Goal: Transaction & Acquisition: Book appointment/travel/reservation

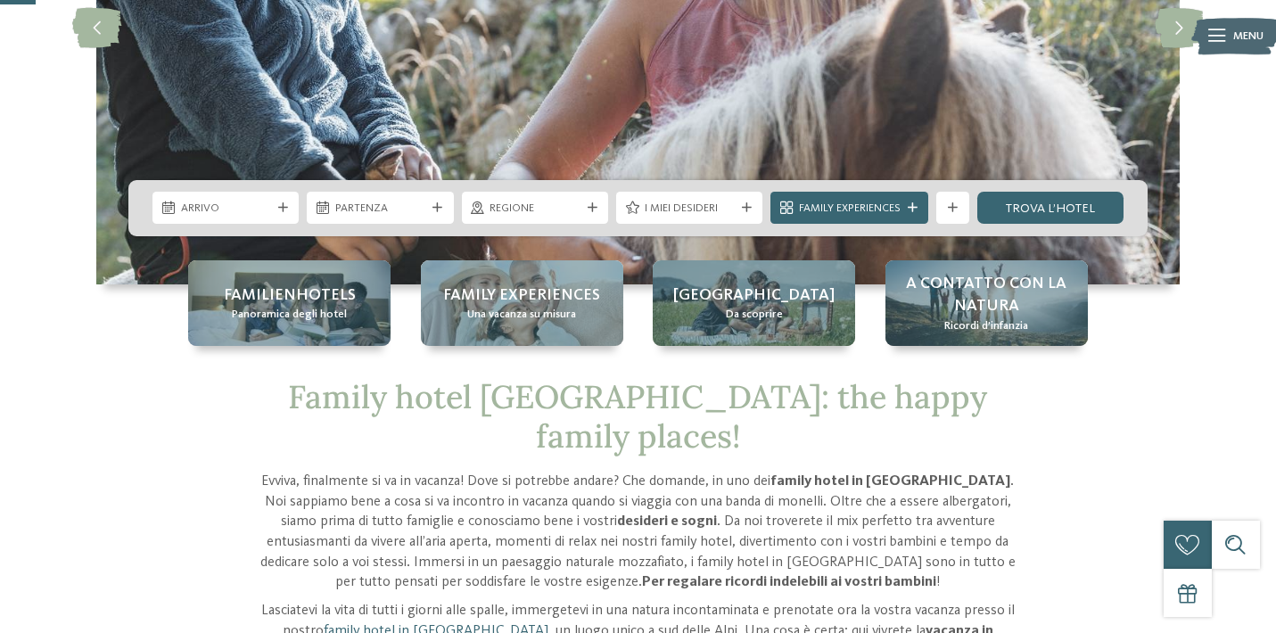
scroll to position [323, 0]
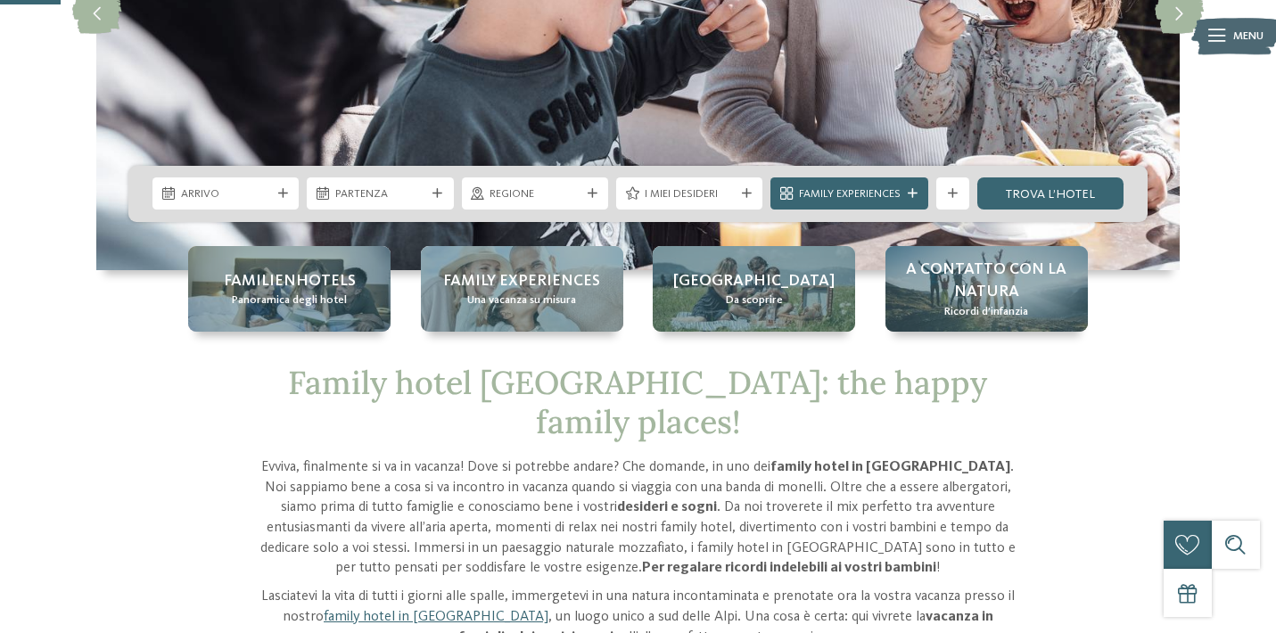
click at [725, 587] on p "Lasciatevi la vita di tutti i giorni alle spalle, immergetevi in una natura inc…" at bounding box center [638, 617] width 763 height 61
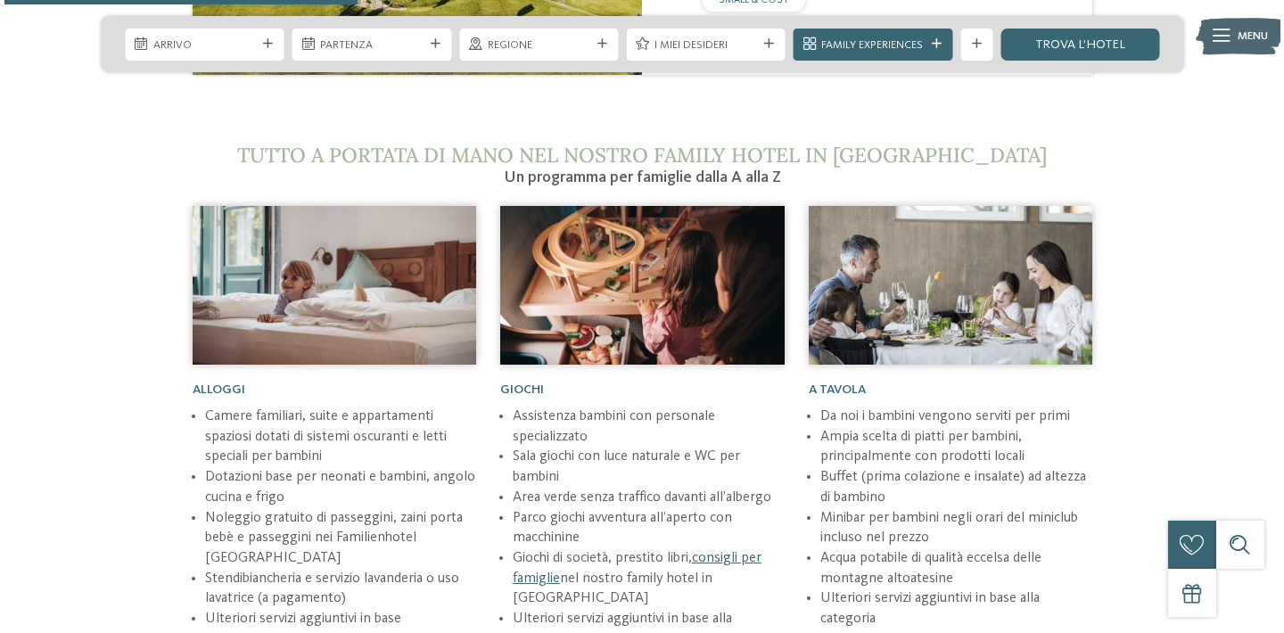
scroll to position [2026, 0]
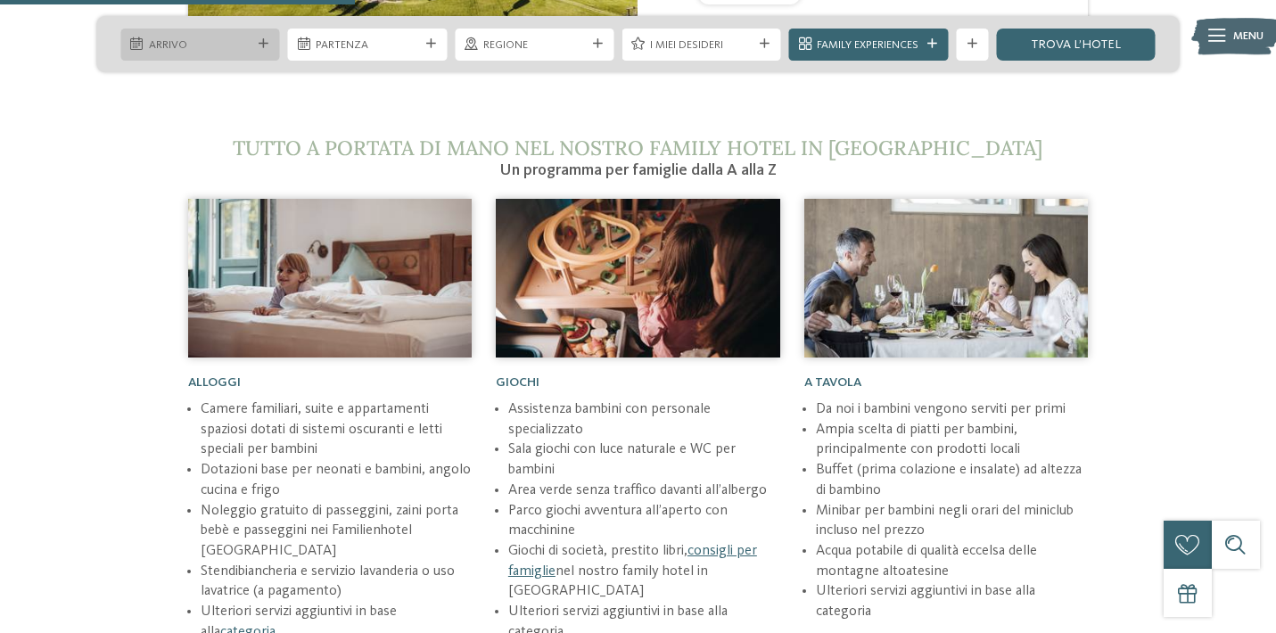
click at [228, 52] on span "Arrivo" at bounding box center [200, 45] width 103 height 16
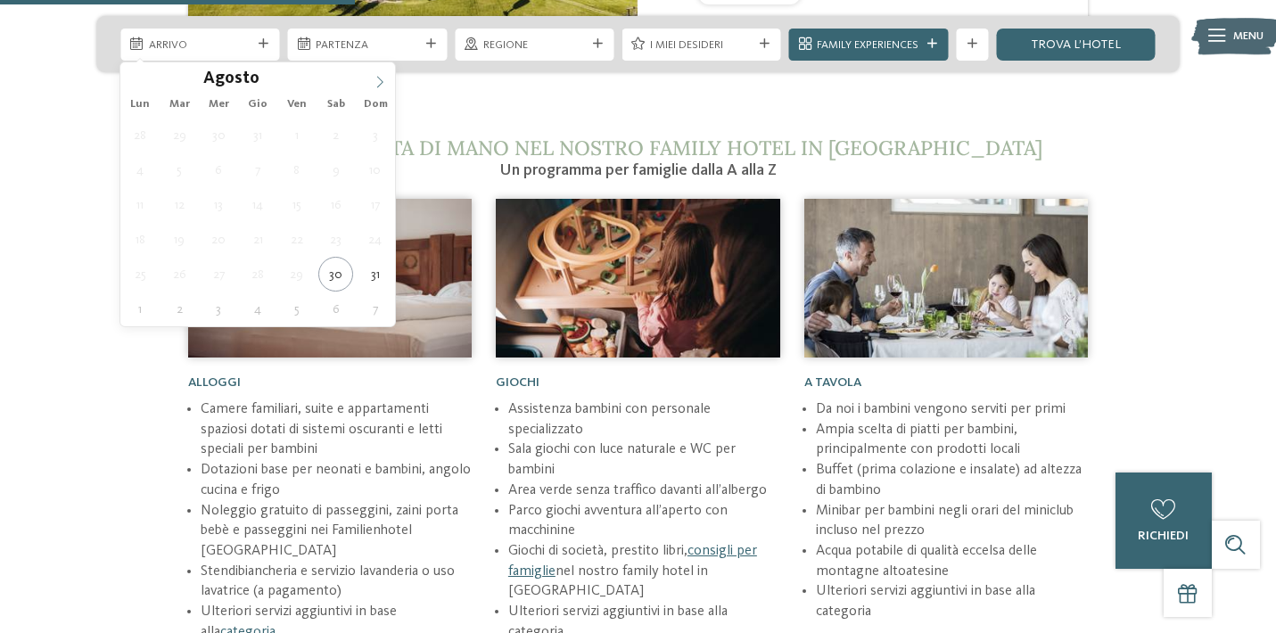
click at [379, 83] on icon at bounding box center [380, 82] width 12 height 12
type div "24.12.2025"
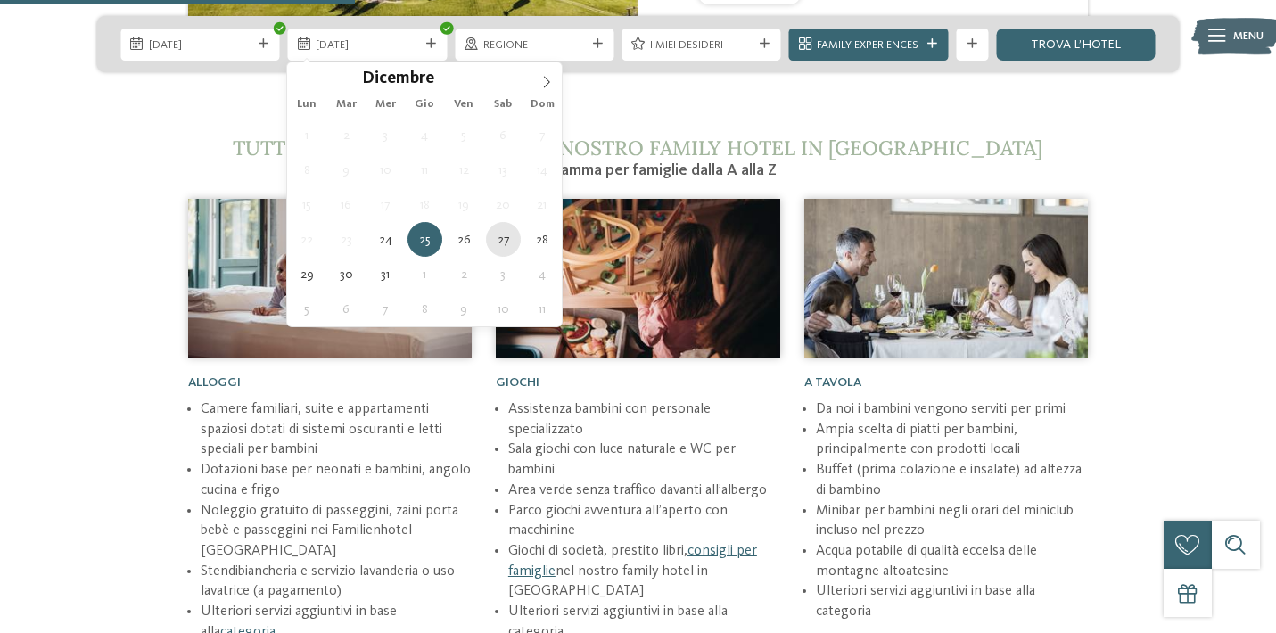
type div "27.12.2025"
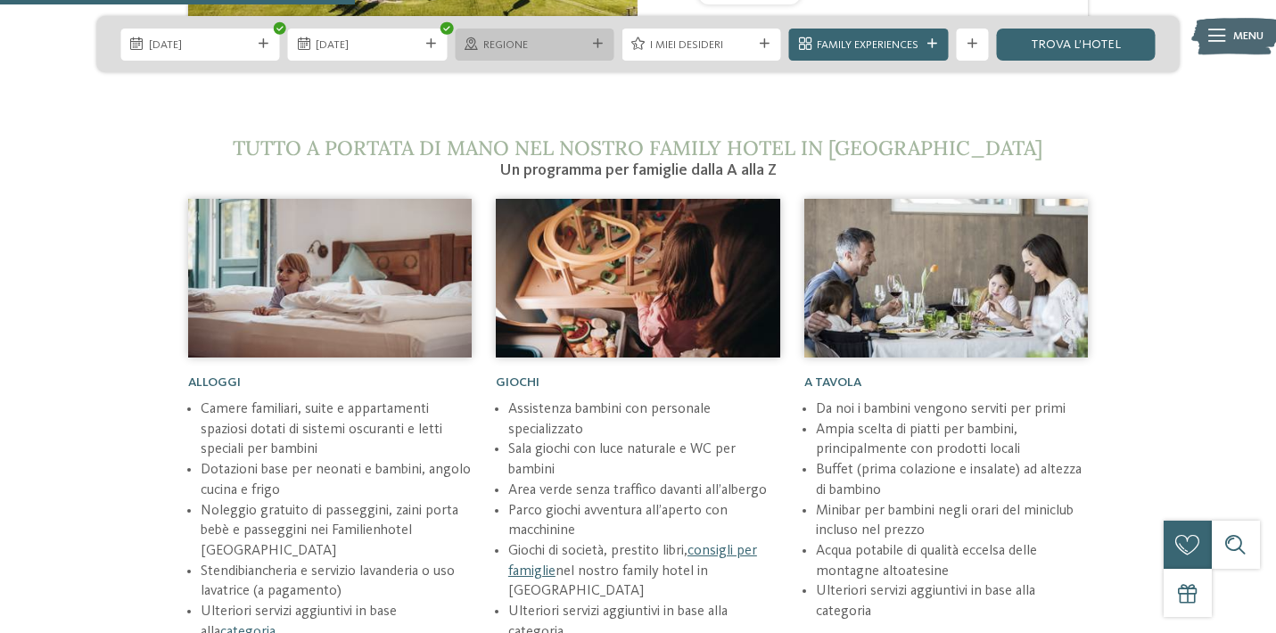
click at [554, 47] on span "Regione" at bounding box center [534, 45] width 103 height 16
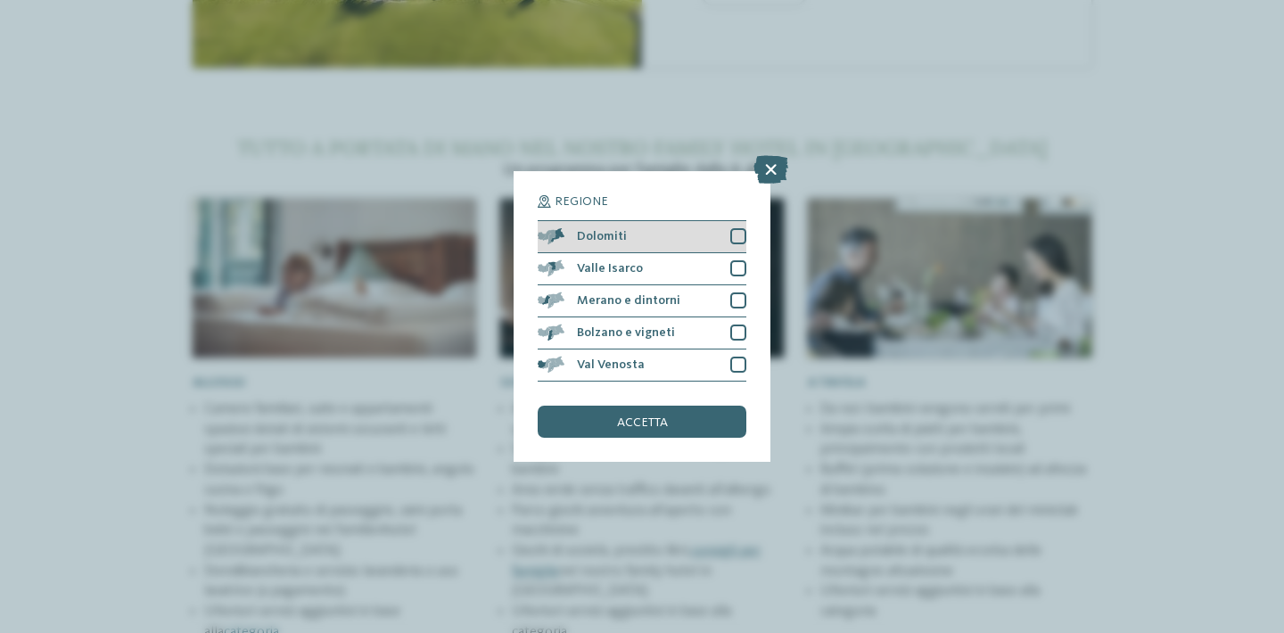
click at [737, 228] on div at bounding box center [738, 236] width 16 height 16
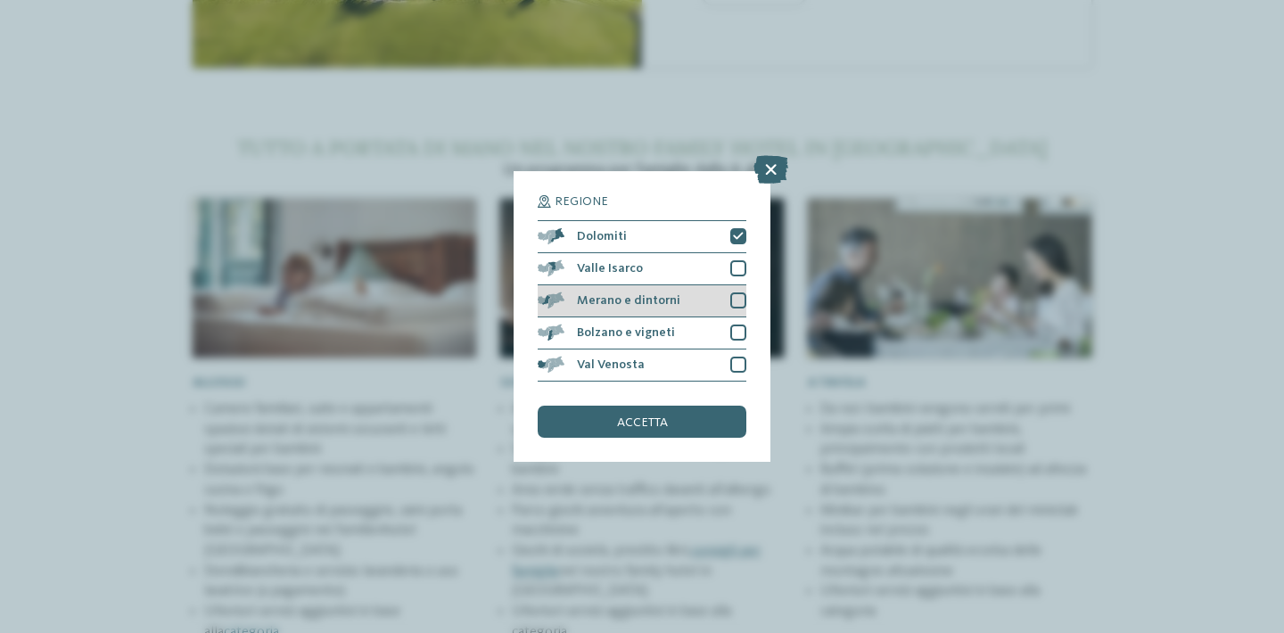
click at [739, 293] on div at bounding box center [738, 301] width 16 height 16
click at [701, 406] on div "accetta" at bounding box center [642, 422] width 209 height 32
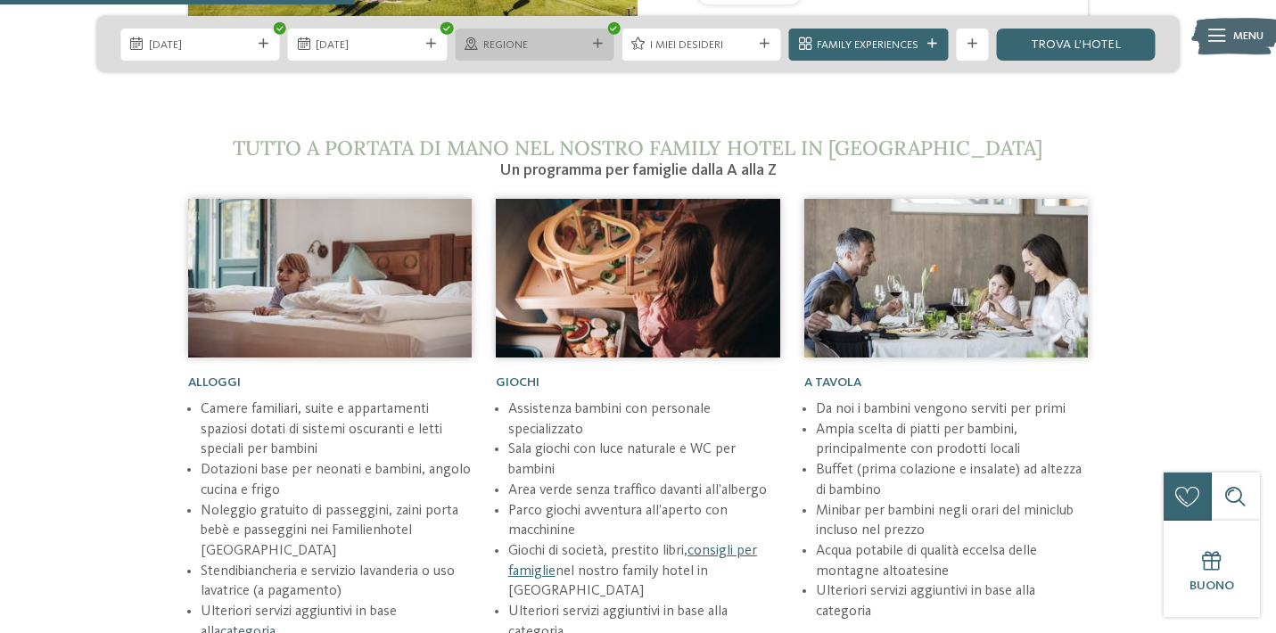
click at [539, 48] on span "Regione" at bounding box center [534, 45] width 103 height 16
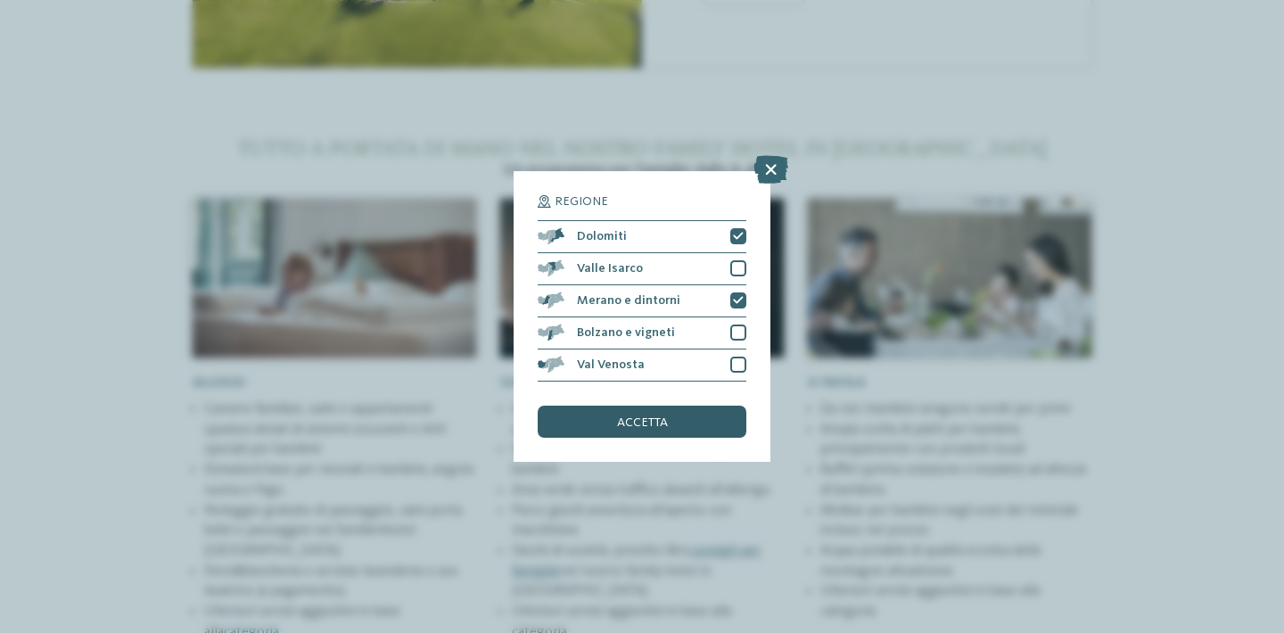
click at [664, 417] on span "accetta" at bounding box center [642, 423] width 51 height 12
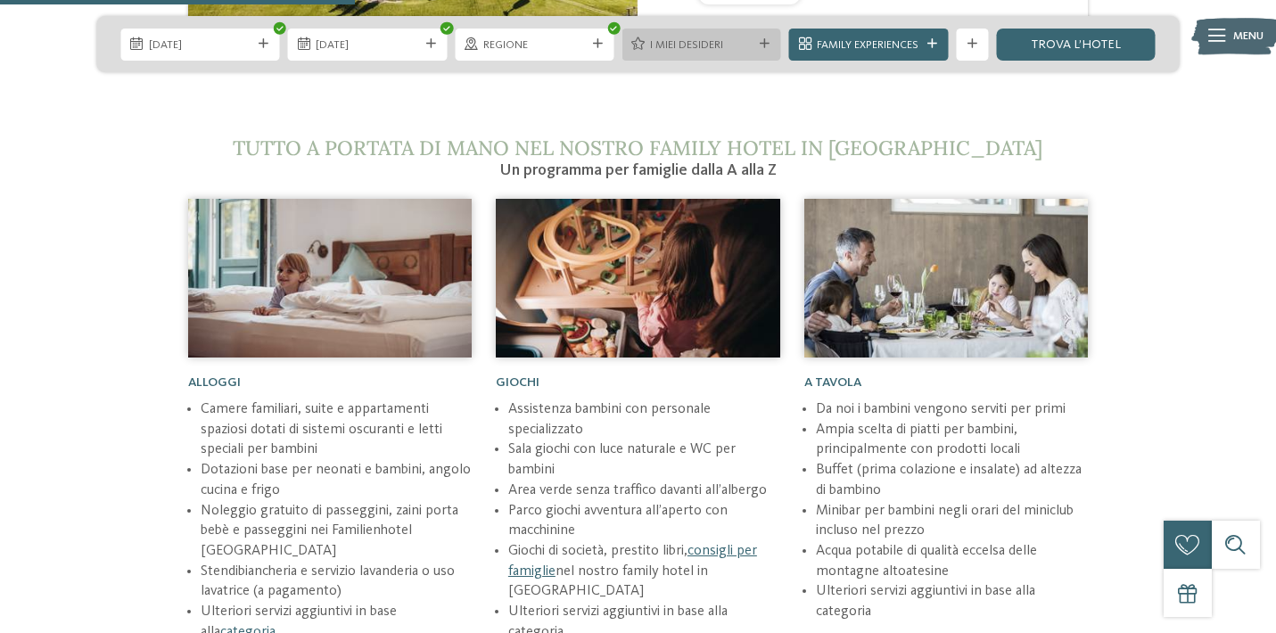
click at [692, 45] on span "I miei desideri" at bounding box center [701, 45] width 103 height 16
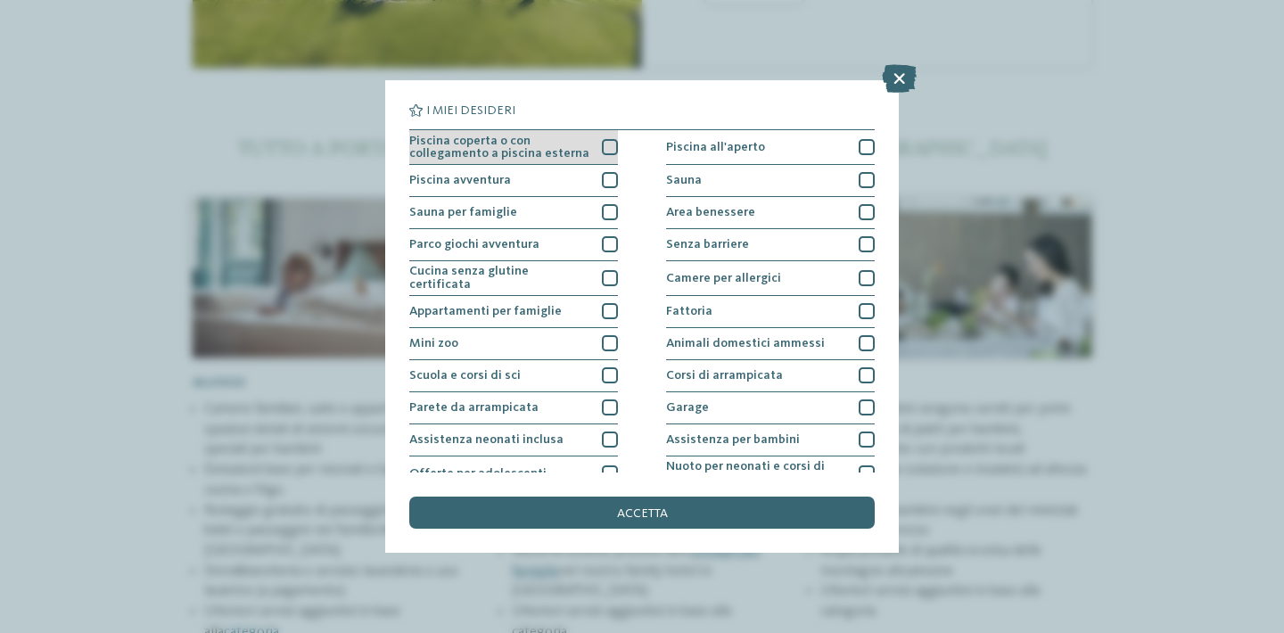
click at [612, 144] on div at bounding box center [610, 147] width 16 height 16
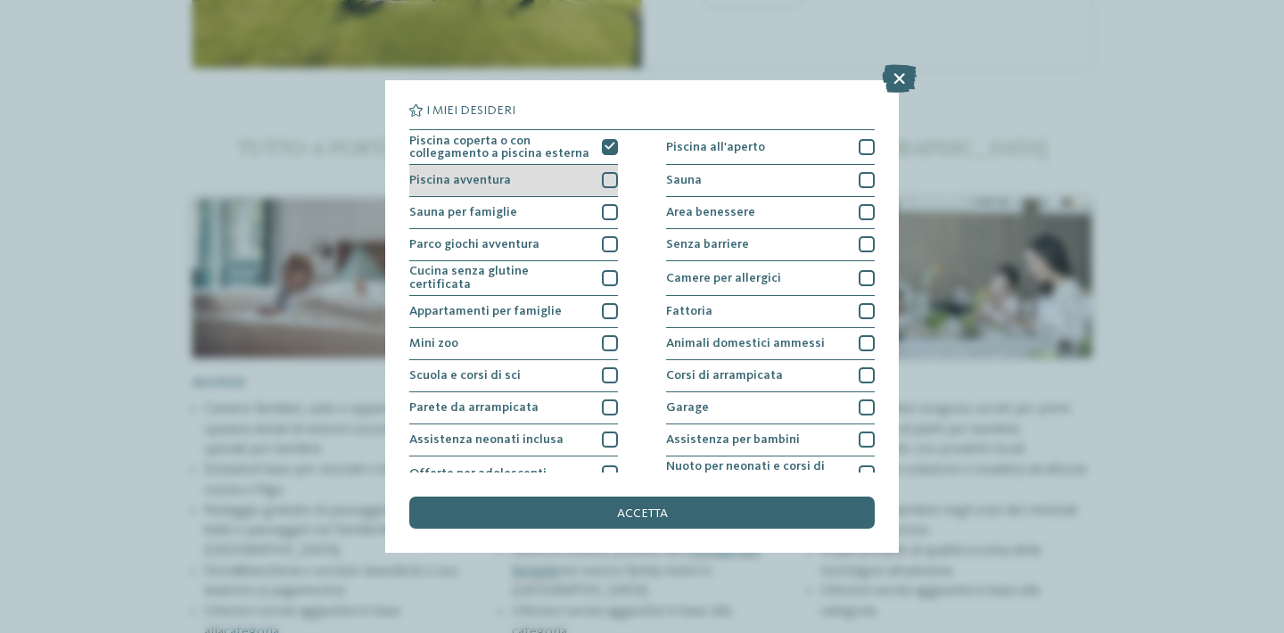
click at [604, 176] on div at bounding box center [610, 180] width 16 height 16
click at [607, 210] on div at bounding box center [610, 212] width 16 height 16
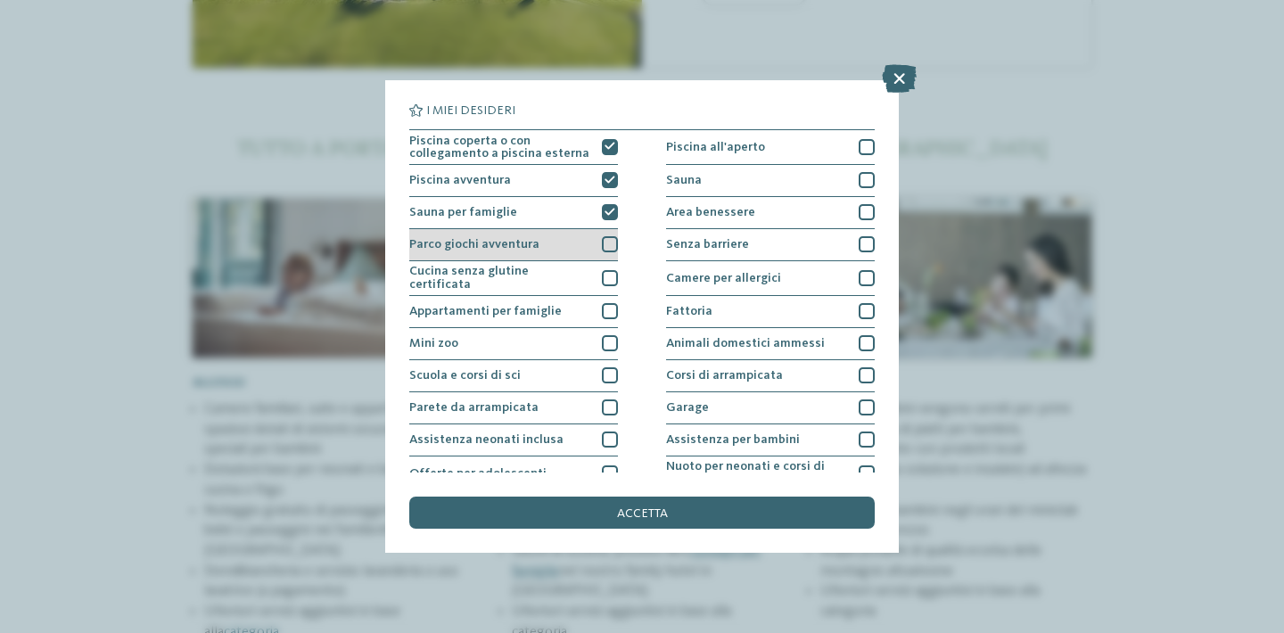
click at [611, 249] on div at bounding box center [610, 244] width 16 height 16
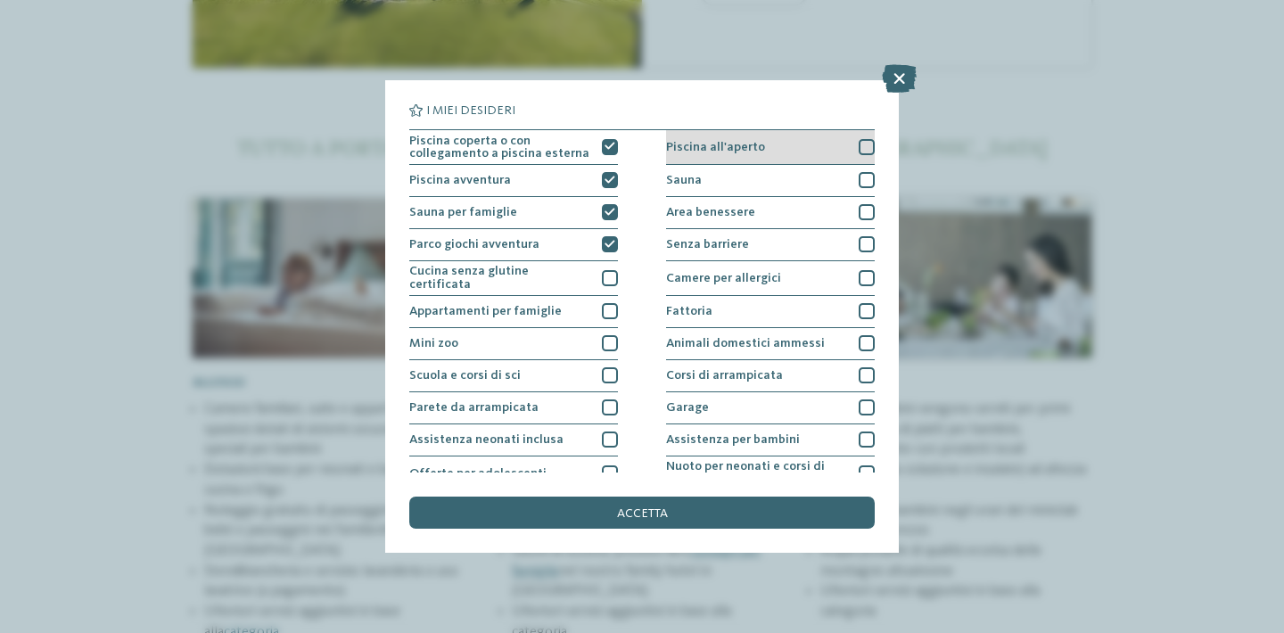
click at [863, 141] on div at bounding box center [867, 147] width 16 height 16
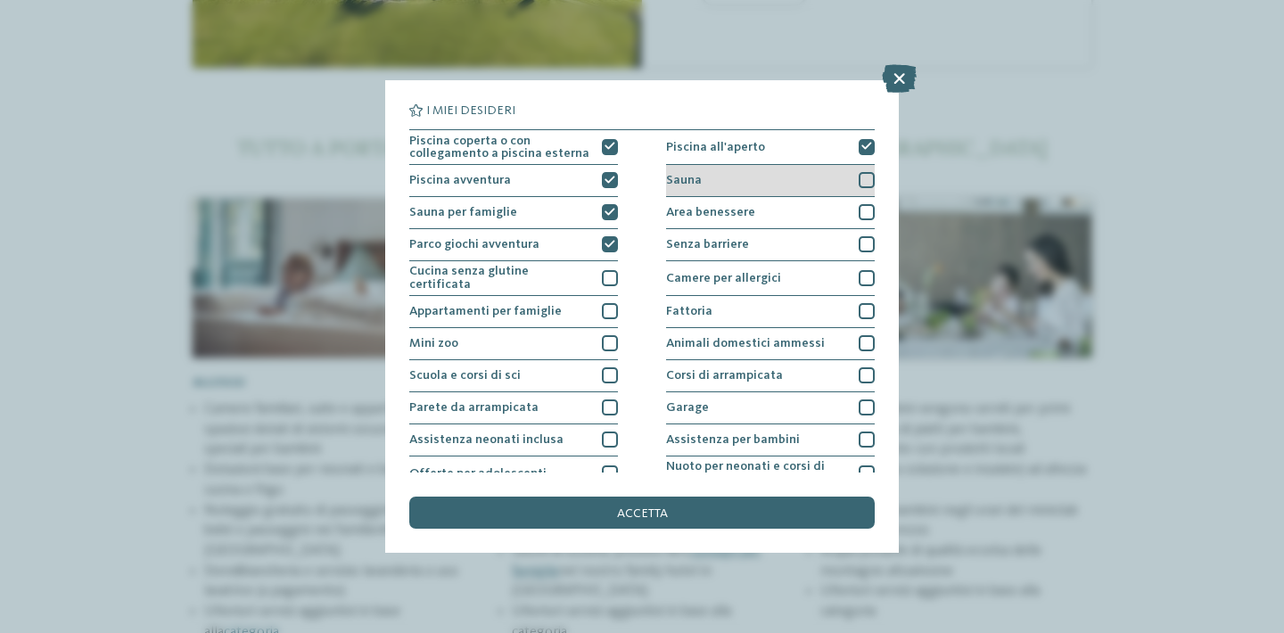
click at [864, 183] on div at bounding box center [867, 180] width 16 height 16
click at [864, 216] on div at bounding box center [867, 212] width 16 height 16
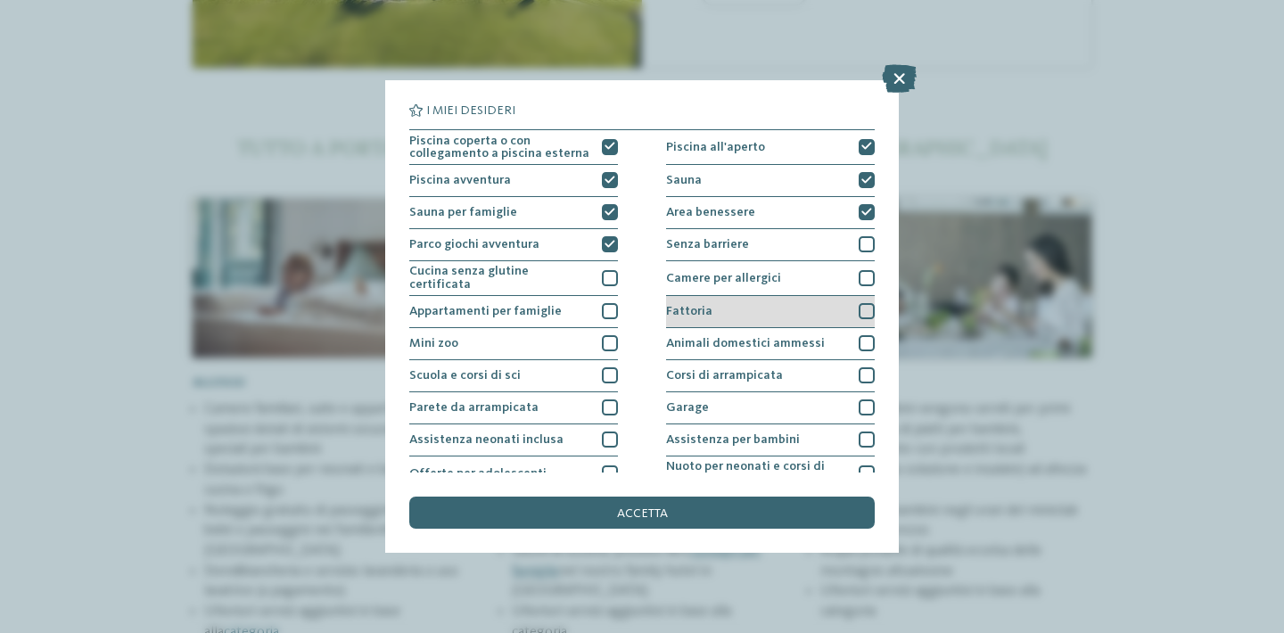
click at [865, 303] on div at bounding box center [867, 311] width 16 height 16
click at [861, 307] on div at bounding box center [867, 311] width 16 height 16
click at [953, 338] on div "I miei desideri Piscina coperta o con collegamento a piscina esterna Piscina al…" at bounding box center [642, 316] width 1284 height 633
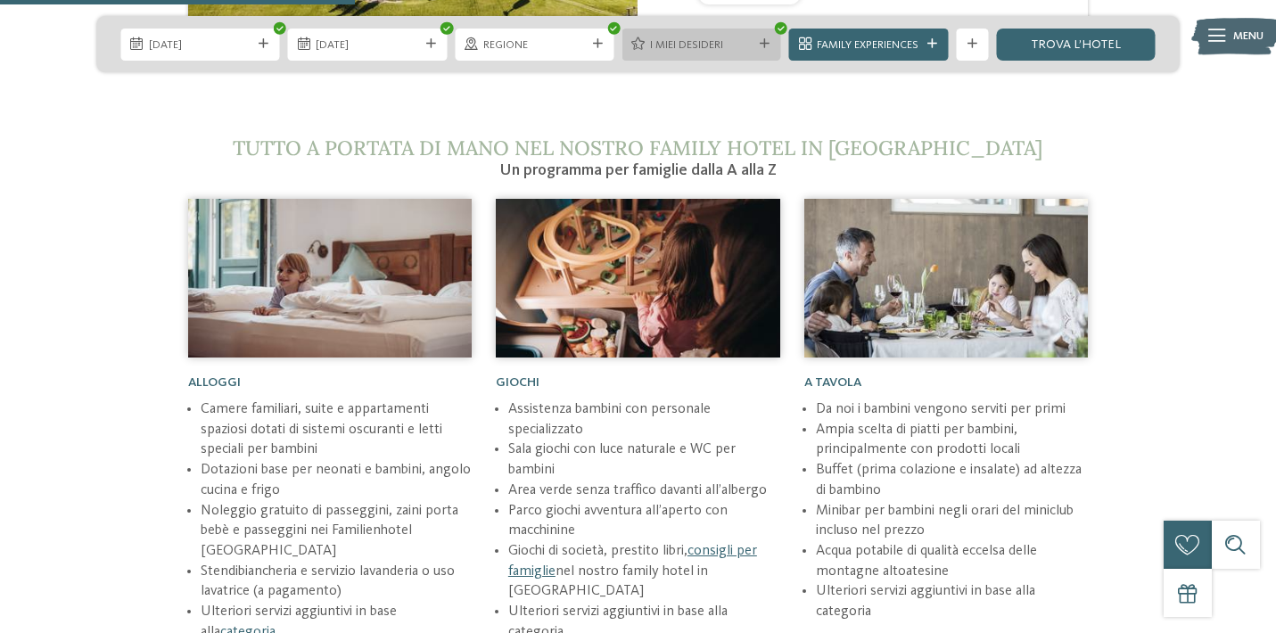
click at [744, 46] on span "I miei desideri" at bounding box center [701, 45] width 103 height 16
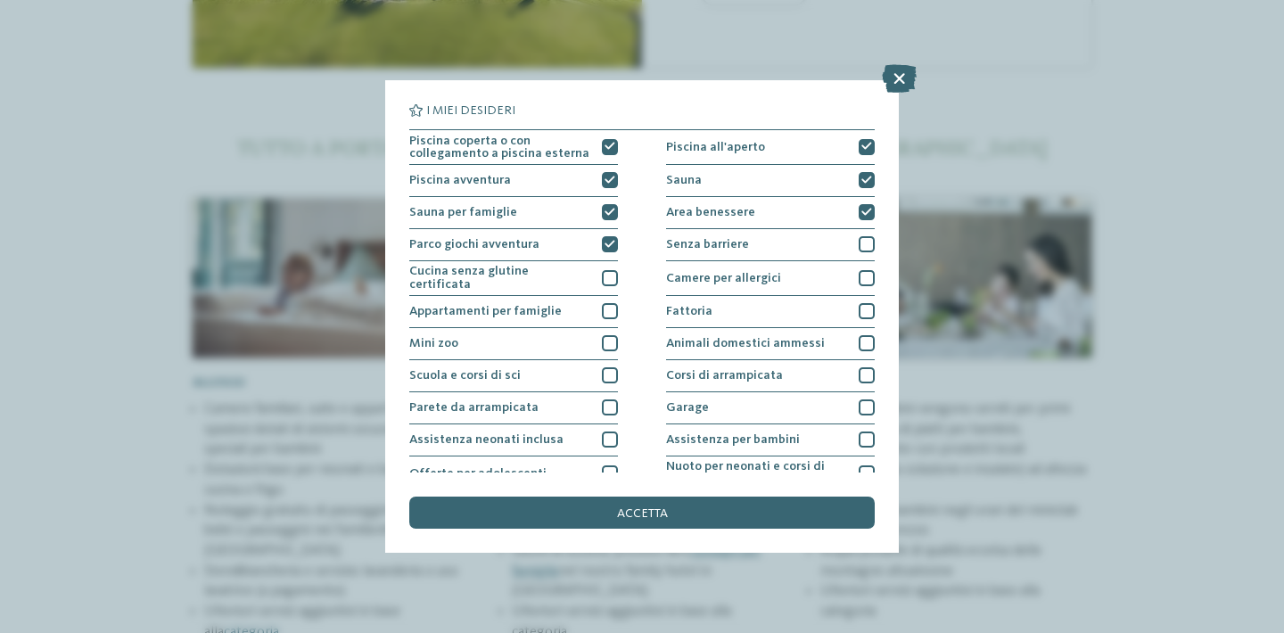
click at [649, 276] on div "Piscina coperta o con collegamento a piscina esterna Piscina all'aperto Piscina…" at bounding box center [642, 407] width 466 height 557
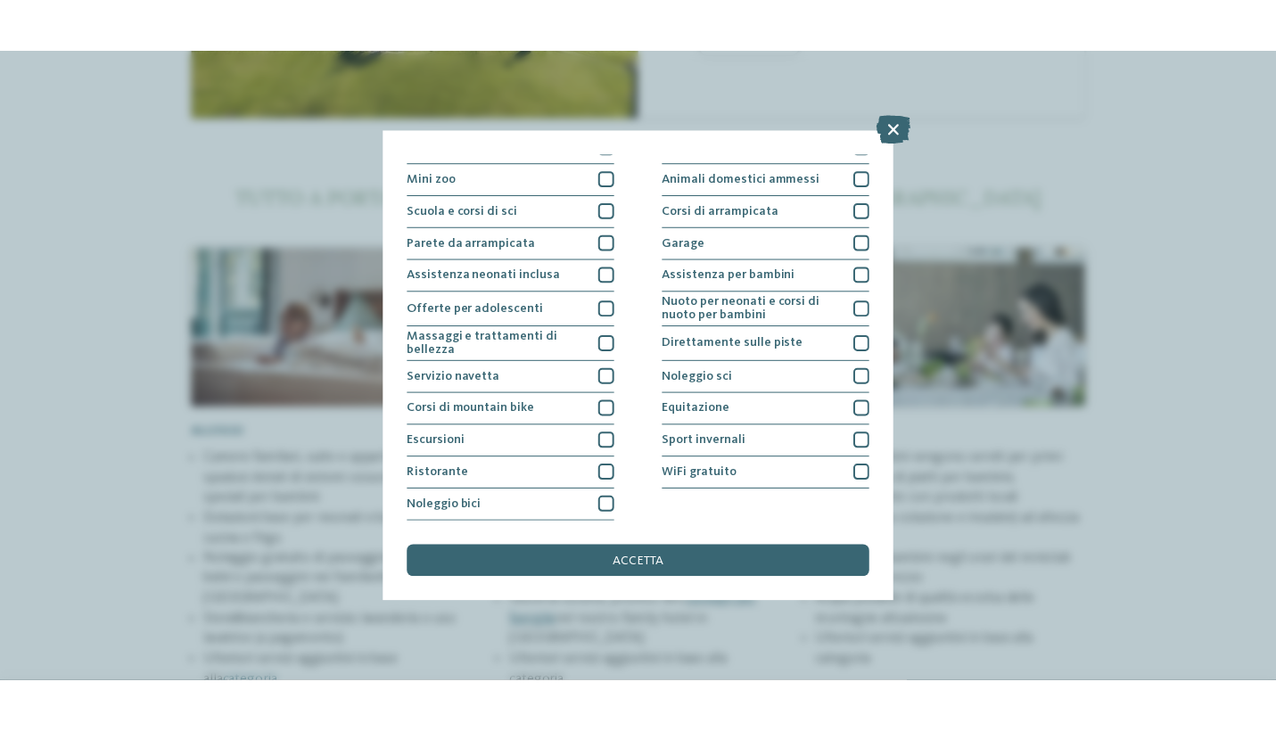
scroll to position [271, 0]
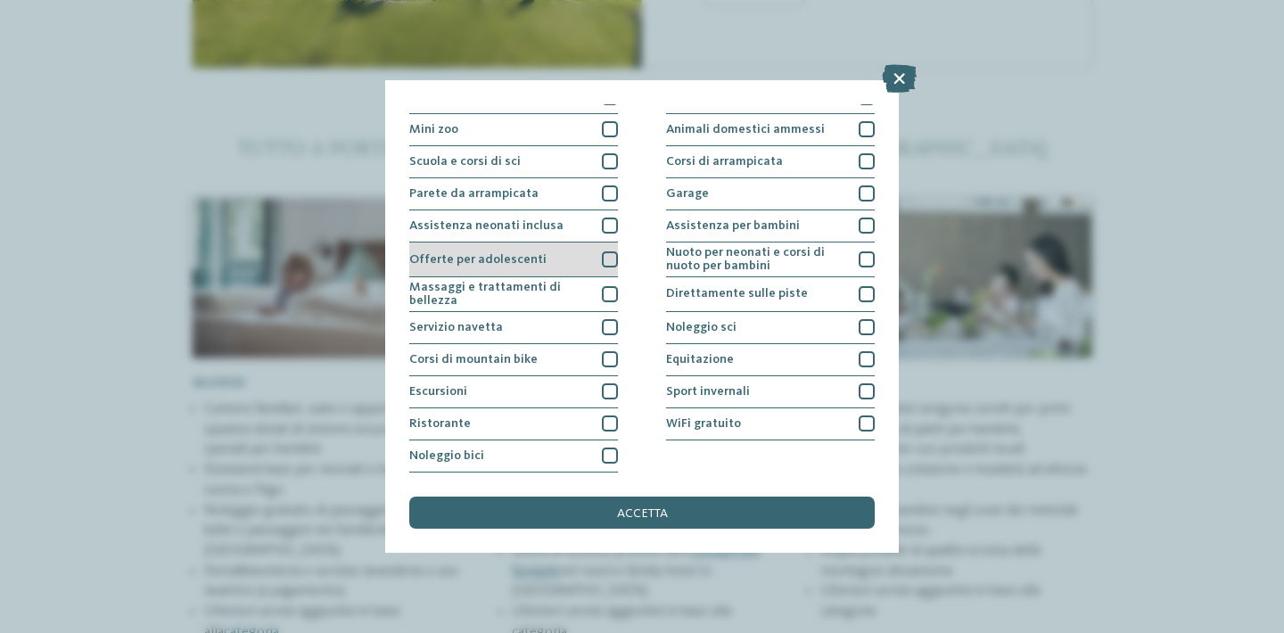
click at [607, 252] on div at bounding box center [610, 260] width 16 height 16
click at [607, 286] on div at bounding box center [610, 294] width 16 height 16
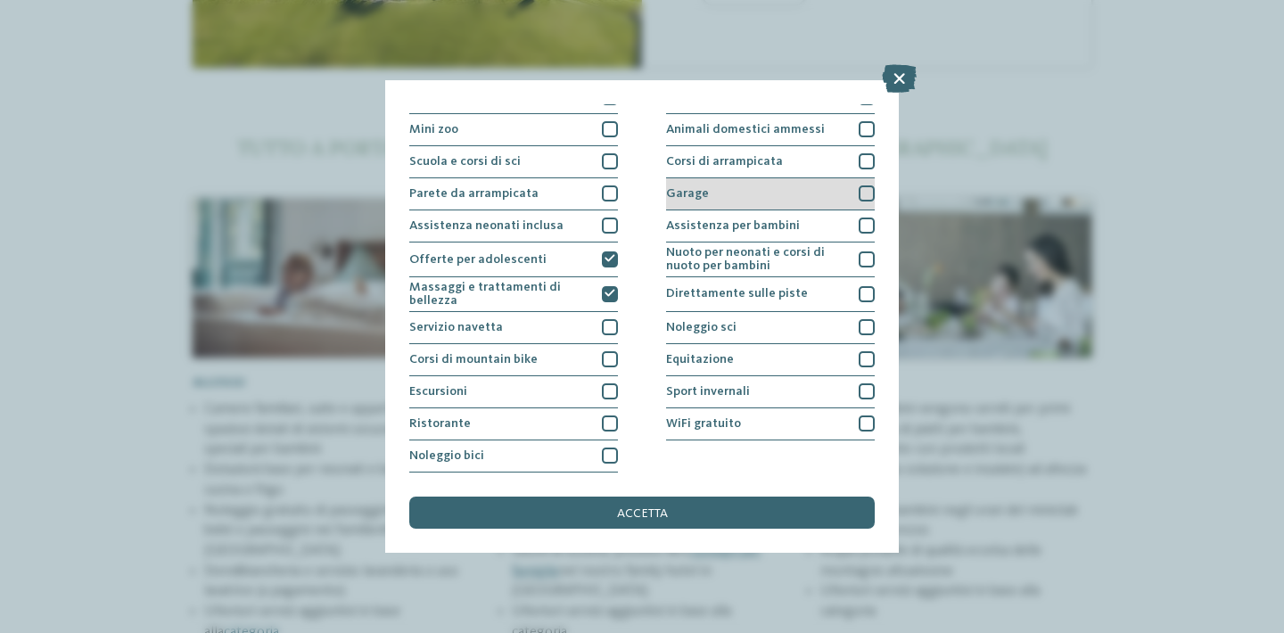
click at [864, 186] on div at bounding box center [867, 194] width 16 height 16
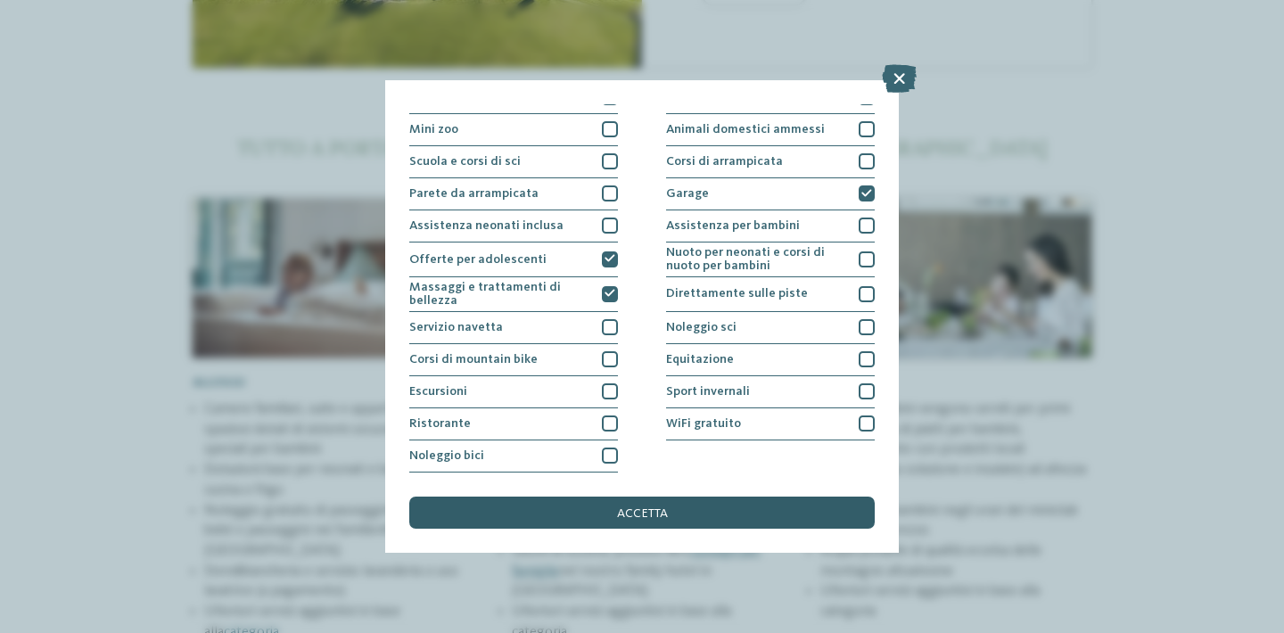
click at [800, 497] on div "accetta" at bounding box center [642, 513] width 466 height 32
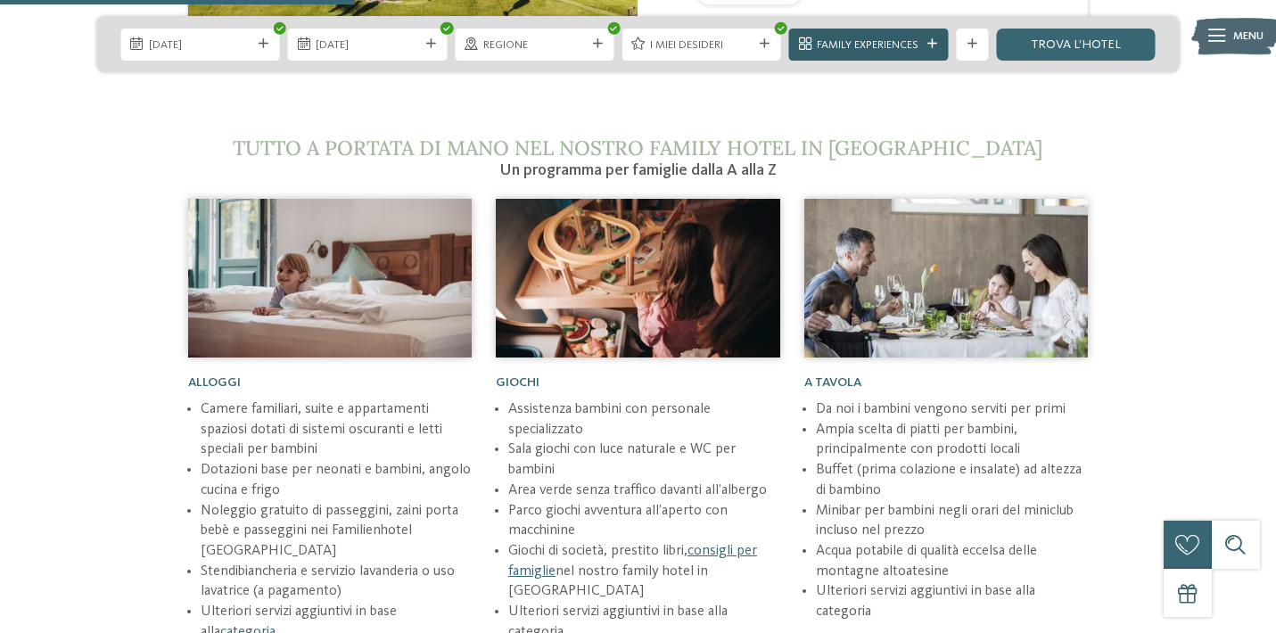
click at [878, 32] on div "Family Experiences" at bounding box center [868, 45] width 159 height 32
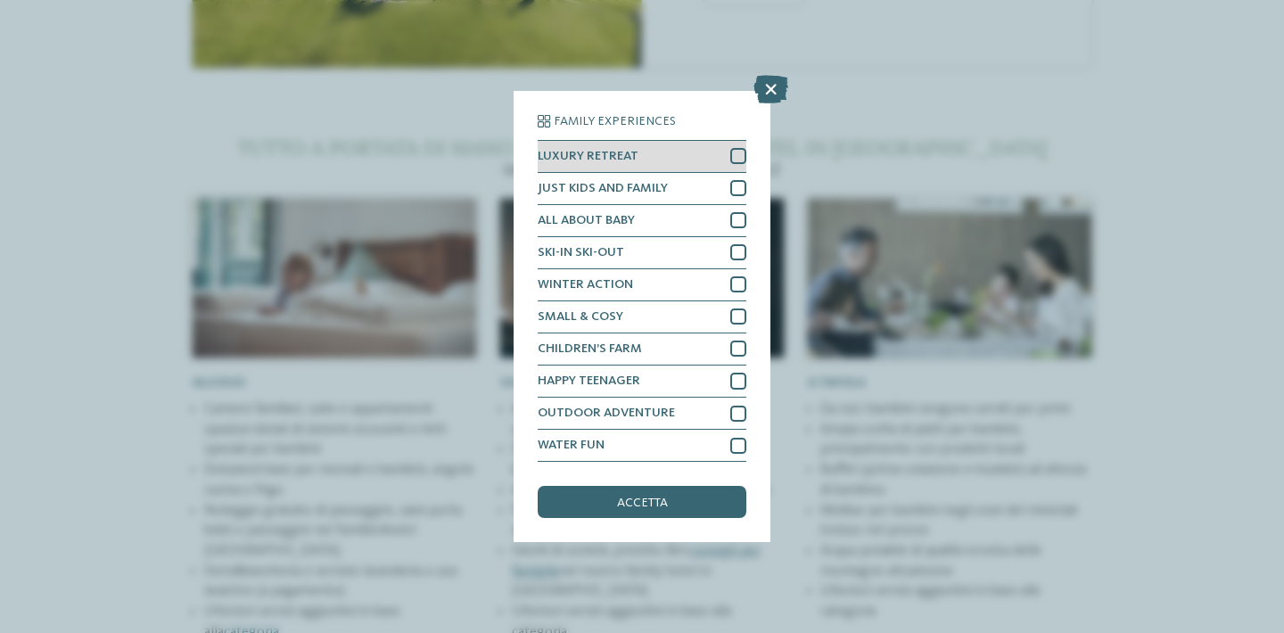
click at [738, 148] on div at bounding box center [738, 156] width 16 height 16
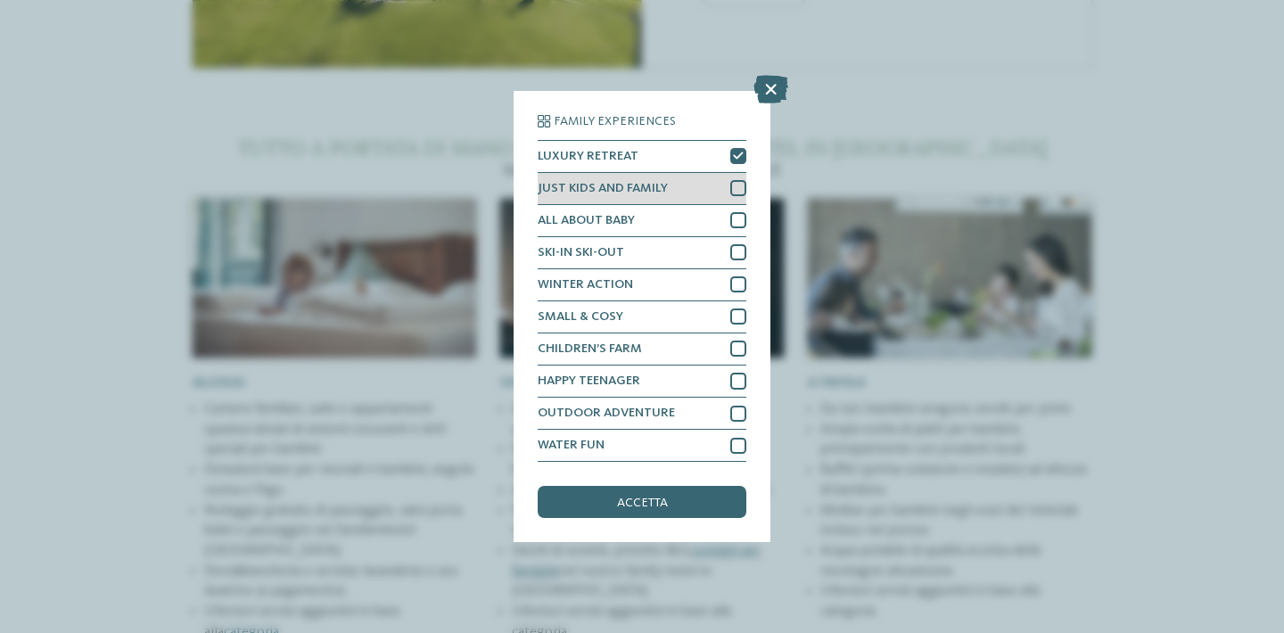
click at [733, 180] on div at bounding box center [738, 188] width 16 height 16
click at [757, 268] on div "Family Experiences LUXURY RETREAT JUST KIDS AND FAMILY" at bounding box center [642, 316] width 257 height 451
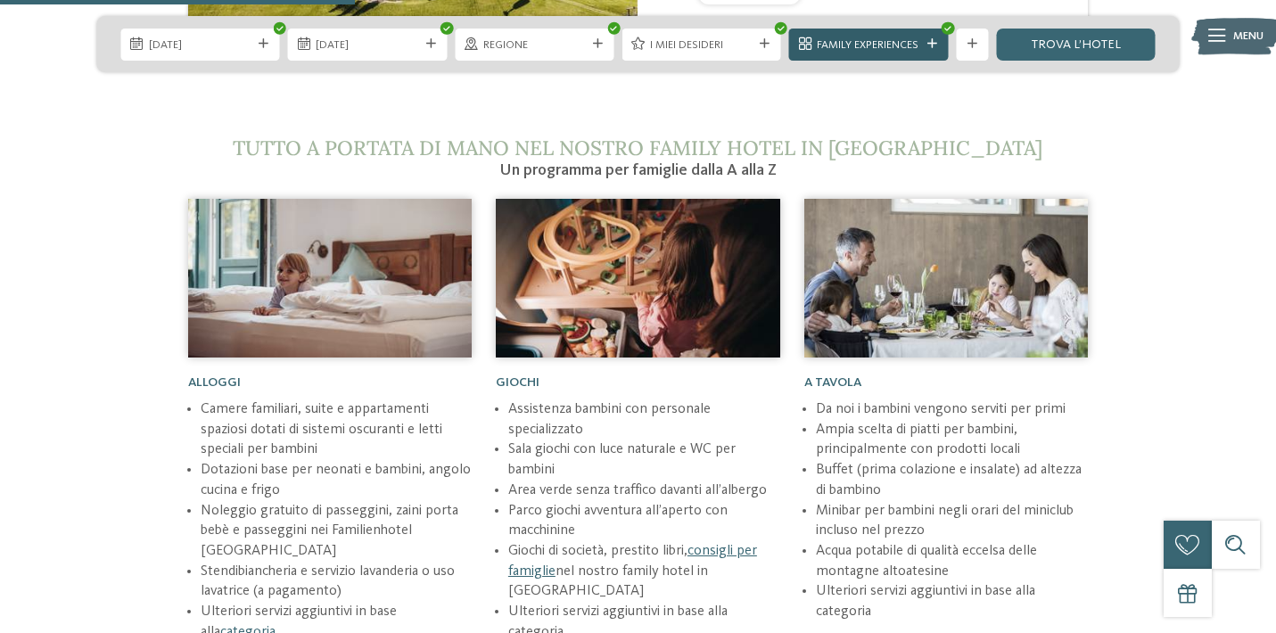
click at [924, 37] on div "Family Experiences" at bounding box center [868, 44] width 111 height 17
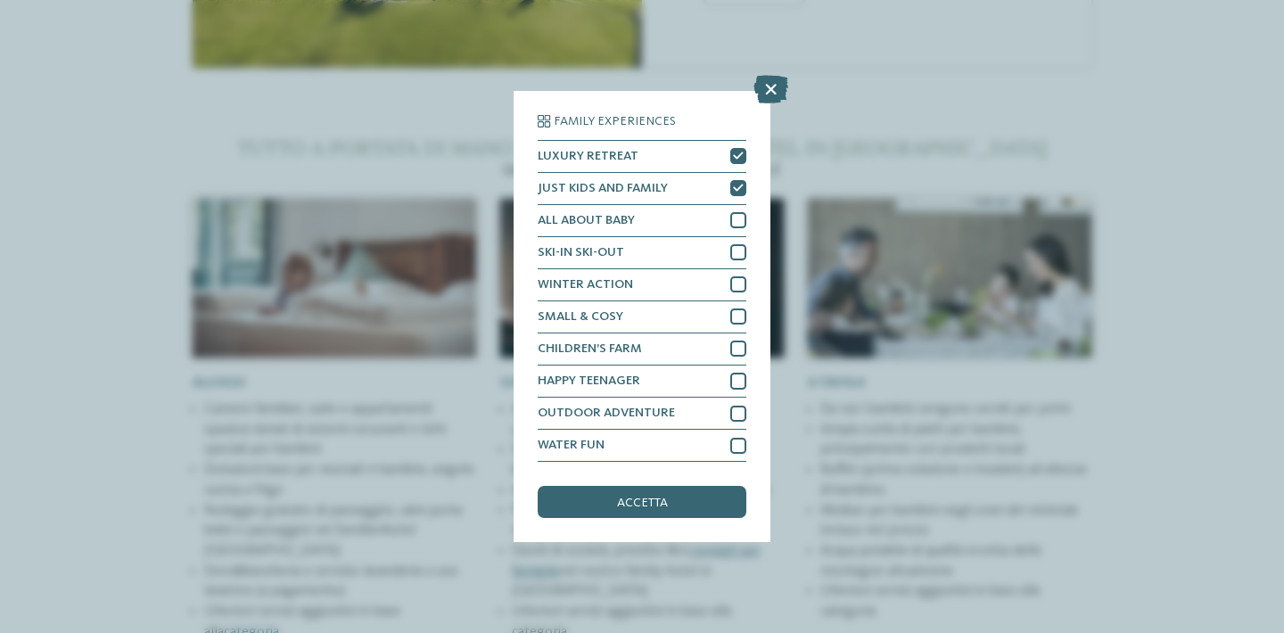
click at [767, 252] on div "Family Experiences LUXURY RETREAT JUST KIDS AND FAMILY" at bounding box center [642, 316] width 257 height 451
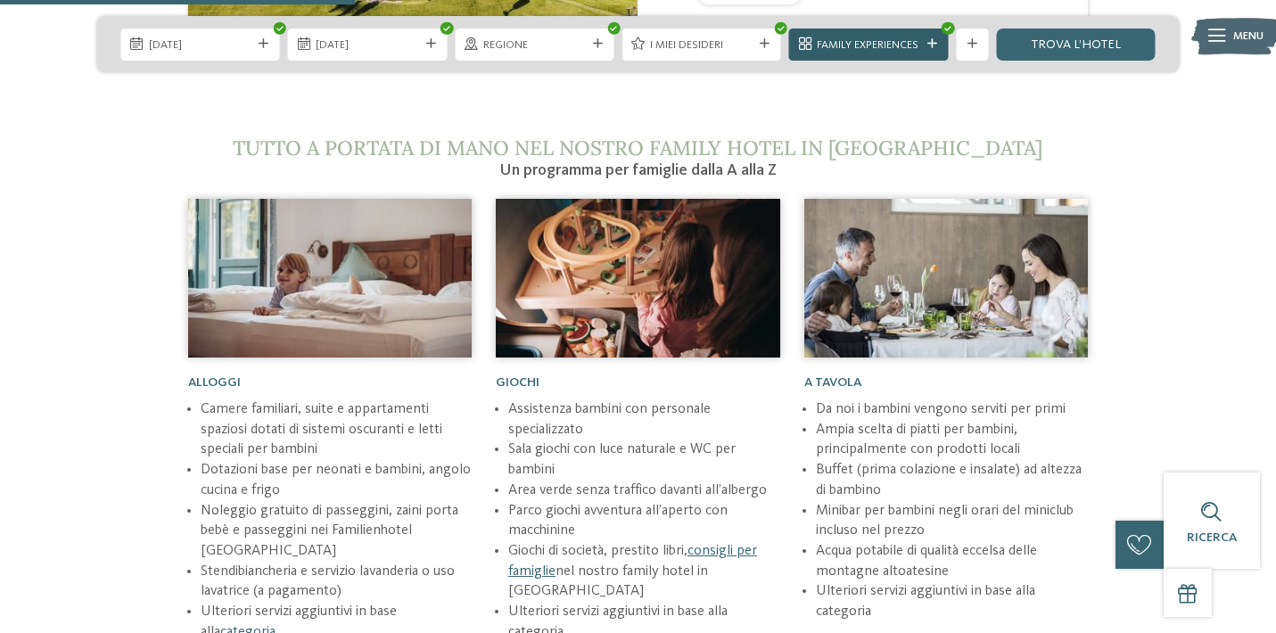
click at [886, 45] on span "Family Experiences" at bounding box center [868, 45] width 103 height 16
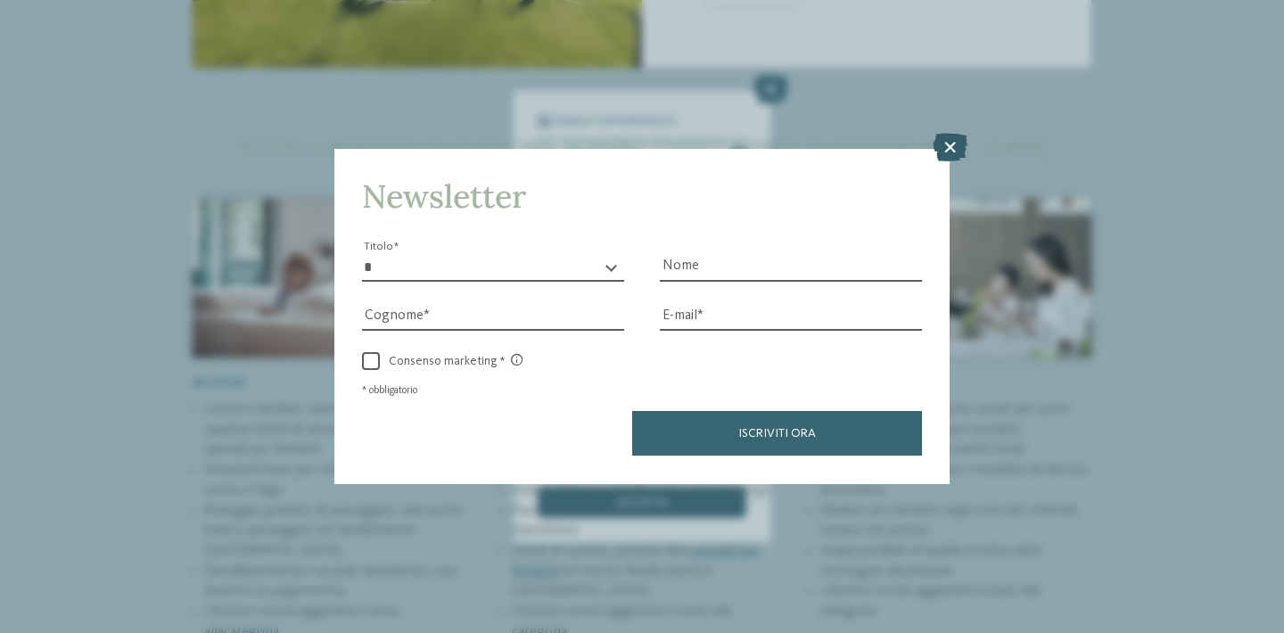
click at [953, 134] on icon at bounding box center [950, 148] width 35 height 29
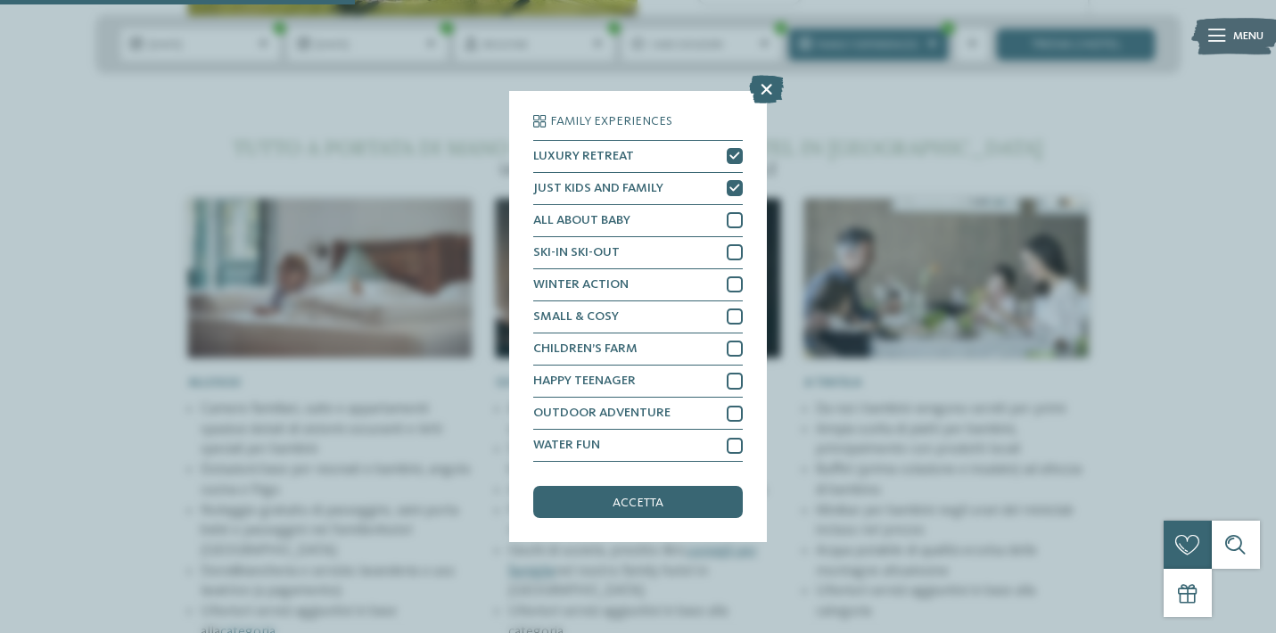
click at [695, 115] on h5 "Family Experiences" at bounding box center [637, 121] width 209 height 12
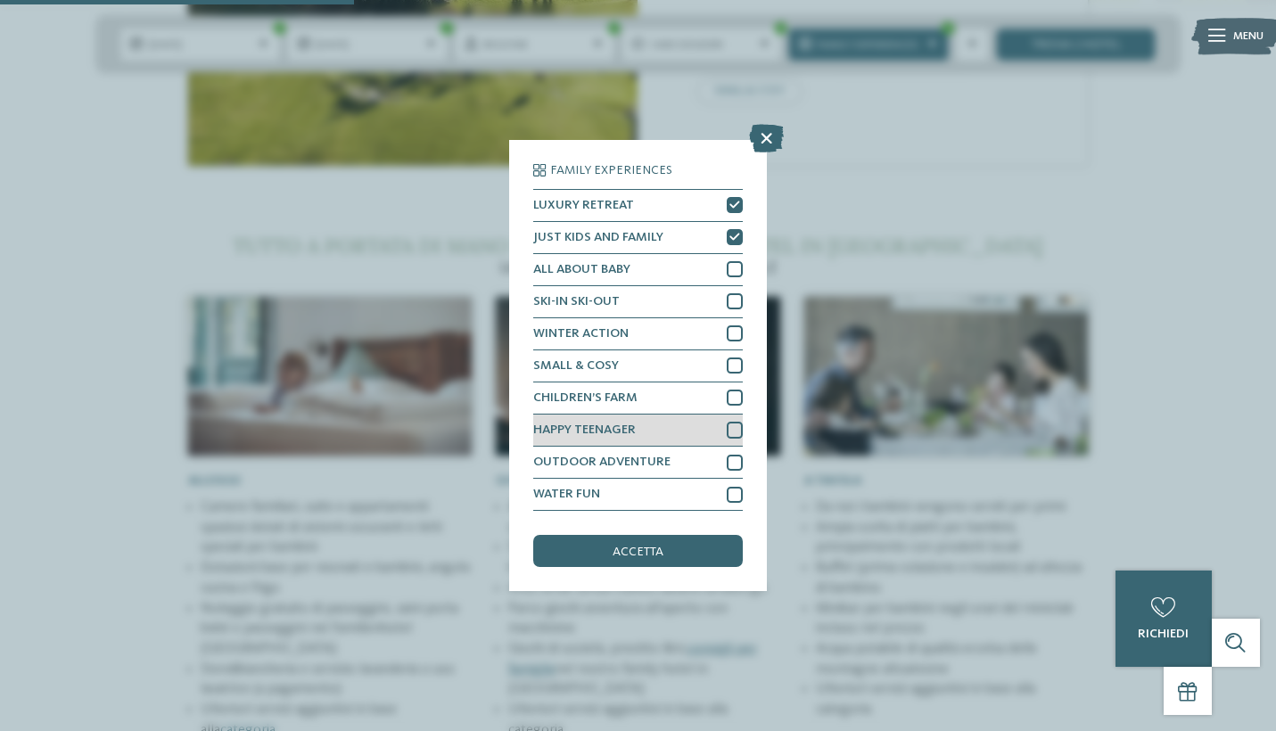
click at [737, 422] on div at bounding box center [735, 430] width 16 height 16
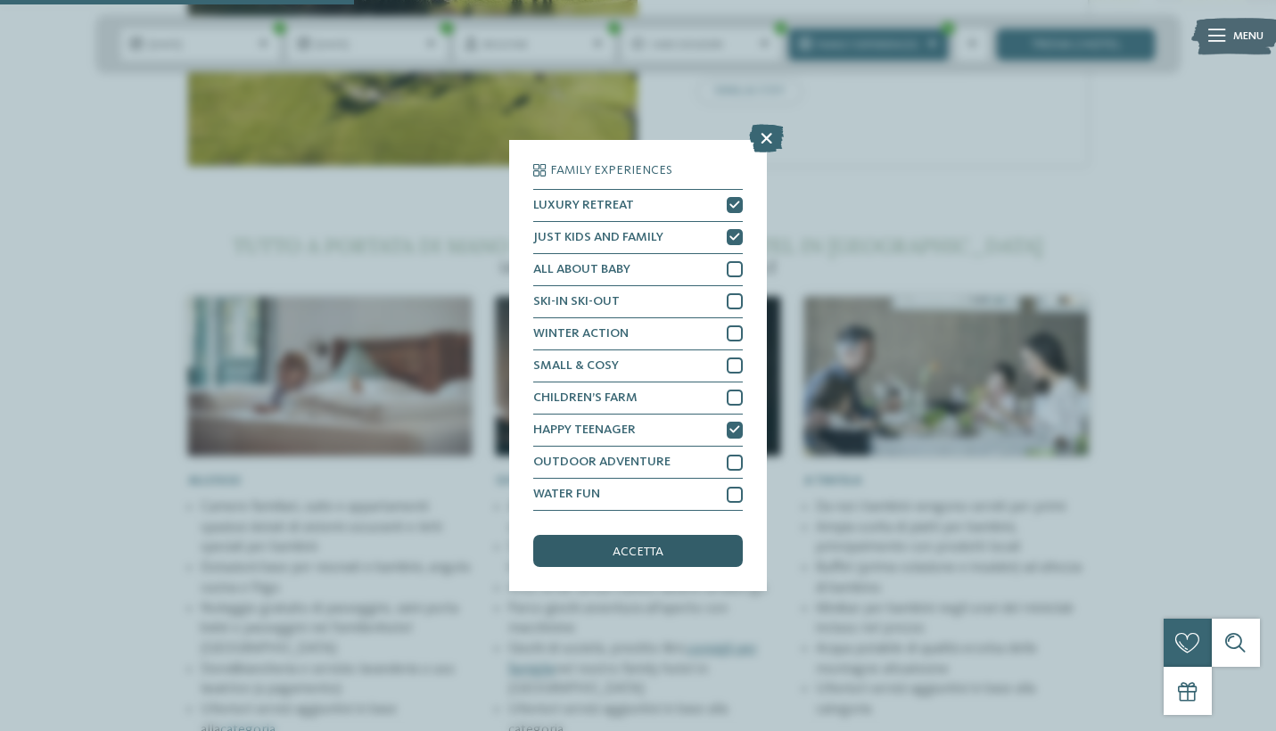
click at [677, 535] on div "accetta" at bounding box center [637, 551] width 209 height 32
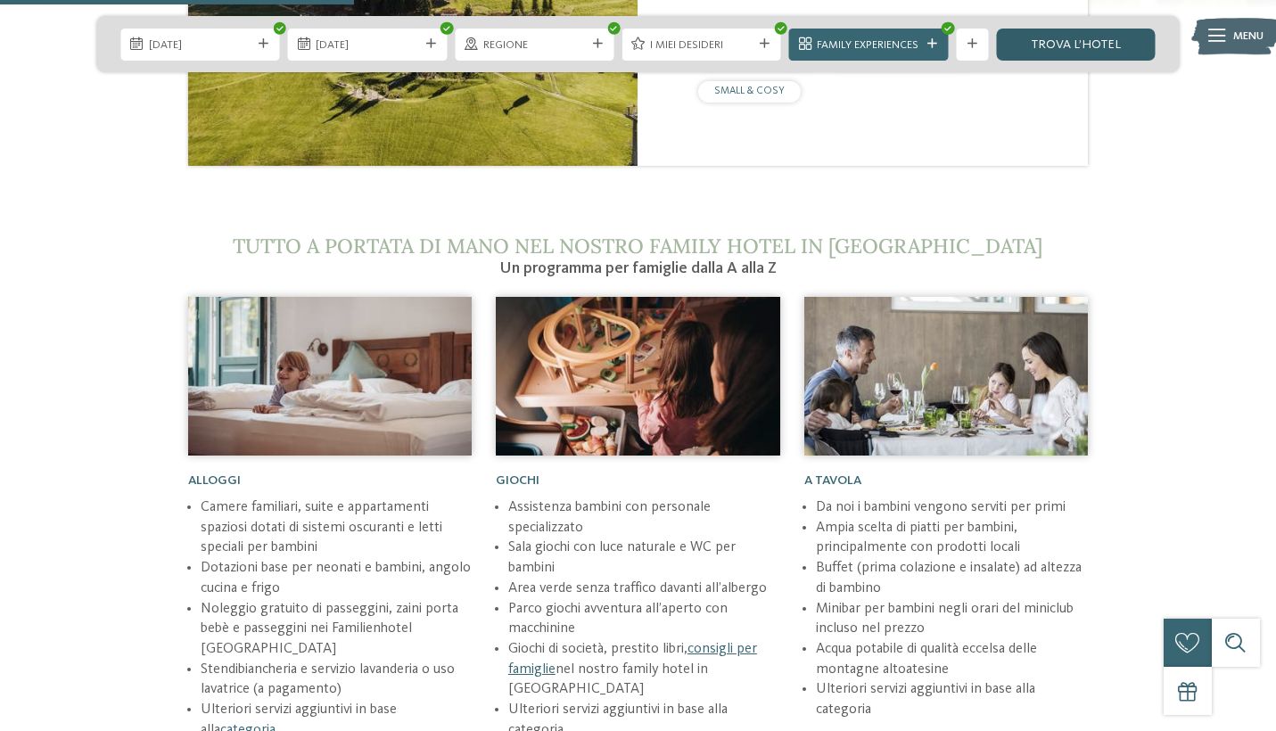
click at [1066, 37] on link "trova l’hotel" at bounding box center [1075, 45] width 159 height 32
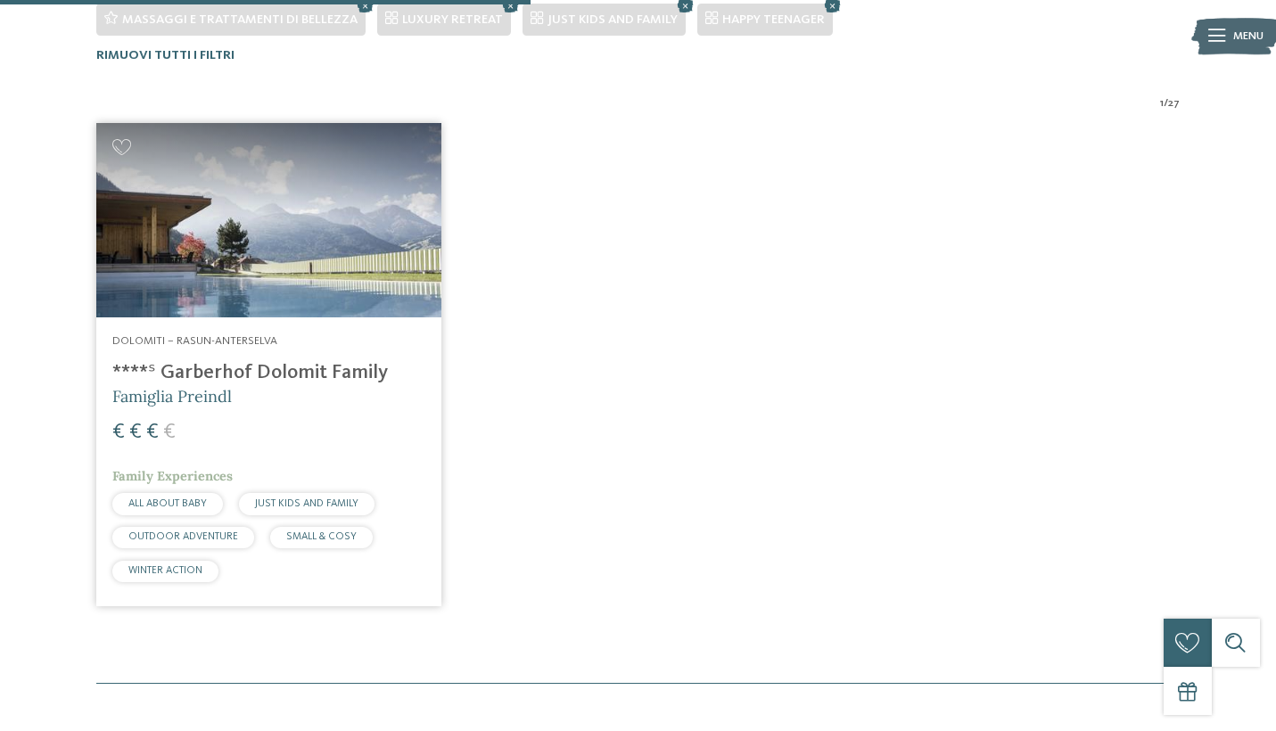
scroll to position [594, 0]
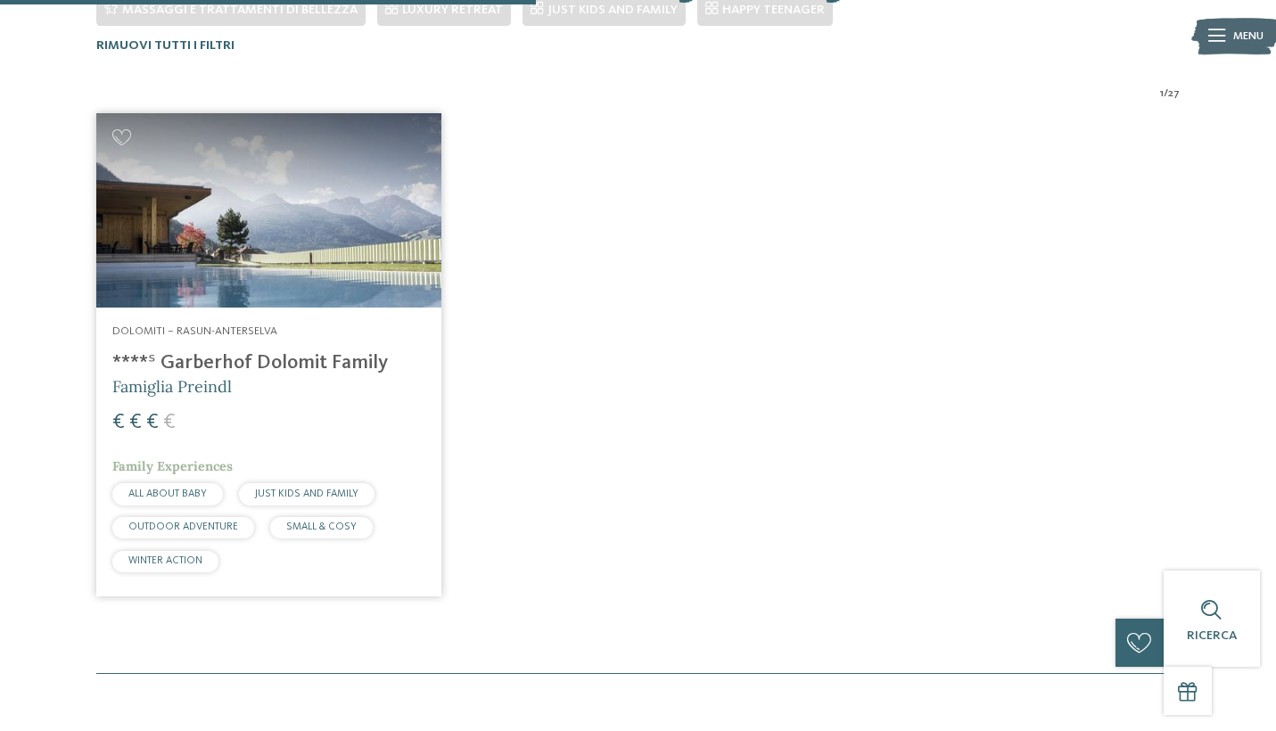
click at [343, 360] on h4 "****ˢ Garberhof Dolomit Family" at bounding box center [268, 363] width 313 height 24
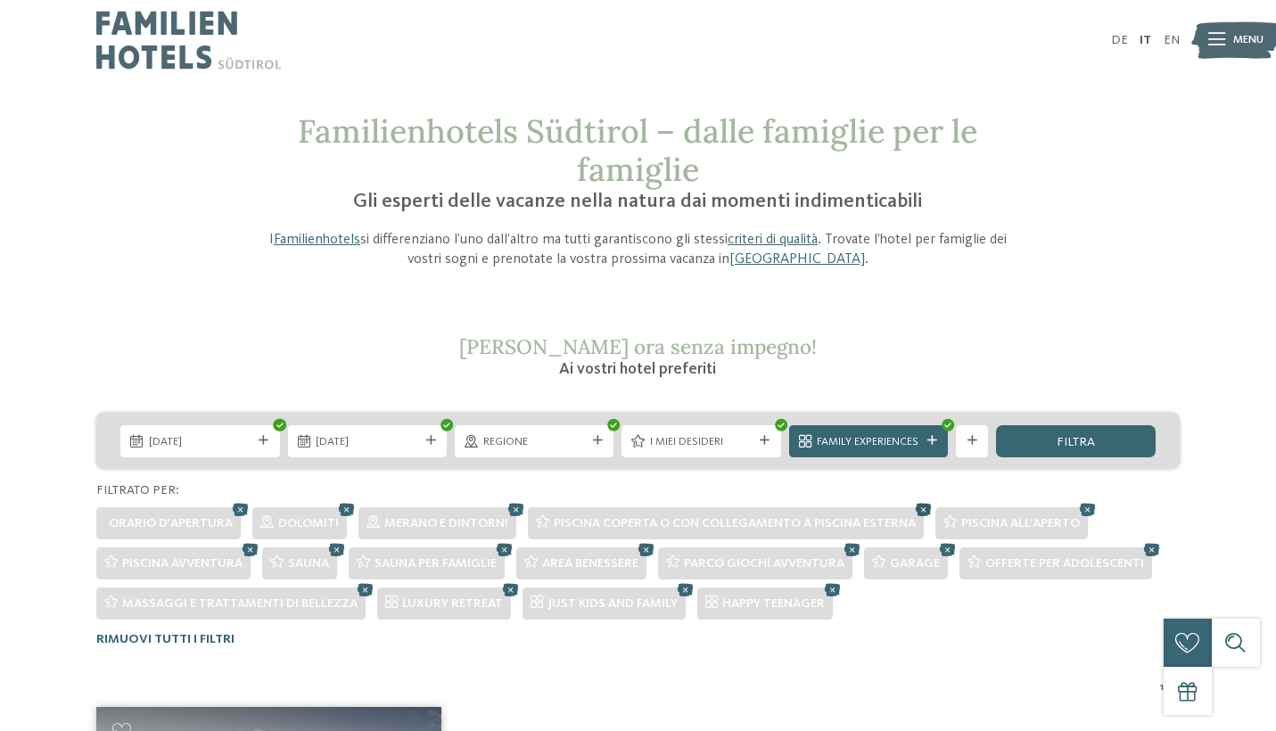
click at [924, 508] on icon at bounding box center [924, 509] width 24 height 21
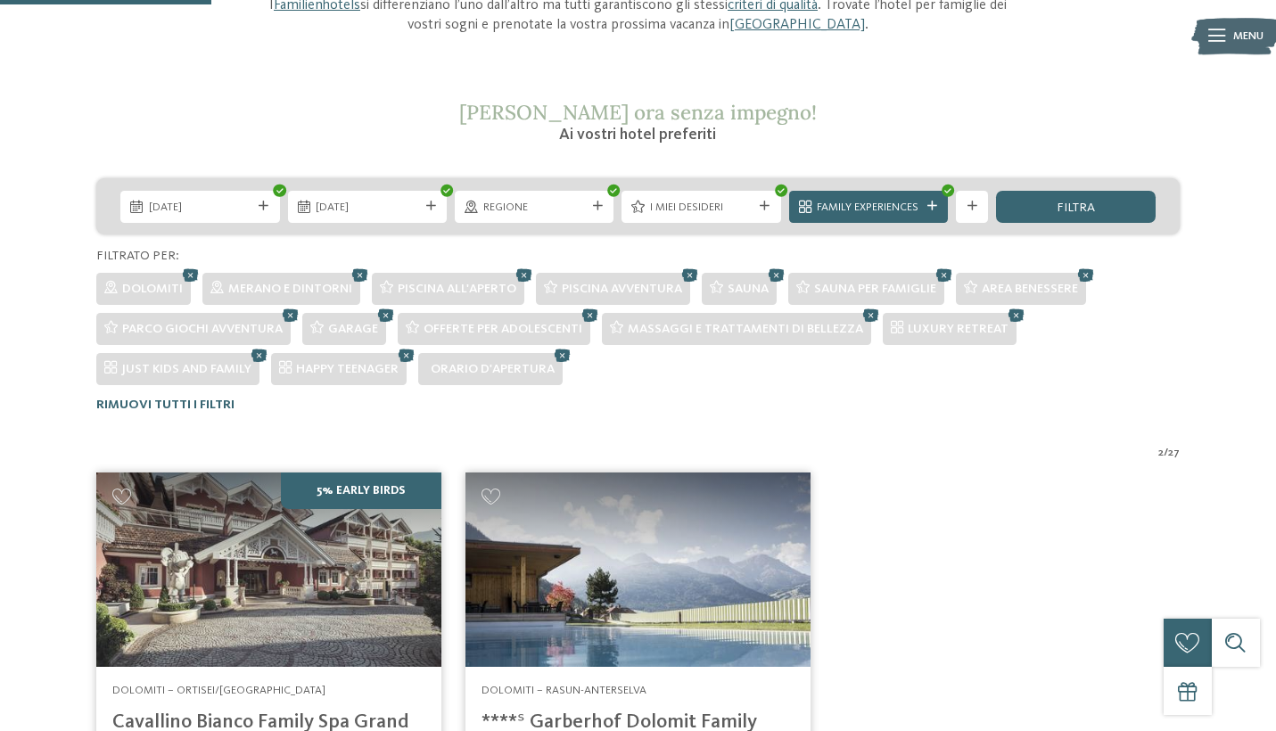
scroll to position [234, 0]
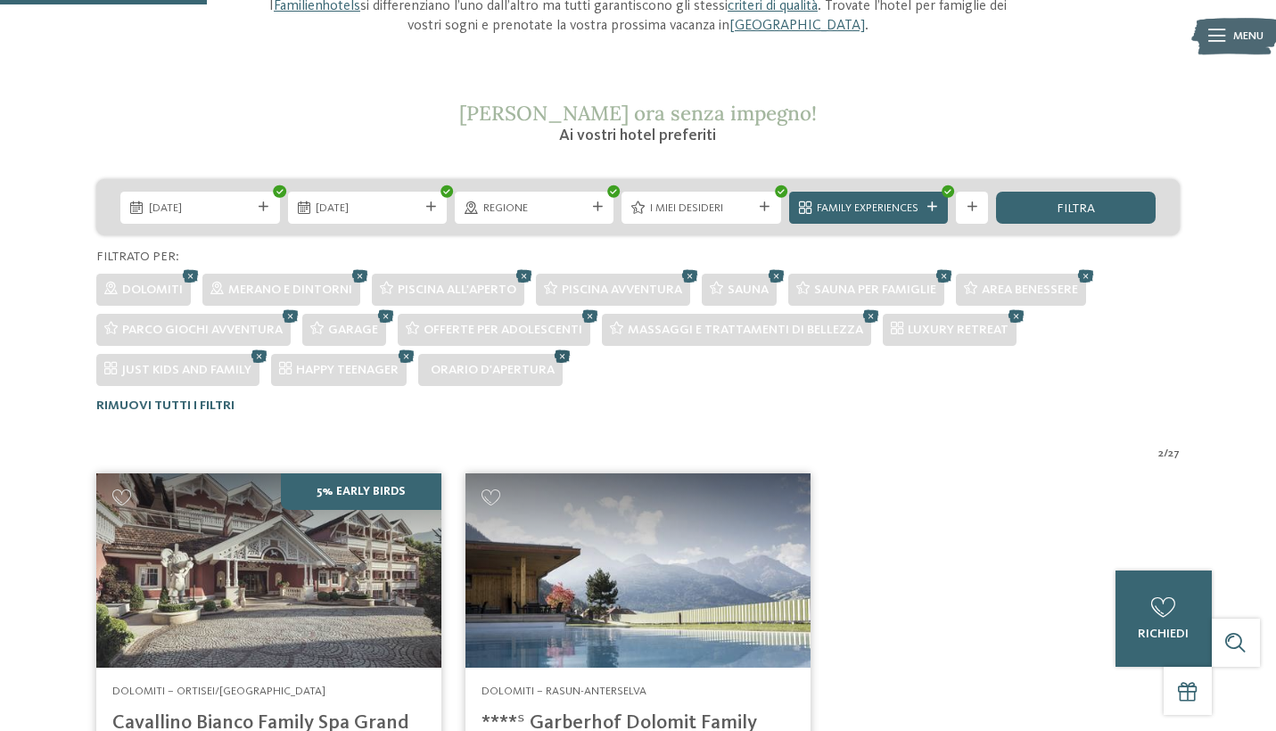
click at [565, 354] on icon at bounding box center [562, 355] width 24 height 21
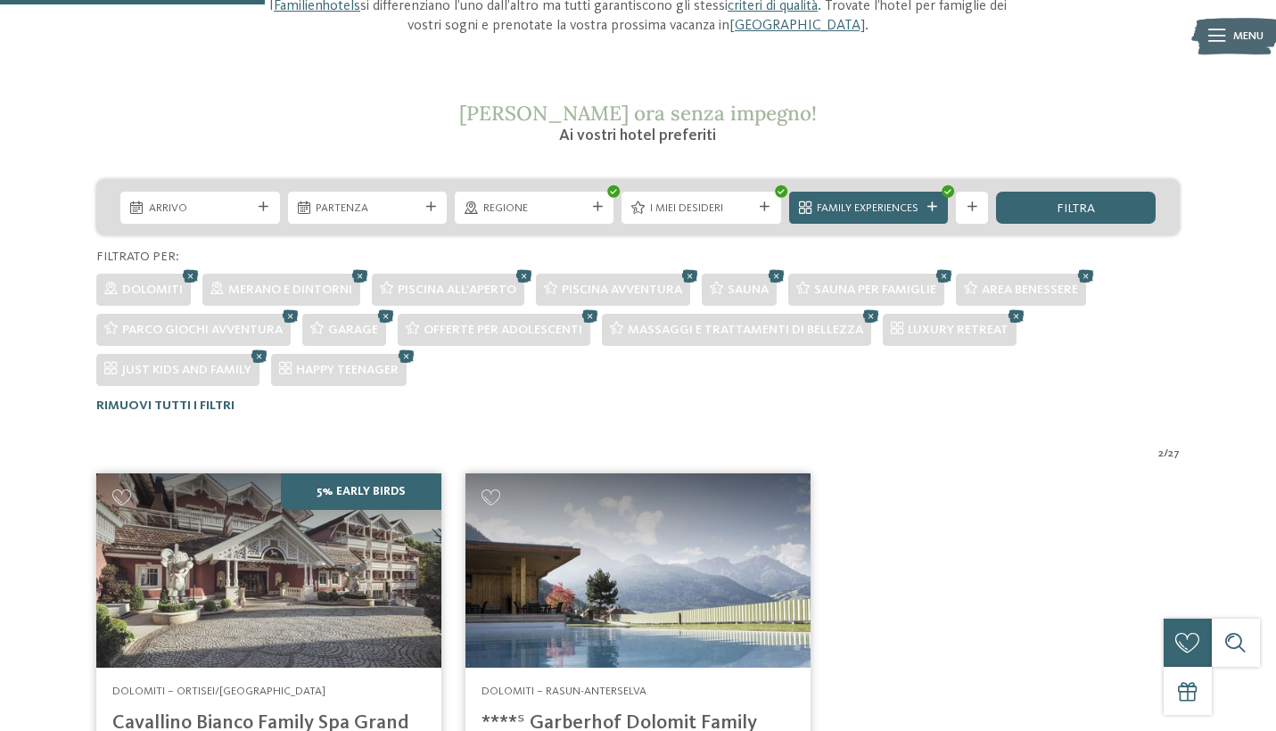
scroll to position [594, 0]
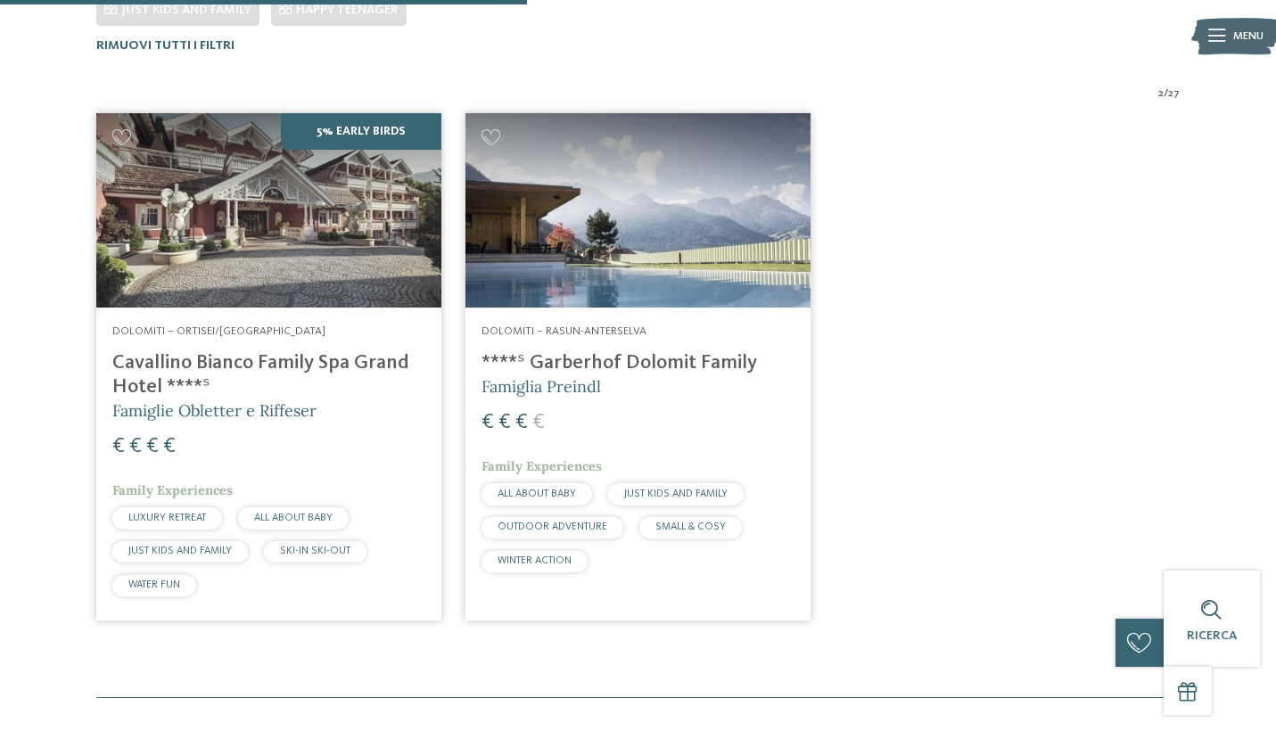
click at [256, 357] on h4 "Cavallino Bianco Family Spa Grand Hotel ****ˢ" at bounding box center [268, 375] width 313 height 48
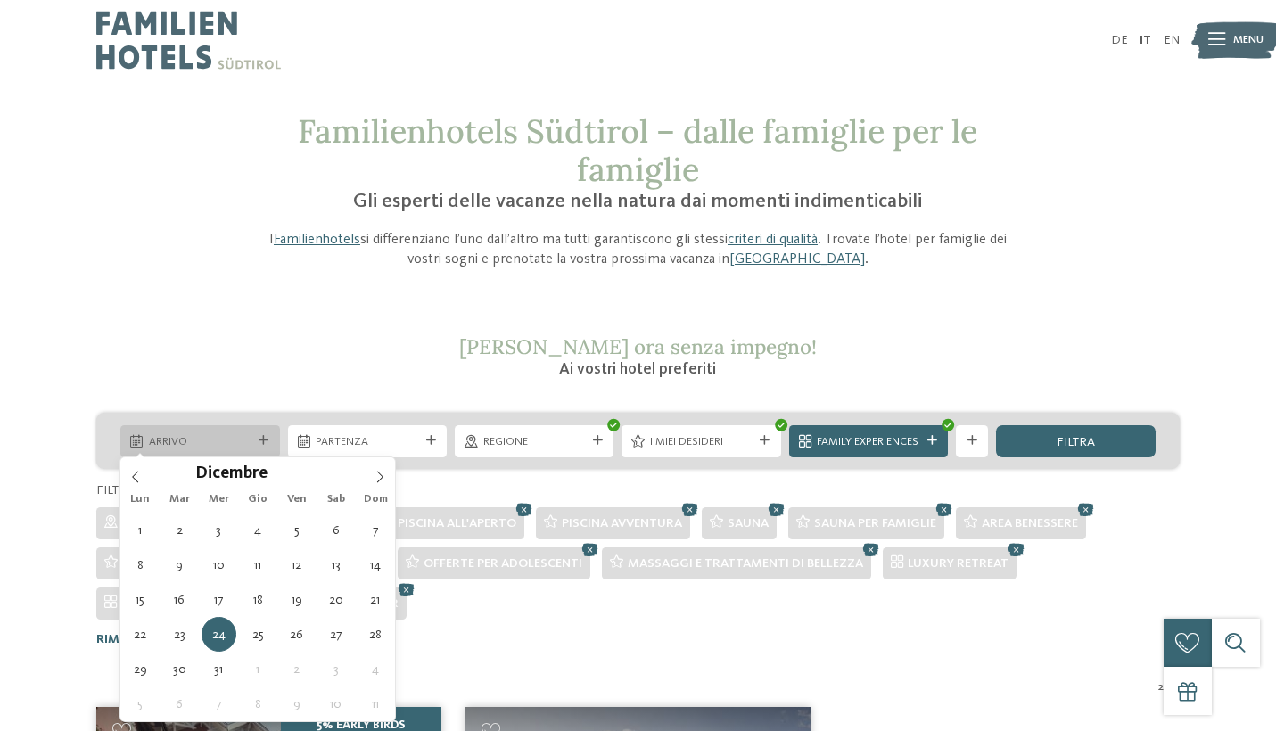
click at [260, 436] on icon at bounding box center [264, 441] width 10 height 10
type div "[DATE]"
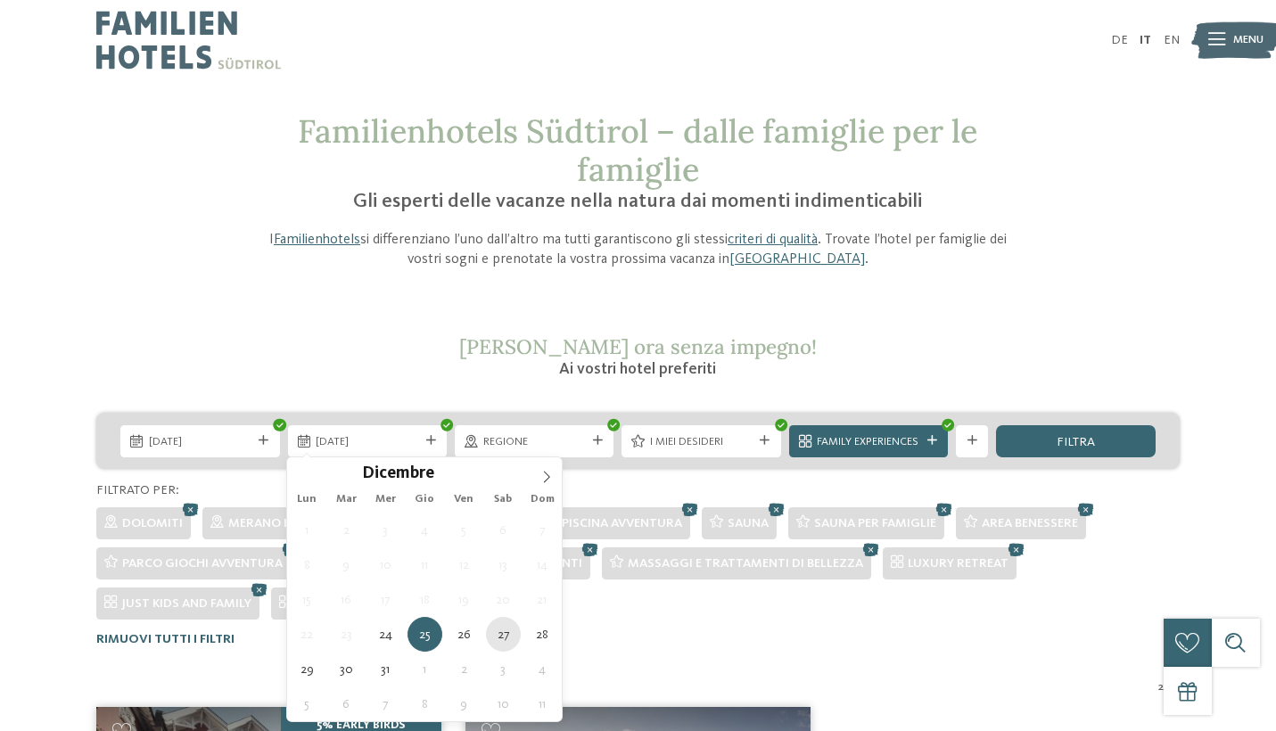
type div "[DATE]"
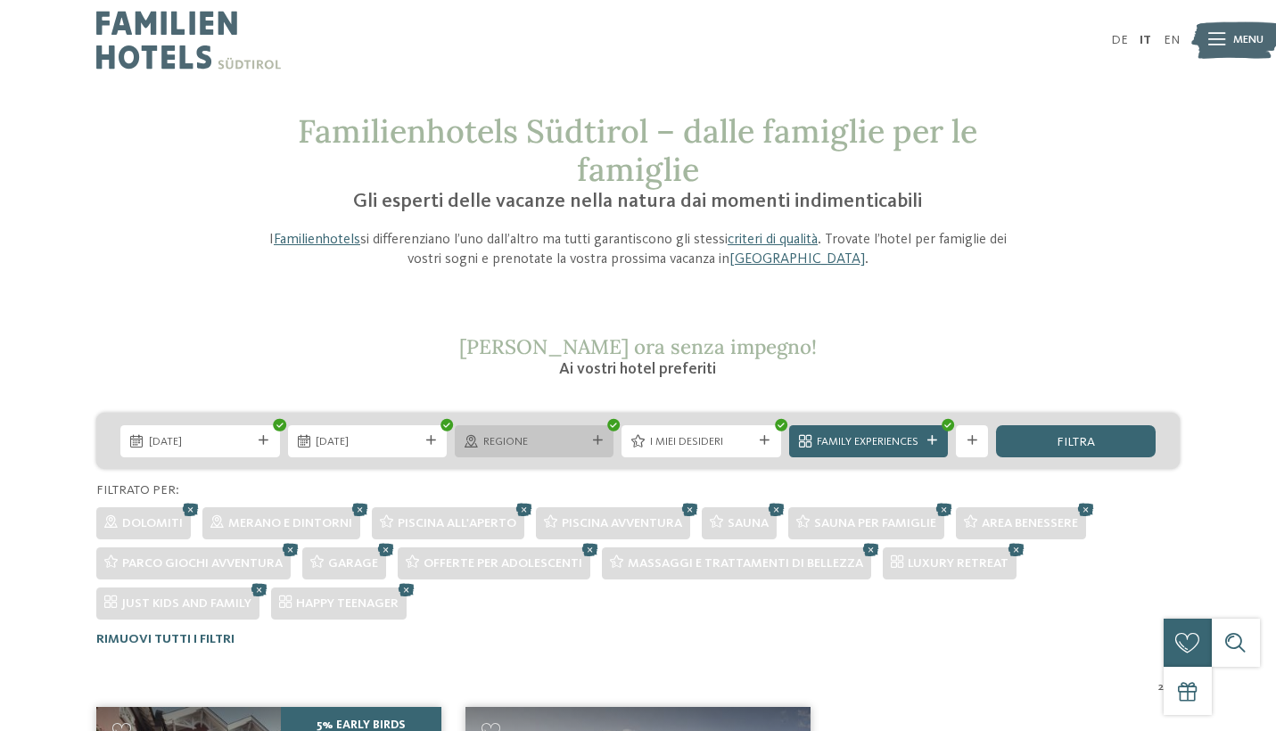
click at [576, 436] on span "Regione" at bounding box center [534, 442] width 103 height 16
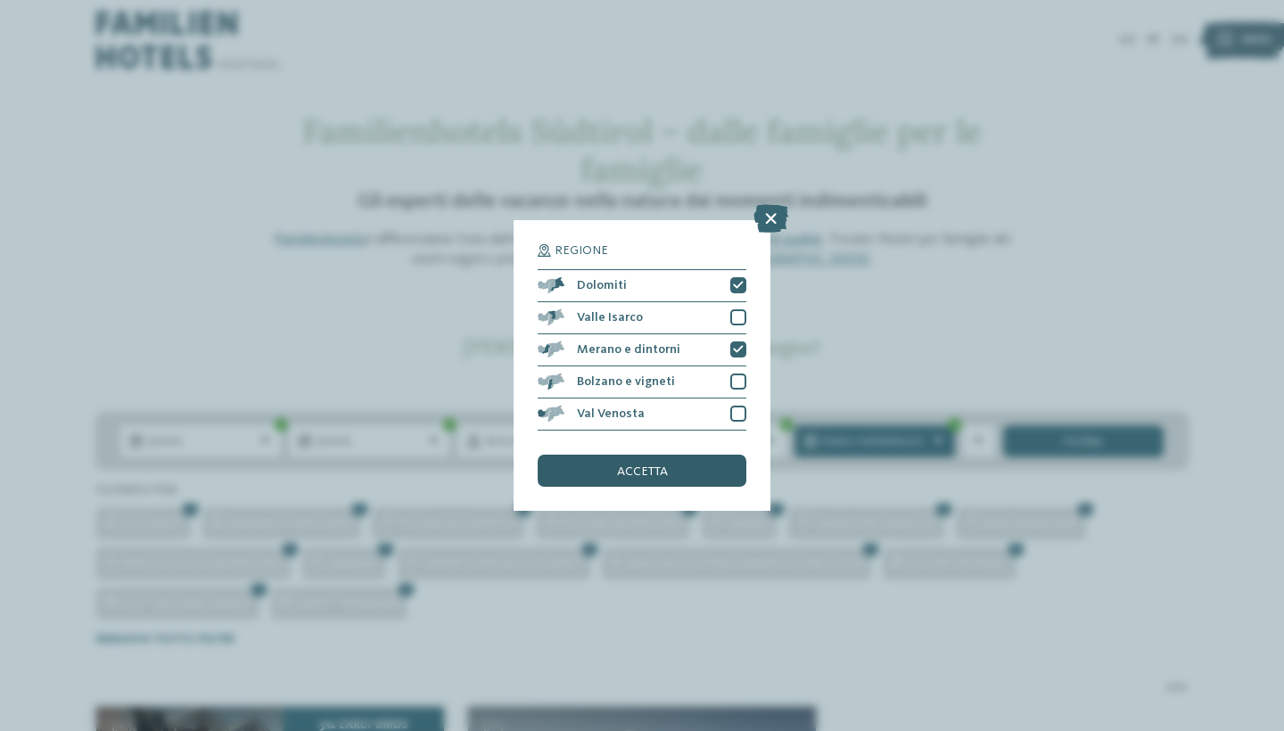
click at [676, 455] on div "accetta" at bounding box center [642, 471] width 209 height 32
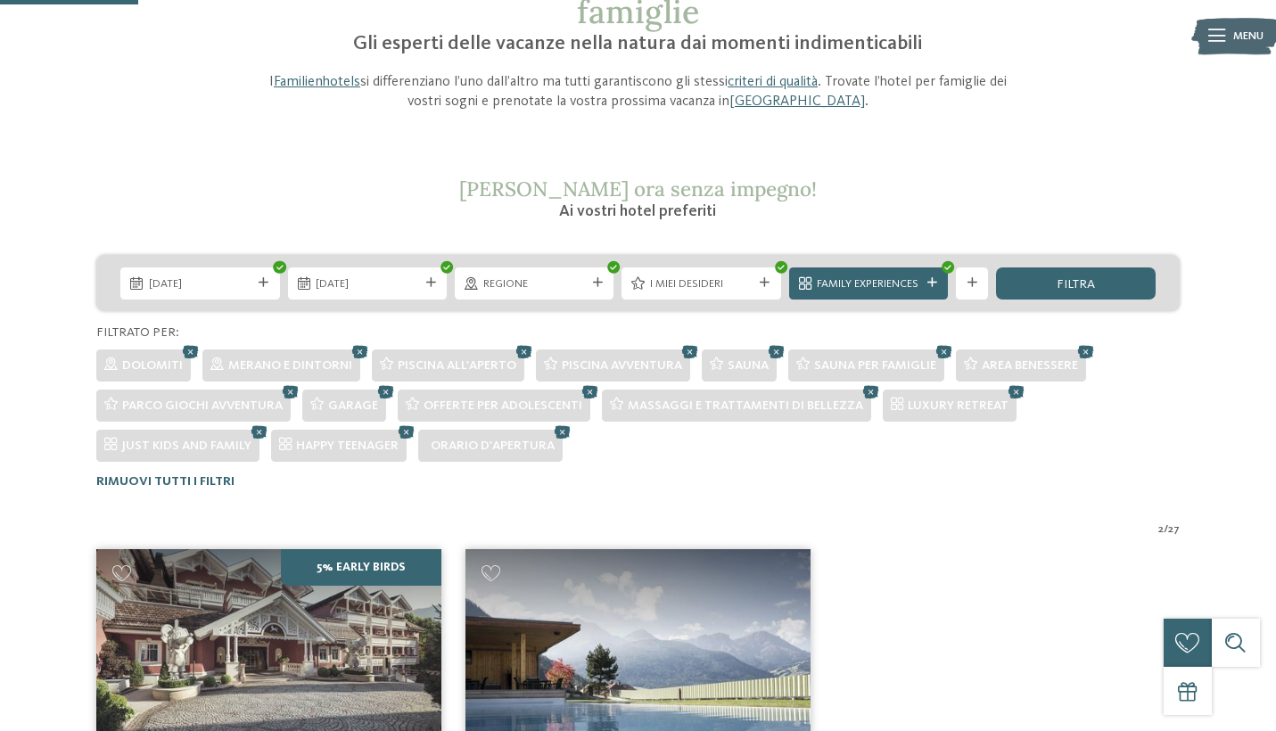
scroll to position [153, 0]
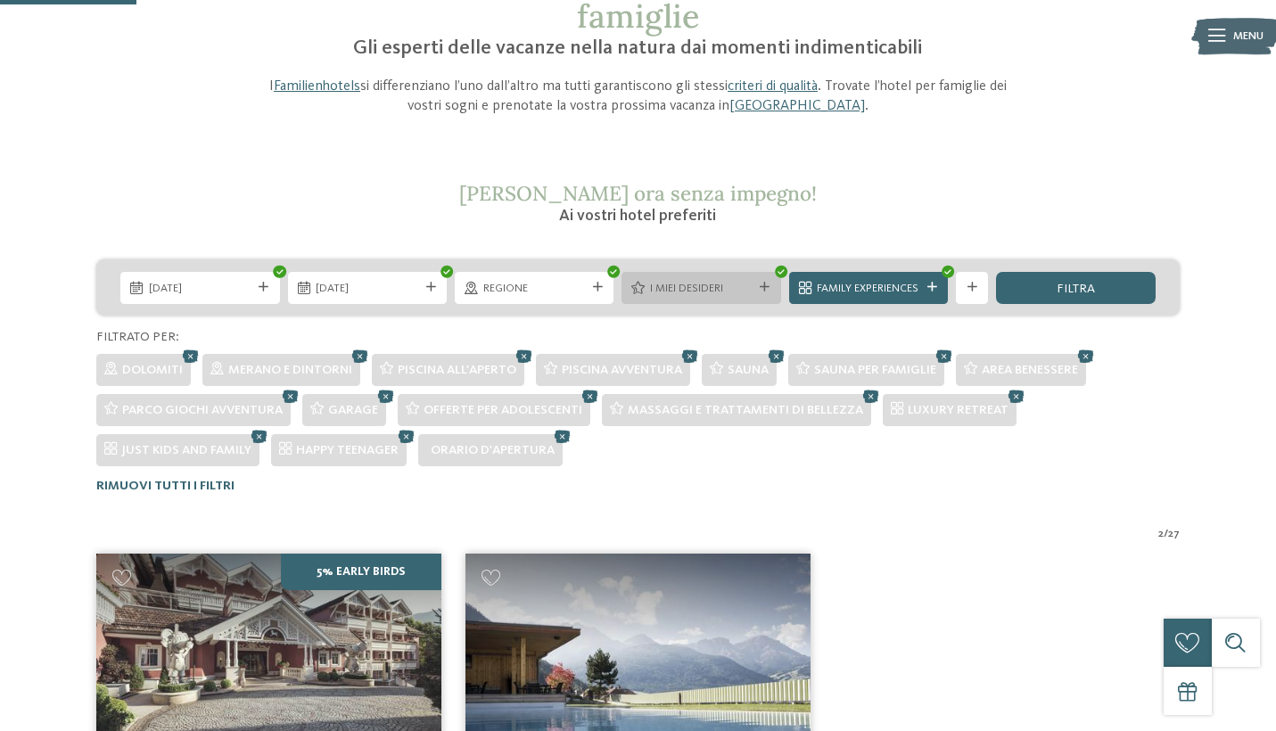
click at [768, 283] on icon at bounding box center [765, 288] width 10 height 10
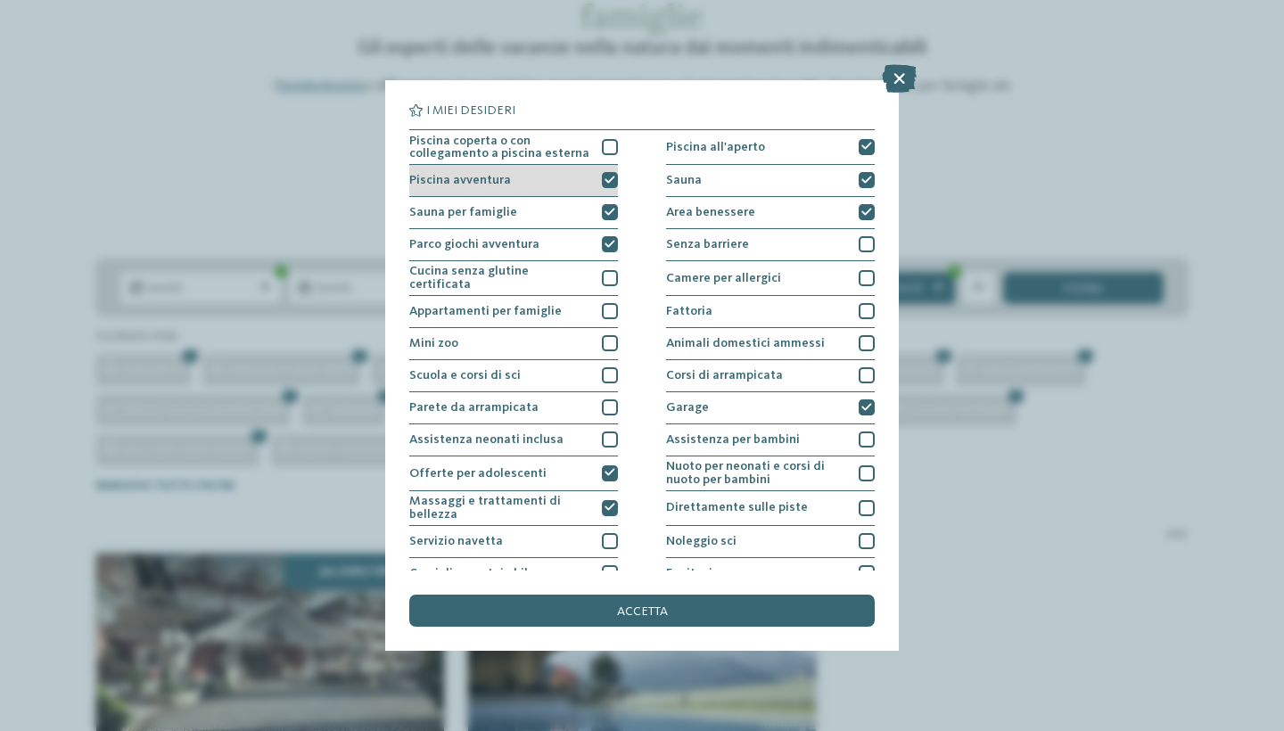
click at [608, 182] on icon at bounding box center [610, 181] width 11 height 10
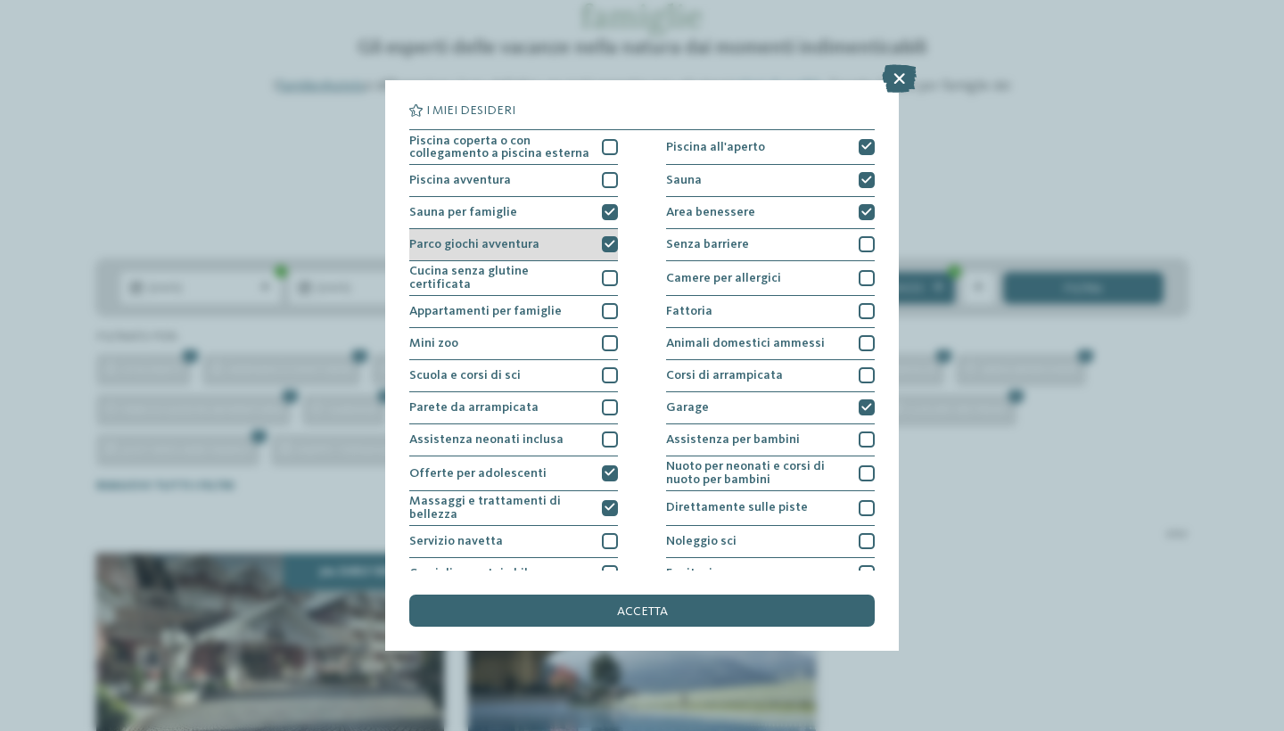
click at [606, 246] on icon at bounding box center [610, 245] width 11 height 10
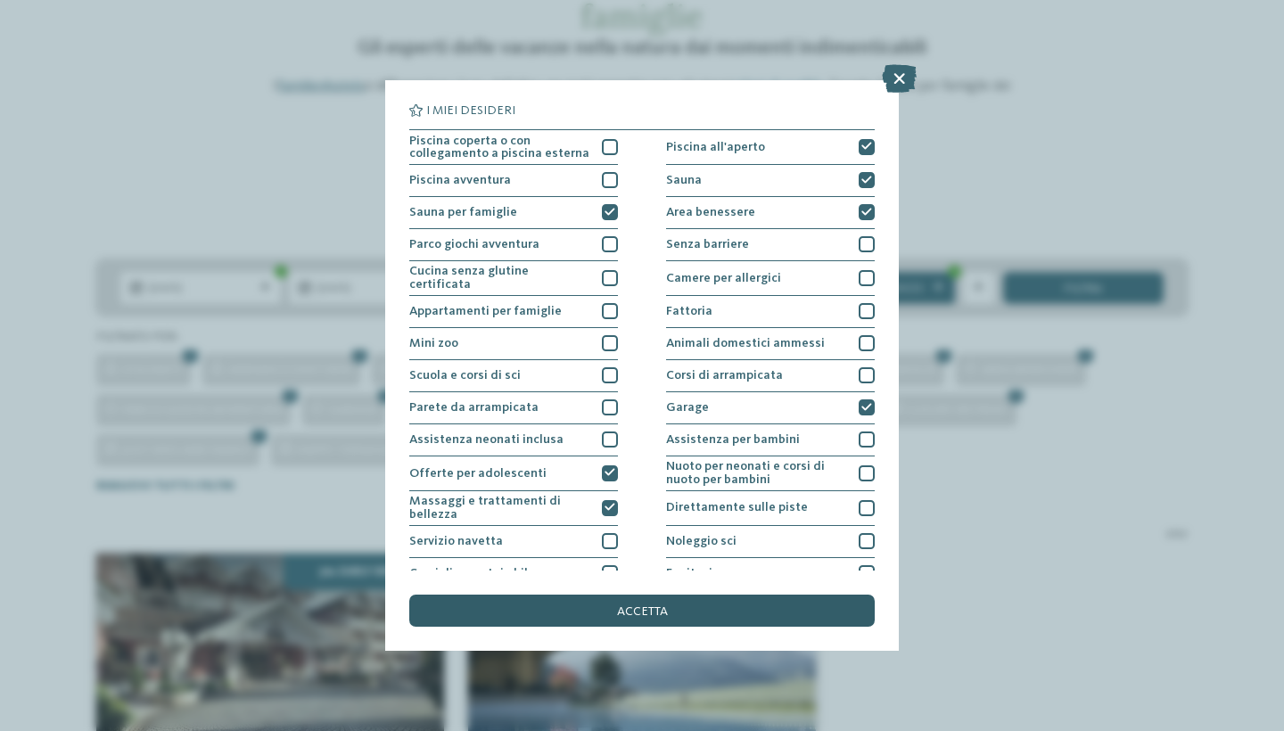
click at [643, 595] on div "accetta" at bounding box center [642, 611] width 466 height 32
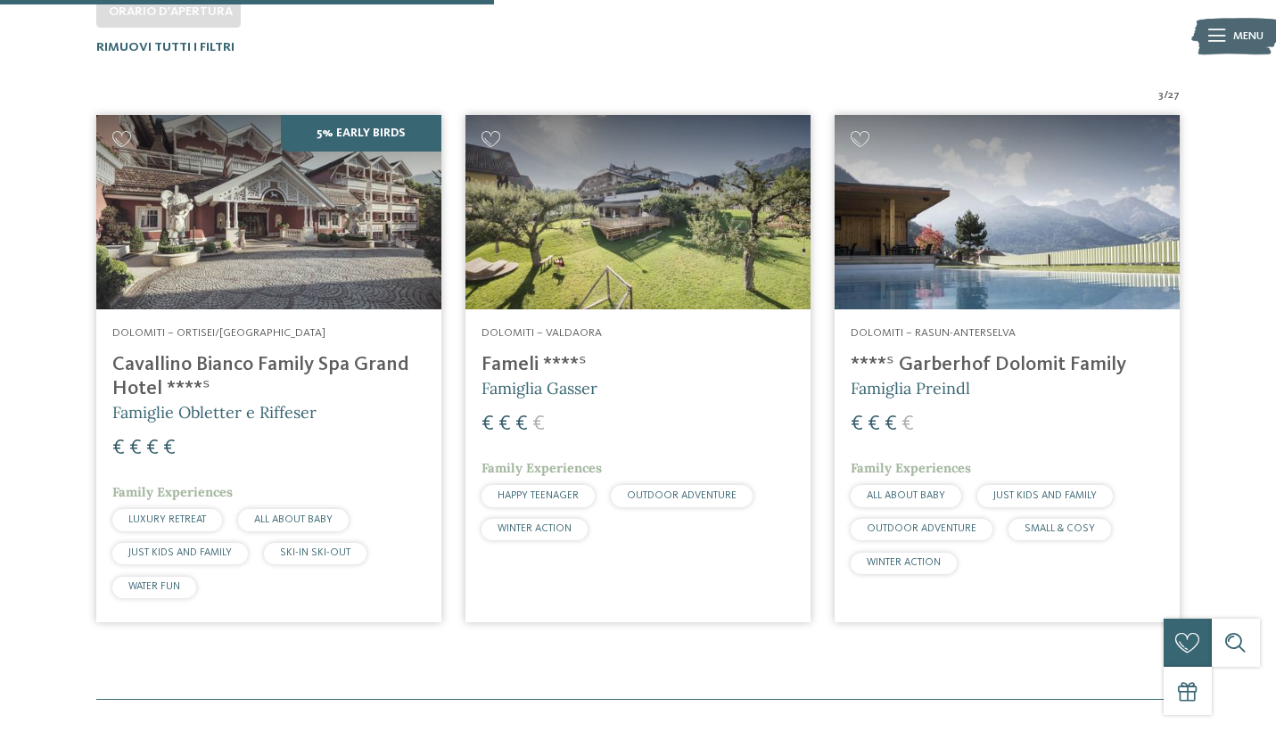
scroll to position [594, 0]
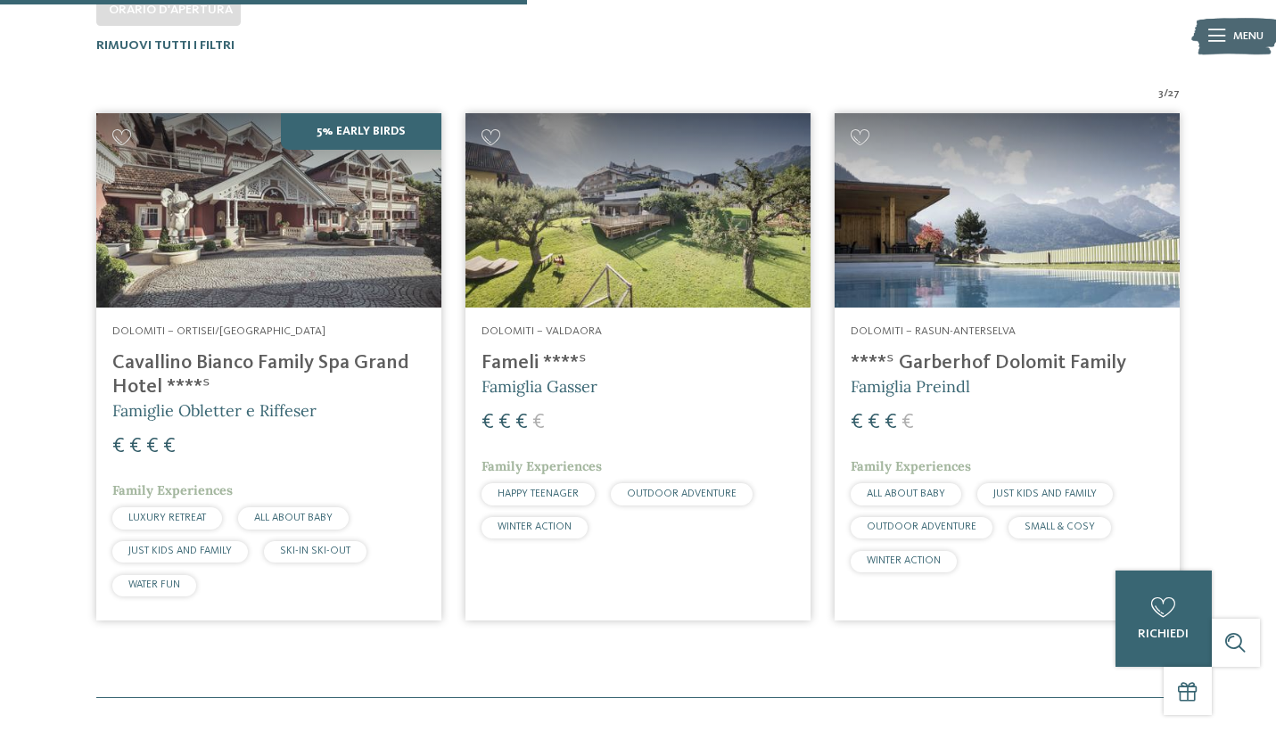
click at [553, 272] on img at bounding box center [638, 210] width 345 height 194
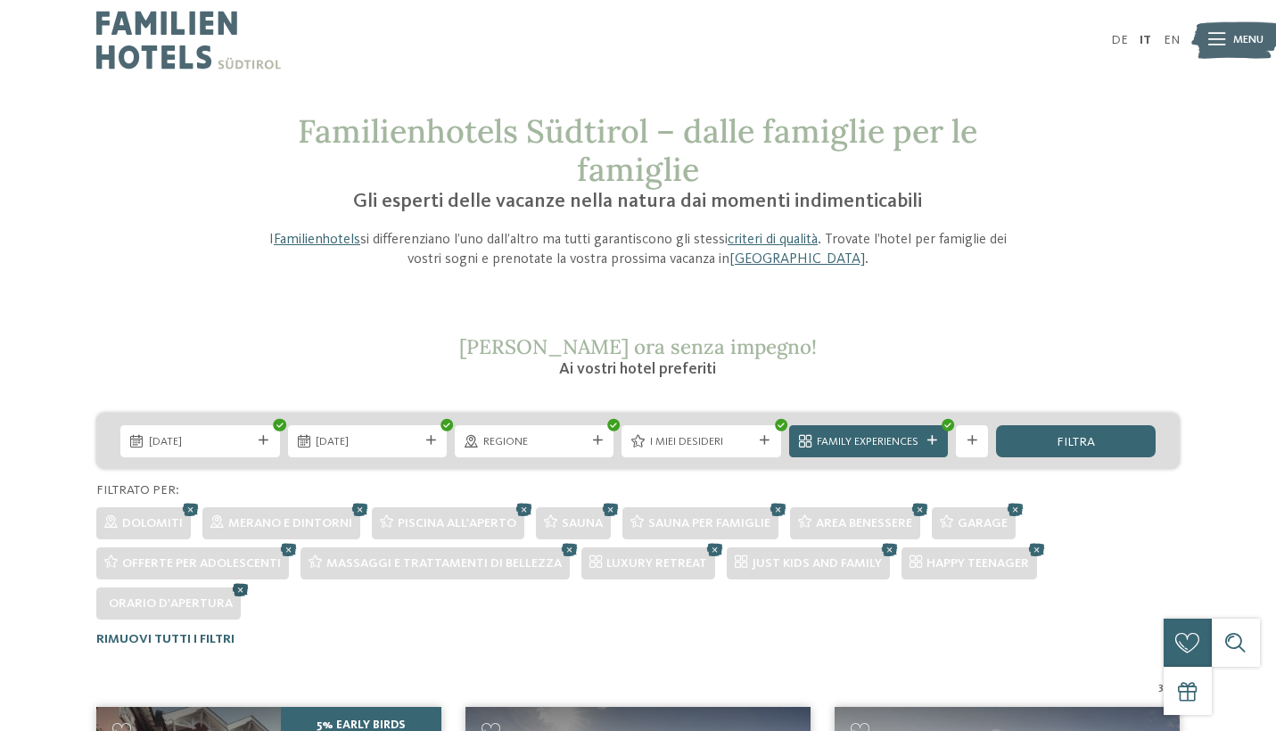
click at [236, 587] on icon at bounding box center [240, 589] width 24 height 21
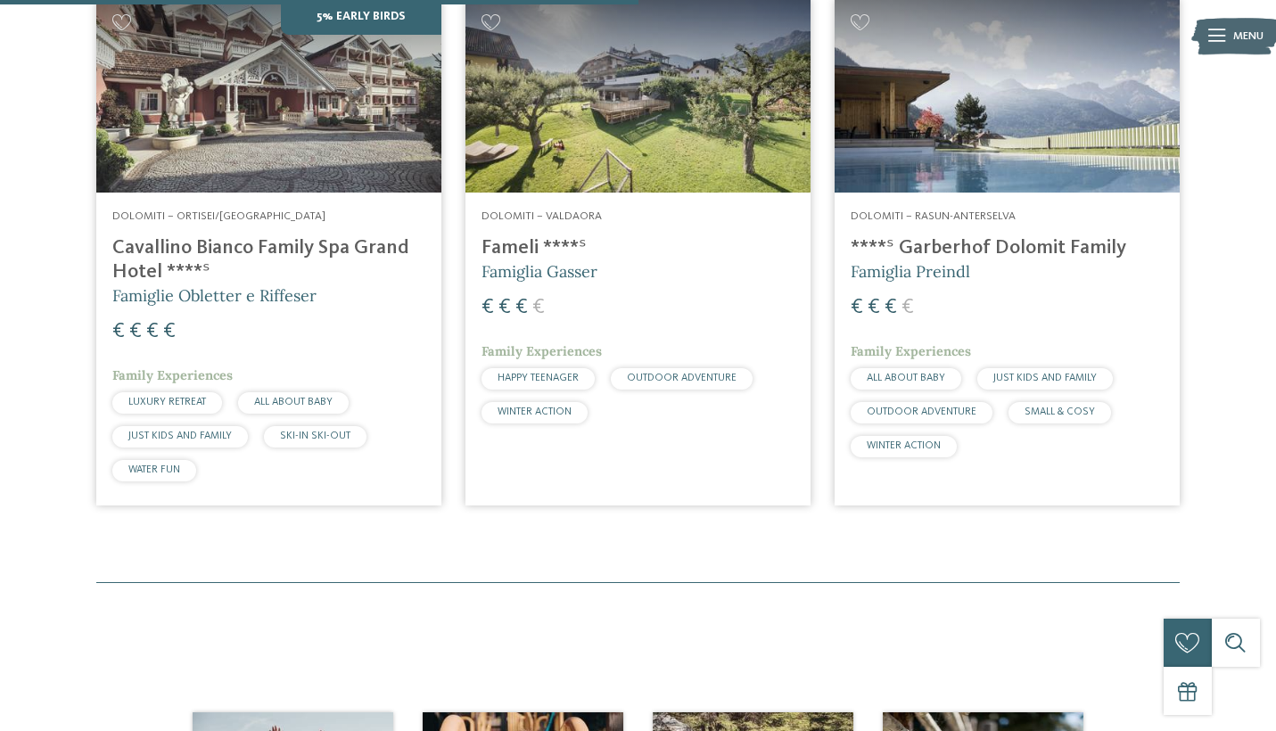
scroll to position [567, 0]
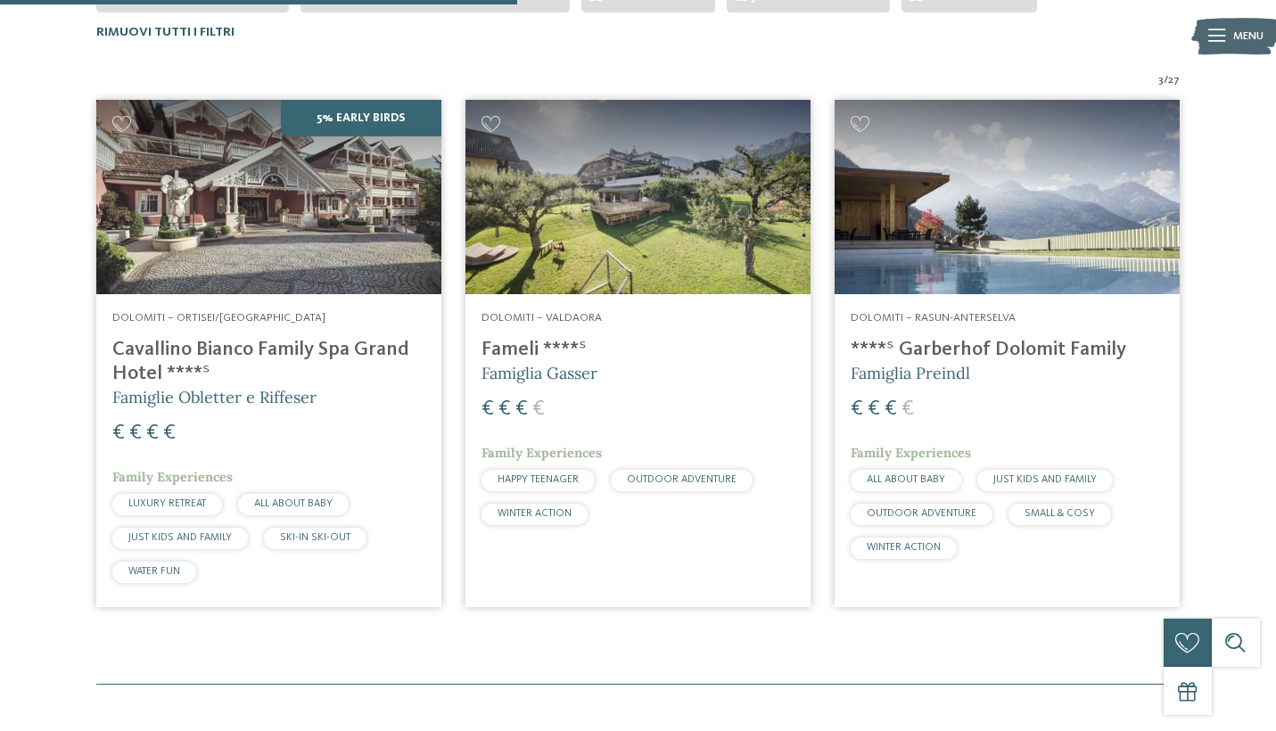
click at [208, 26] on span "Rimuovi tutti i filtri" at bounding box center [165, 32] width 138 height 12
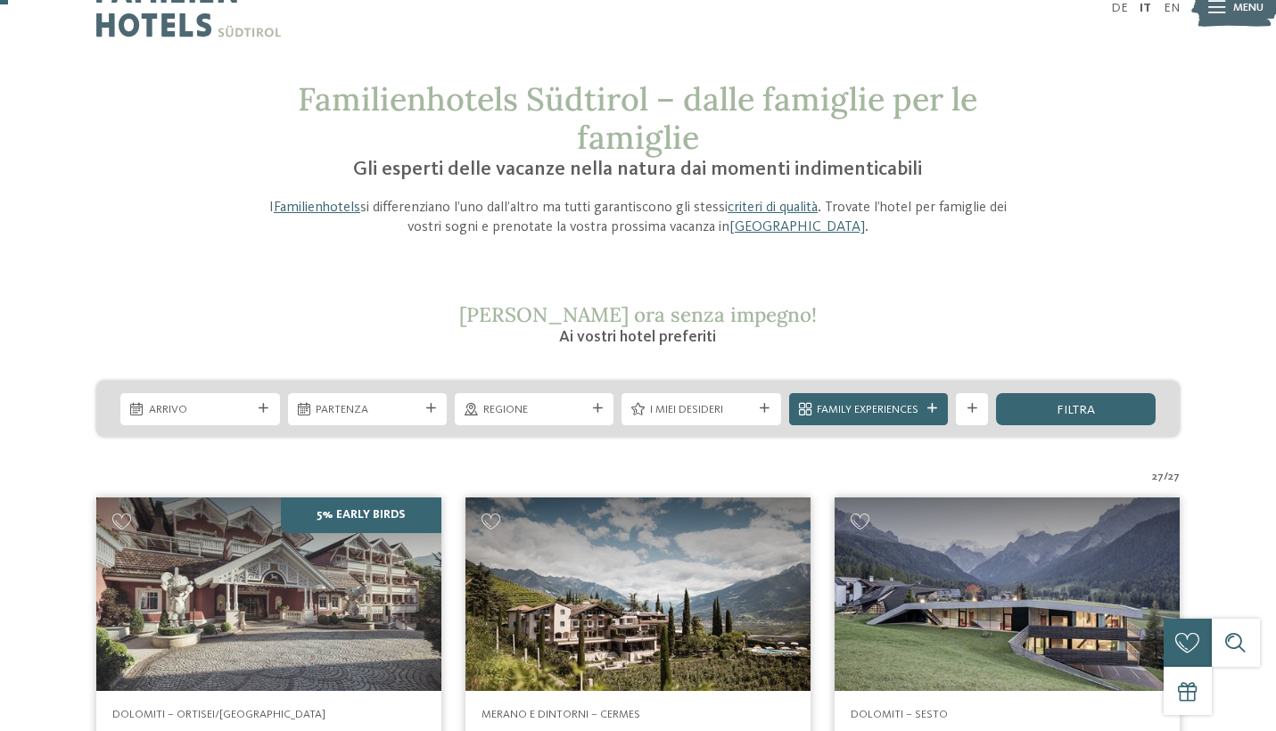
scroll to position [-2, 0]
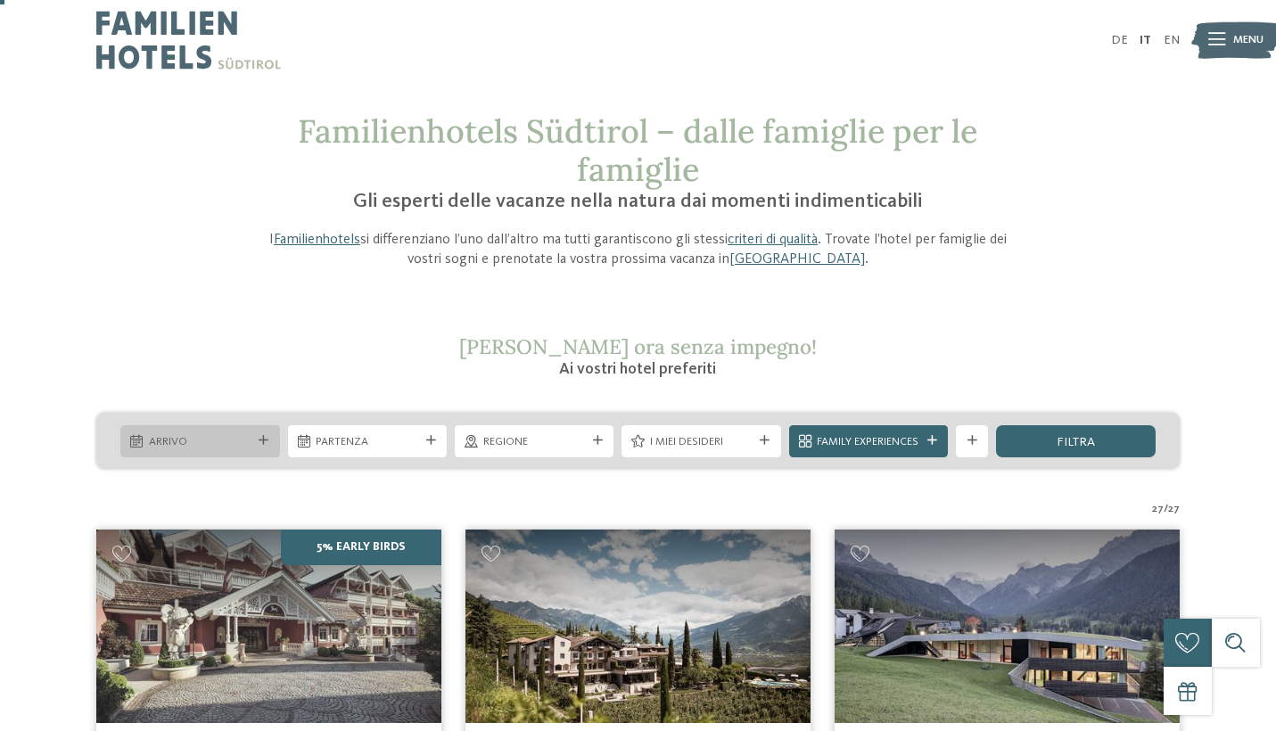
click at [259, 442] on icon at bounding box center [264, 441] width 10 height 10
click at [1039, 433] on div "filtra" at bounding box center [1075, 441] width 159 height 32
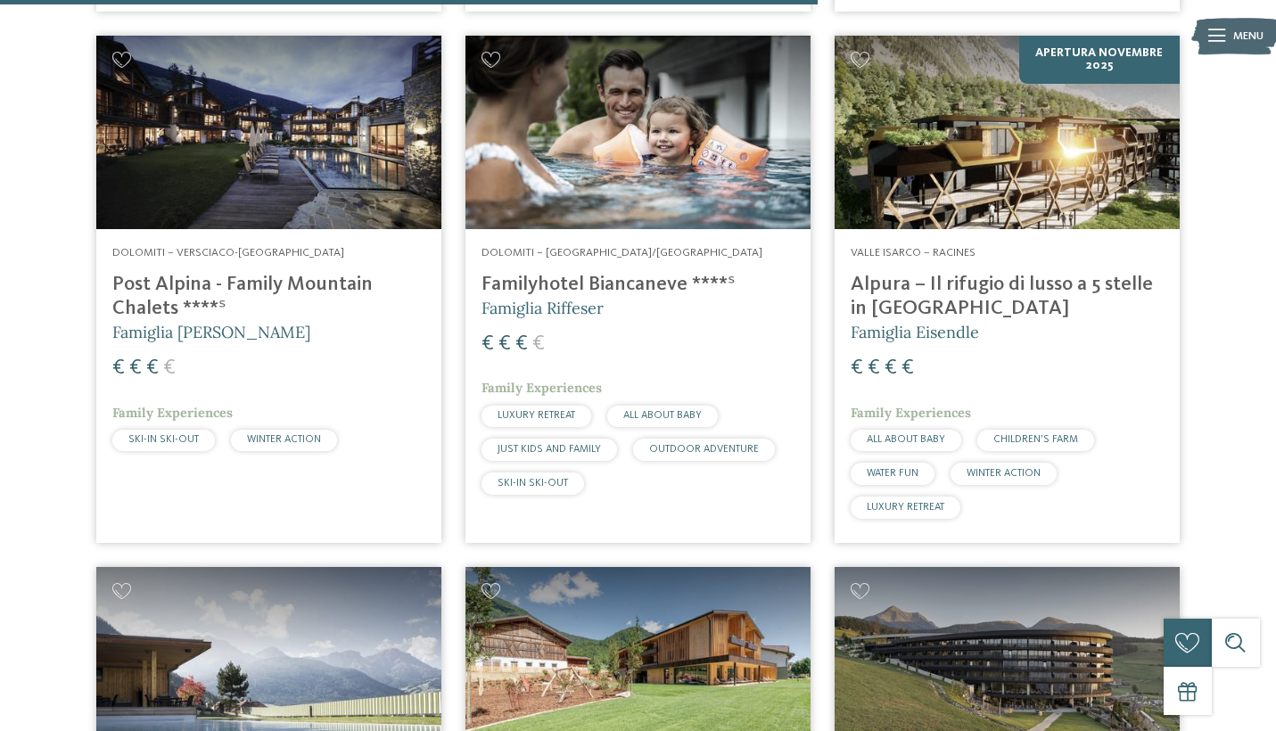
scroll to position [2117, 0]
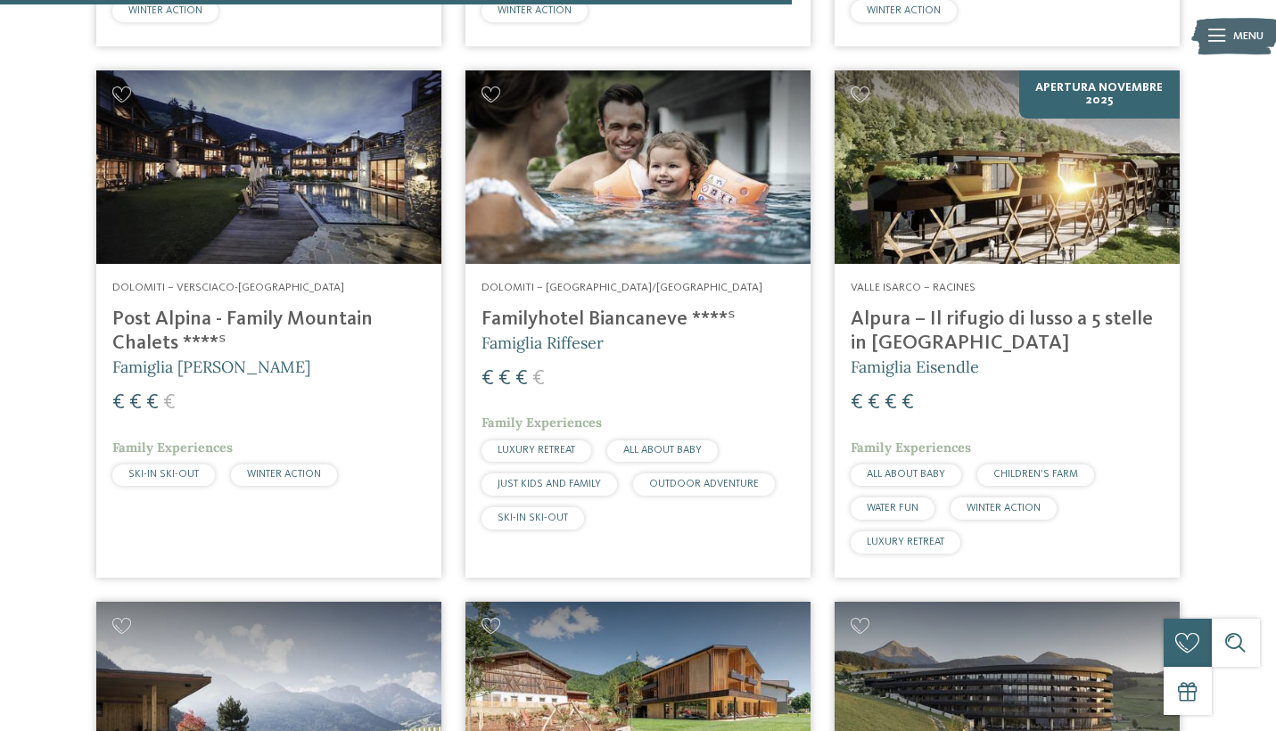
click at [959, 322] on h4 "Alpura – Il rifugio di lusso a 5 stelle in Alto Adige" at bounding box center [1007, 332] width 313 height 48
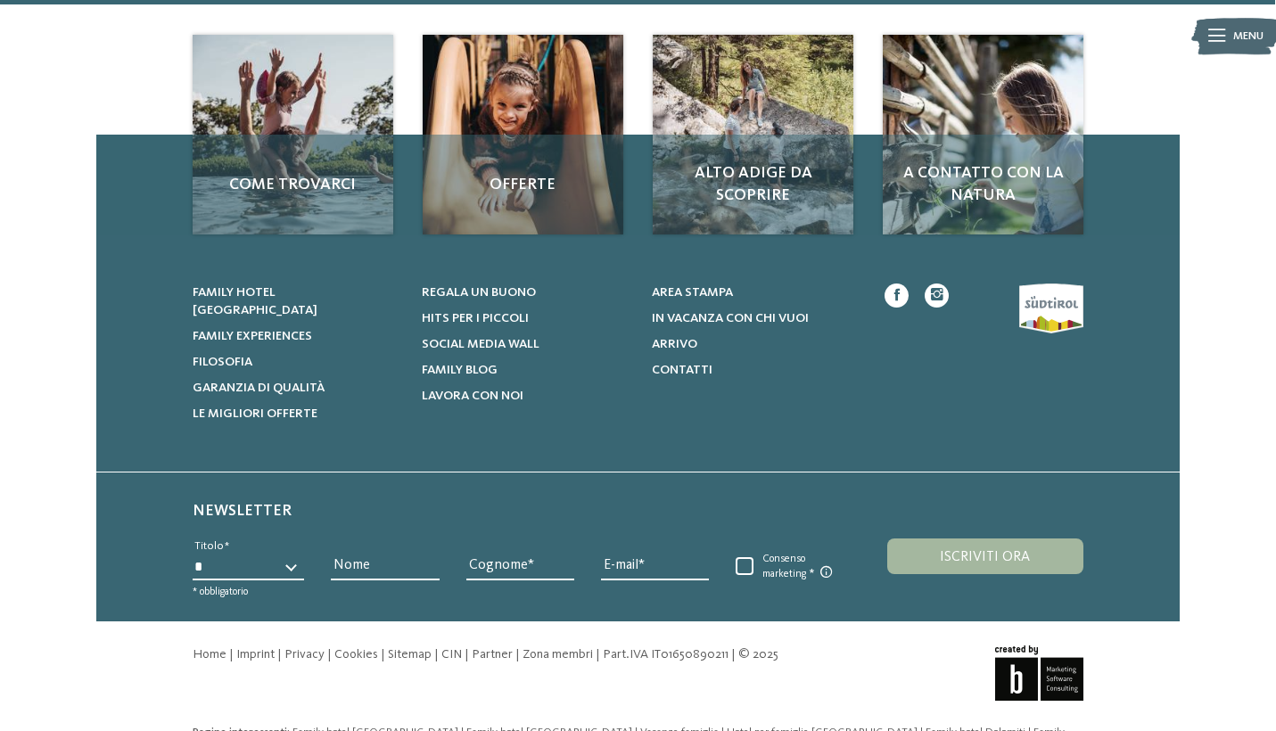
scroll to position [3415, 0]
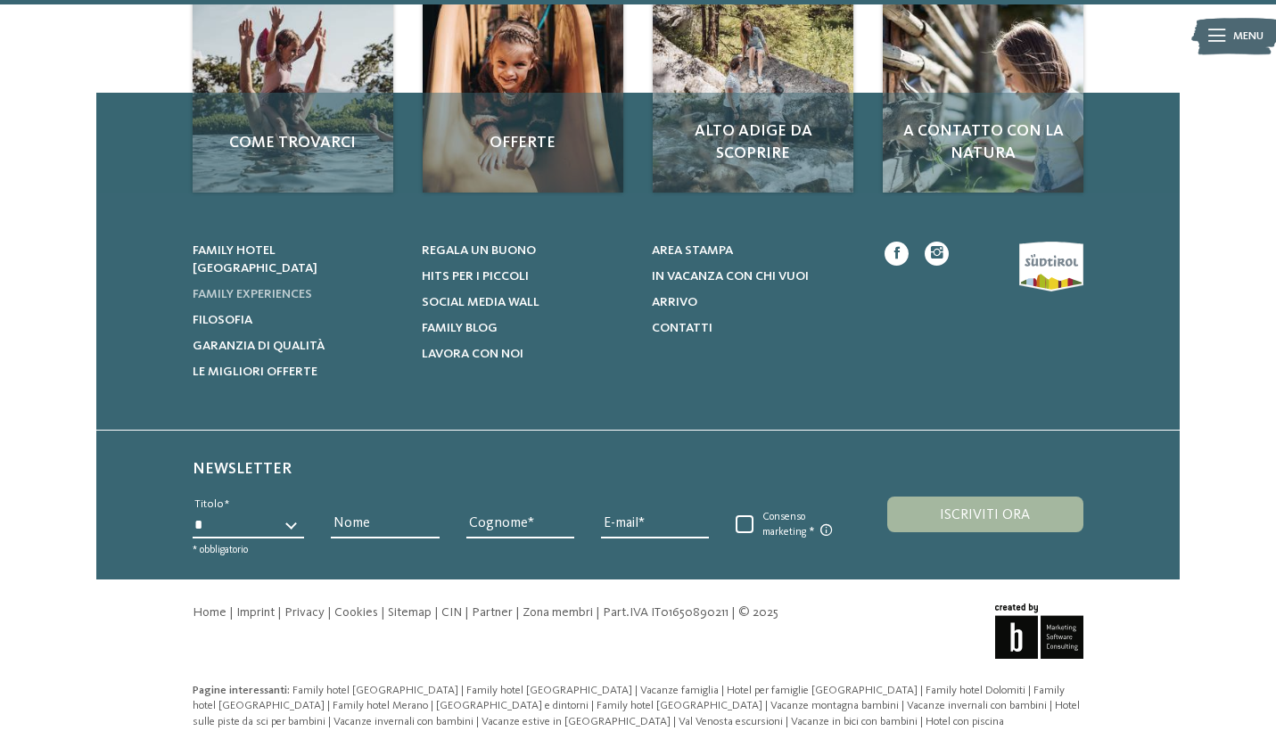
click at [286, 288] on span "Family experiences" at bounding box center [253, 294] width 120 height 12
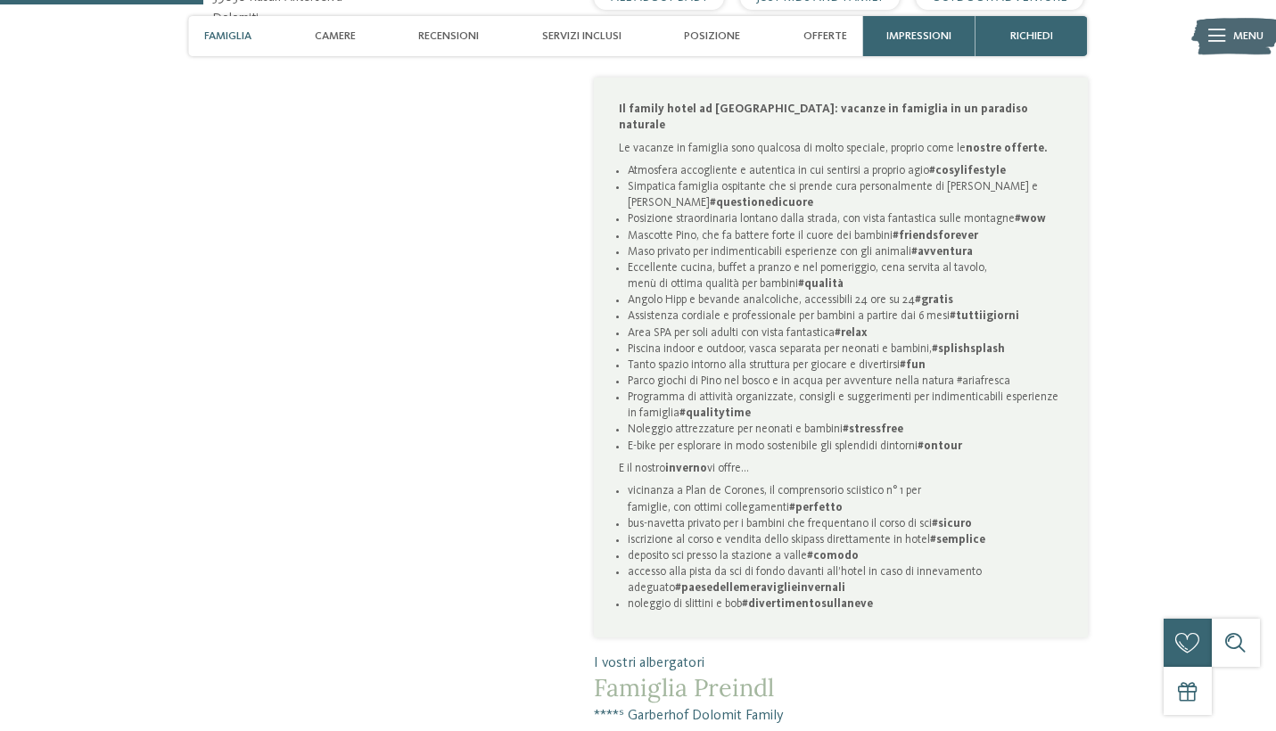
scroll to position [1039, 0]
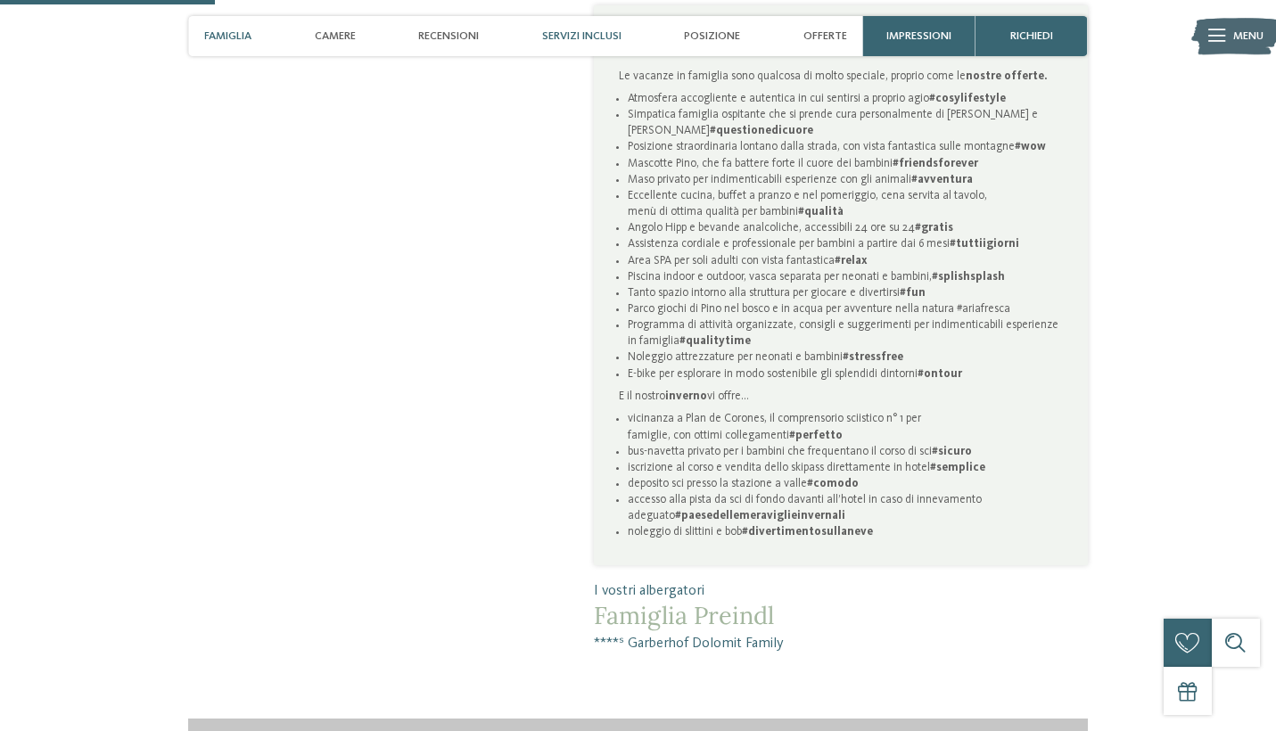
click at [582, 29] on div "Servizi inclusi" at bounding box center [581, 36] width 95 height 40
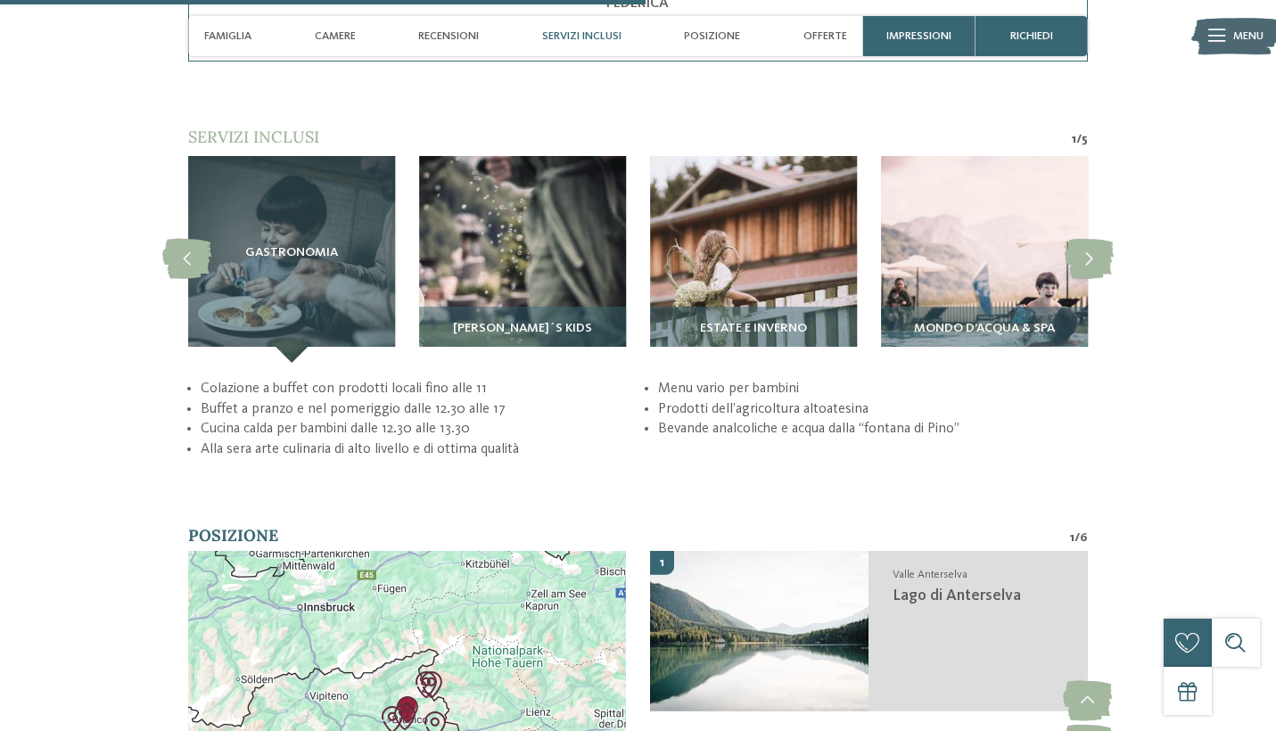
scroll to position [3116, 0]
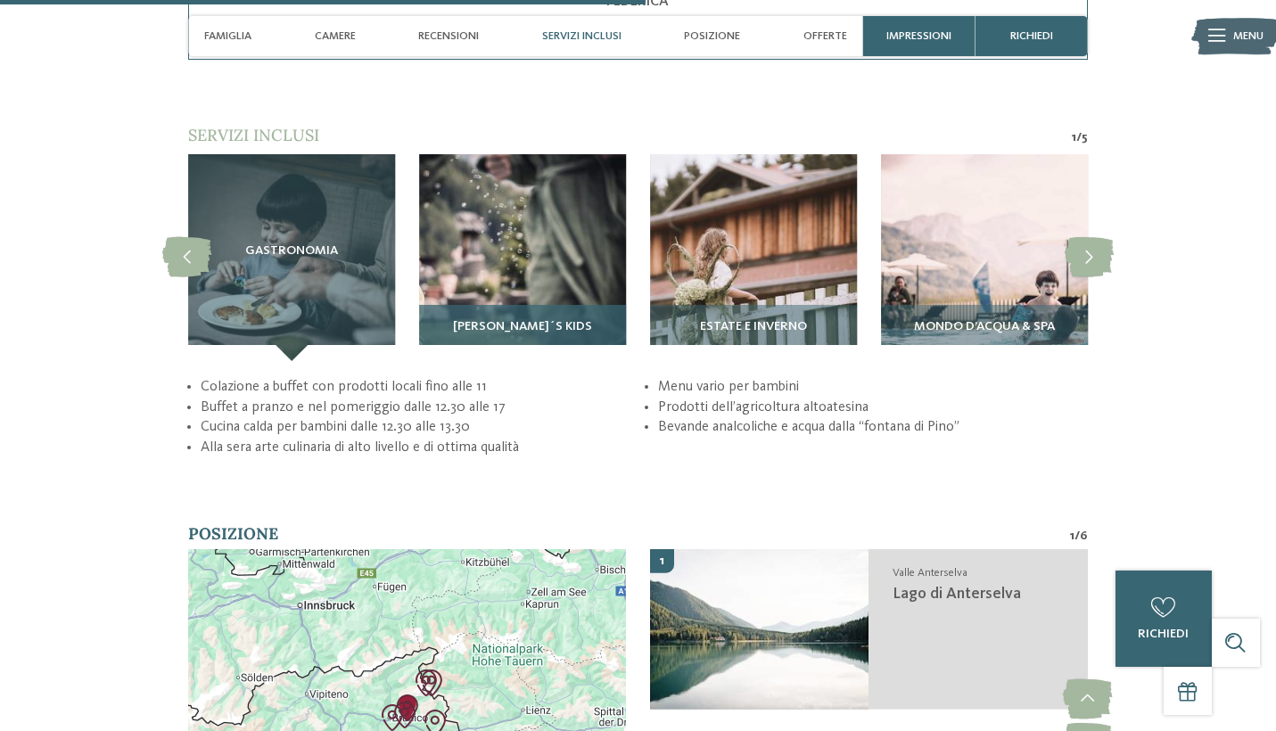
click at [528, 320] on span "Pino´s Kids" at bounding box center [522, 327] width 139 height 14
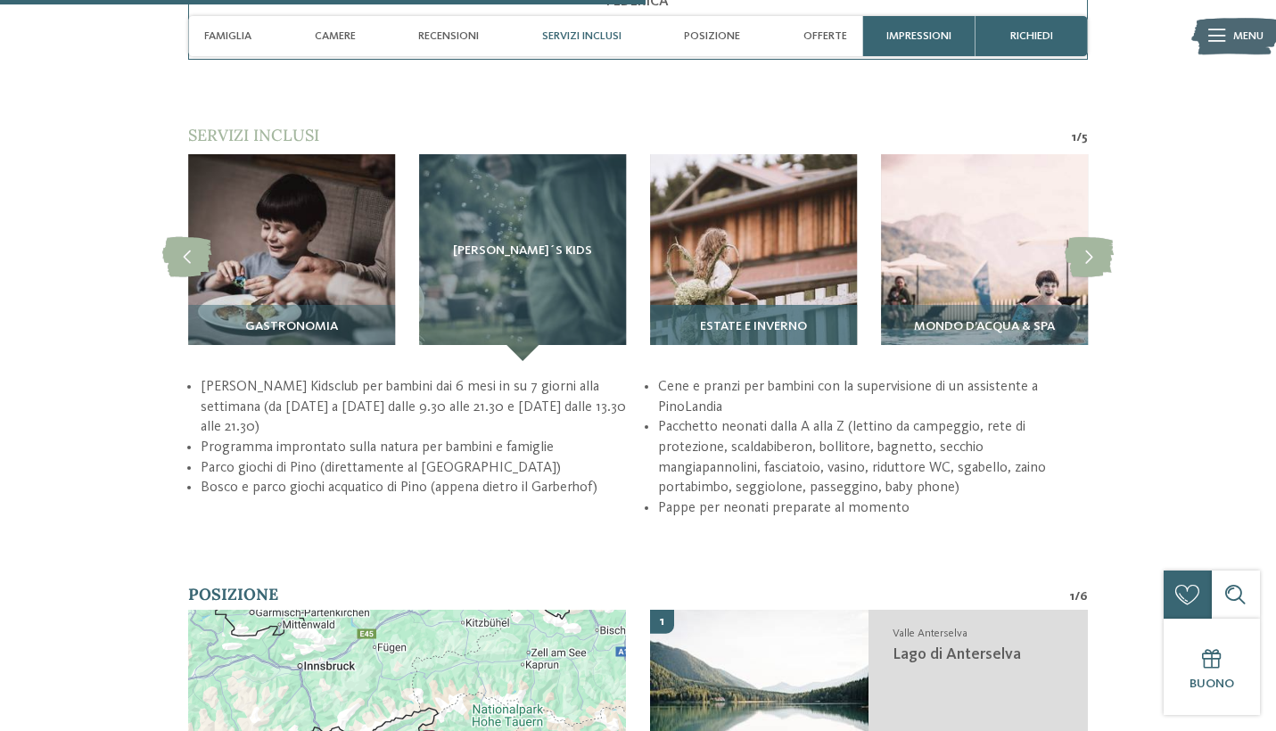
click at [828, 231] on img at bounding box center [753, 257] width 207 height 207
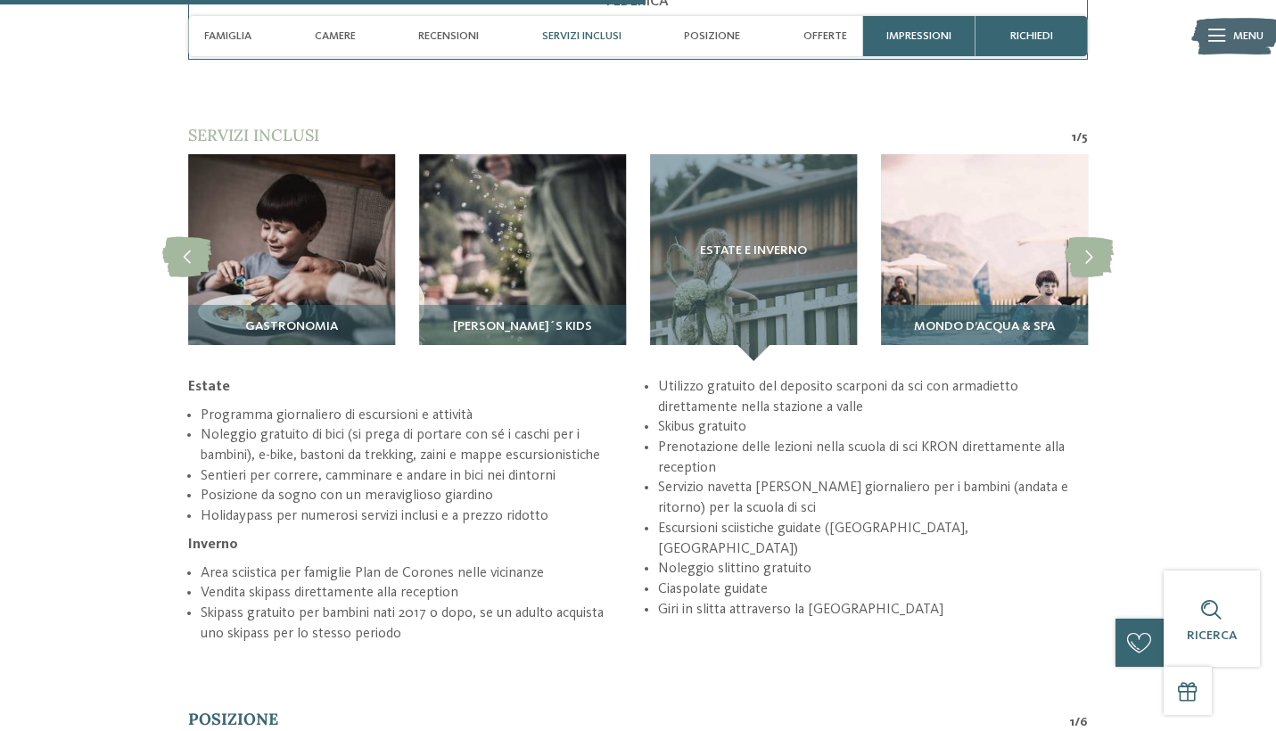
click at [990, 214] on img at bounding box center [984, 257] width 207 height 207
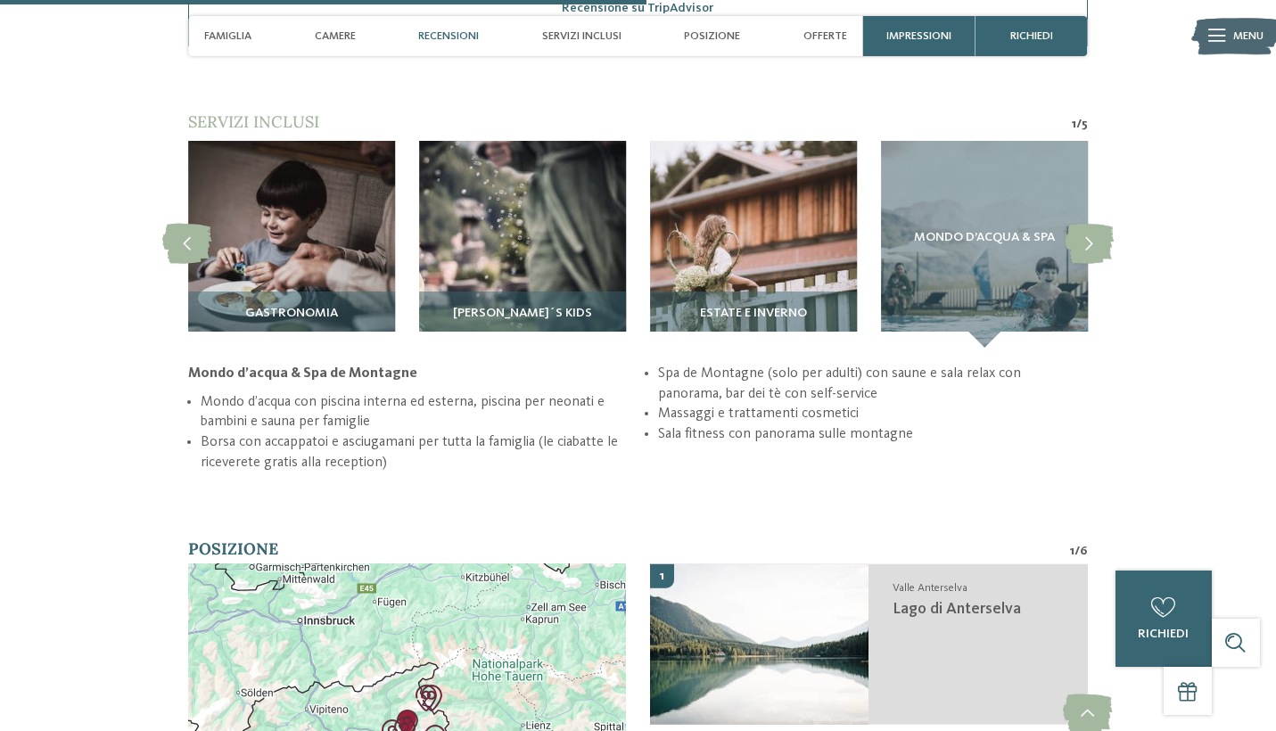
scroll to position [3126, 0]
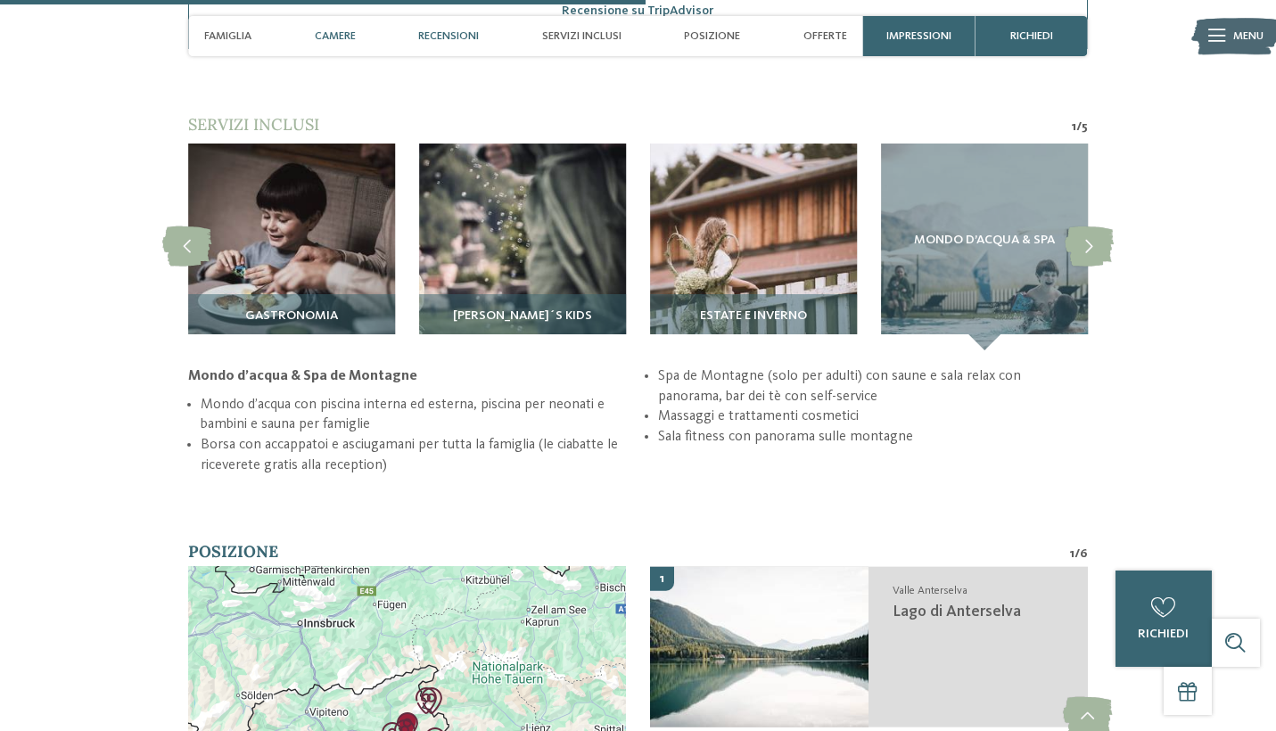
click at [336, 35] on span "Camere" at bounding box center [335, 35] width 41 height 13
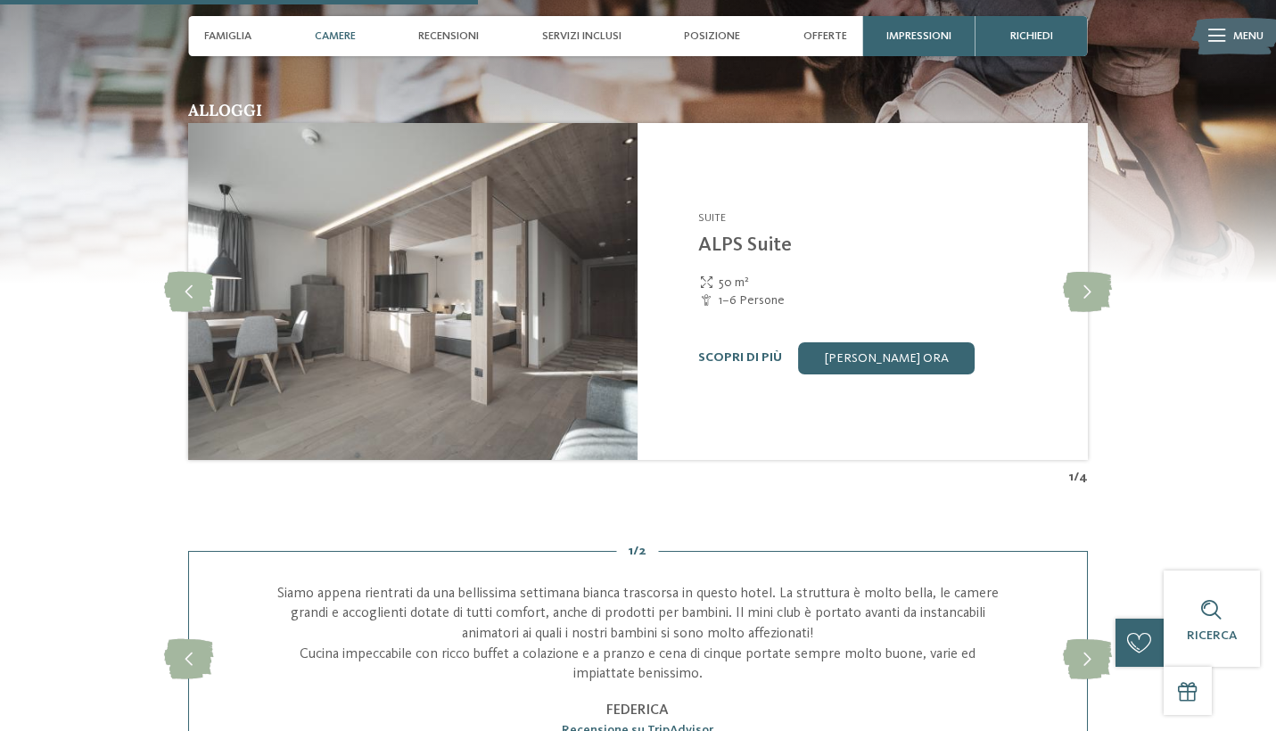
scroll to position [2422, 0]
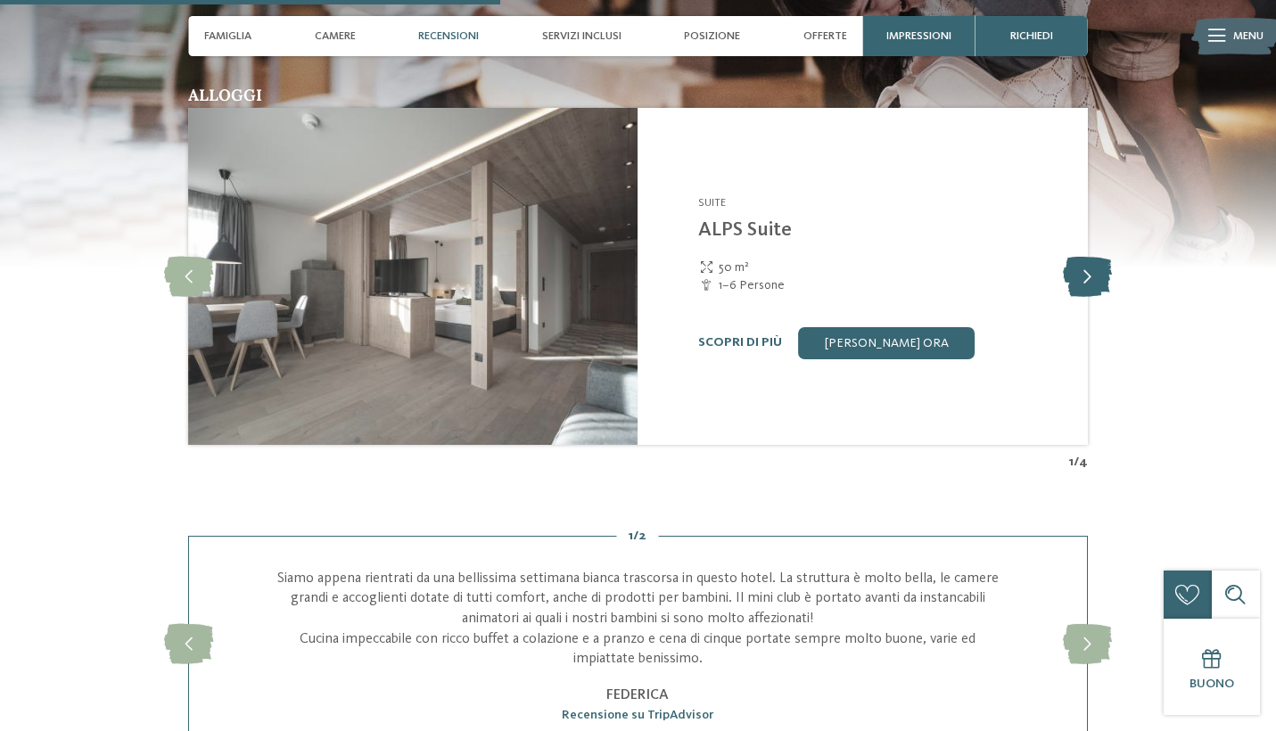
click at [1089, 257] on icon at bounding box center [1087, 277] width 49 height 40
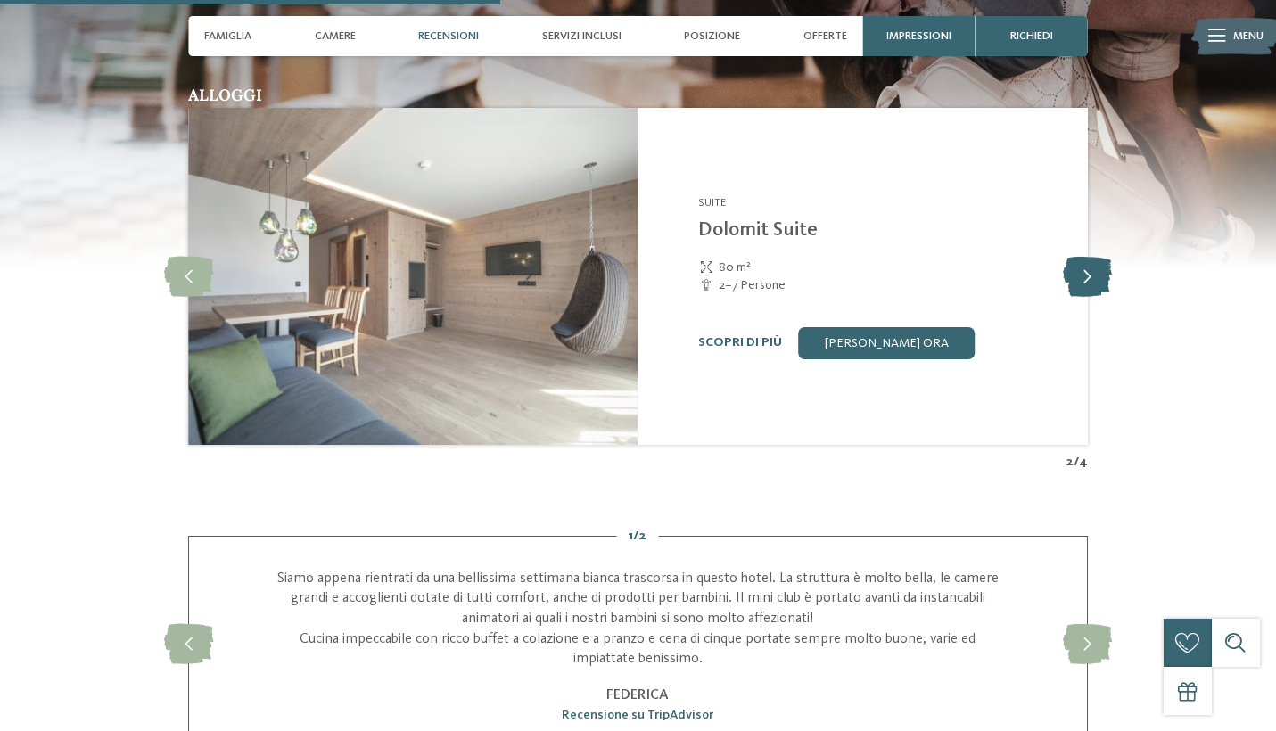
click at [1090, 257] on icon at bounding box center [1087, 277] width 49 height 40
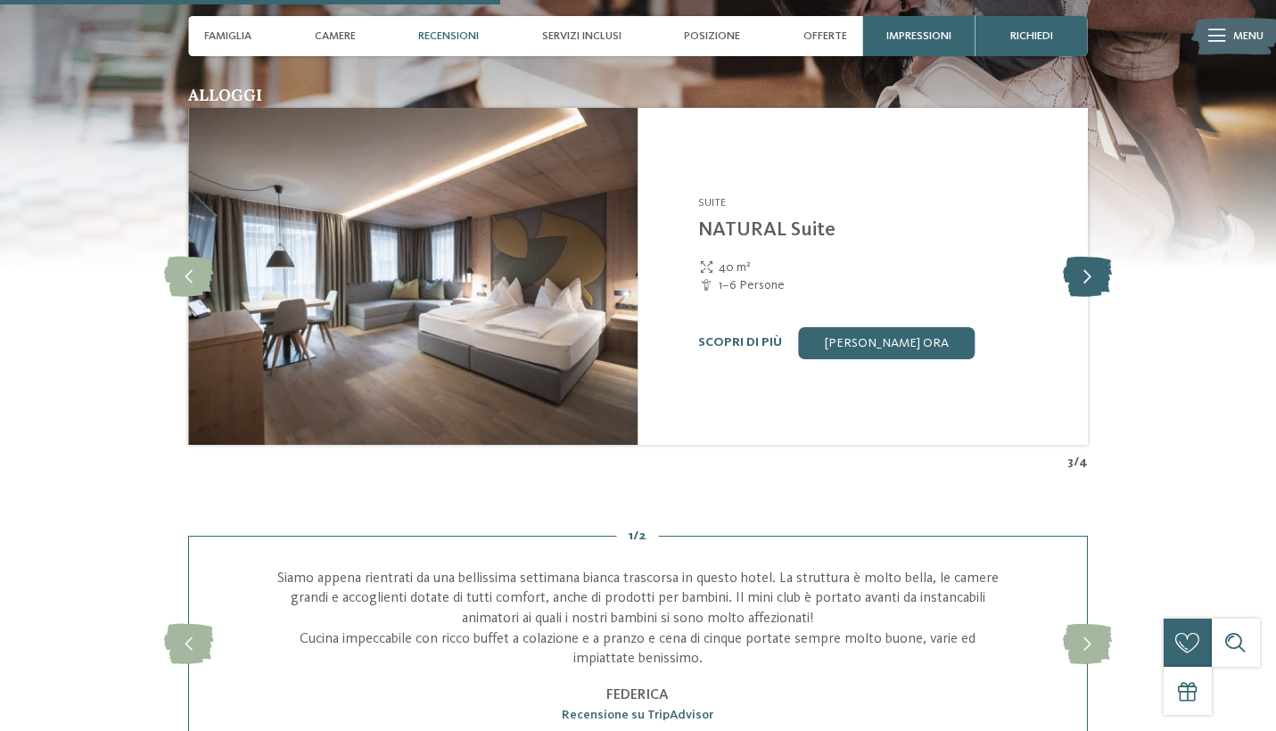
click at [1090, 257] on icon at bounding box center [1087, 277] width 49 height 40
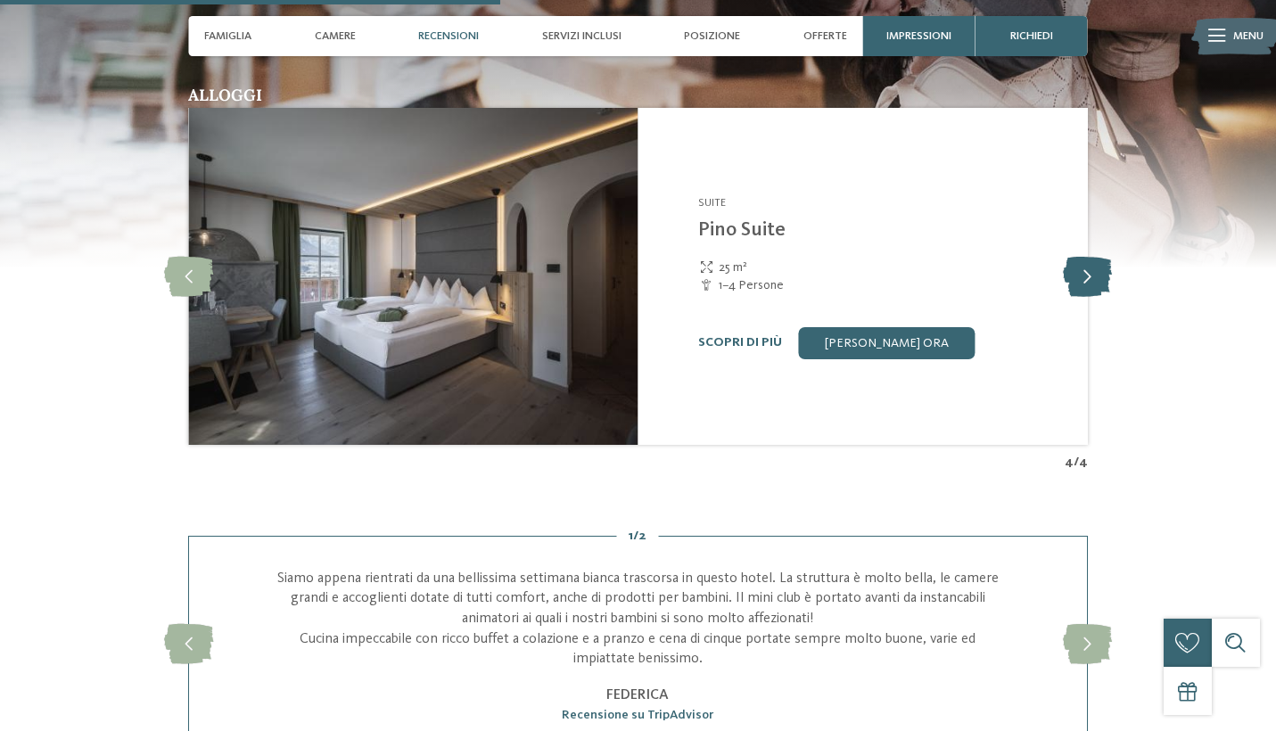
click at [1090, 257] on icon at bounding box center [1087, 277] width 49 height 40
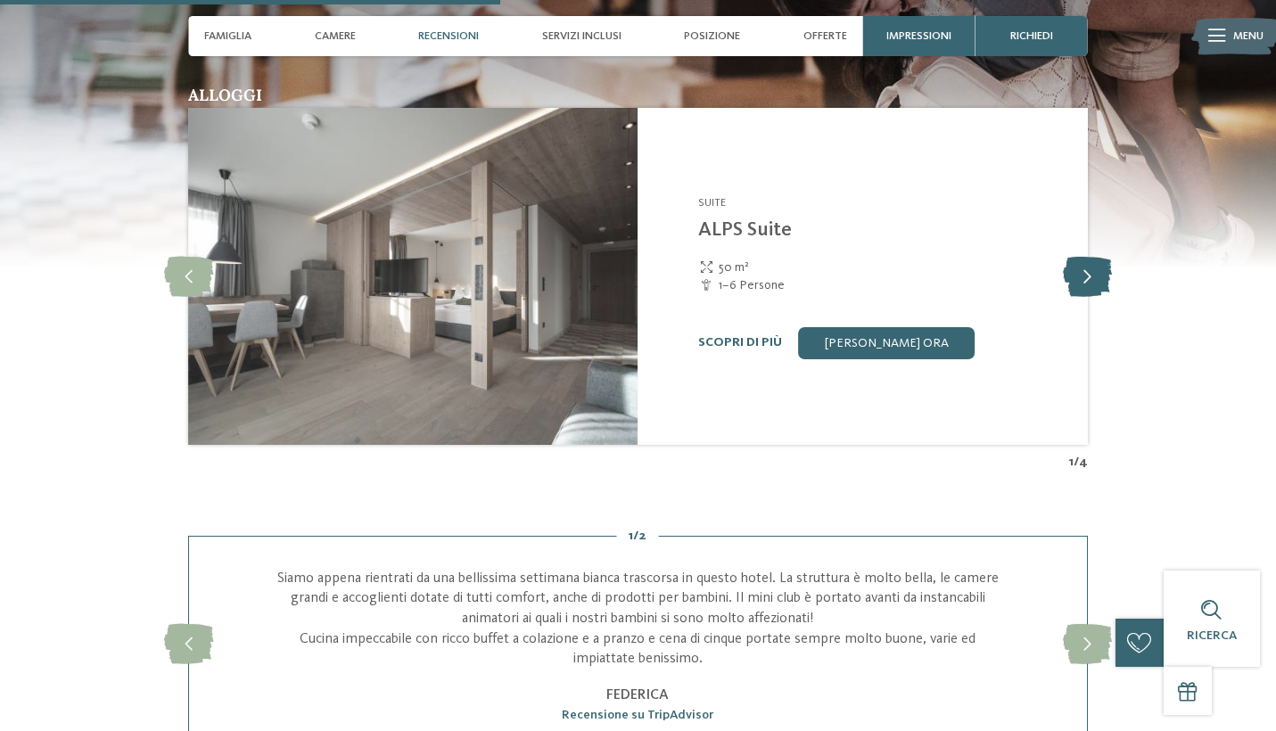
click at [1090, 257] on icon at bounding box center [1087, 277] width 49 height 40
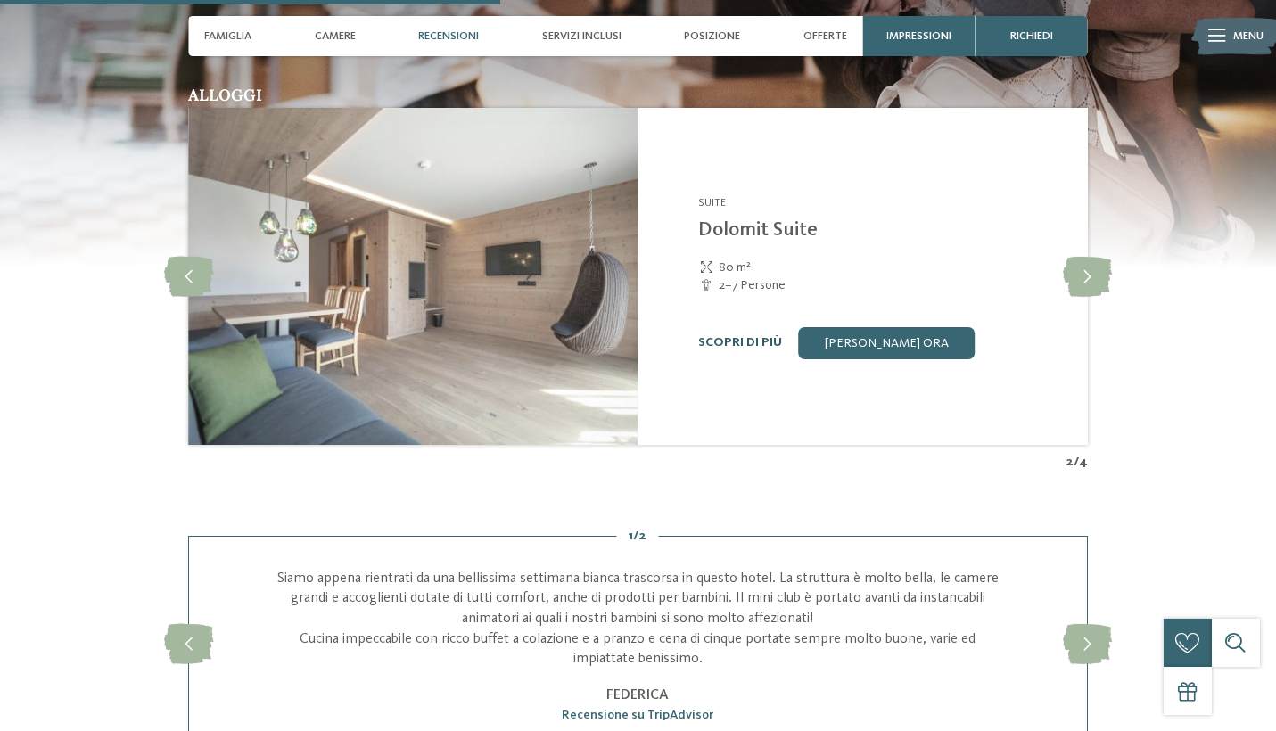
click at [763, 336] on link "Scopri di più" at bounding box center [740, 342] width 84 height 12
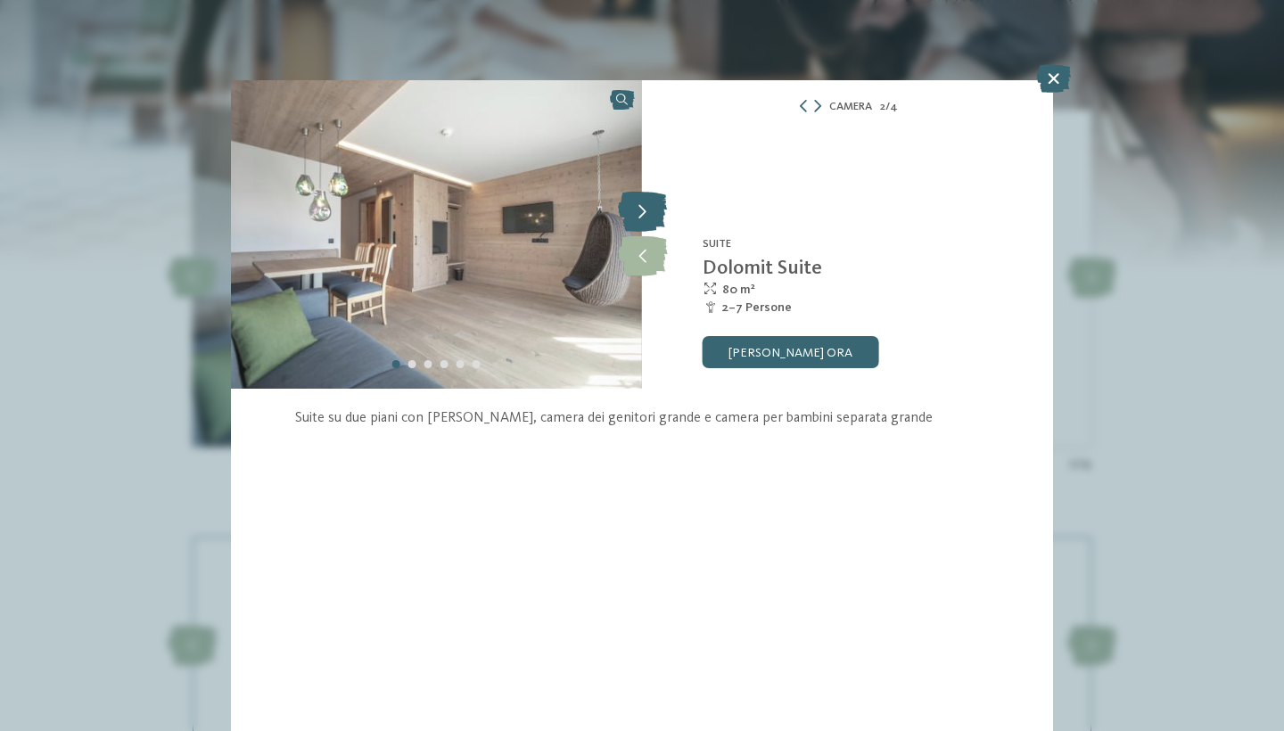
click at [646, 221] on icon at bounding box center [642, 213] width 49 height 40
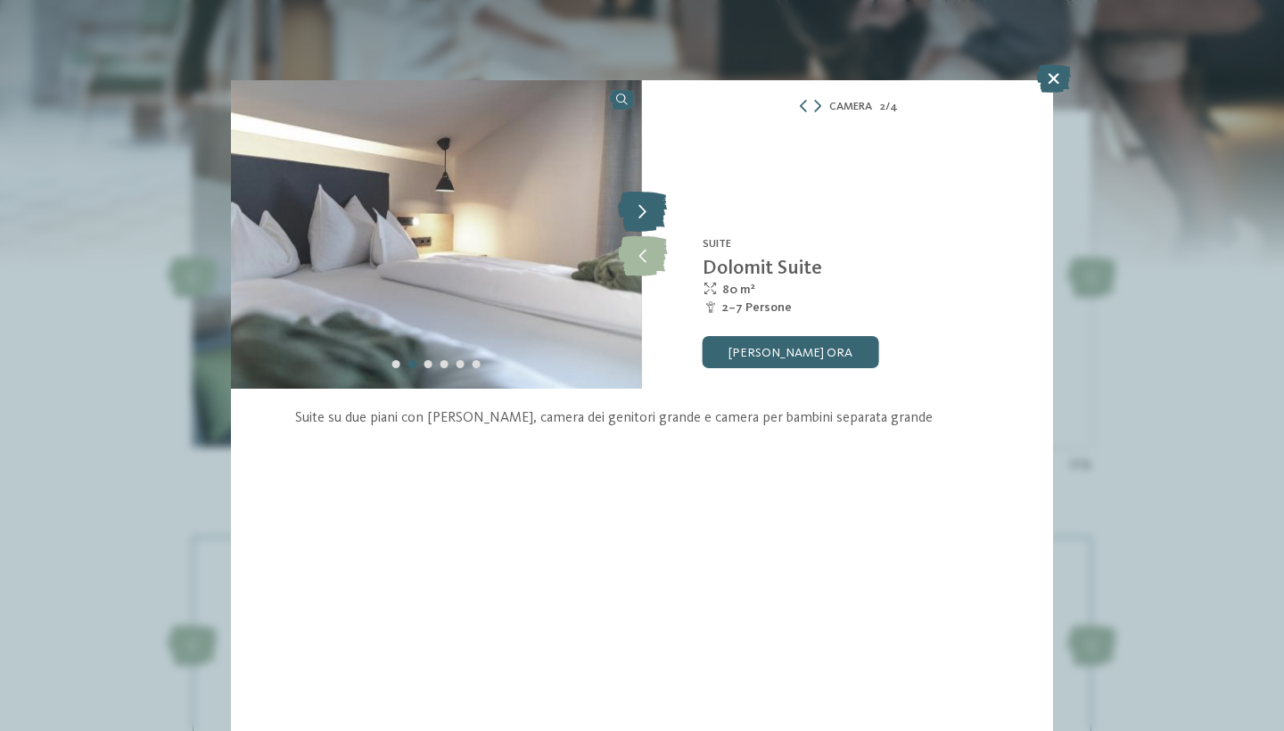
click at [646, 221] on icon at bounding box center [642, 213] width 49 height 40
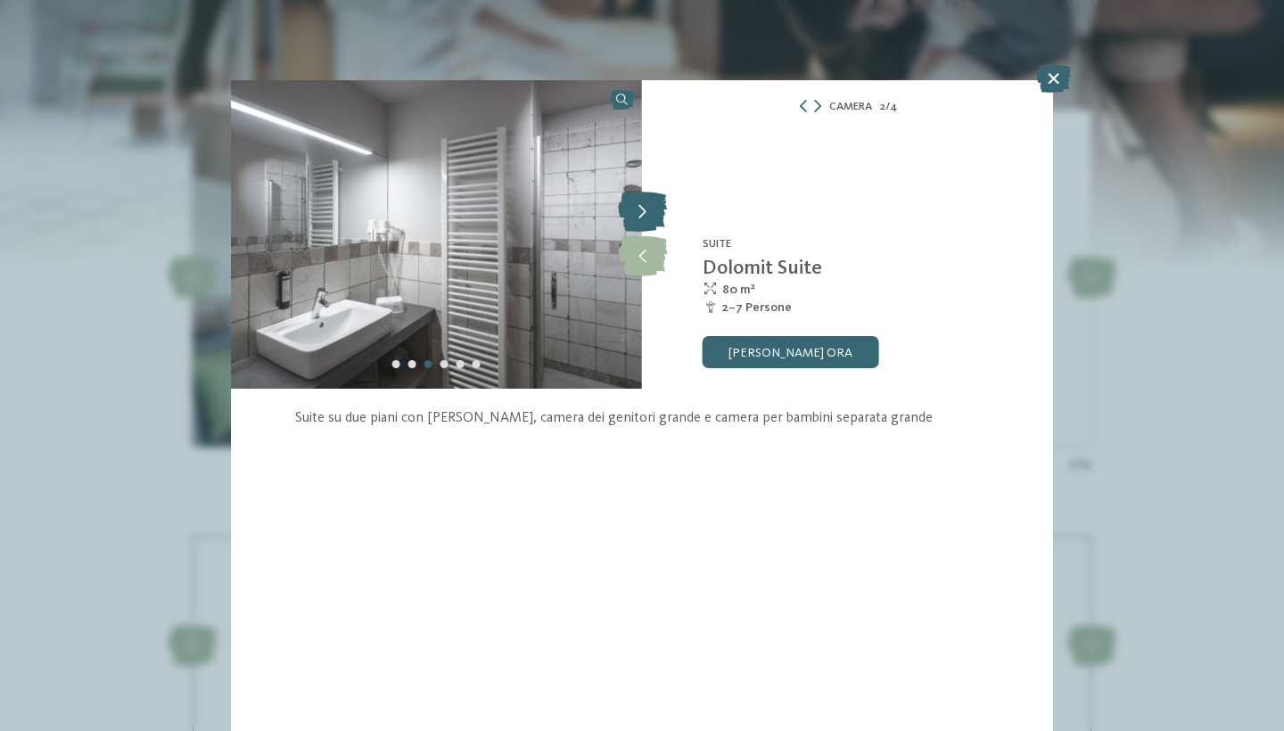
click at [646, 221] on icon at bounding box center [642, 213] width 49 height 40
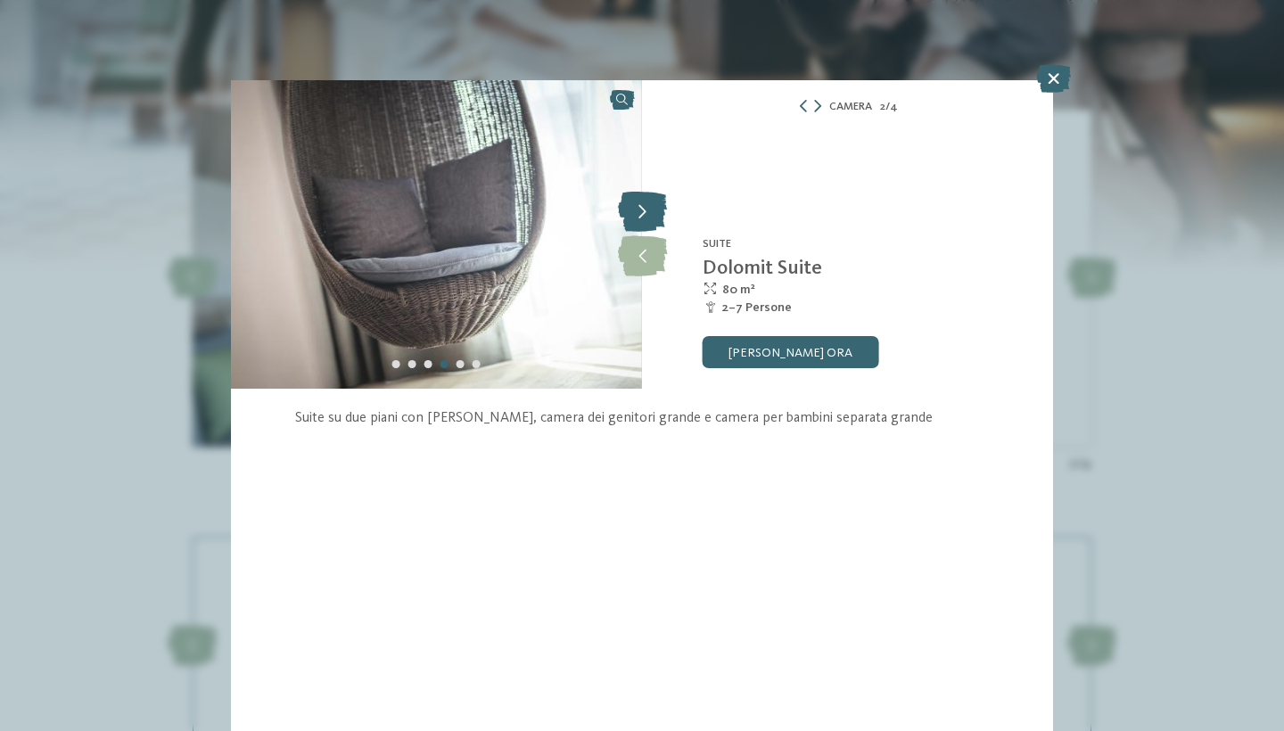
click at [646, 221] on icon at bounding box center [642, 213] width 49 height 40
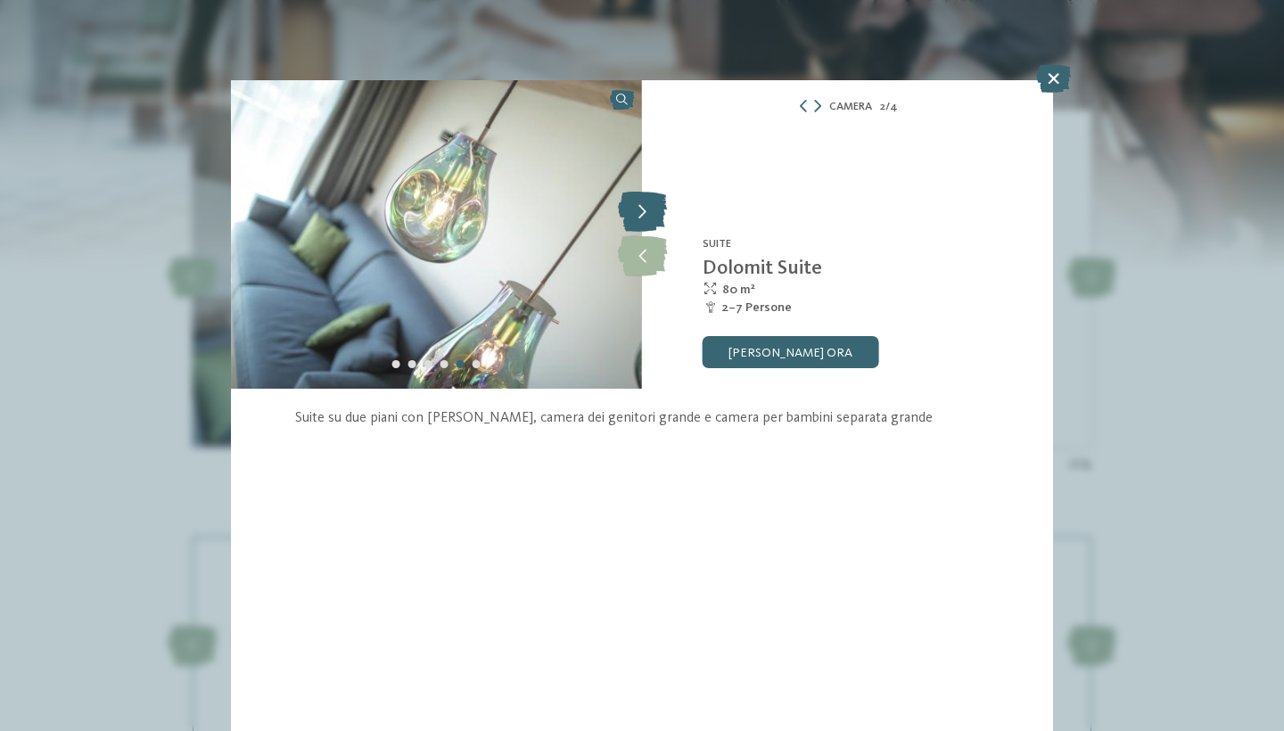
click at [646, 221] on icon at bounding box center [642, 213] width 49 height 40
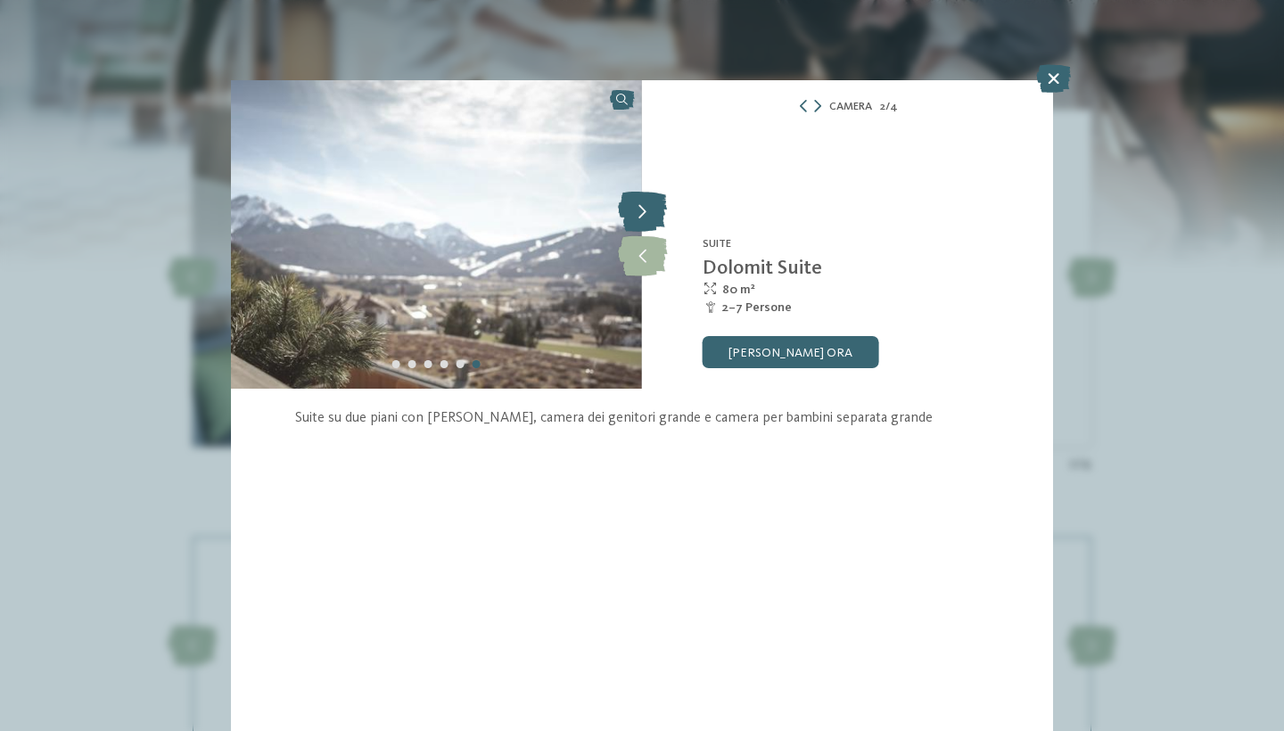
click at [646, 221] on icon at bounding box center [642, 213] width 49 height 40
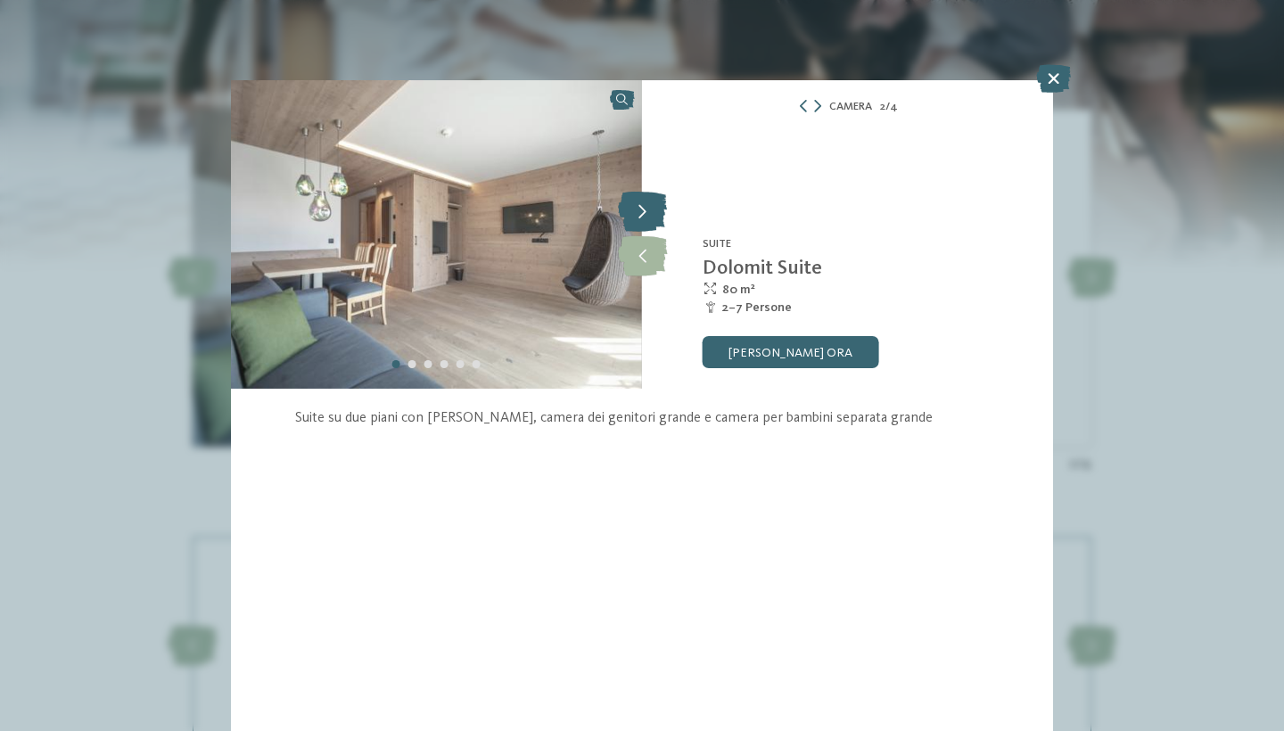
click at [646, 221] on icon at bounding box center [642, 213] width 49 height 40
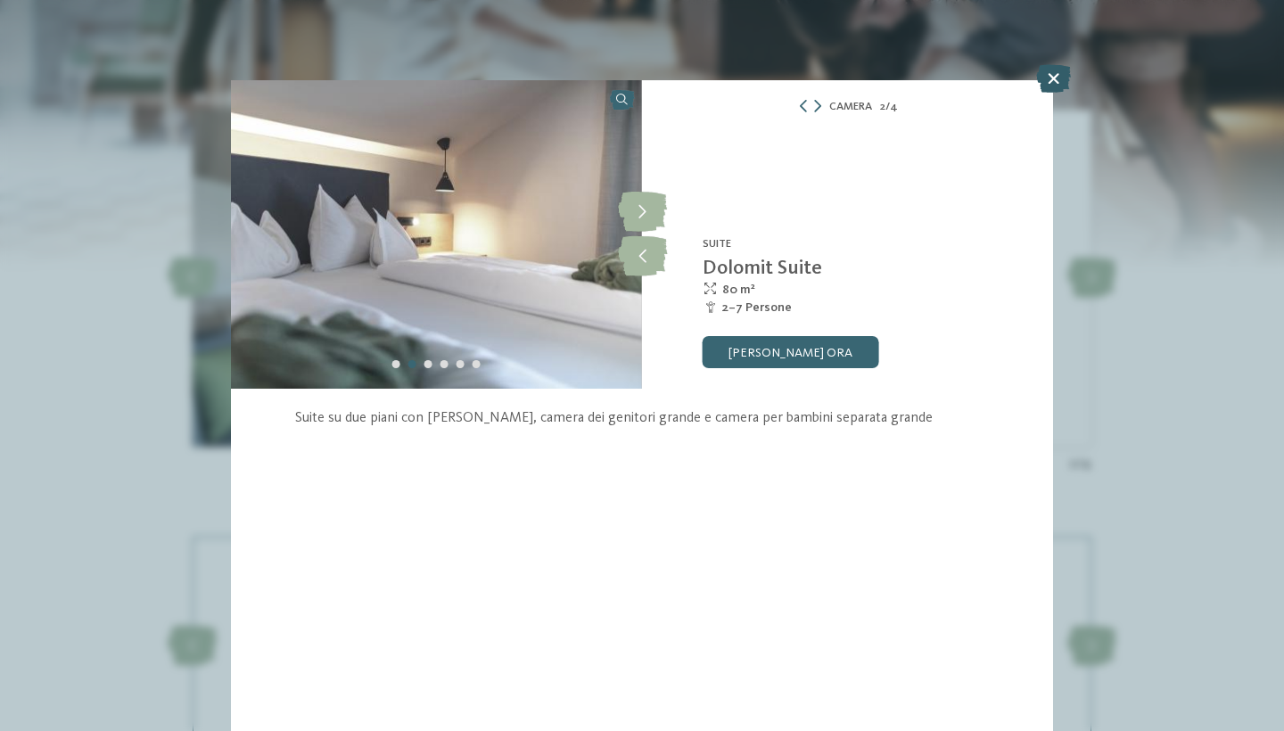
click at [1061, 72] on icon at bounding box center [1053, 78] width 35 height 29
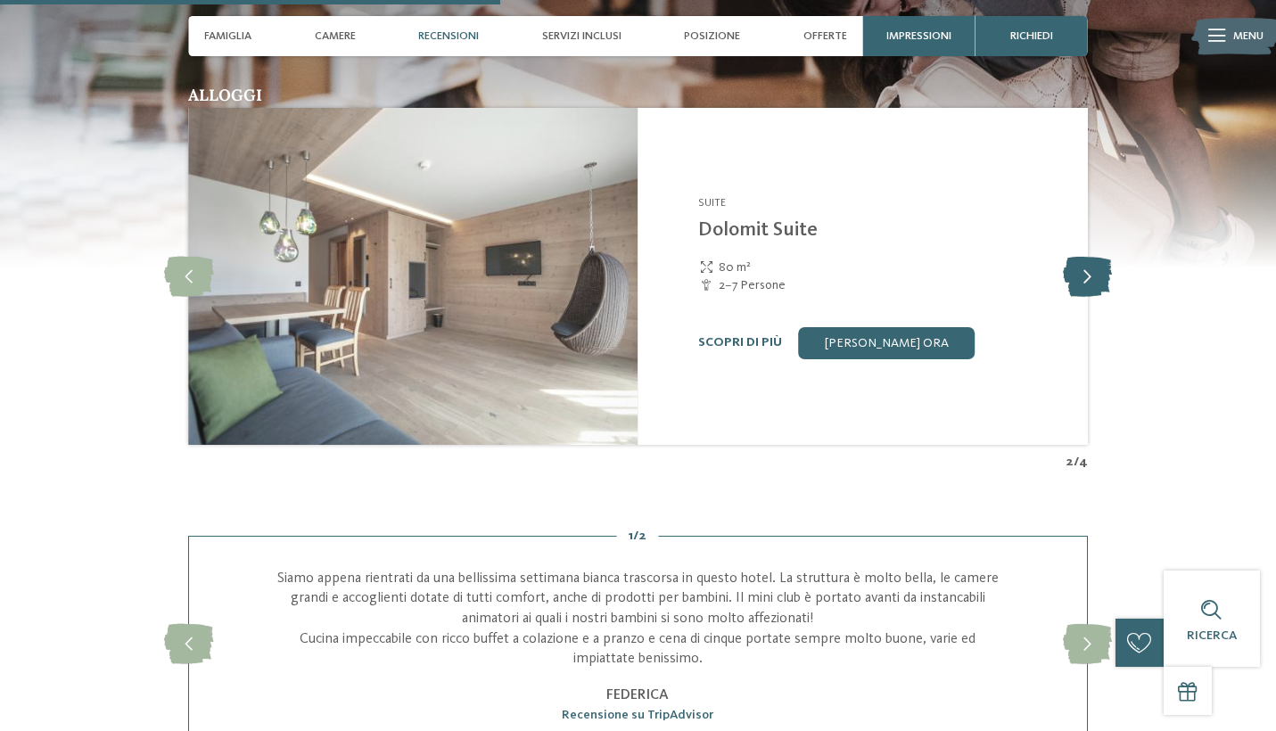
click at [1090, 257] on icon at bounding box center [1087, 277] width 49 height 40
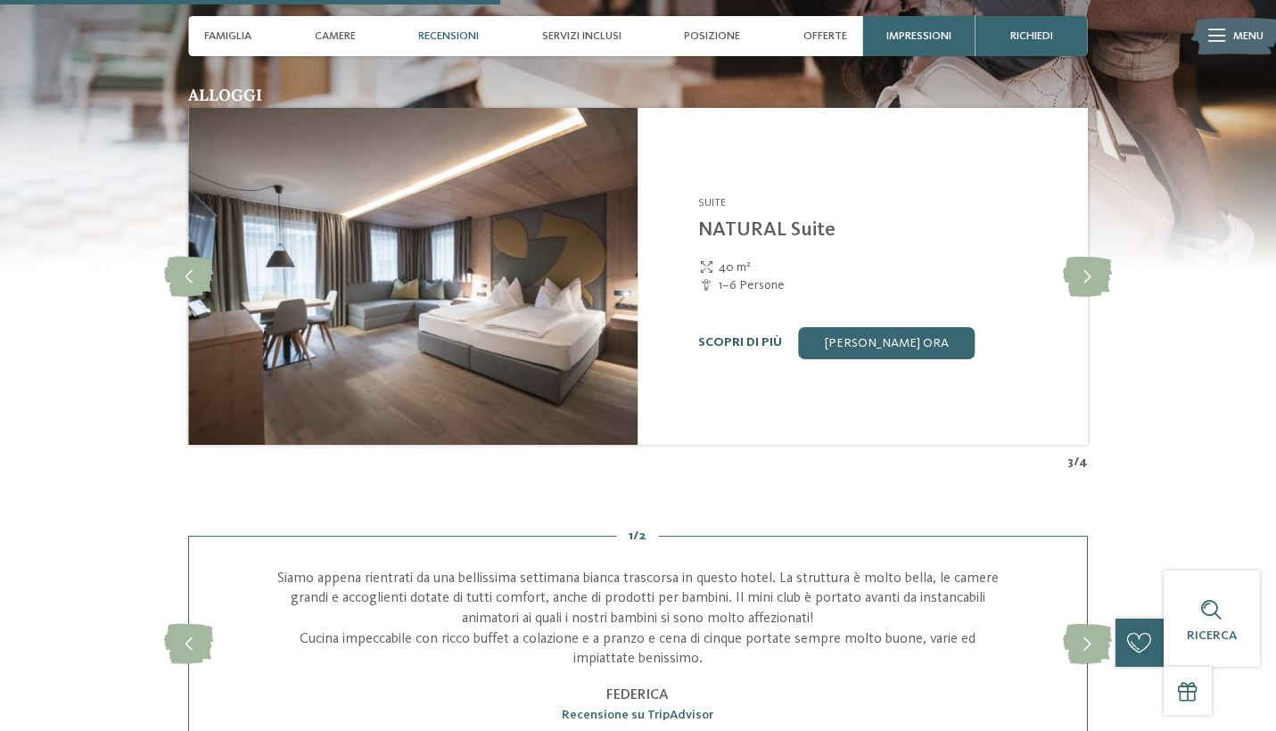
click at [747, 336] on link "Scopri di più" at bounding box center [740, 342] width 84 height 12
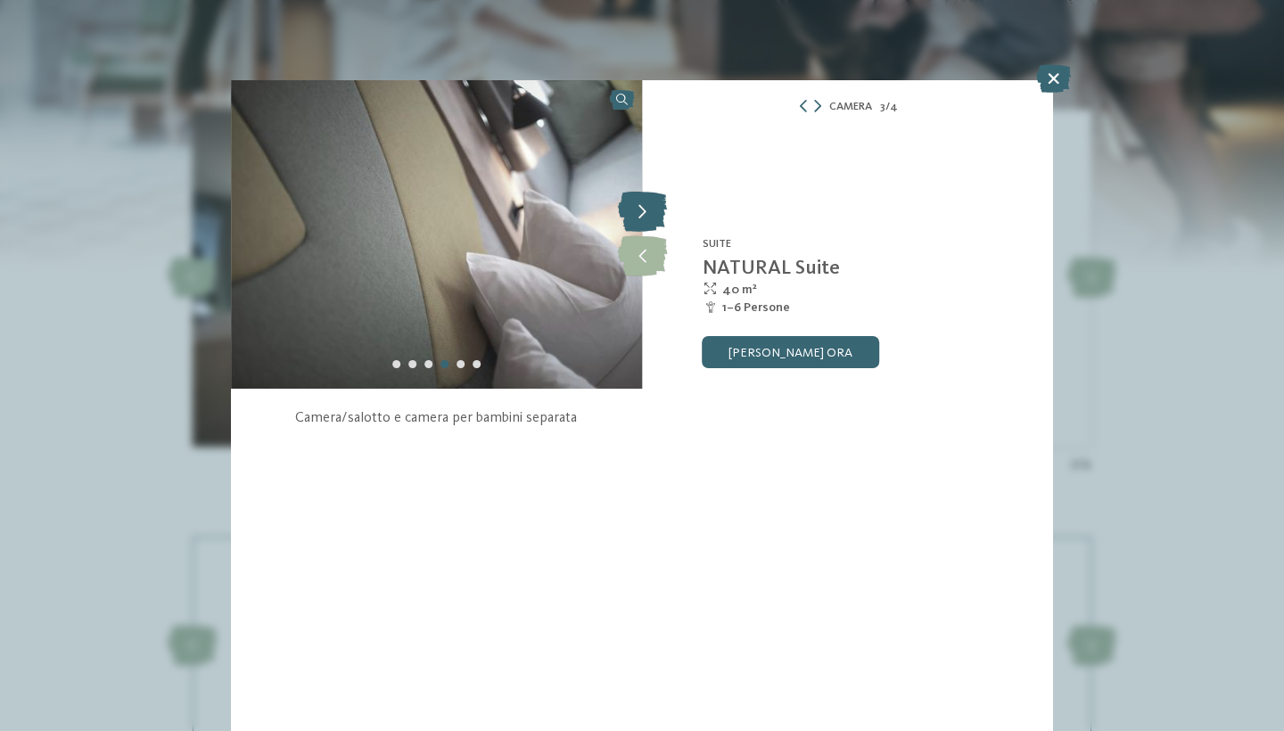
click at [644, 215] on icon at bounding box center [642, 213] width 49 height 40
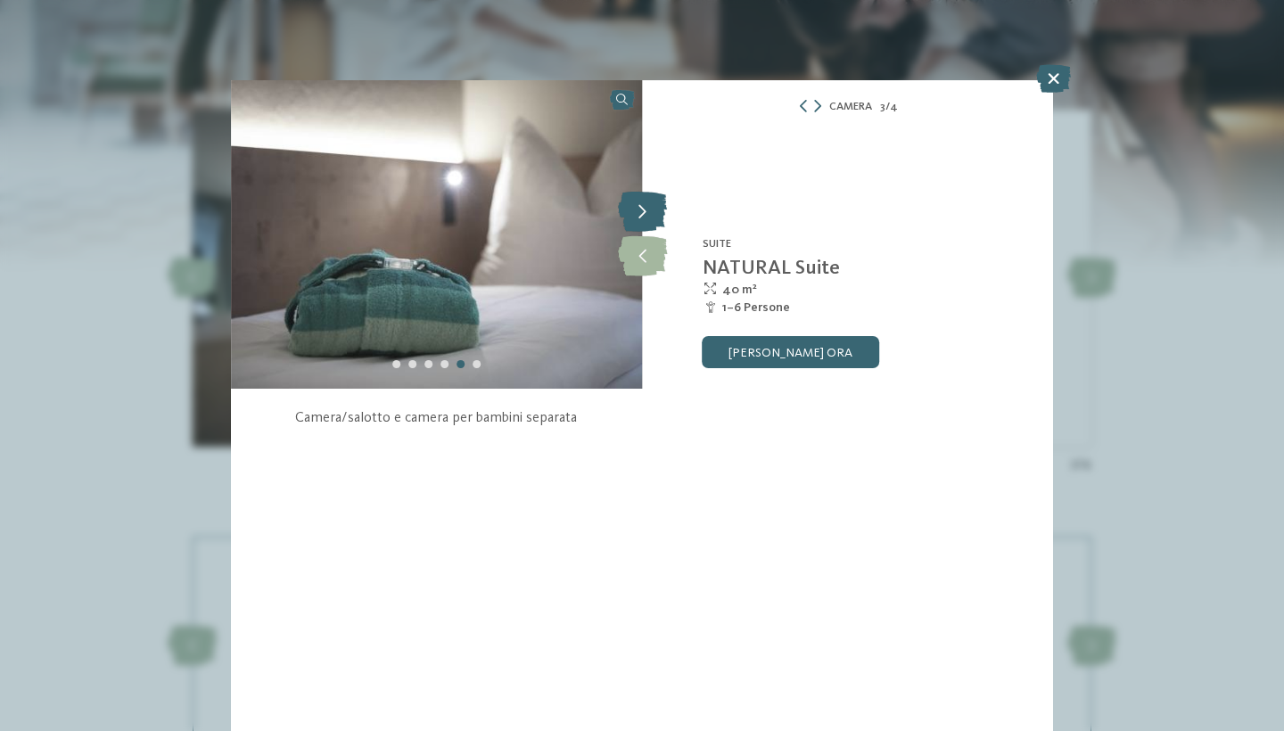
click at [644, 215] on icon at bounding box center [642, 213] width 49 height 40
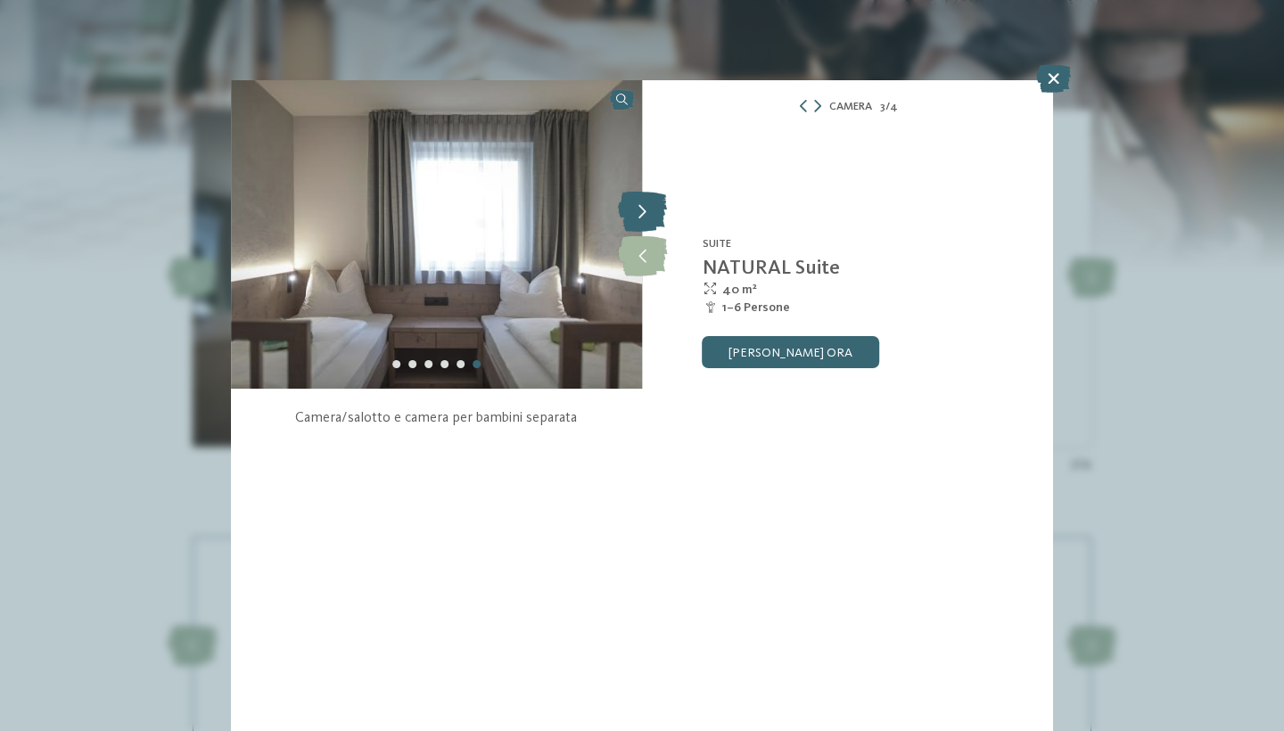
click at [644, 215] on icon at bounding box center [642, 213] width 49 height 40
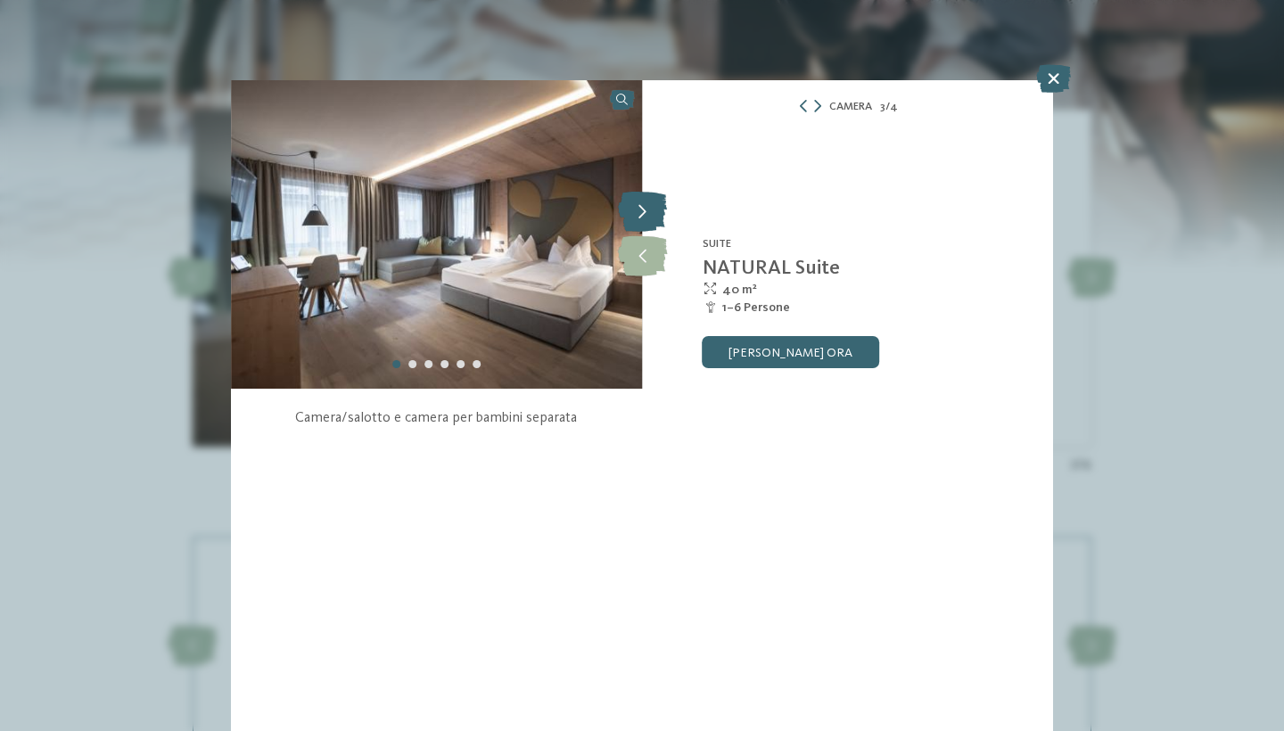
click at [644, 215] on icon at bounding box center [642, 213] width 49 height 40
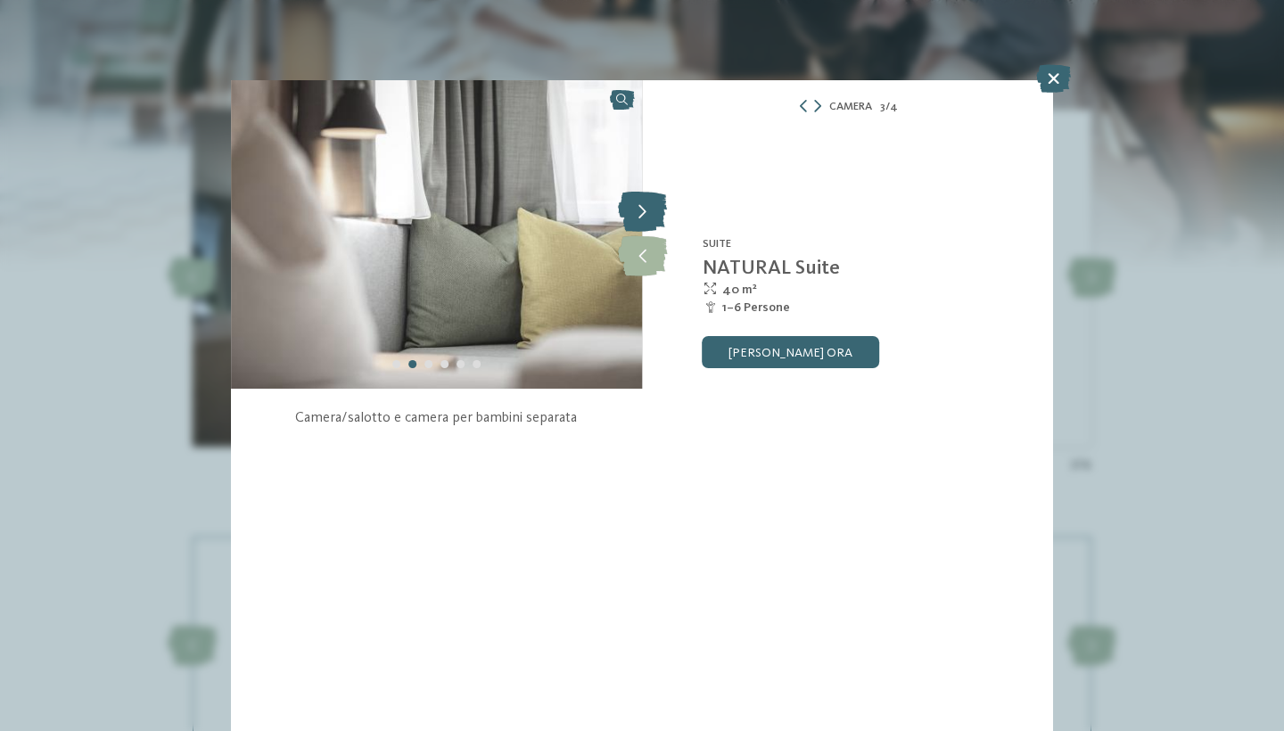
click at [641, 213] on icon at bounding box center [642, 213] width 49 height 40
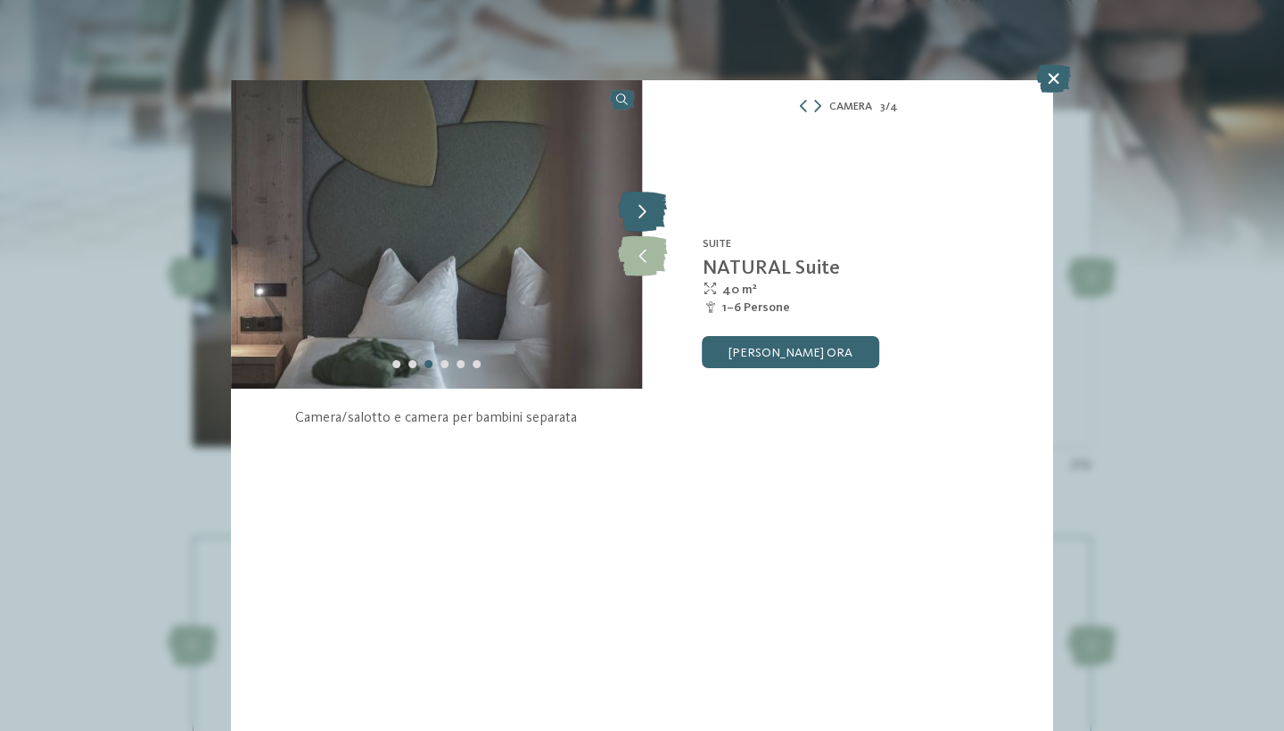
click at [641, 213] on icon at bounding box center [642, 213] width 49 height 40
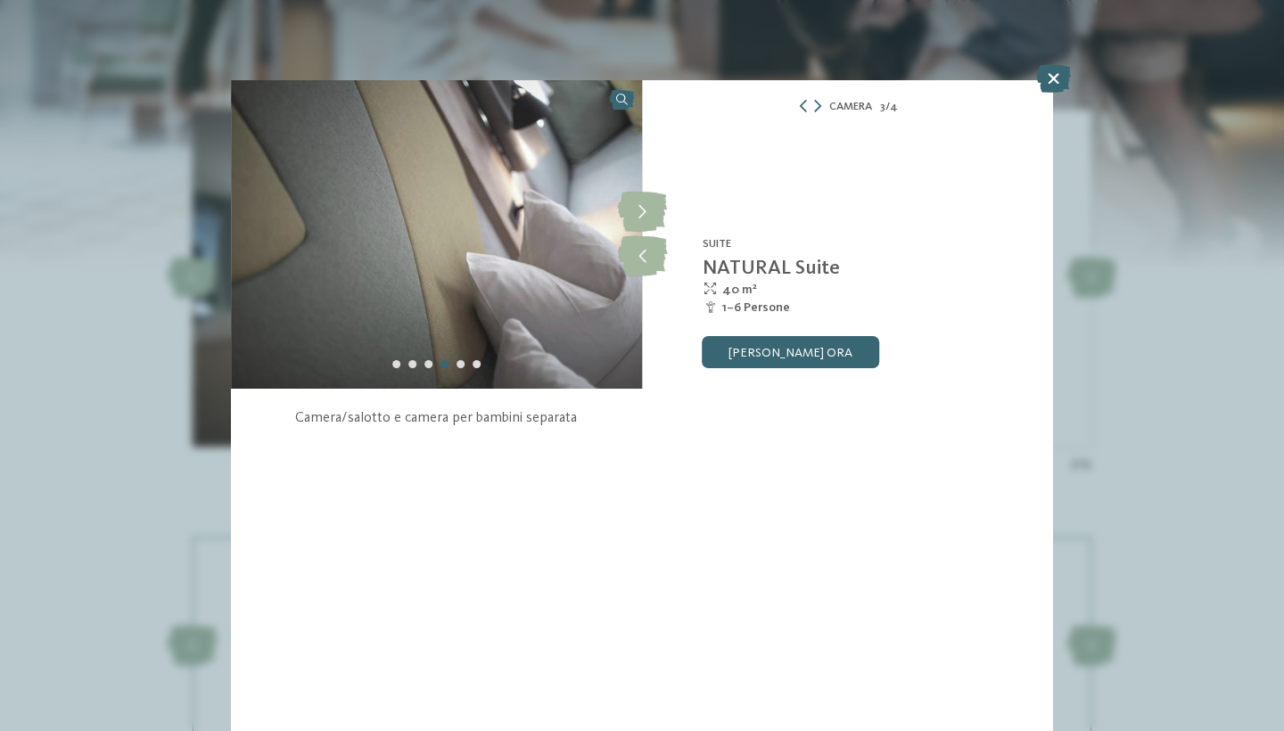
click at [823, 98] on div "Camera 3 / 4" at bounding box center [847, 106] width 411 height 21
click at [816, 103] on icon at bounding box center [817, 106] width 7 height 12
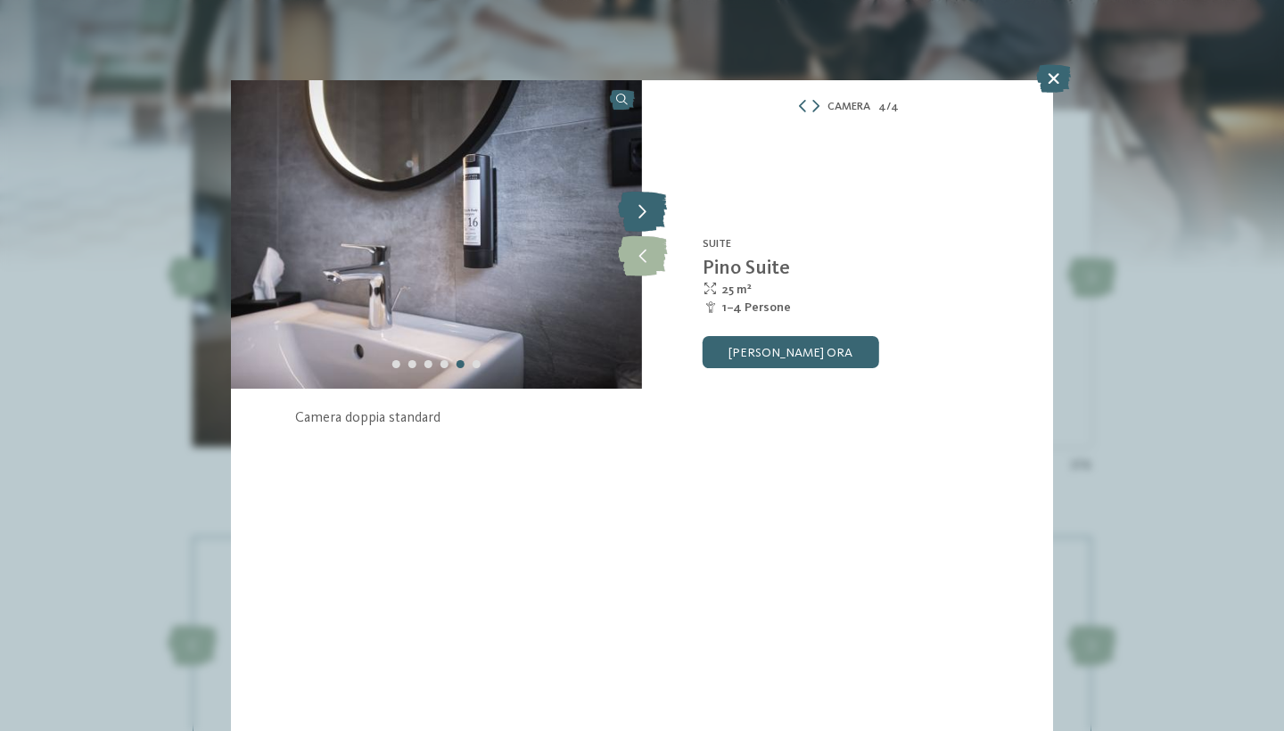
click at [644, 219] on icon at bounding box center [642, 213] width 49 height 40
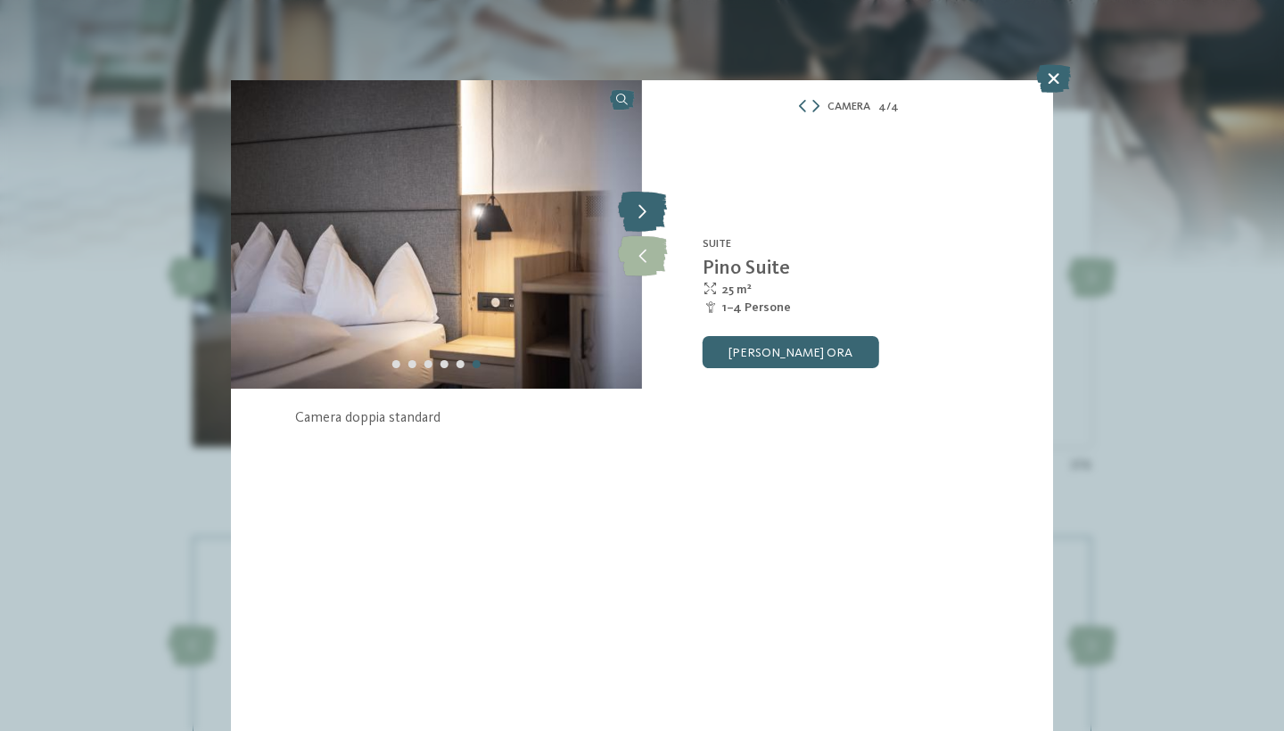
click at [644, 219] on icon at bounding box center [642, 213] width 49 height 40
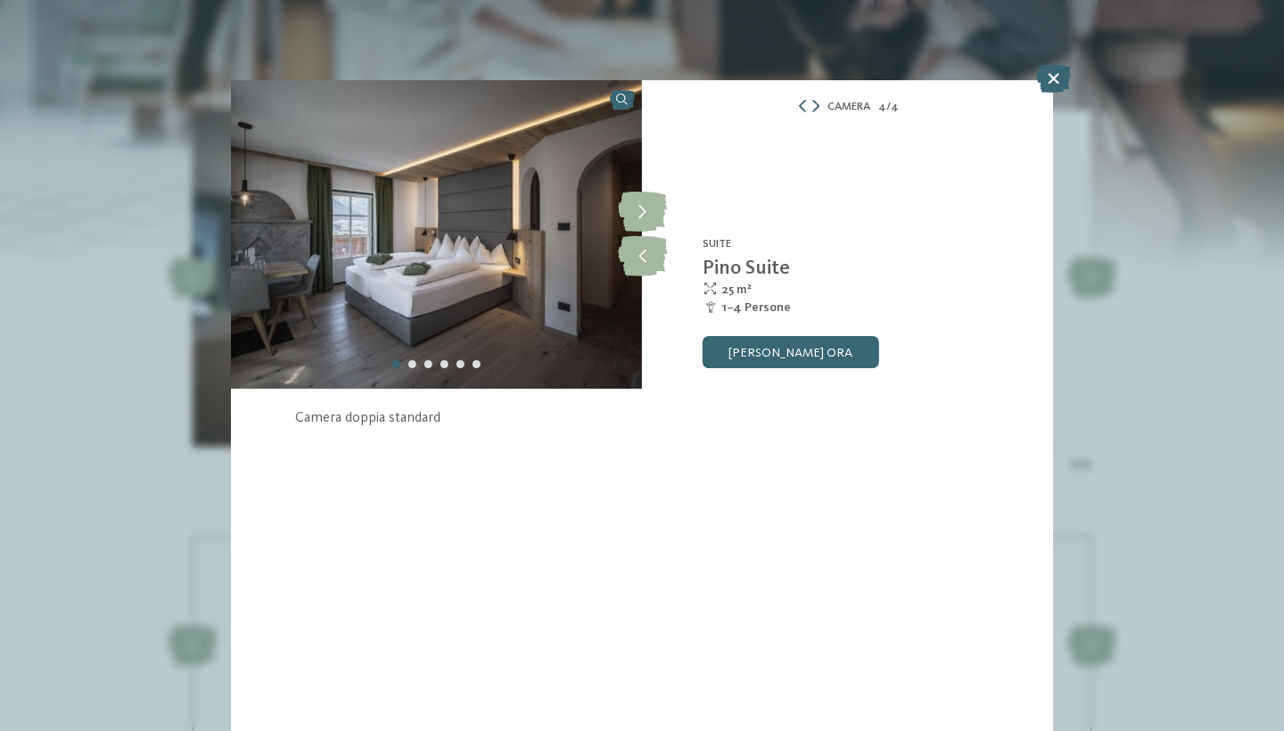
click at [796, 111] on icon at bounding box center [802, 106] width 12 height 12
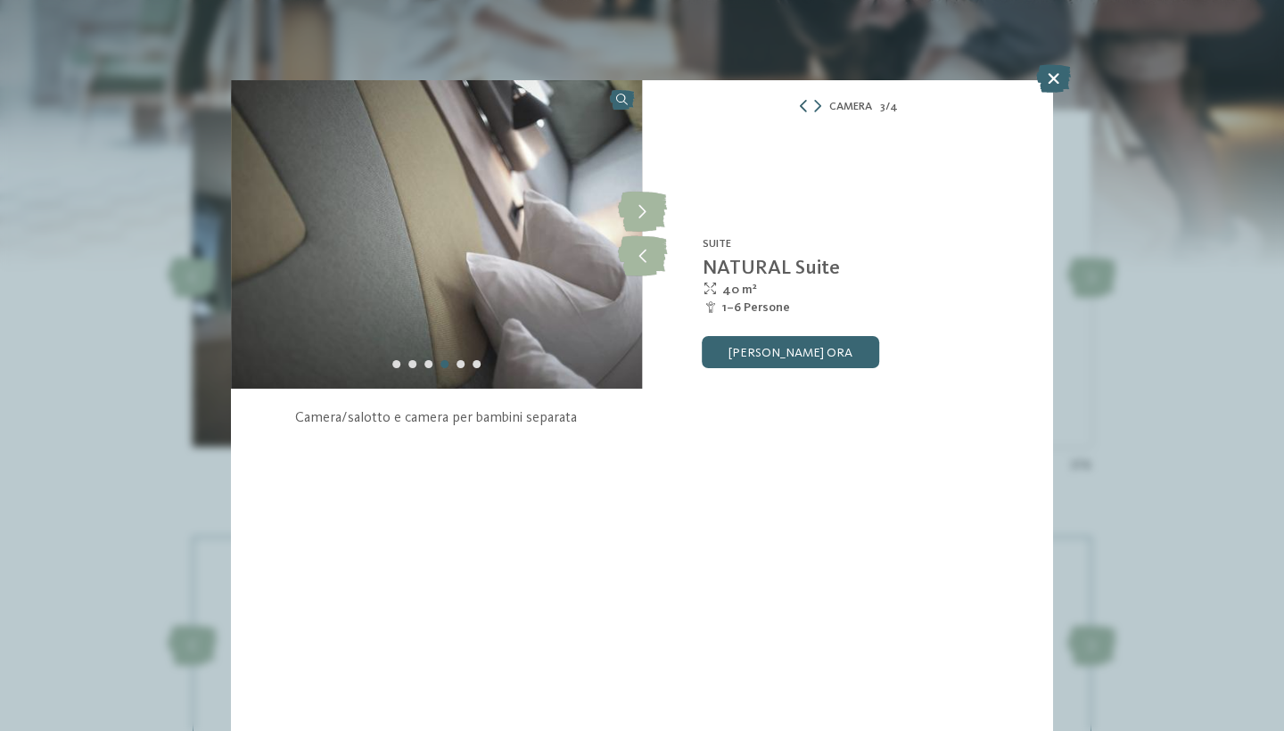
click at [796, 111] on div "Camera 3 / 4" at bounding box center [847, 106] width 411 height 21
click at [797, 106] on icon at bounding box center [803, 106] width 12 height 12
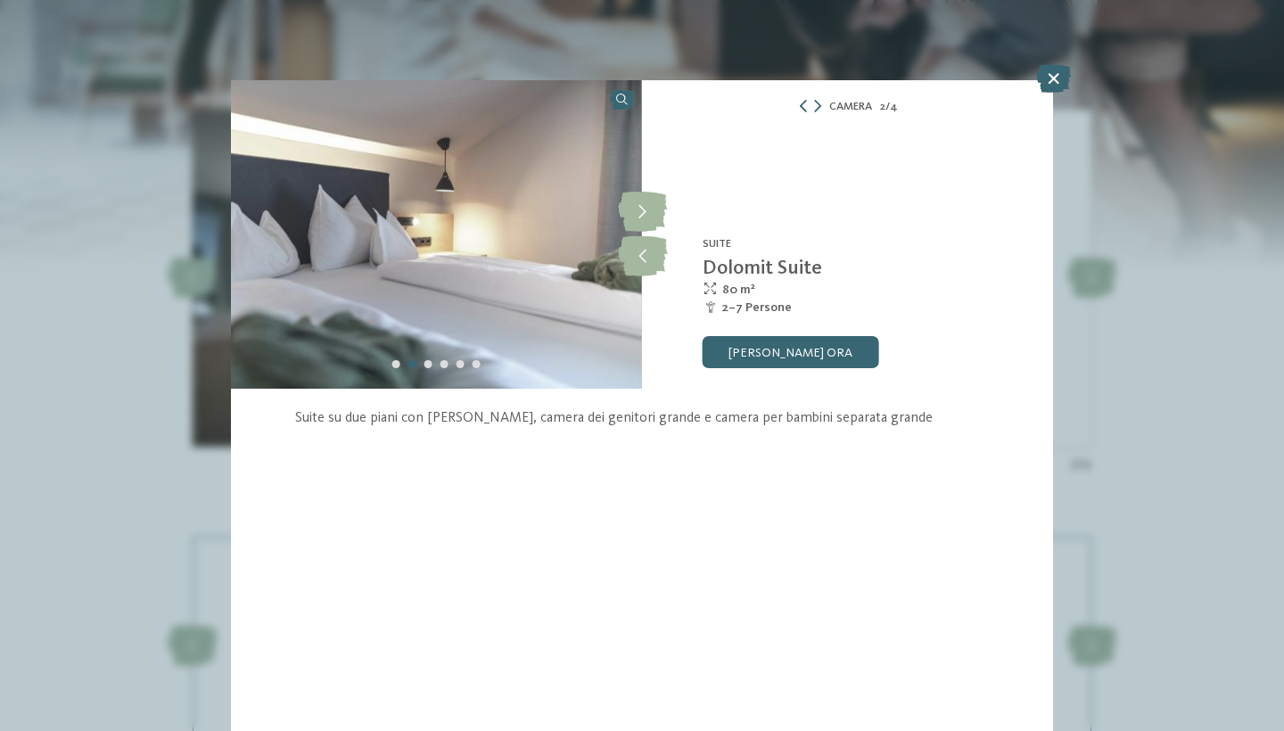
click at [797, 106] on icon at bounding box center [803, 106] width 12 height 12
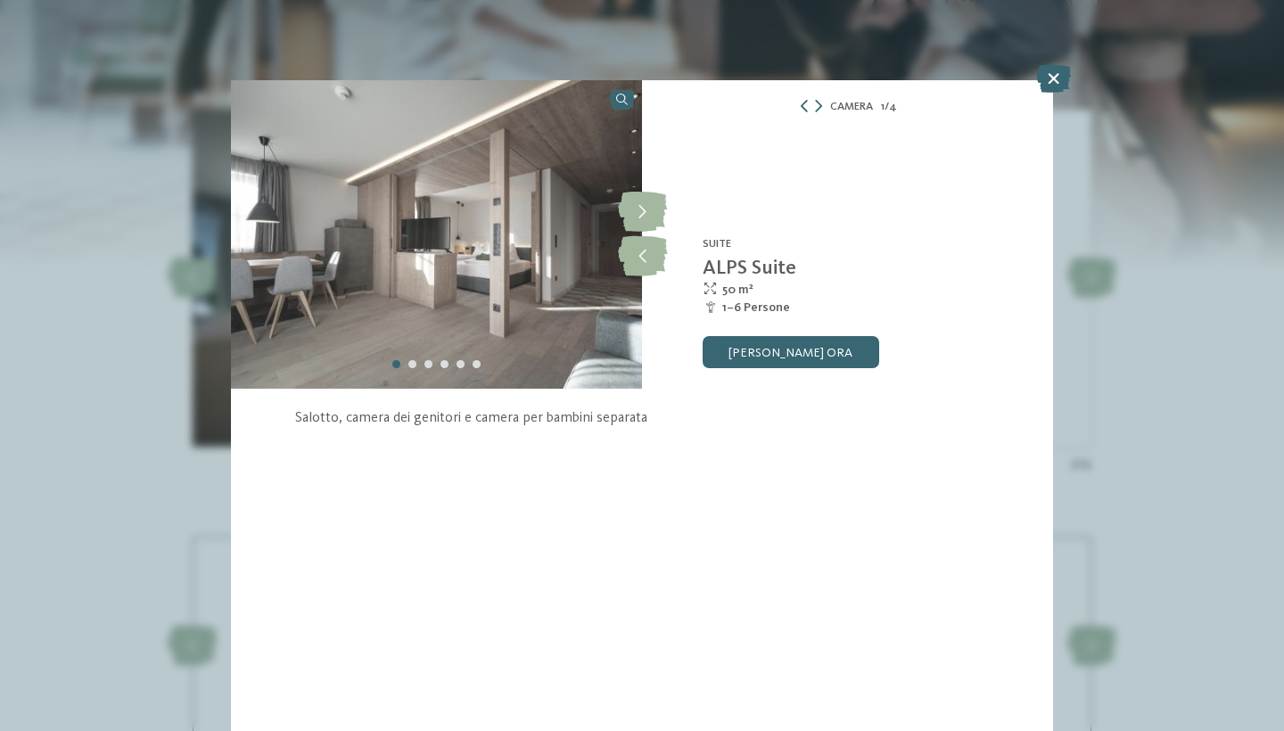
click at [797, 106] on div "Camera 1 / 4" at bounding box center [847, 106] width 411 height 21
click at [799, 105] on icon at bounding box center [804, 106] width 12 height 12
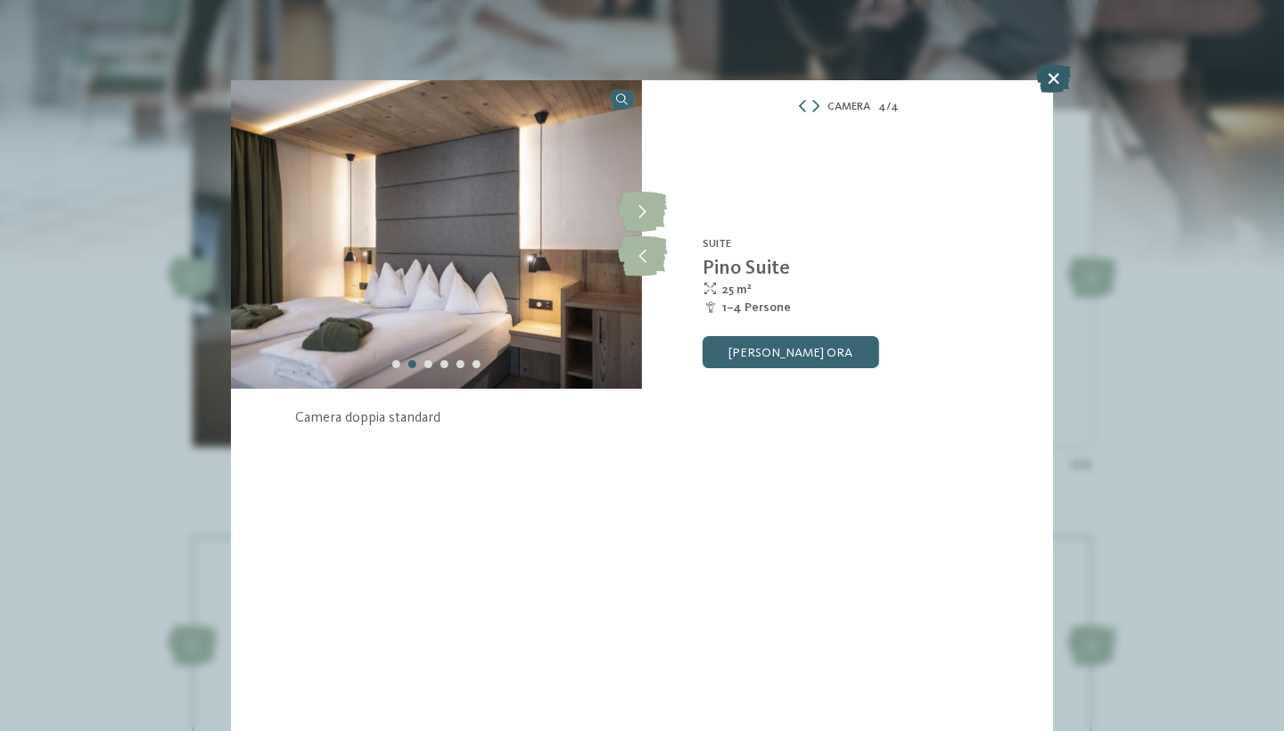
click at [1049, 76] on icon at bounding box center [1053, 78] width 35 height 29
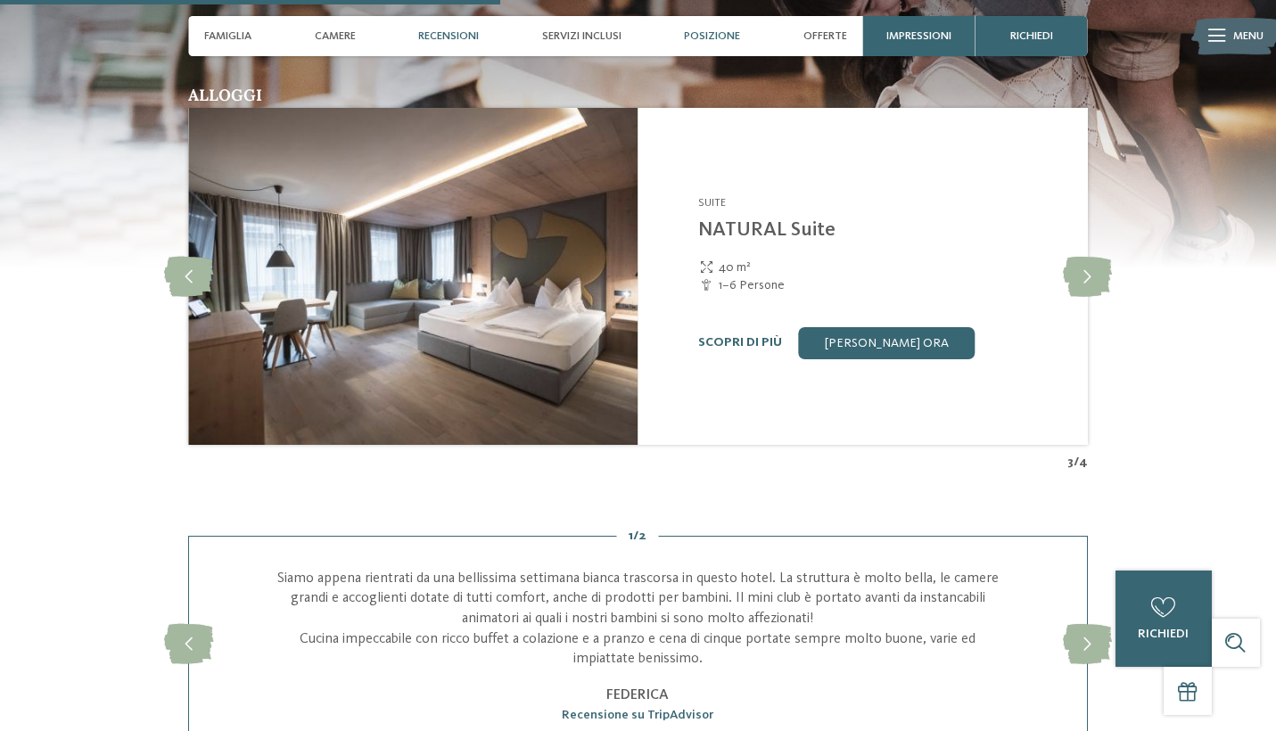
click at [711, 42] on span "Posizione" at bounding box center [712, 35] width 56 height 13
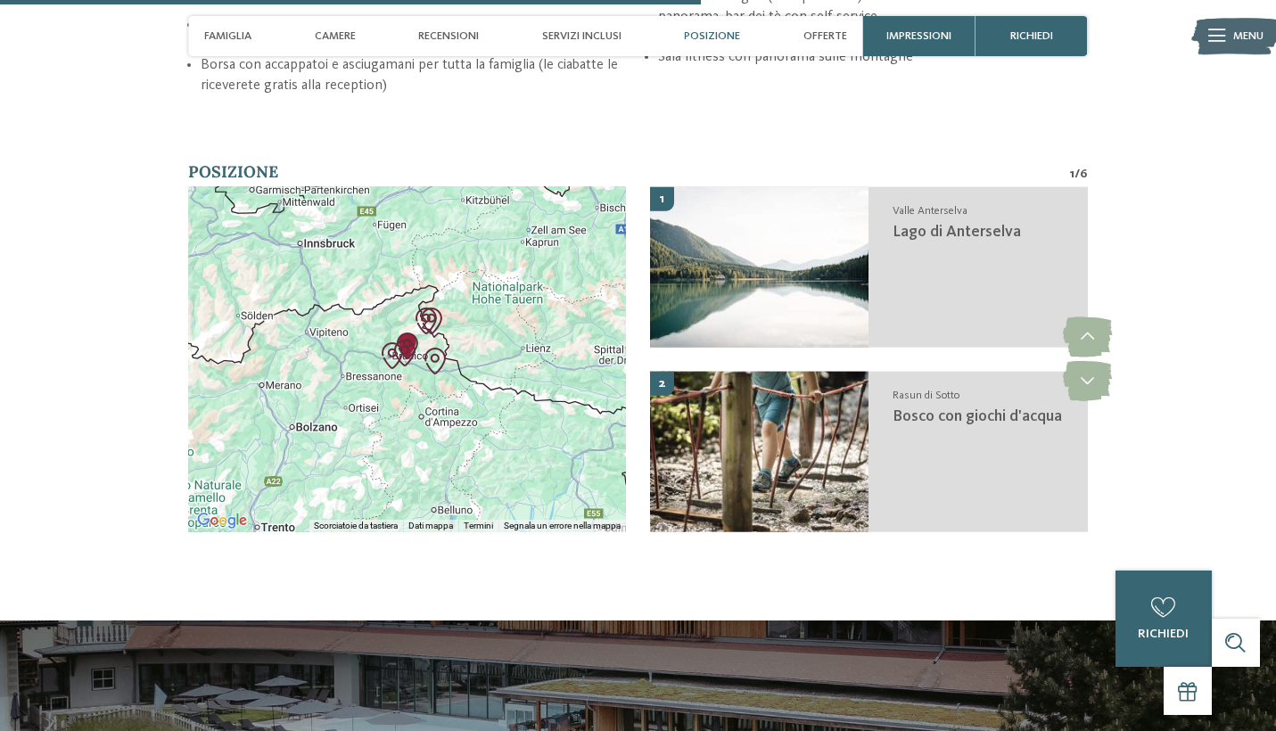
scroll to position [3533, 0]
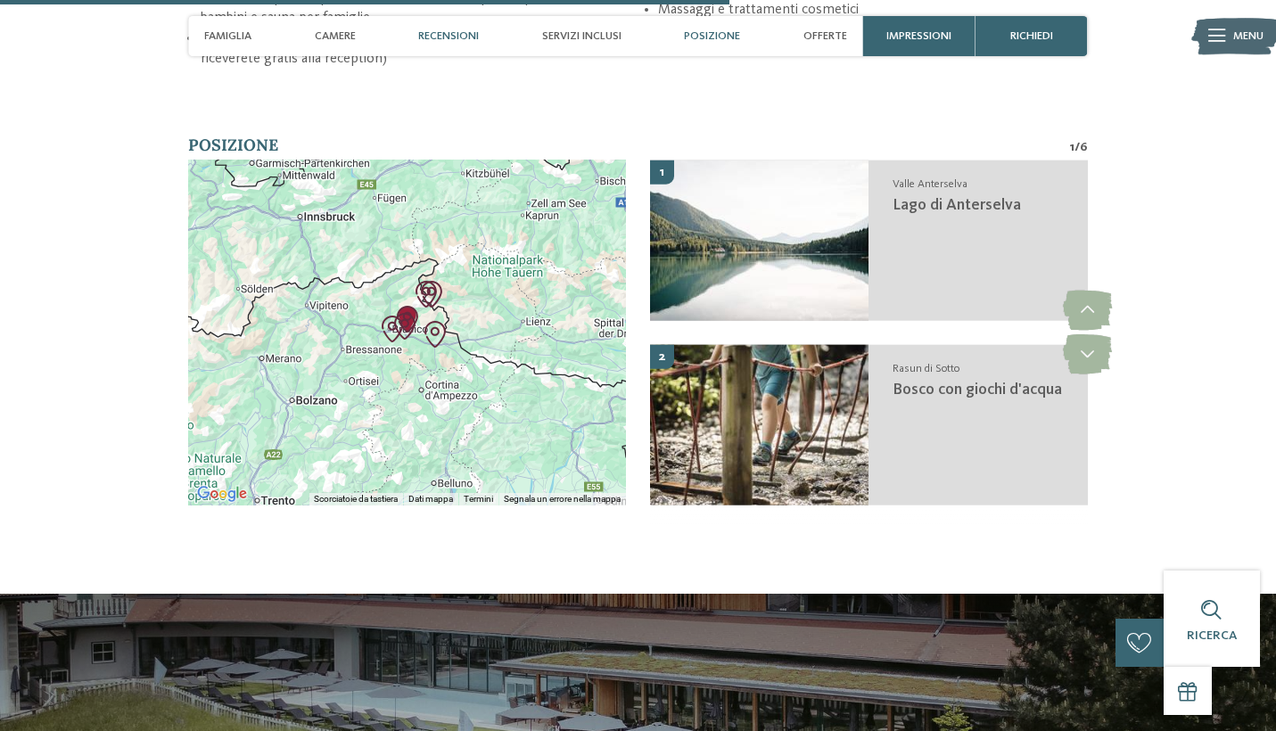
click at [458, 38] on span "Recensioni" at bounding box center [448, 35] width 61 height 13
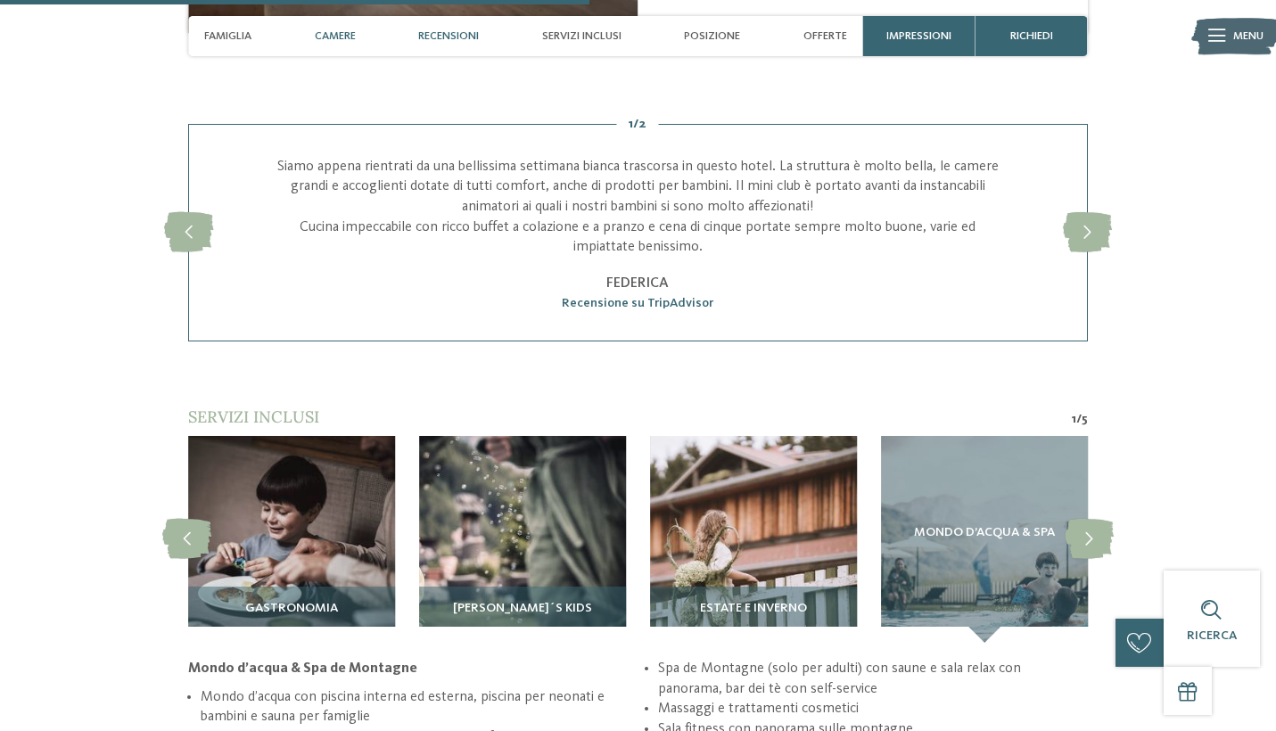
scroll to position [2833, 0]
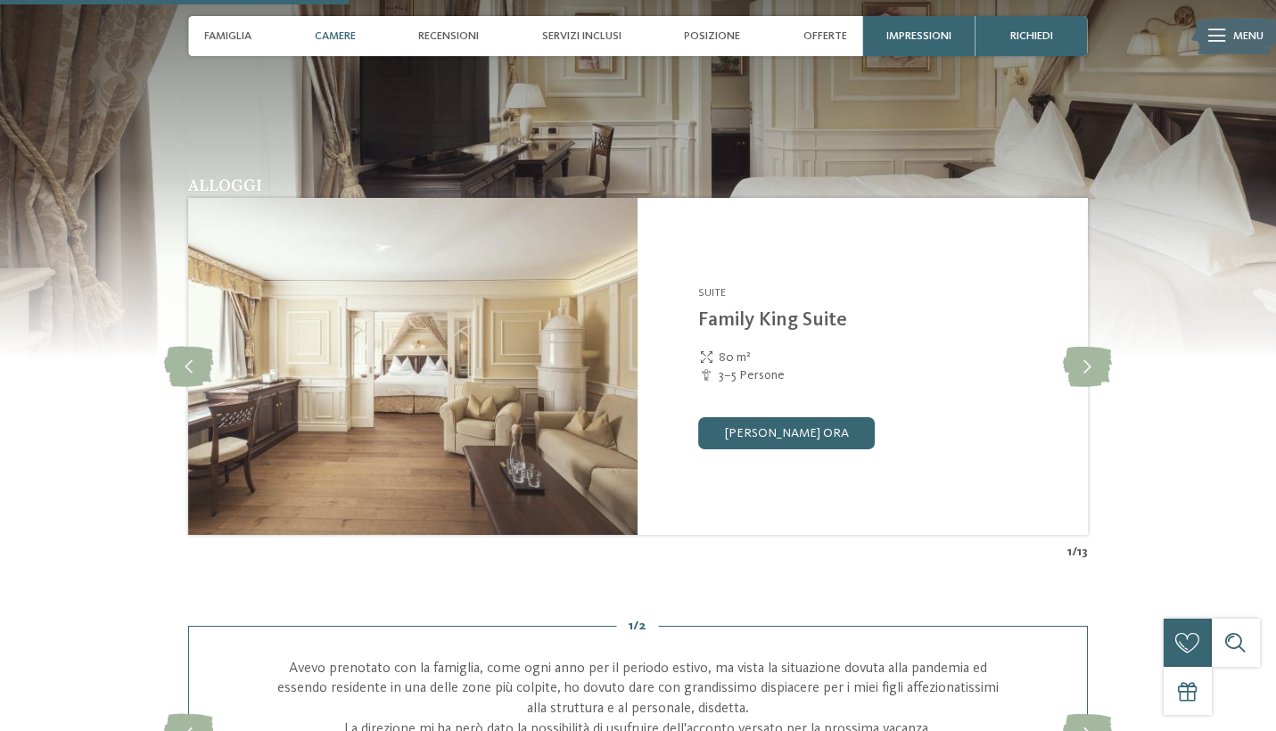
scroll to position [1557, 0]
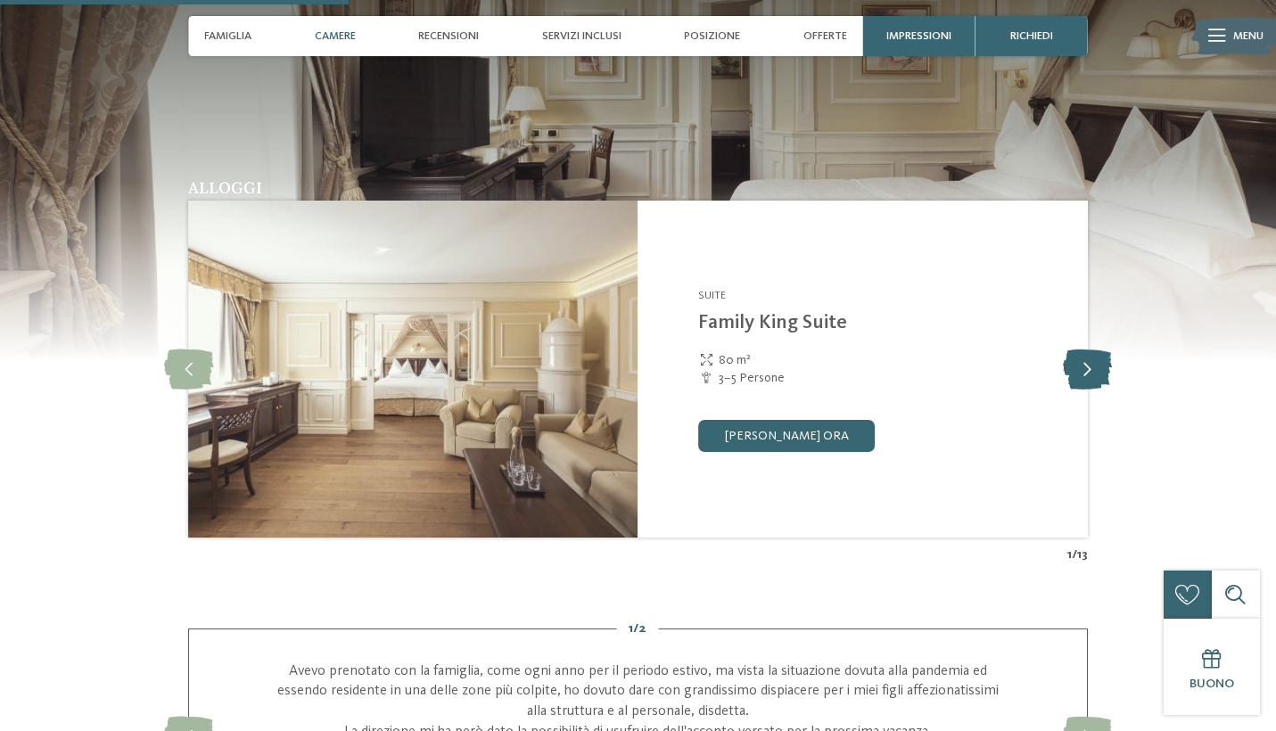
click at [1094, 362] on icon at bounding box center [1087, 370] width 49 height 40
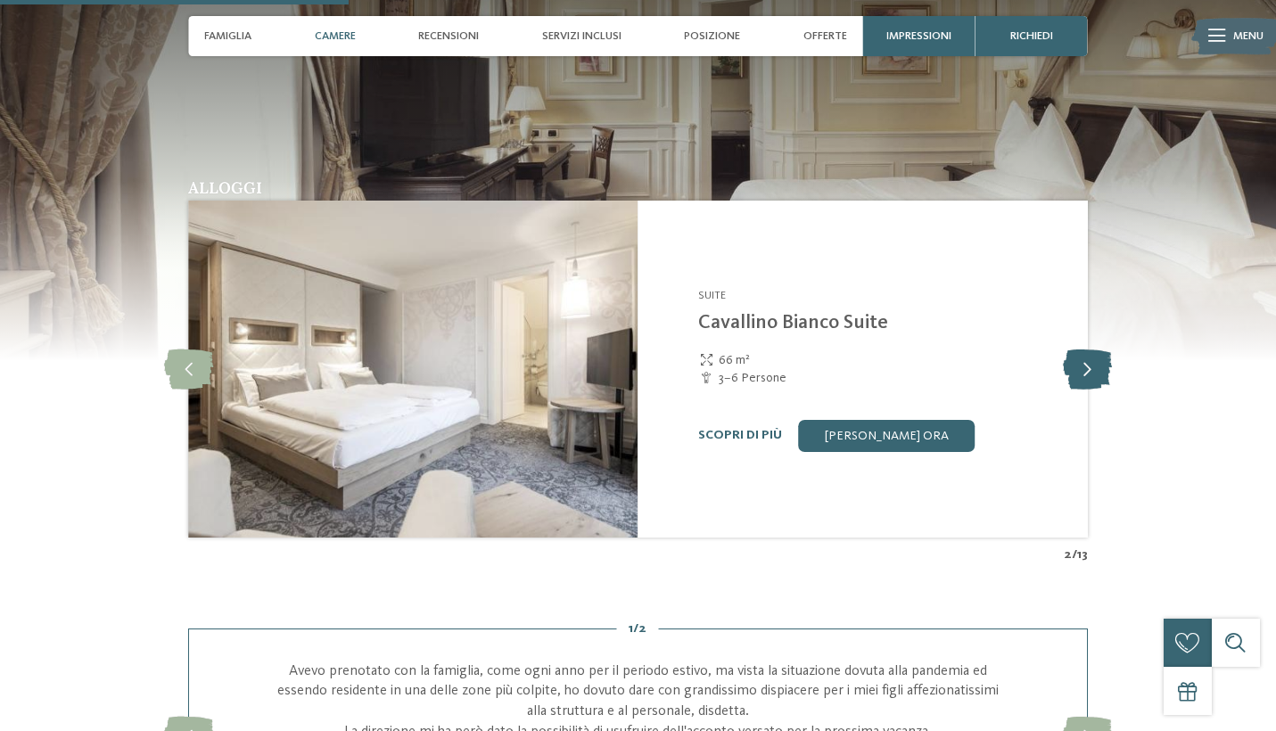
click at [1094, 362] on icon at bounding box center [1087, 370] width 49 height 40
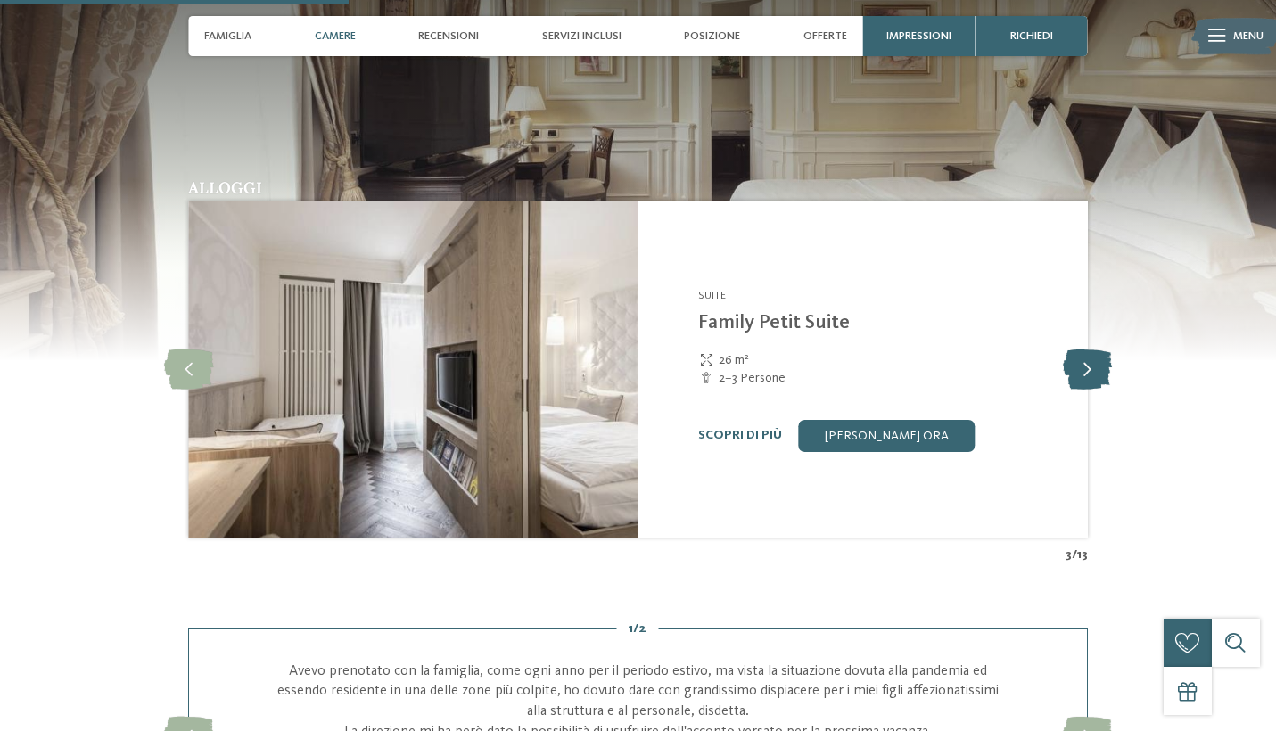
click at [1094, 362] on icon at bounding box center [1087, 370] width 49 height 40
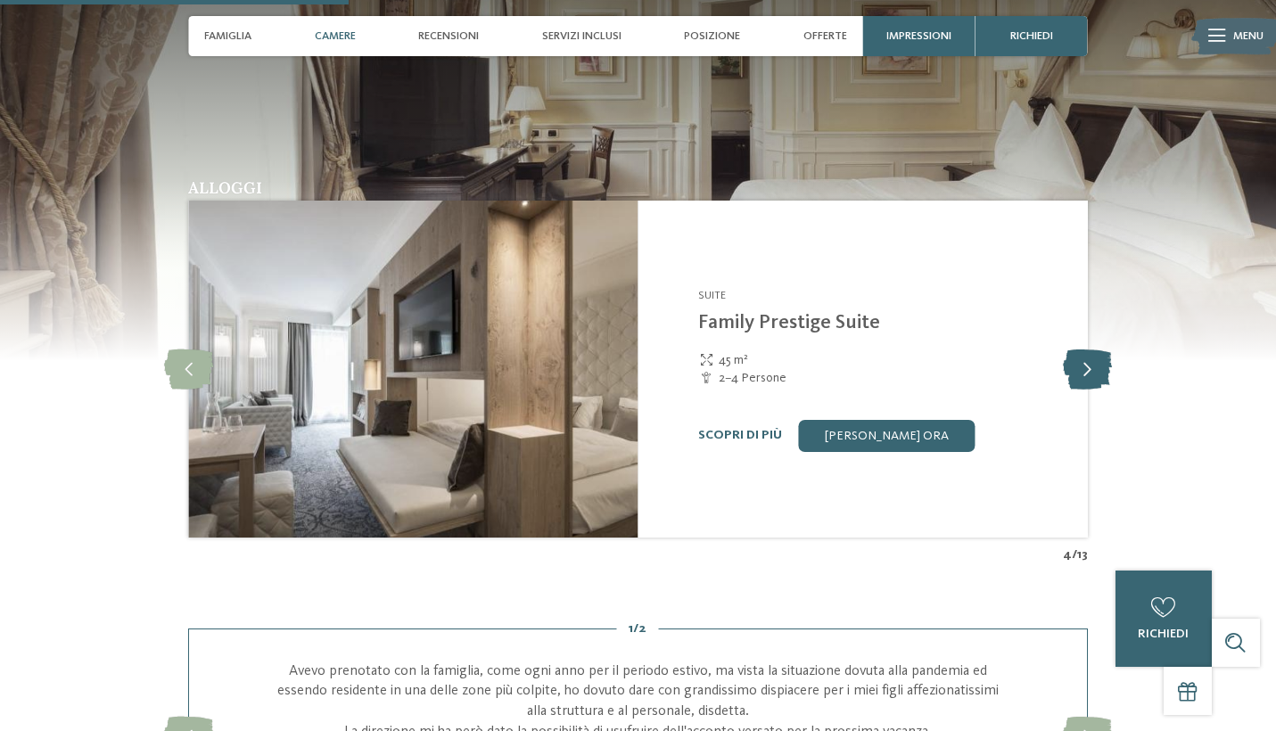
click at [1094, 362] on icon at bounding box center [1087, 370] width 49 height 40
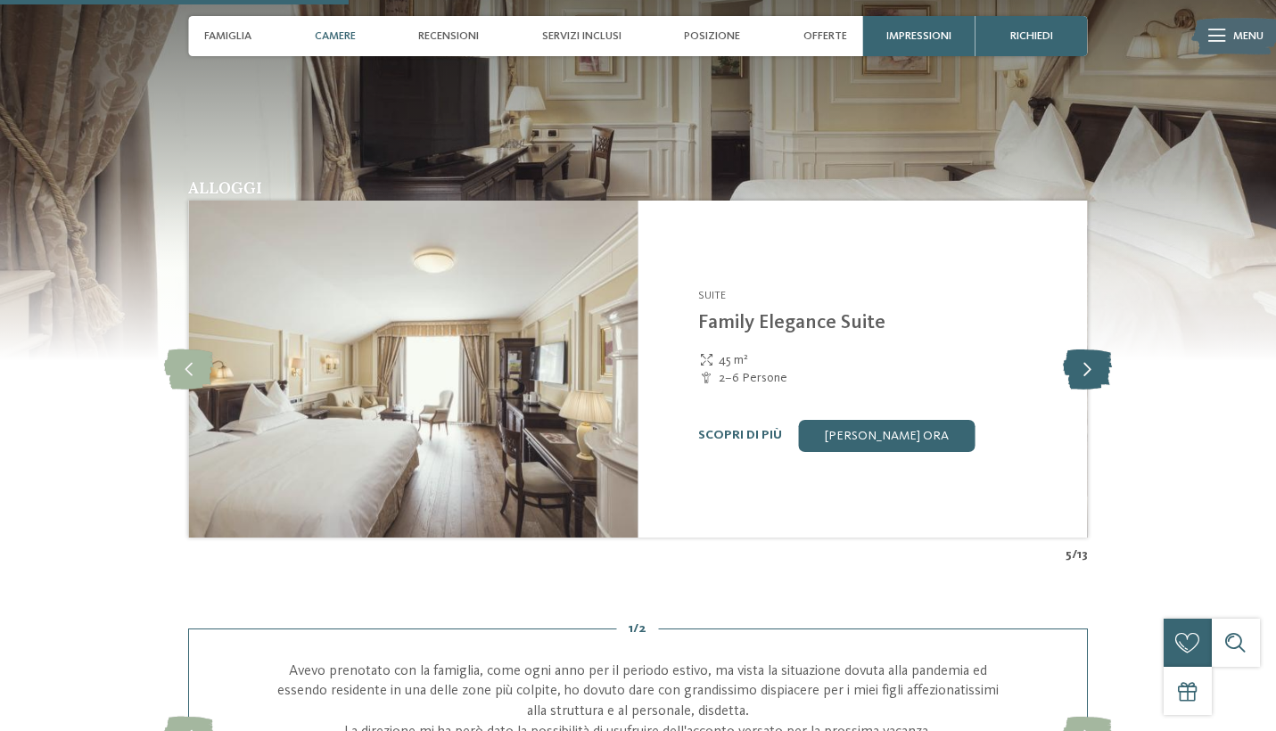
click at [1095, 362] on icon at bounding box center [1087, 370] width 49 height 40
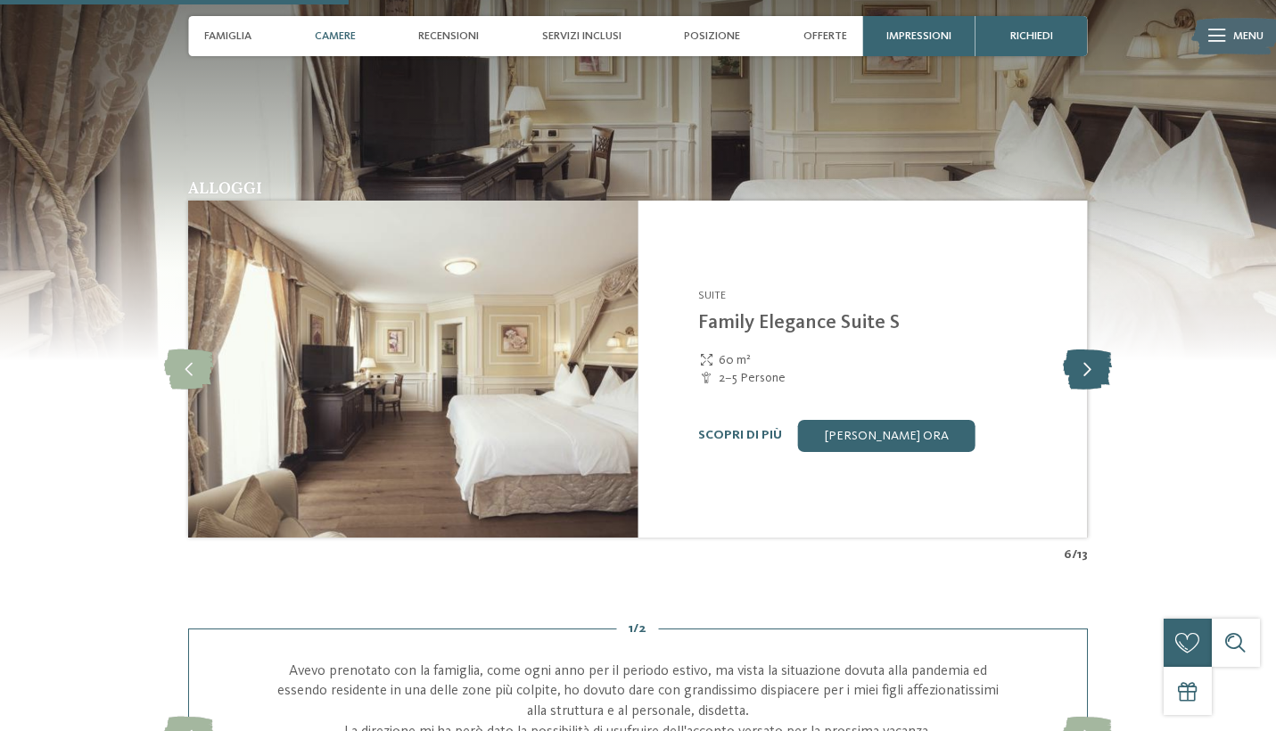
click at [1095, 362] on icon at bounding box center [1087, 370] width 49 height 40
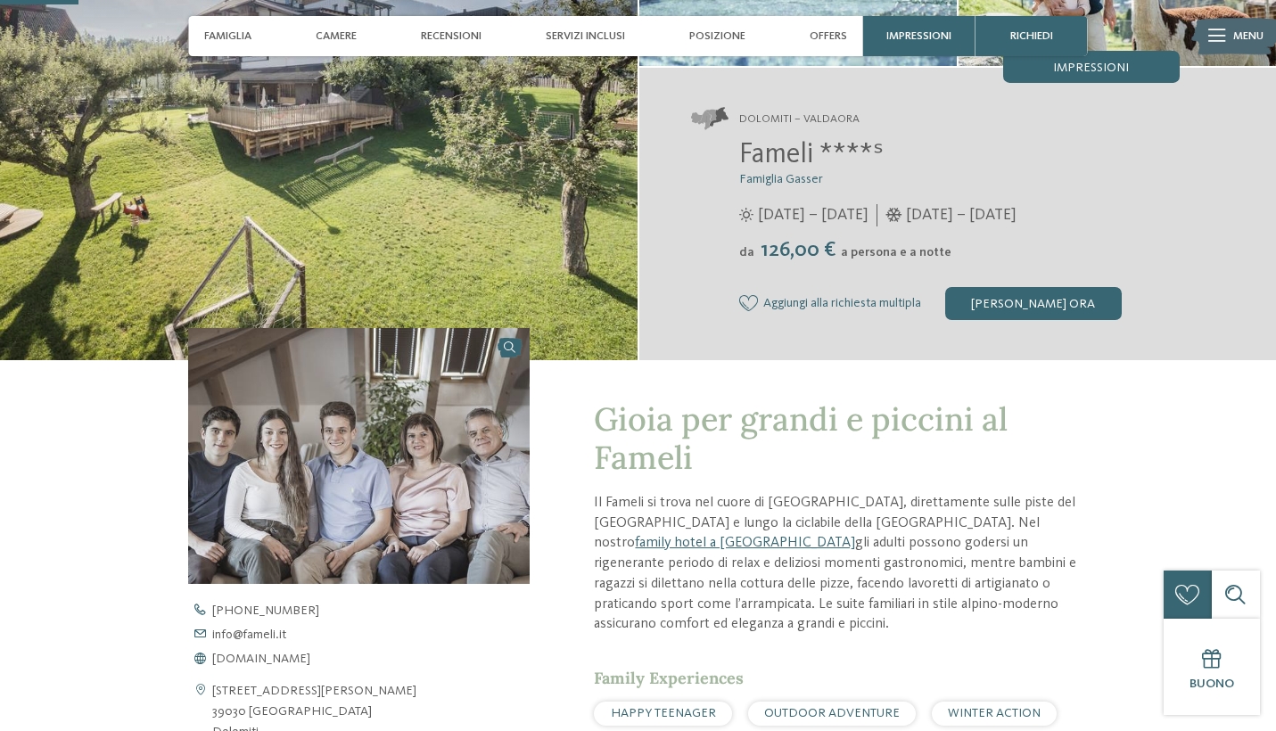
scroll to position [194, 0]
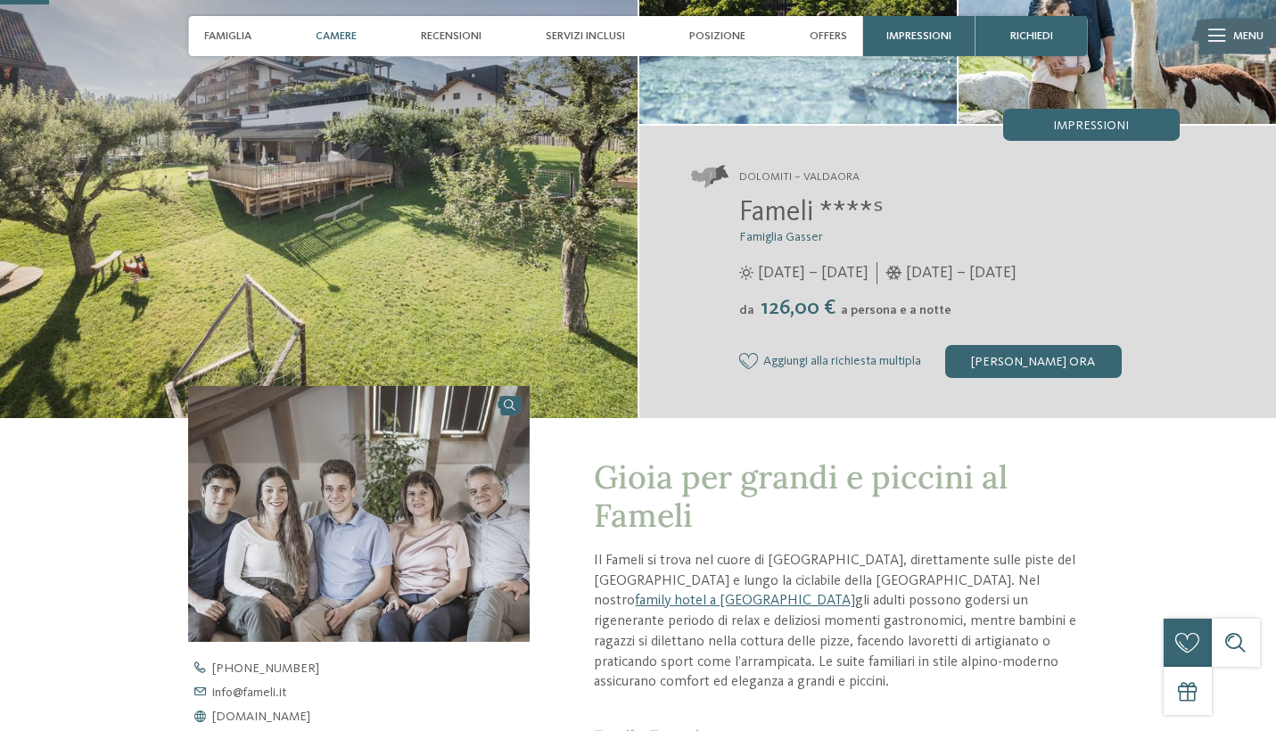
click at [350, 38] on span "Camere" at bounding box center [336, 35] width 41 height 13
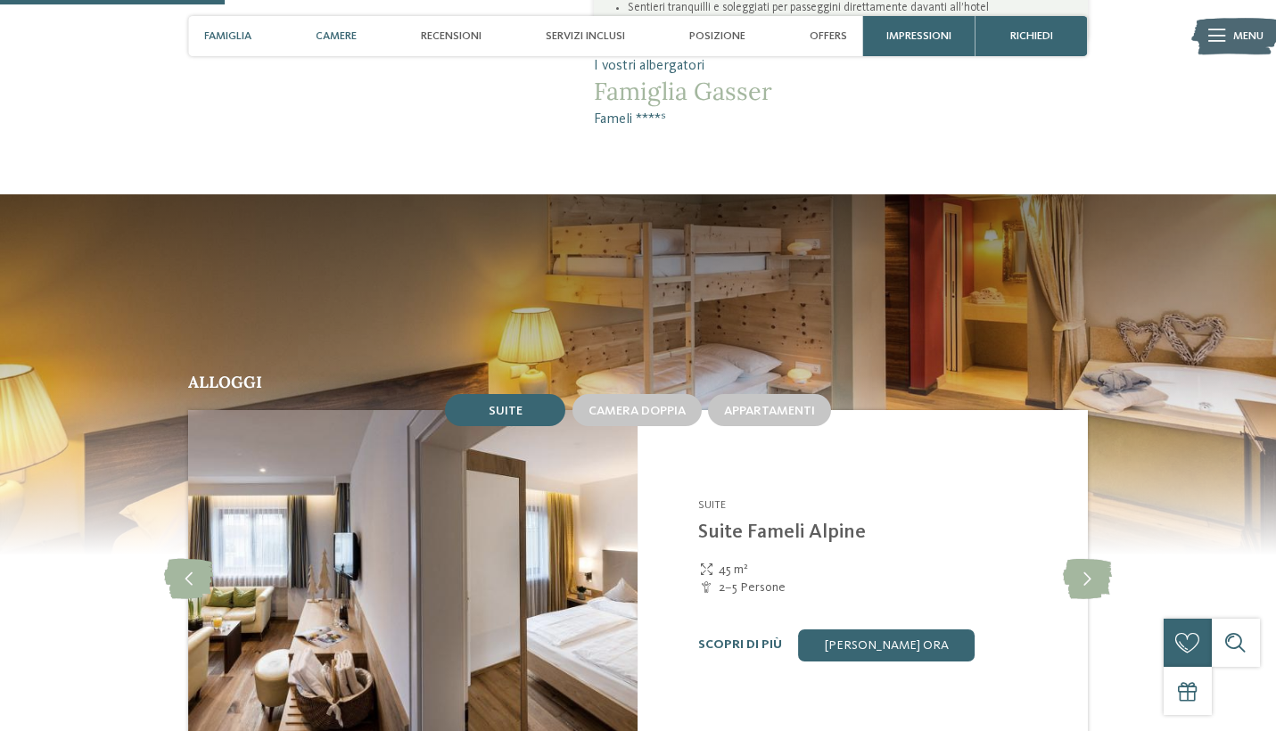
scroll to position [1380, 0]
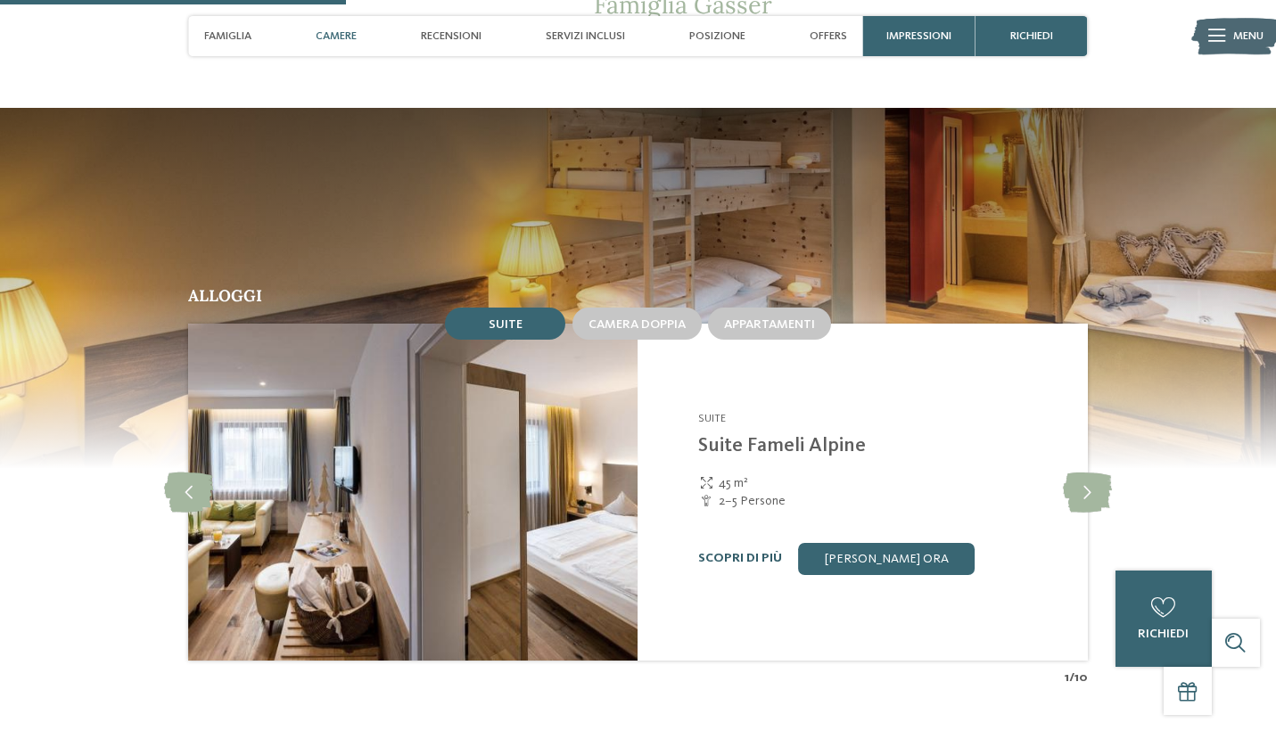
click at [737, 552] on link "Scopri di più" at bounding box center [740, 558] width 84 height 12
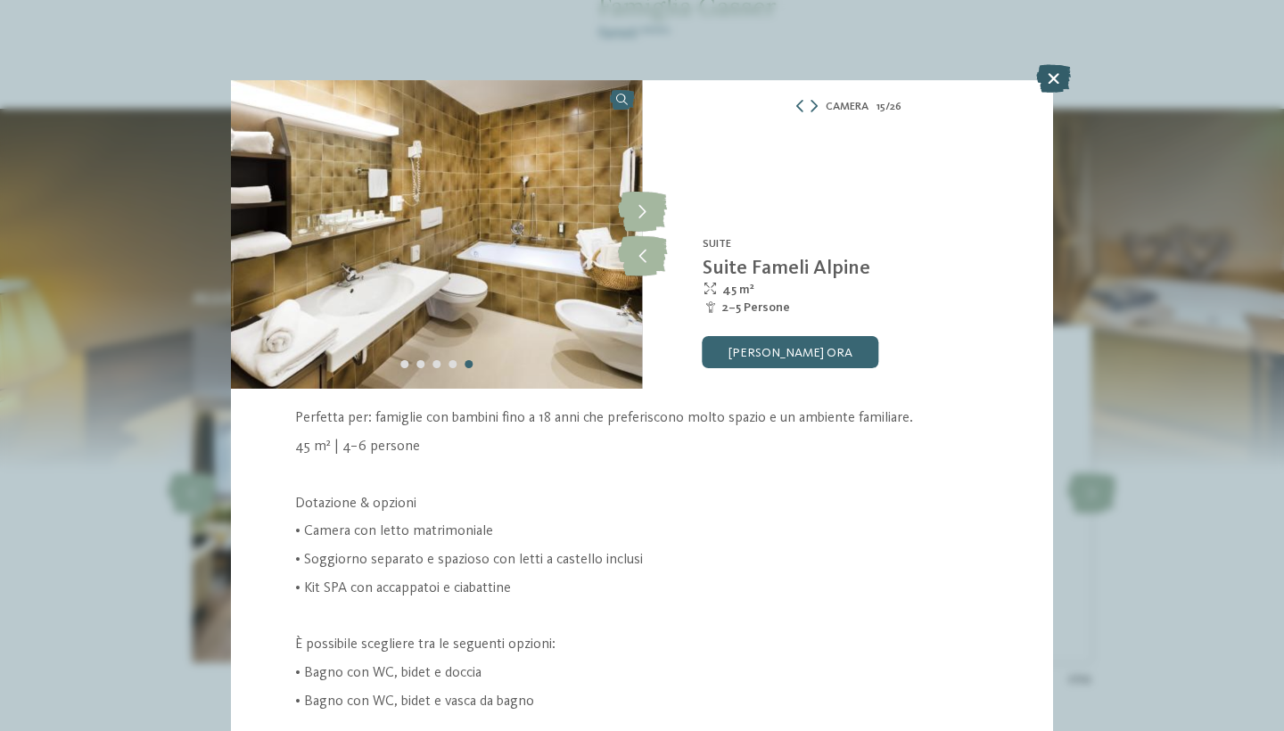
click at [1054, 76] on icon at bounding box center [1053, 78] width 35 height 29
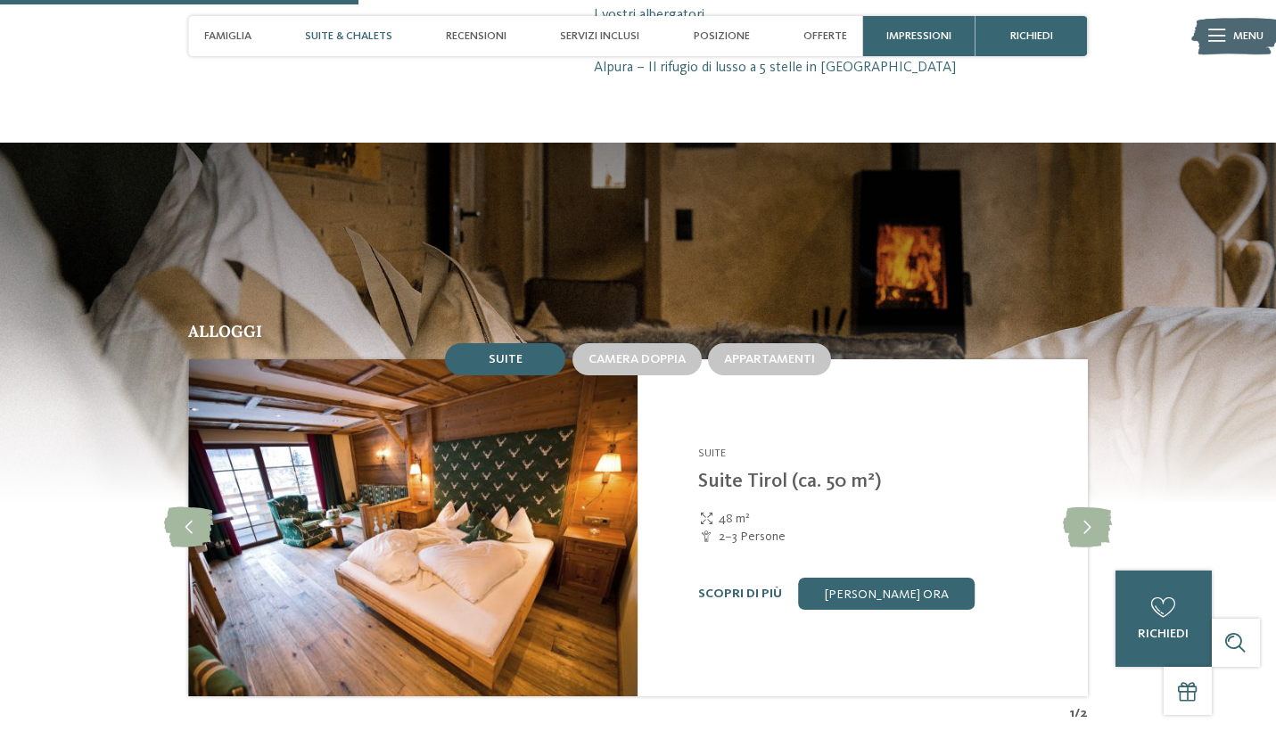
scroll to position [1410, 0]
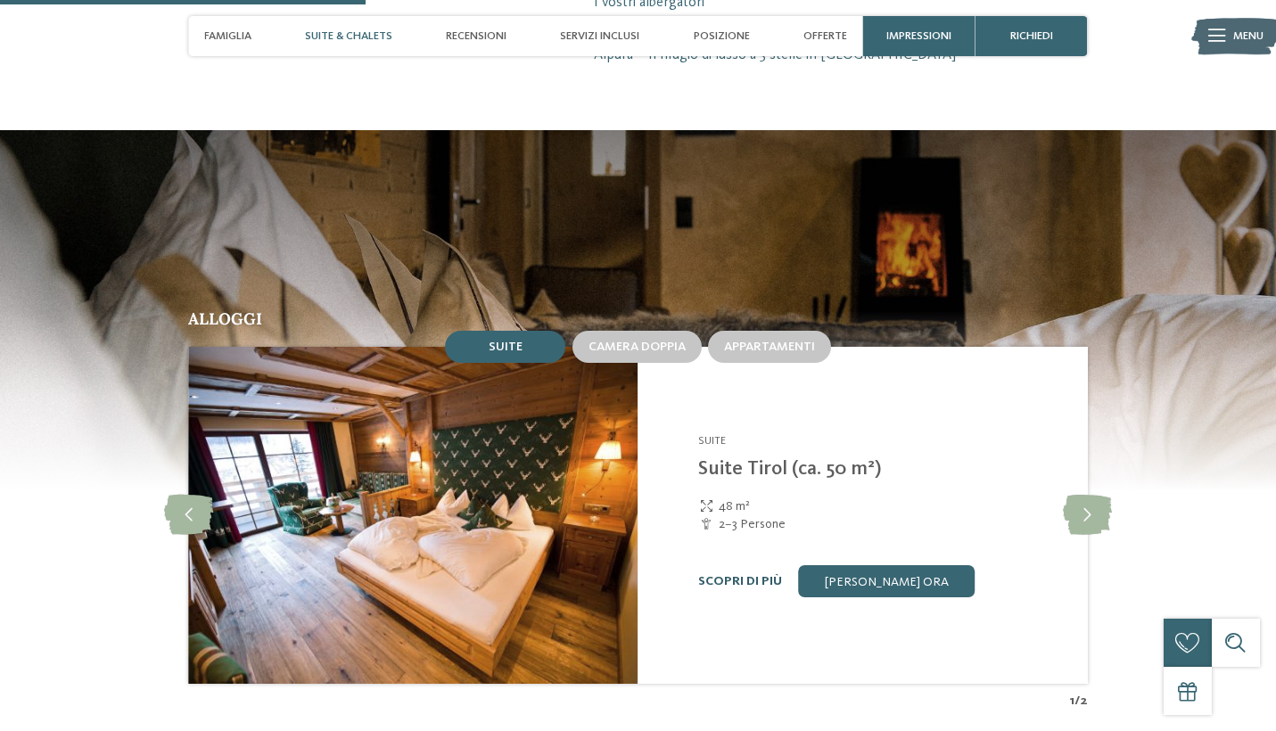
click at [719, 575] on link "Scopri di più" at bounding box center [740, 581] width 84 height 12
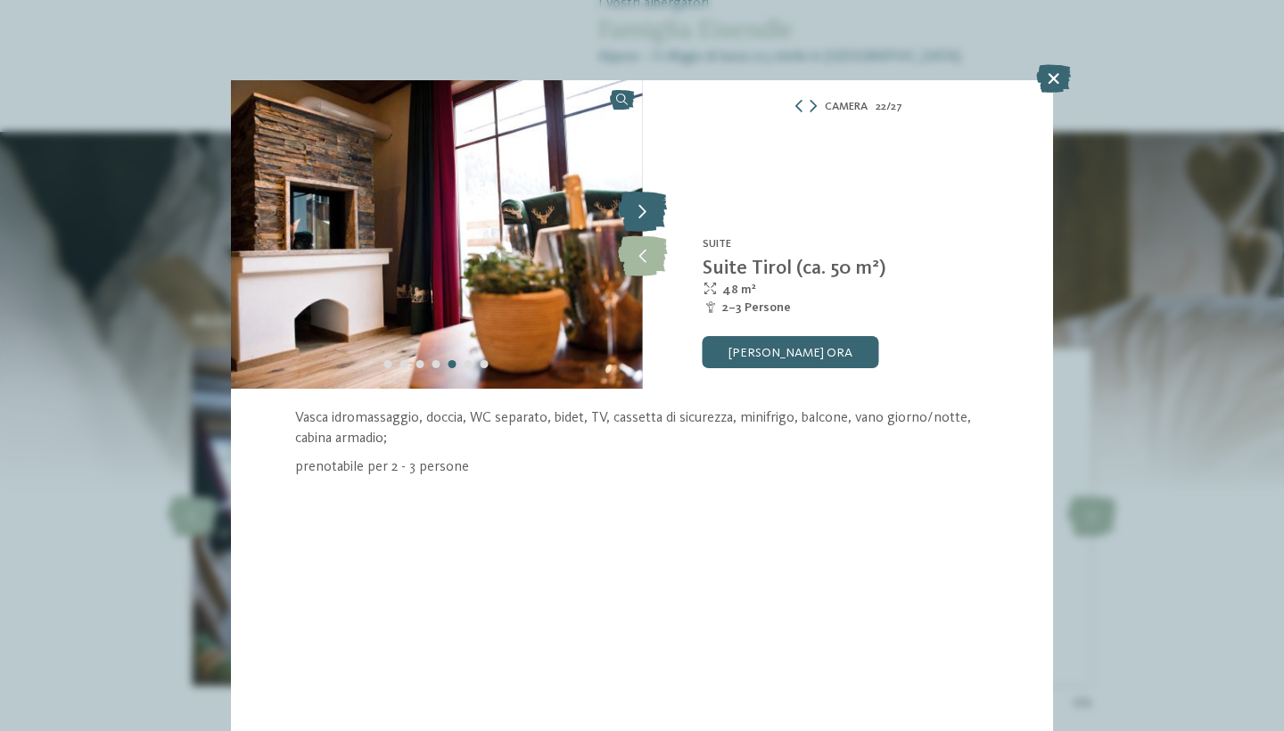
click at [645, 212] on icon at bounding box center [642, 213] width 49 height 40
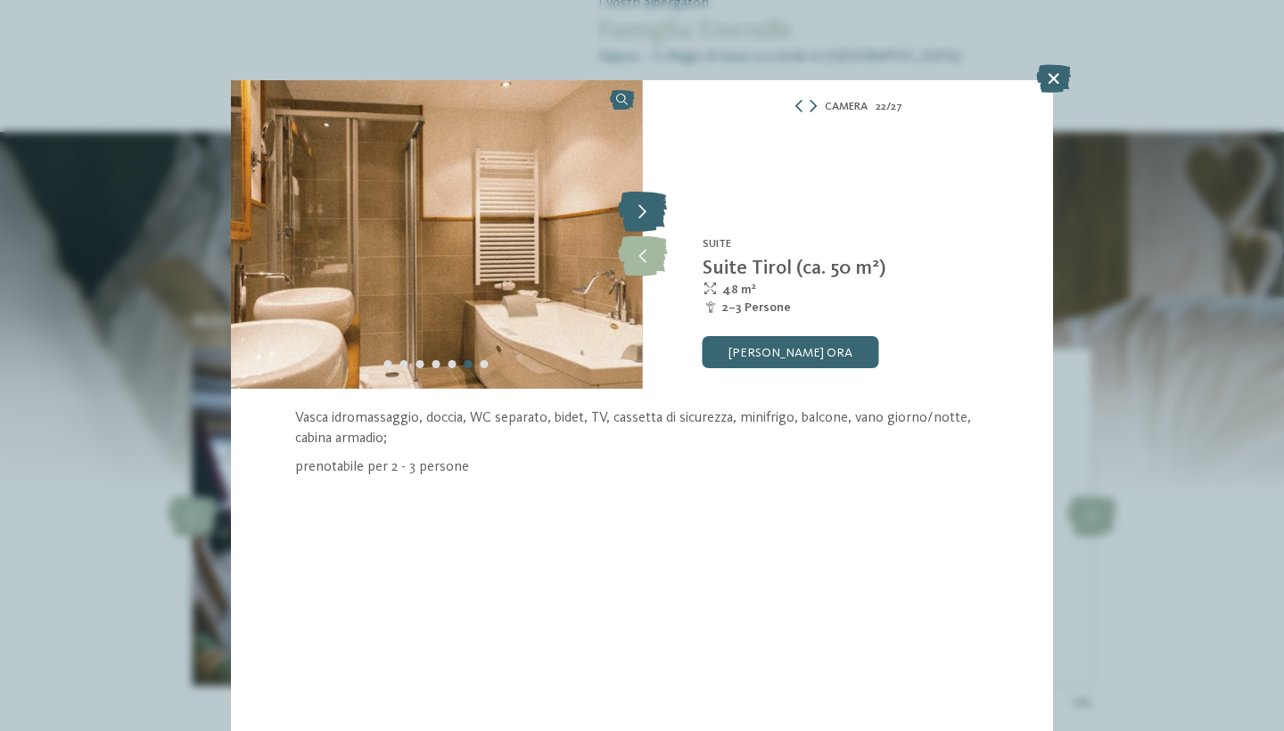
click at [645, 212] on icon at bounding box center [642, 213] width 49 height 40
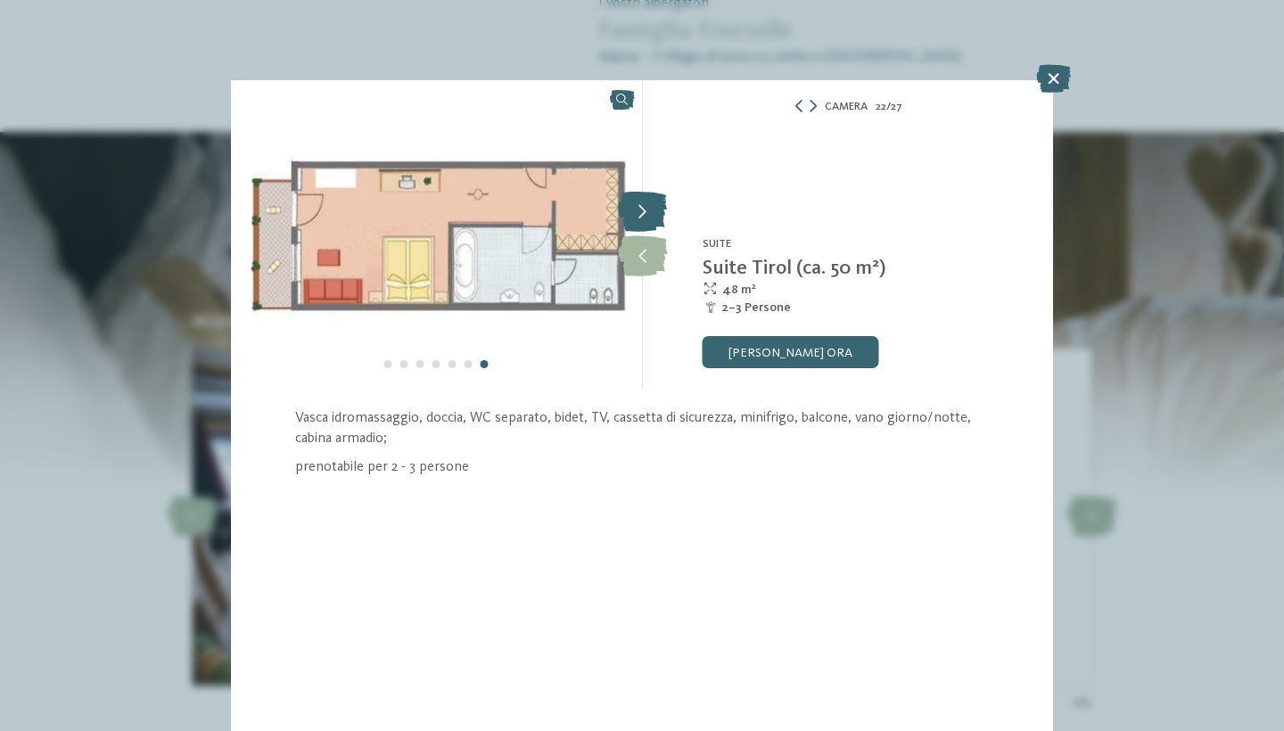
click at [645, 212] on icon at bounding box center [642, 213] width 49 height 40
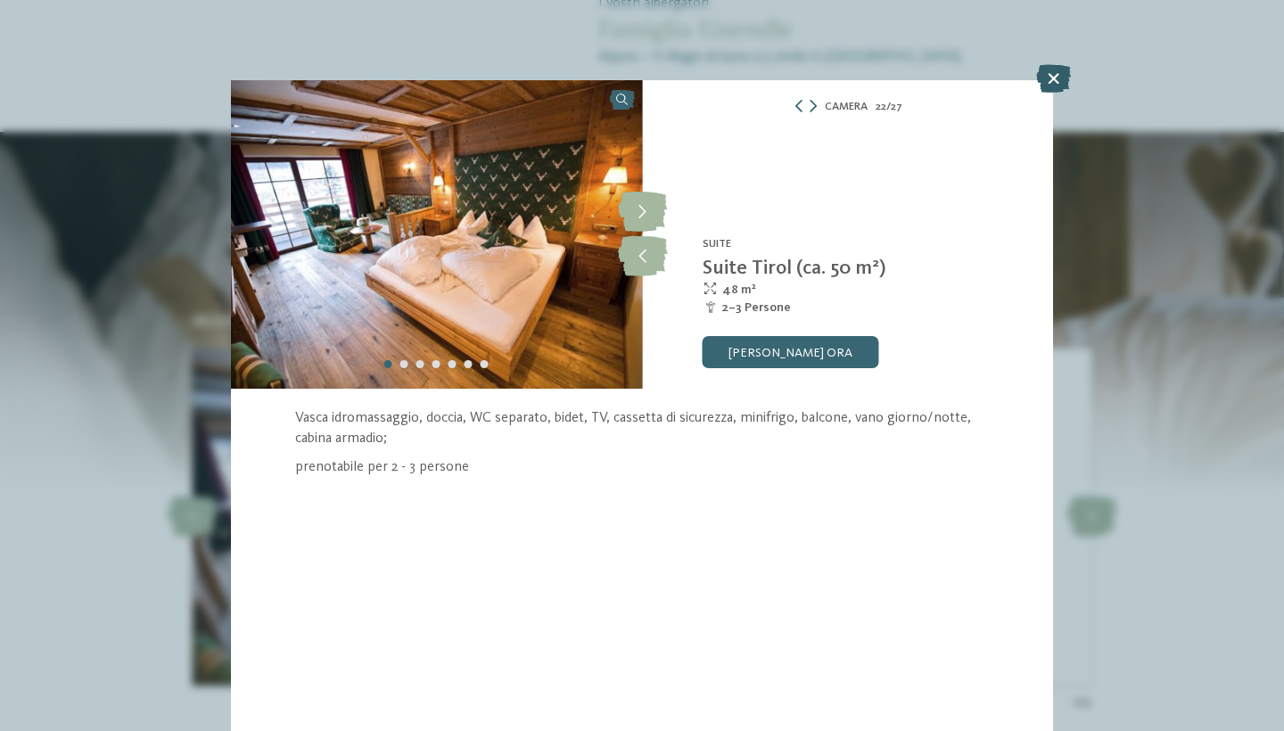
click at [1061, 76] on icon at bounding box center [1053, 78] width 35 height 29
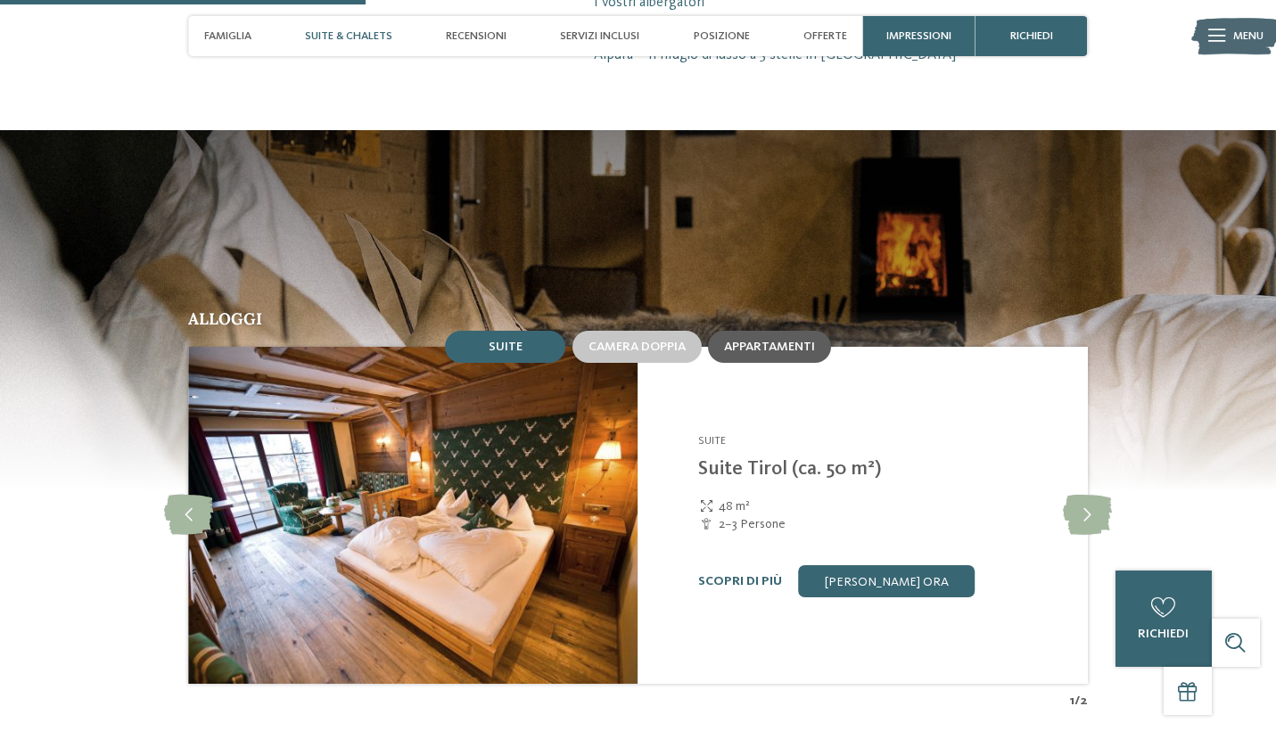
click at [764, 341] on span "Appartamenti" at bounding box center [769, 347] width 91 height 12
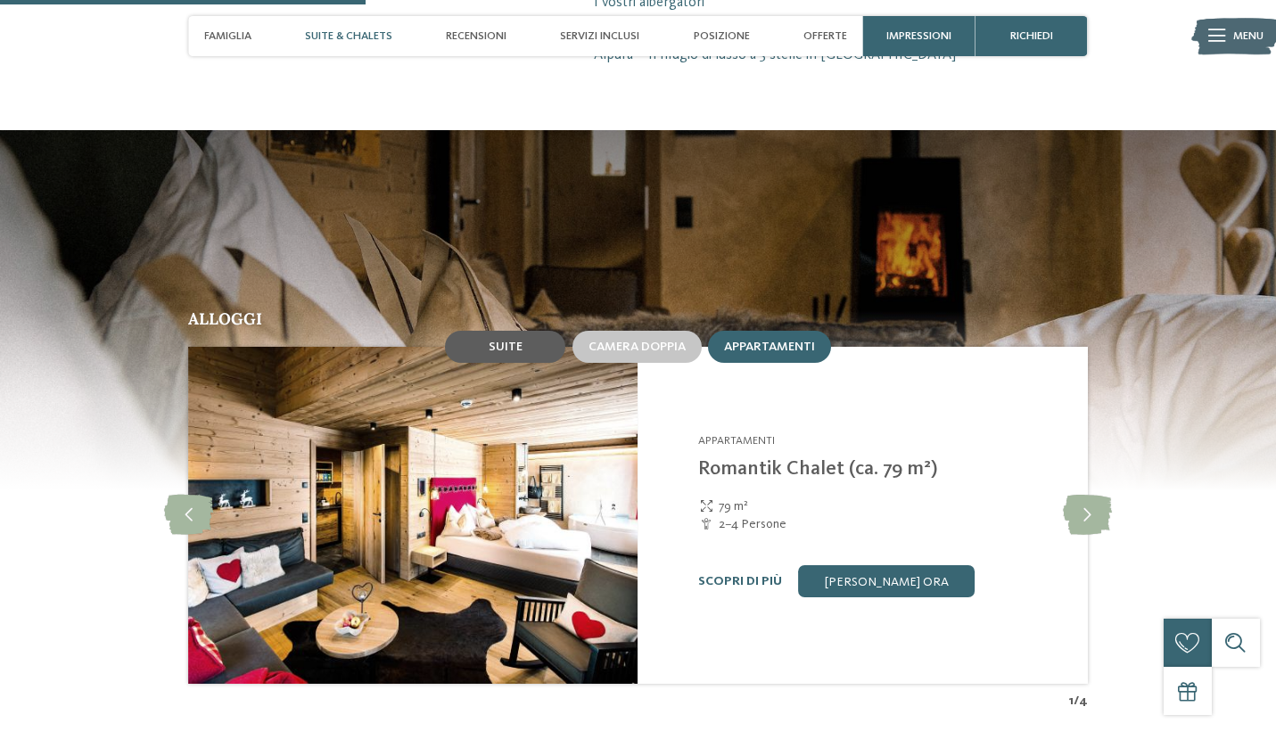
click at [501, 341] on span "Suite" at bounding box center [506, 347] width 34 height 12
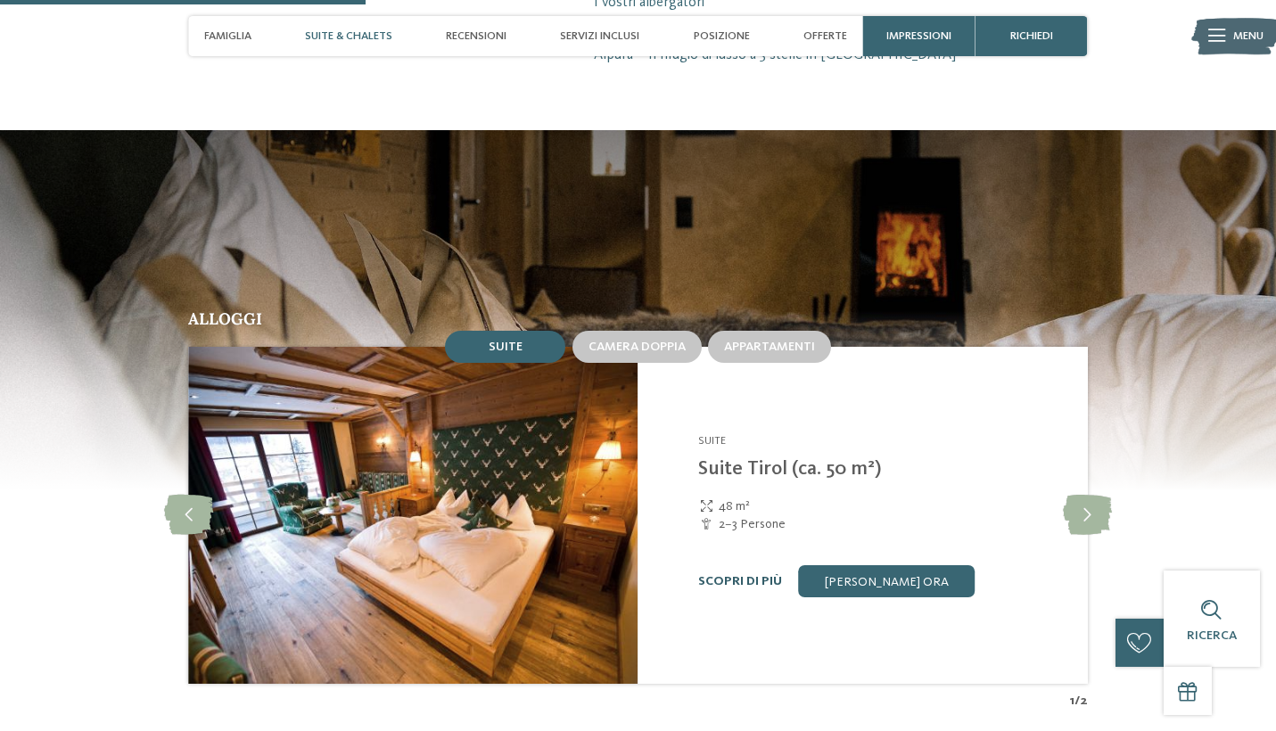
click at [746, 575] on link "Scopri di più" at bounding box center [740, 581] width 84 height 12
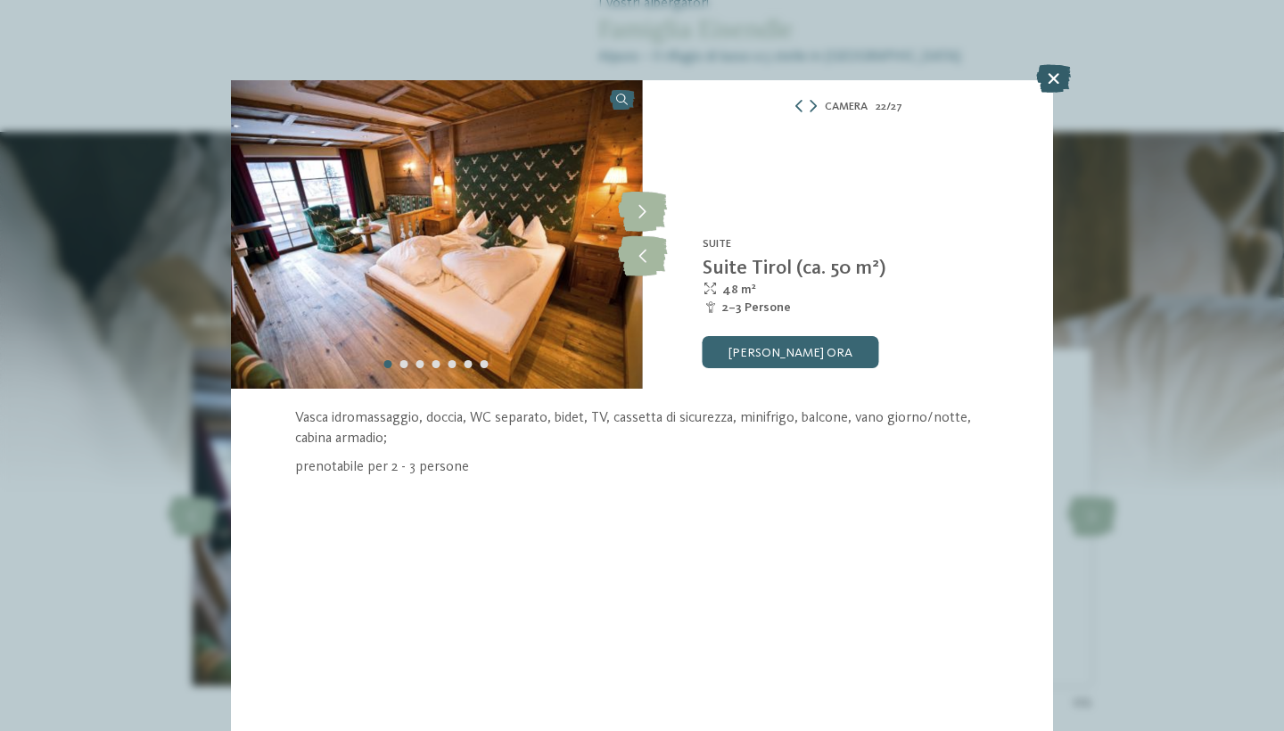
click at [1061, 71] on icon at bounding box center [1053, 78] width 35 height 29
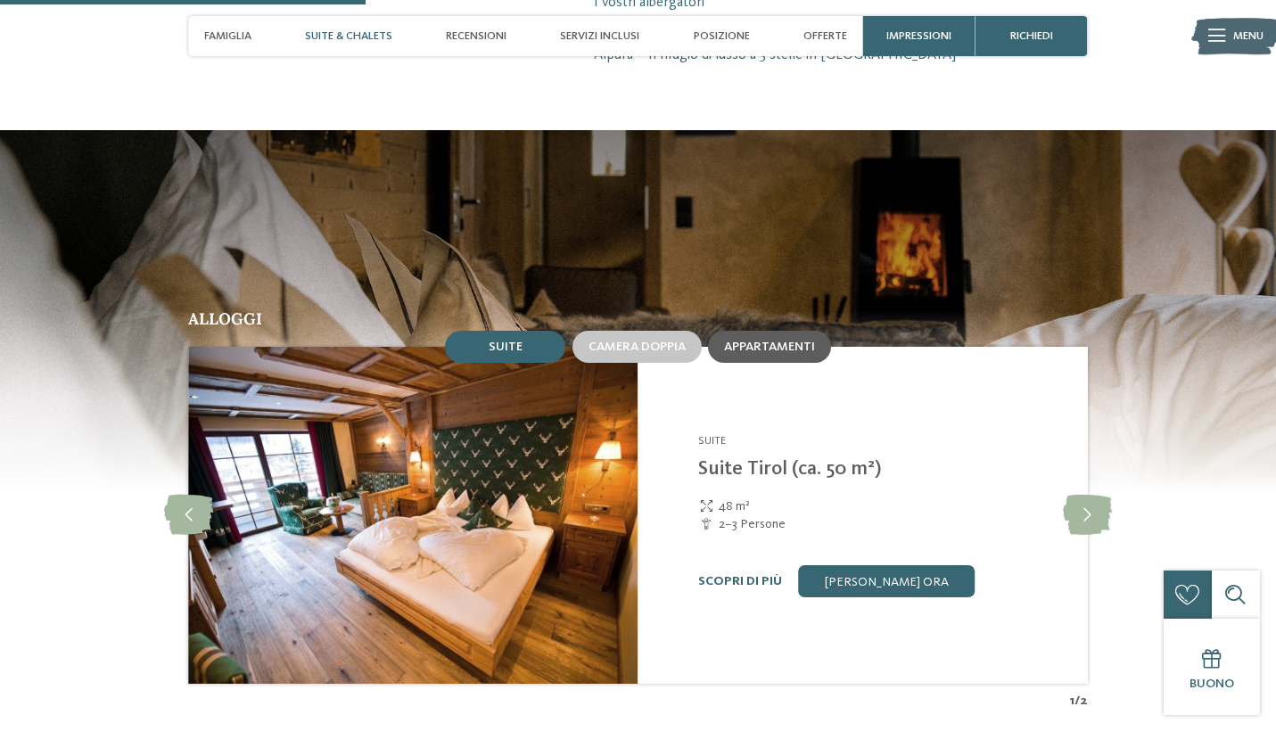
click at [768, 341] on span "Appartamenti" at bounding box center [769, 347] width 91 height 12
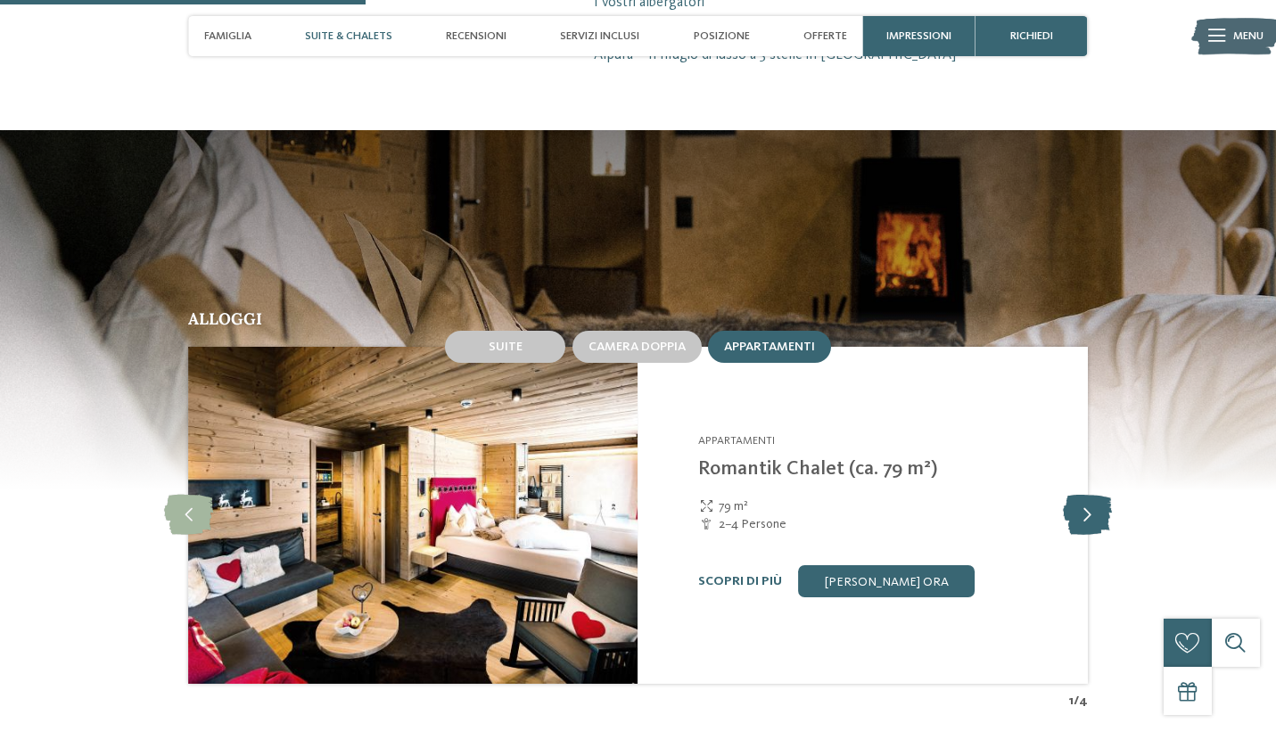
click at [1094, 502] on icon at bounding box center [1087, 515] width 49 height 40
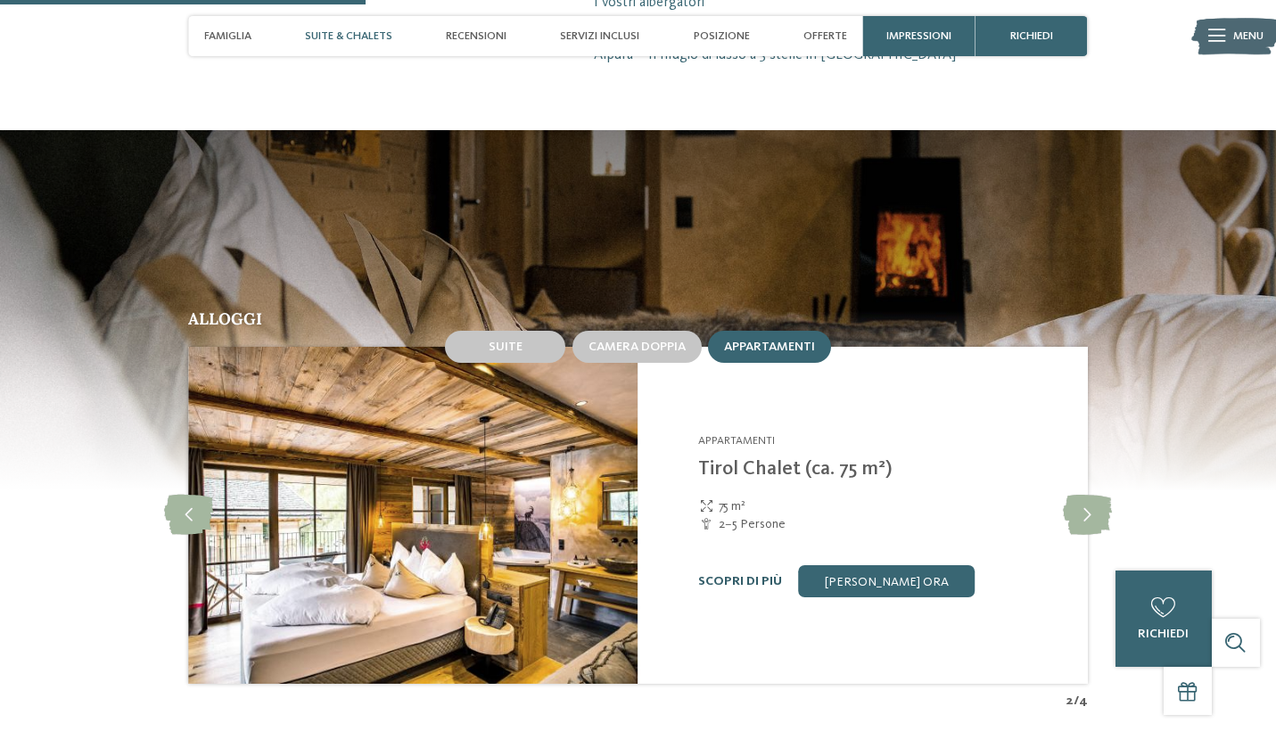
click at [740, 575] on link "Scopri di più" at bounding box center [740, 581] width 84 height 12
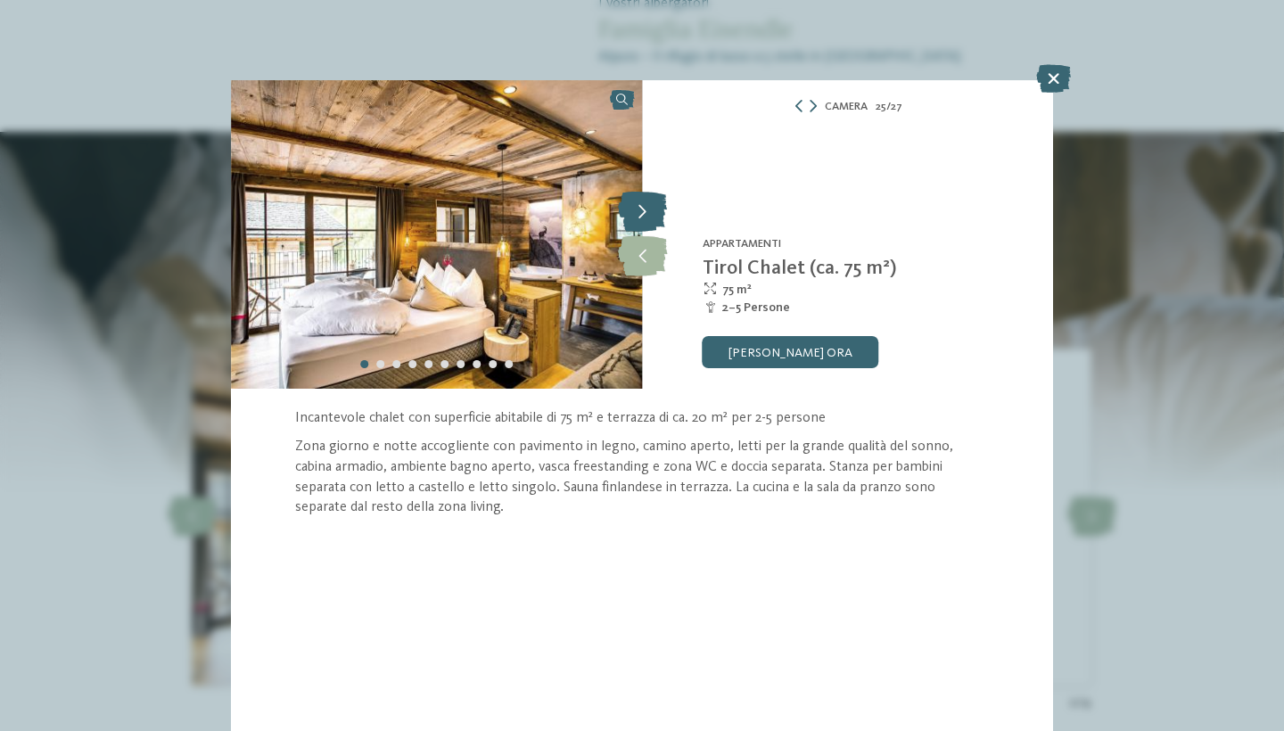
click at [649, 203] on icon at bounding box center [642, 213] width 49 height 40
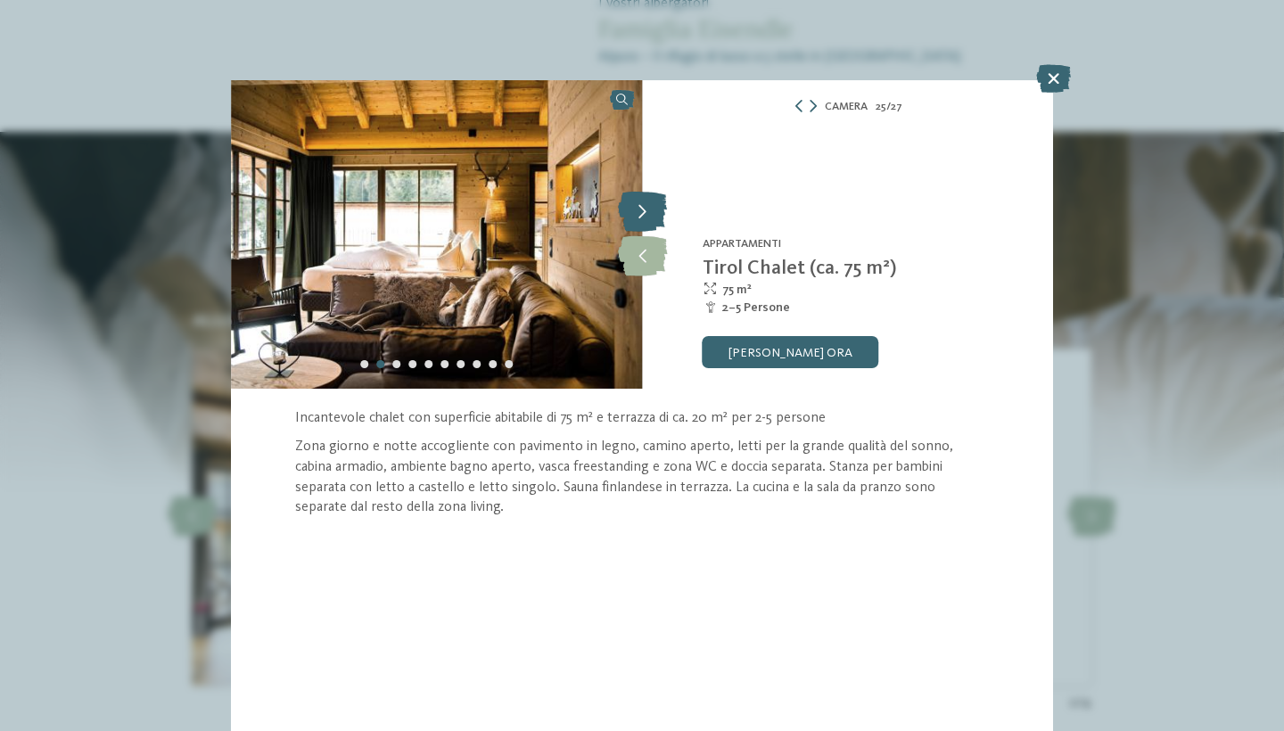
click at [649, 203] on icon at bounding box center [642, 213] width 49 height 40
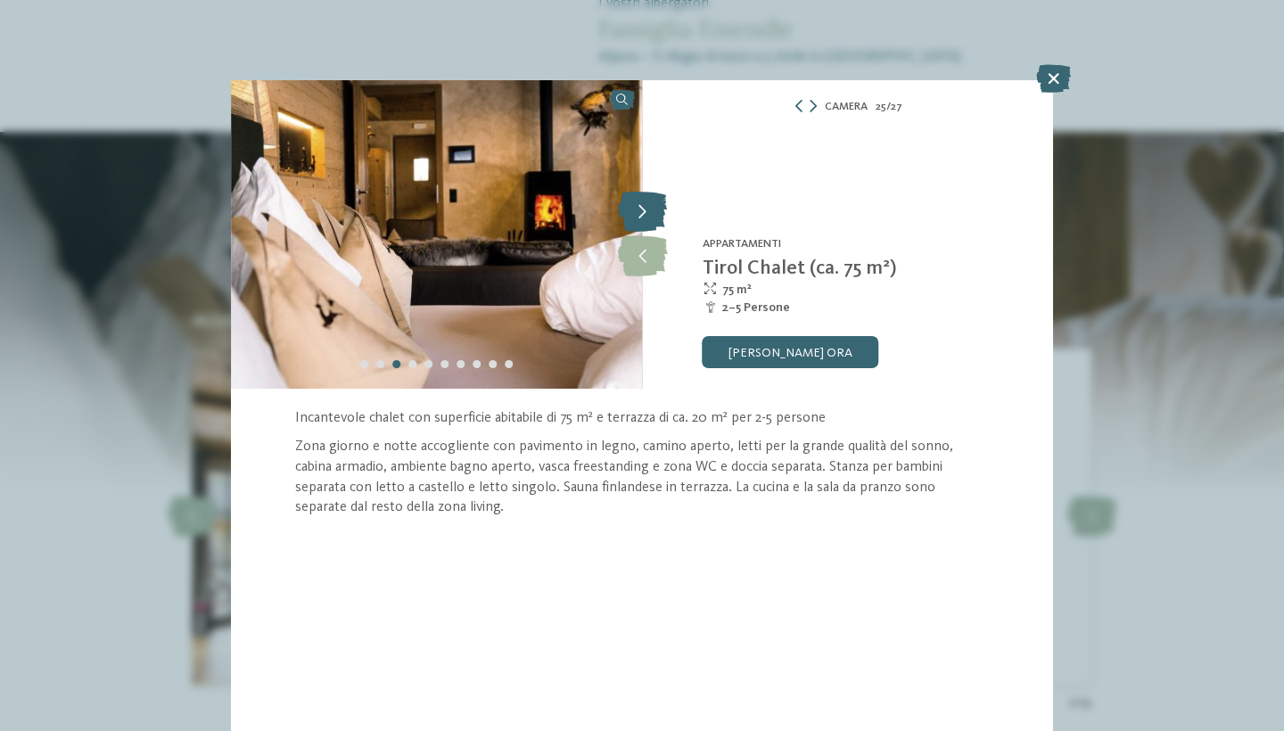
click at [650, 204] on icon at bounding box center [642, 213] width 49 height 40
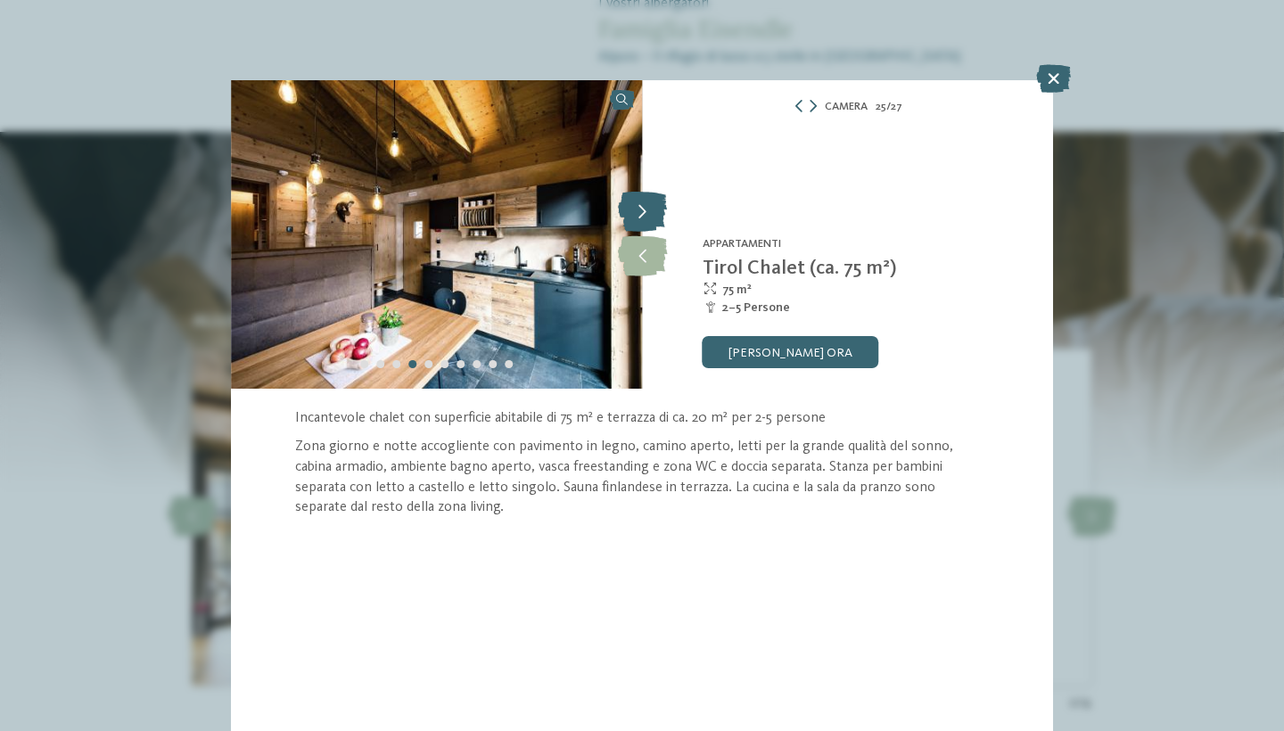
click at [650, 204] on icon at bounding box center [642, 213] width 49 height 40
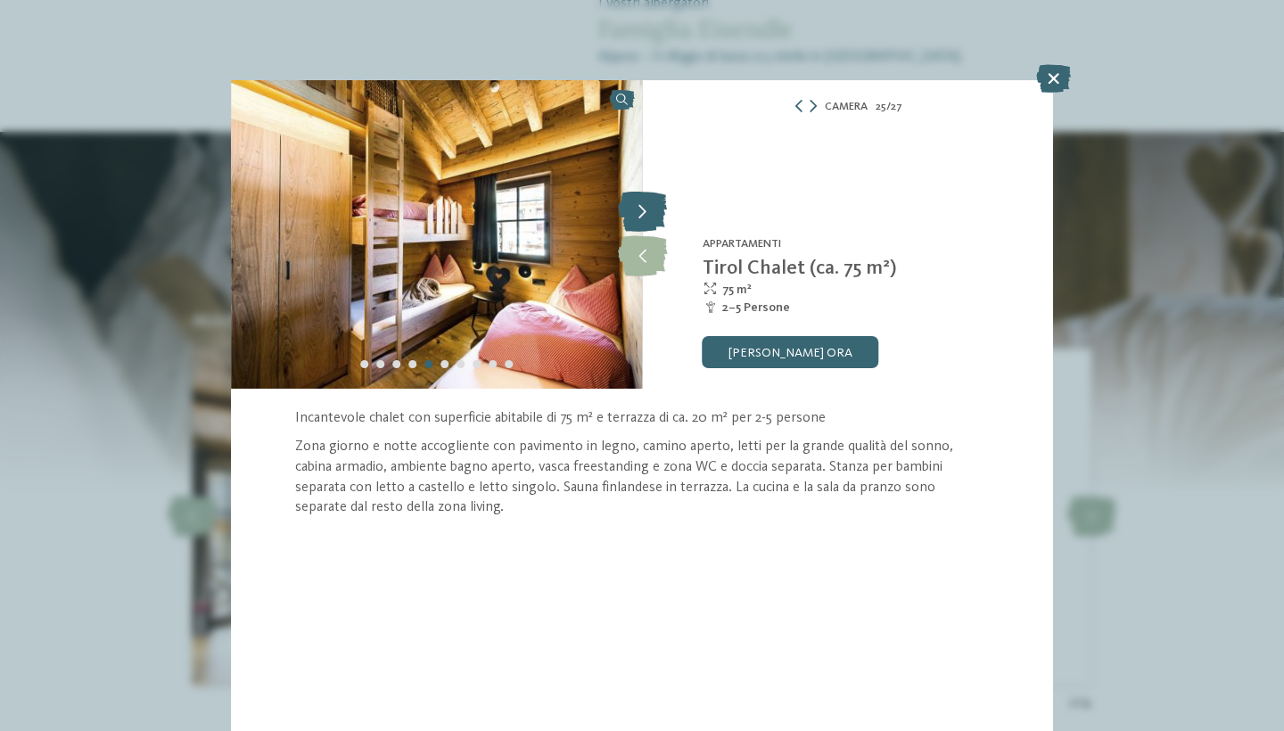
click at [650, 204] on icon at bounding box center [642, 213] width 49 height 40
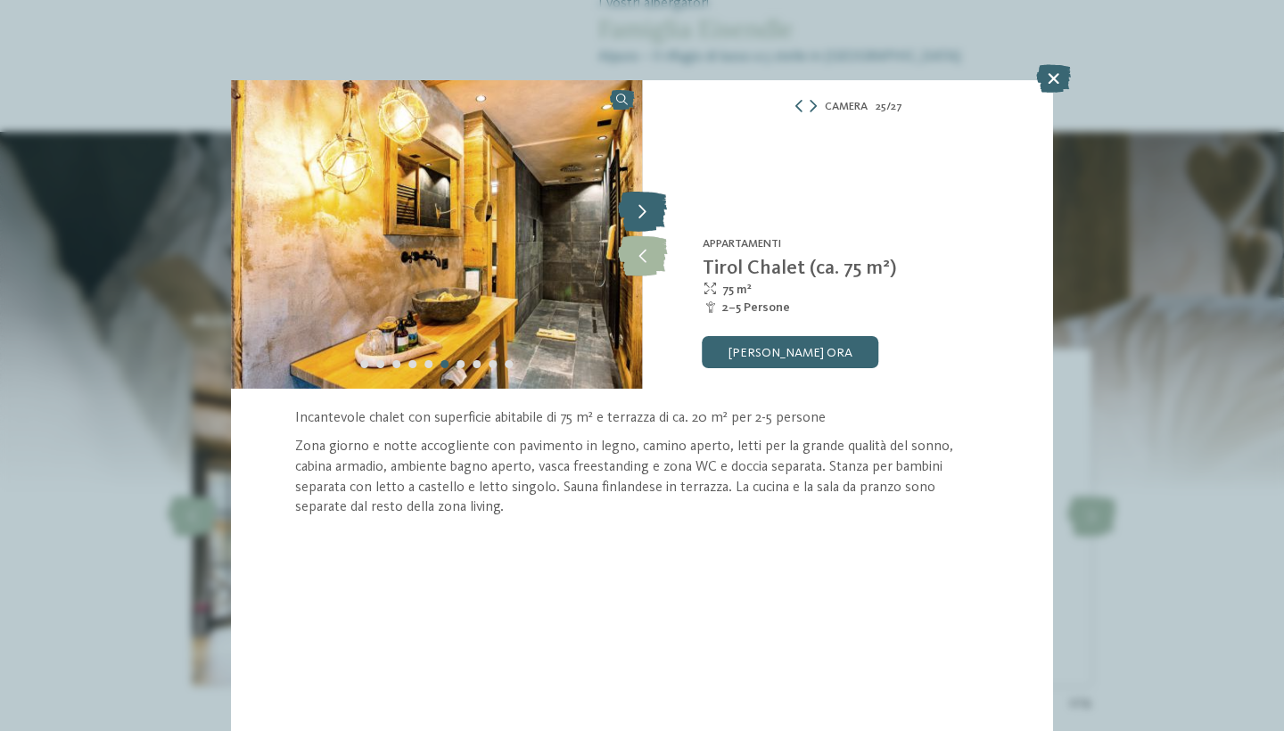
click at [650, 204] on icon at bounding box center [642, 213] width 49 height 40
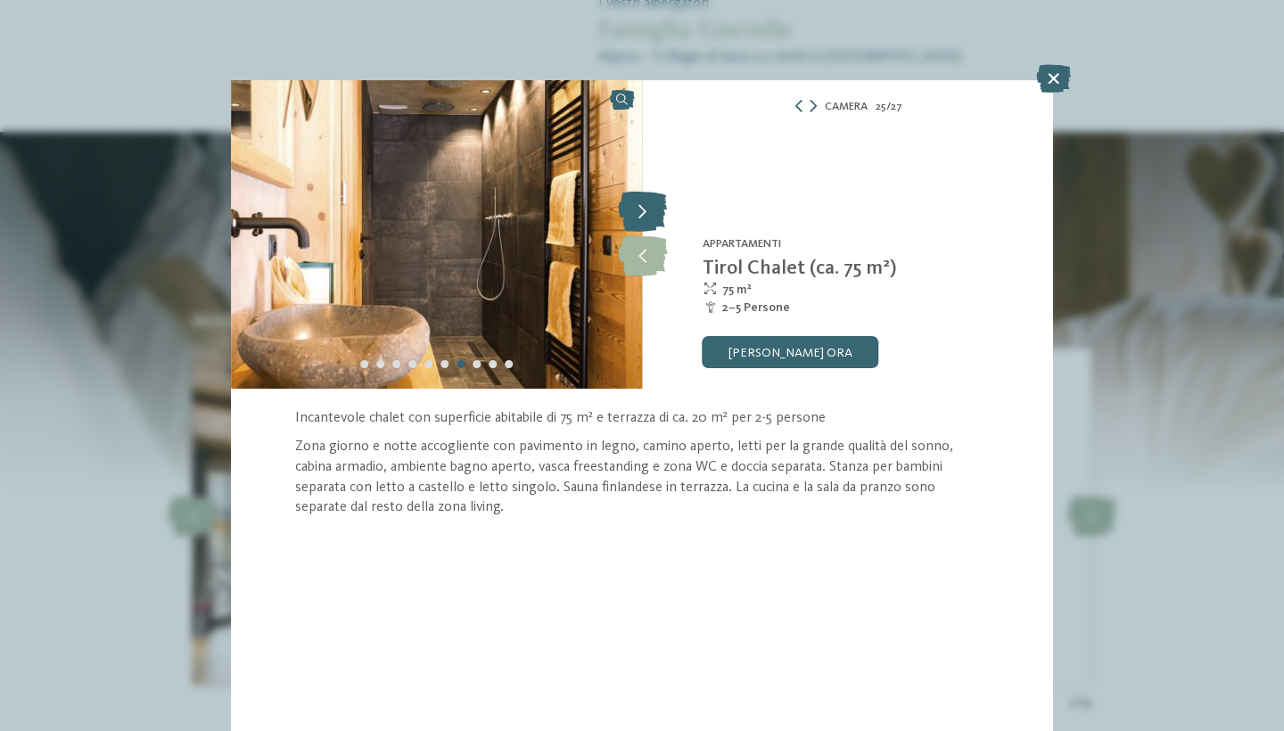
click at [650, 204] on icon at bounding box center [642, 213] width 49 height 40
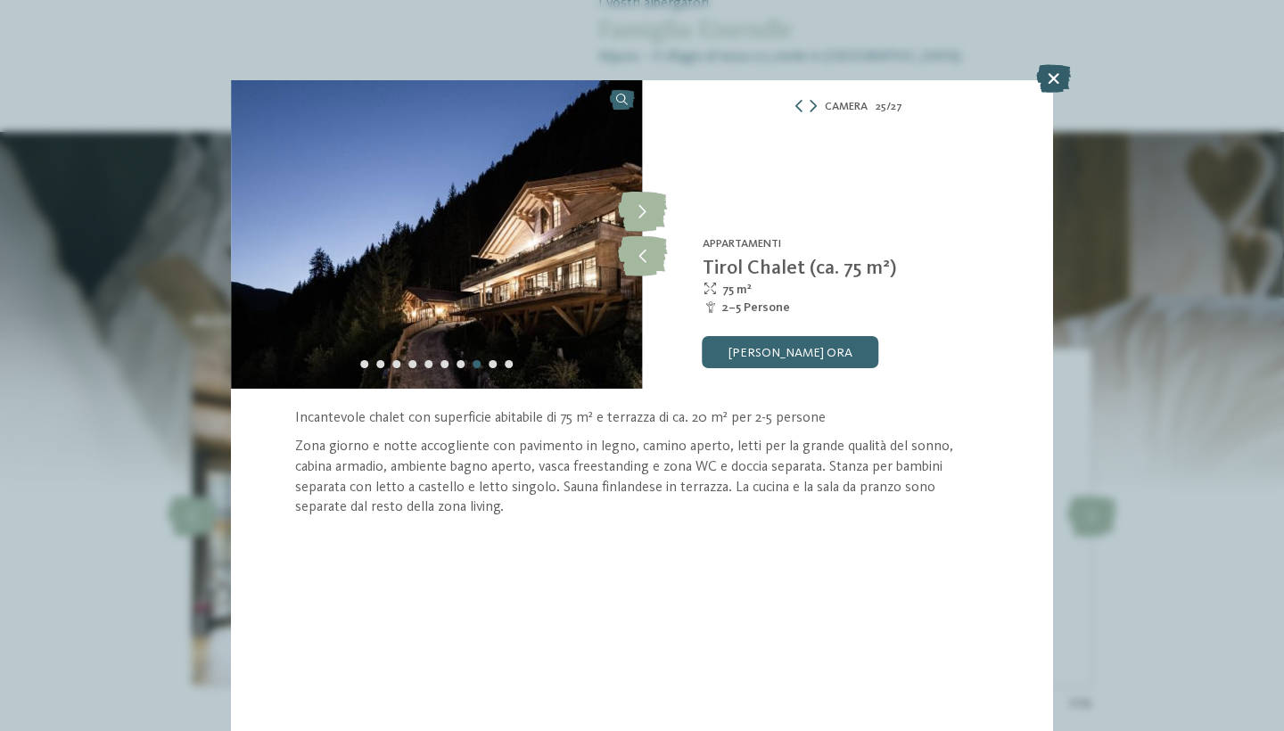
click at [1056, 80] on icon at bounding box center [1053, 78] width 35 height 29
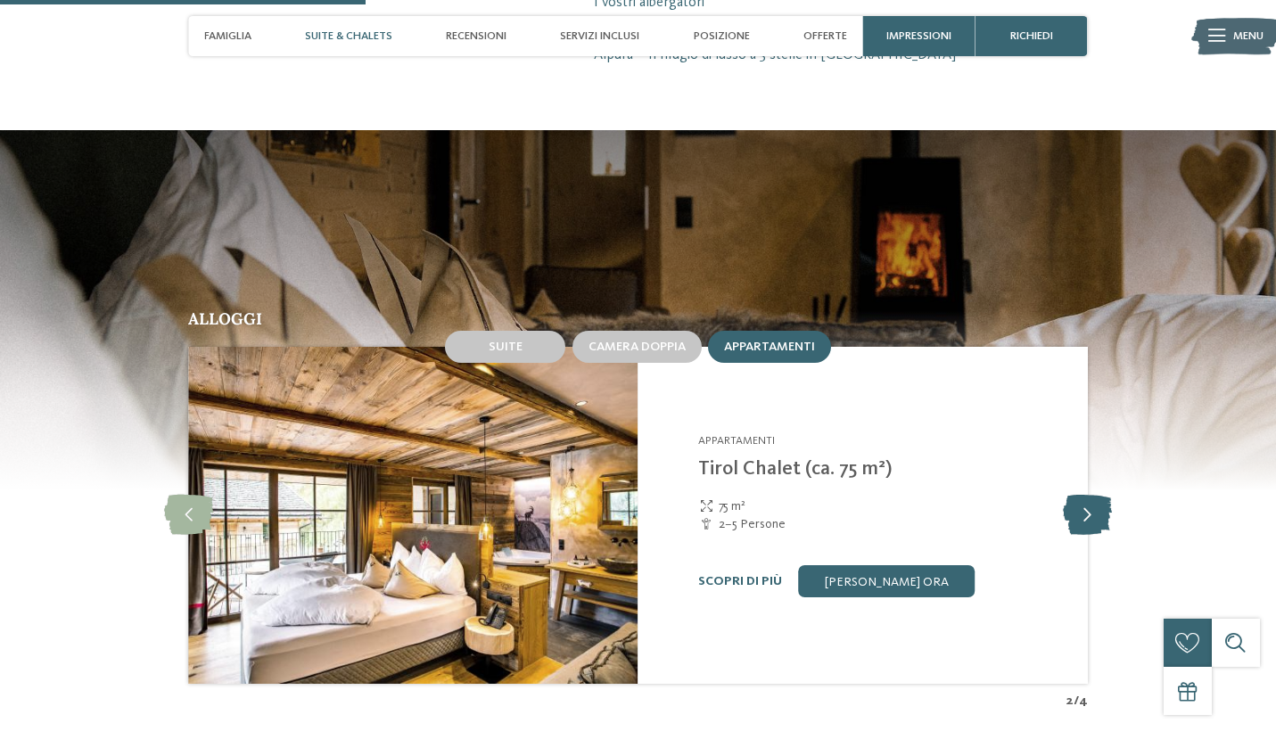
click at [1081, 508] on icon at bounding box center [1087, 515] width 49 height 40
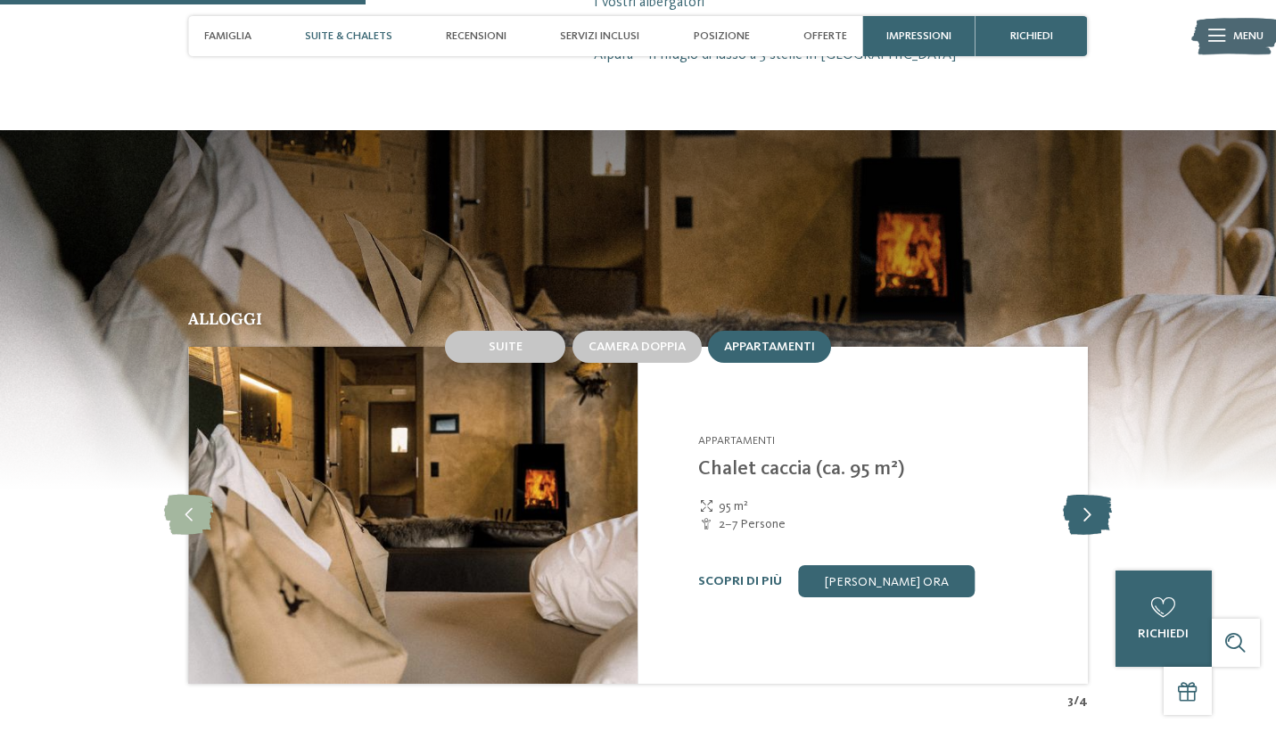
click at [1081, 508] on icon at bounding box center [1087, 515] width 49 height 40
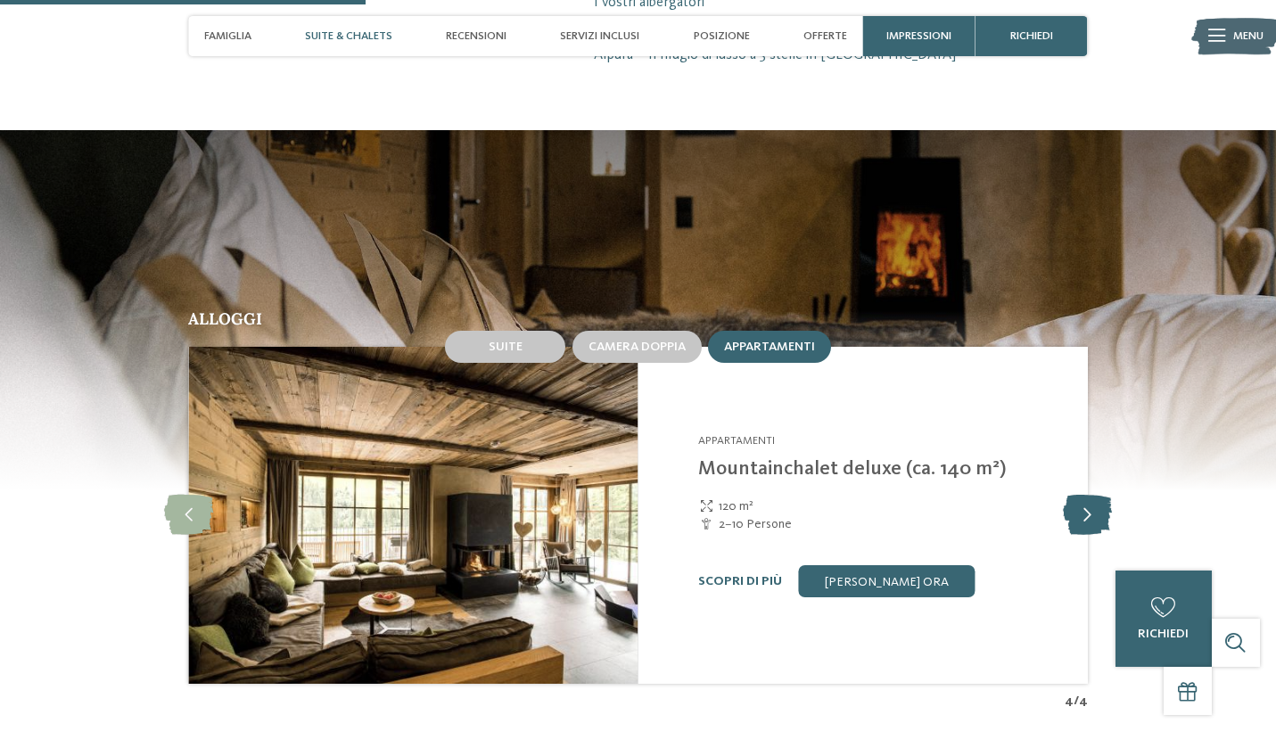
click at [1081, 508] on icon at bounding box center [1087, 515] width 49 height 40
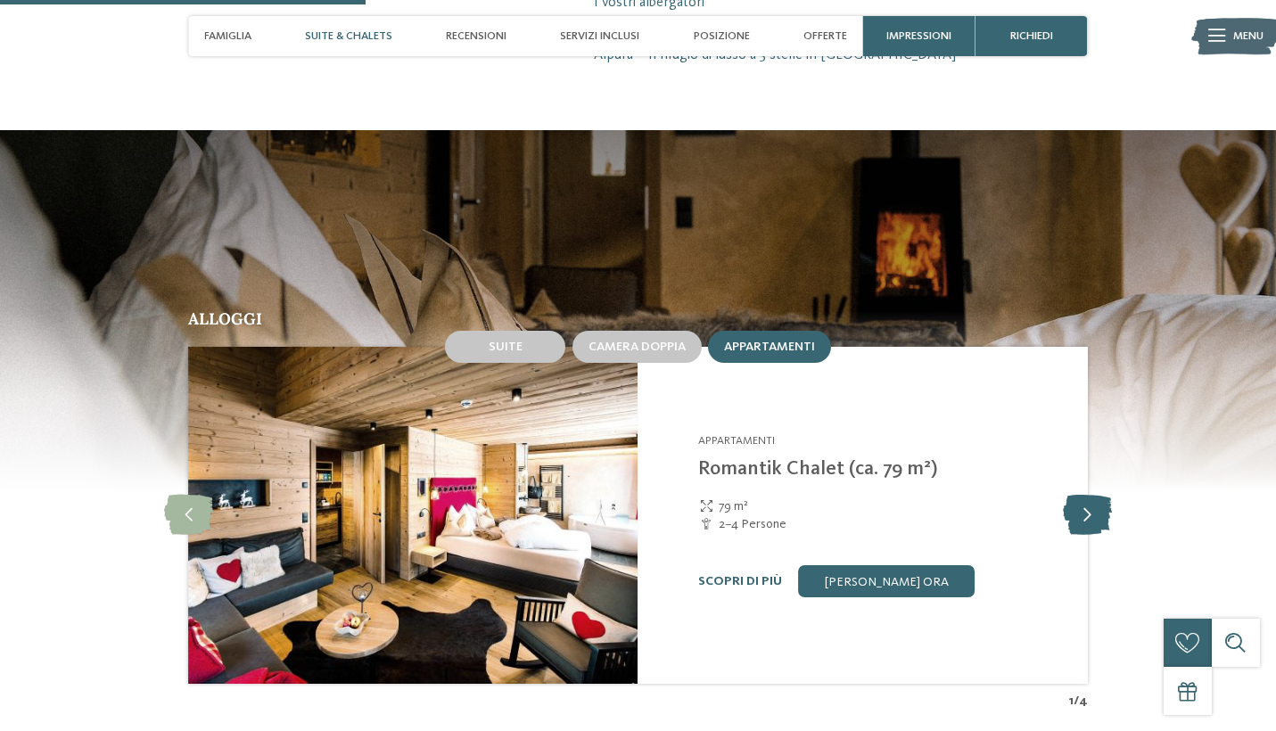
click at [1081, 508] on icon at bounding box center [1087, 515] width 49 height 40
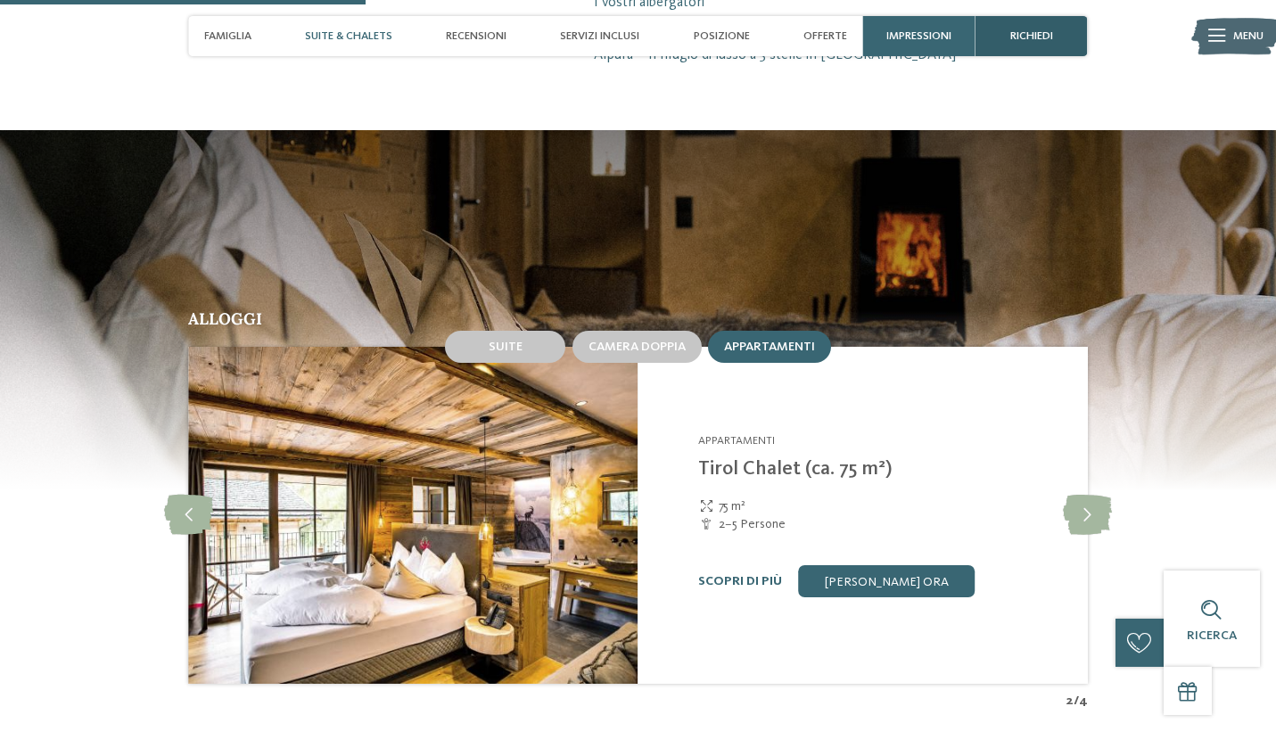
click at [1029, 45] on div "richiedi" at bounding box center [1032, 36] width 112 height 40
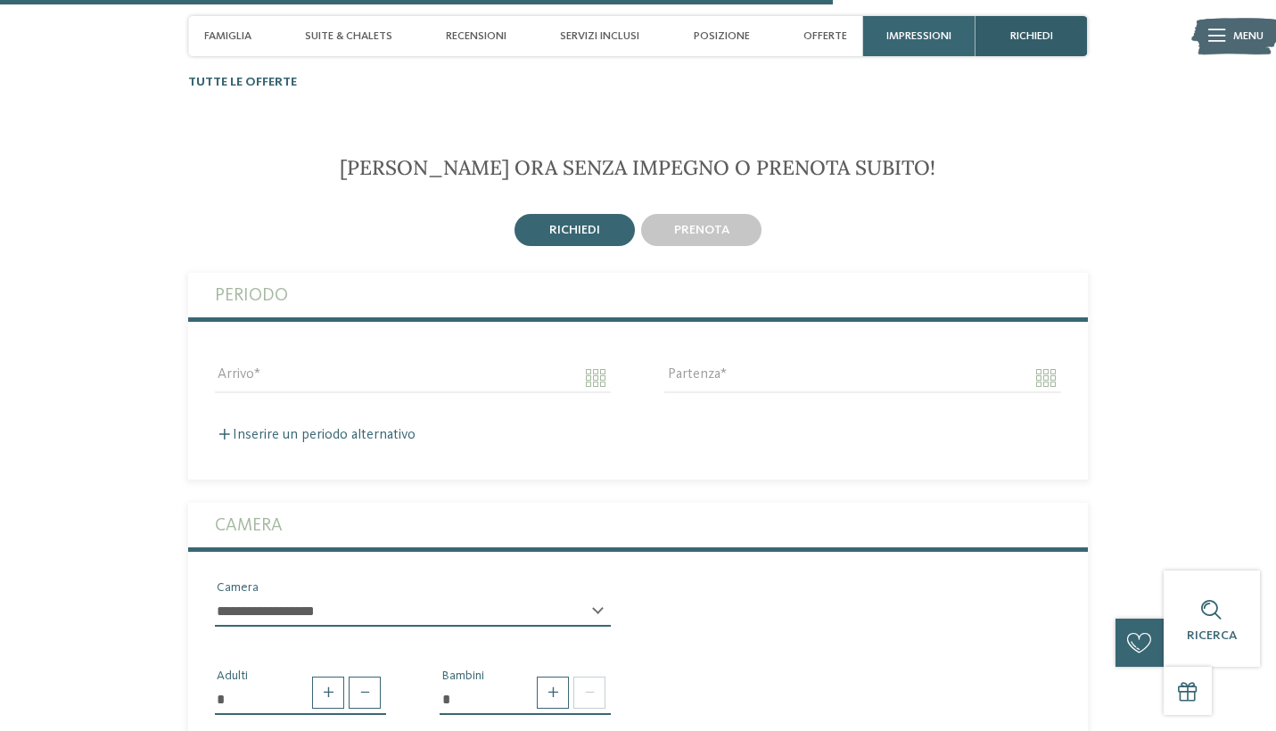
scroll to position [3364, 0]
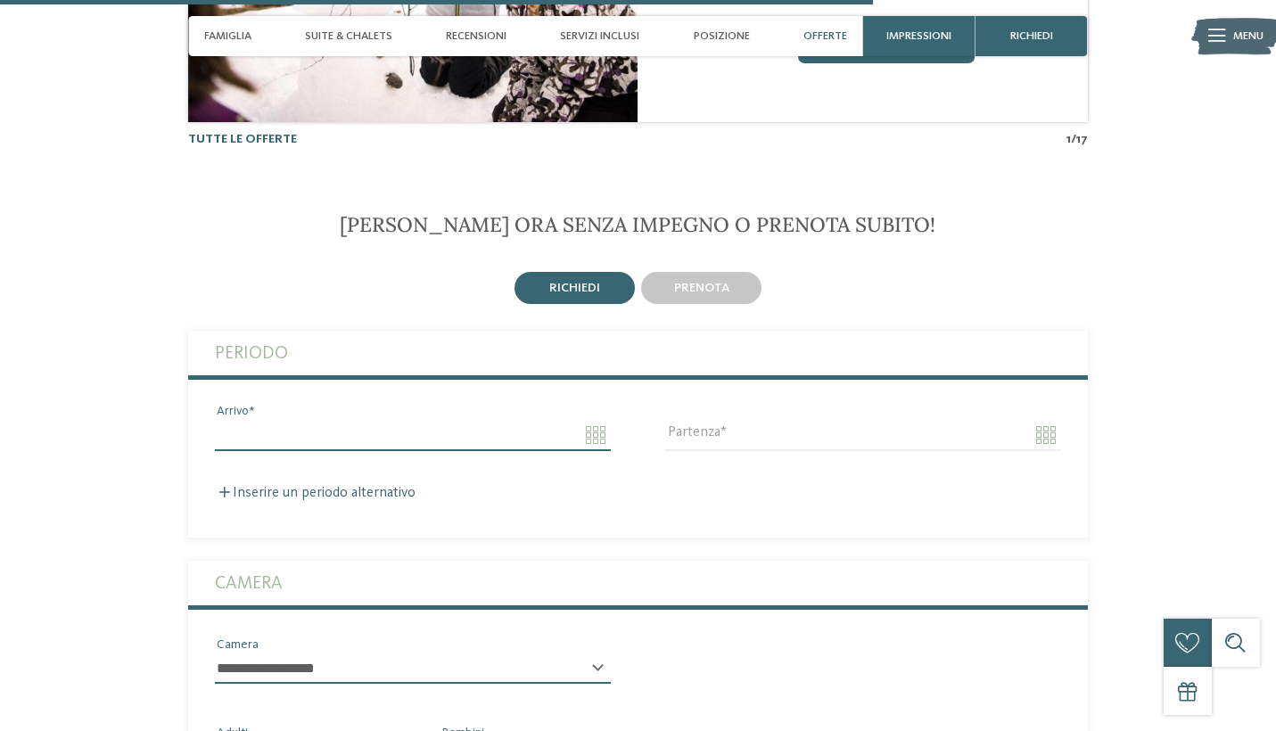
click at [588, 422] on input "Arrivo" at bounding box center [413, 435] width 396 height 30
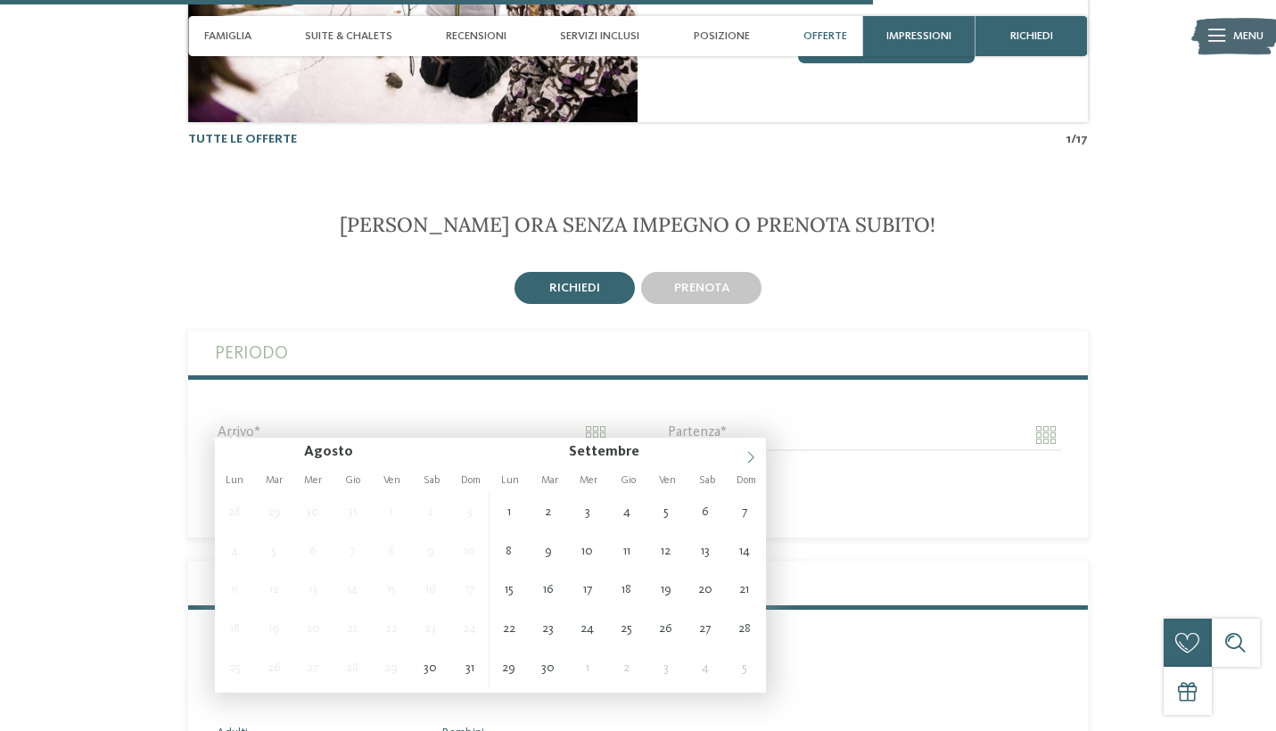
click at [752, 461] on icon at bounding box center [751, 457] width 12 height 12
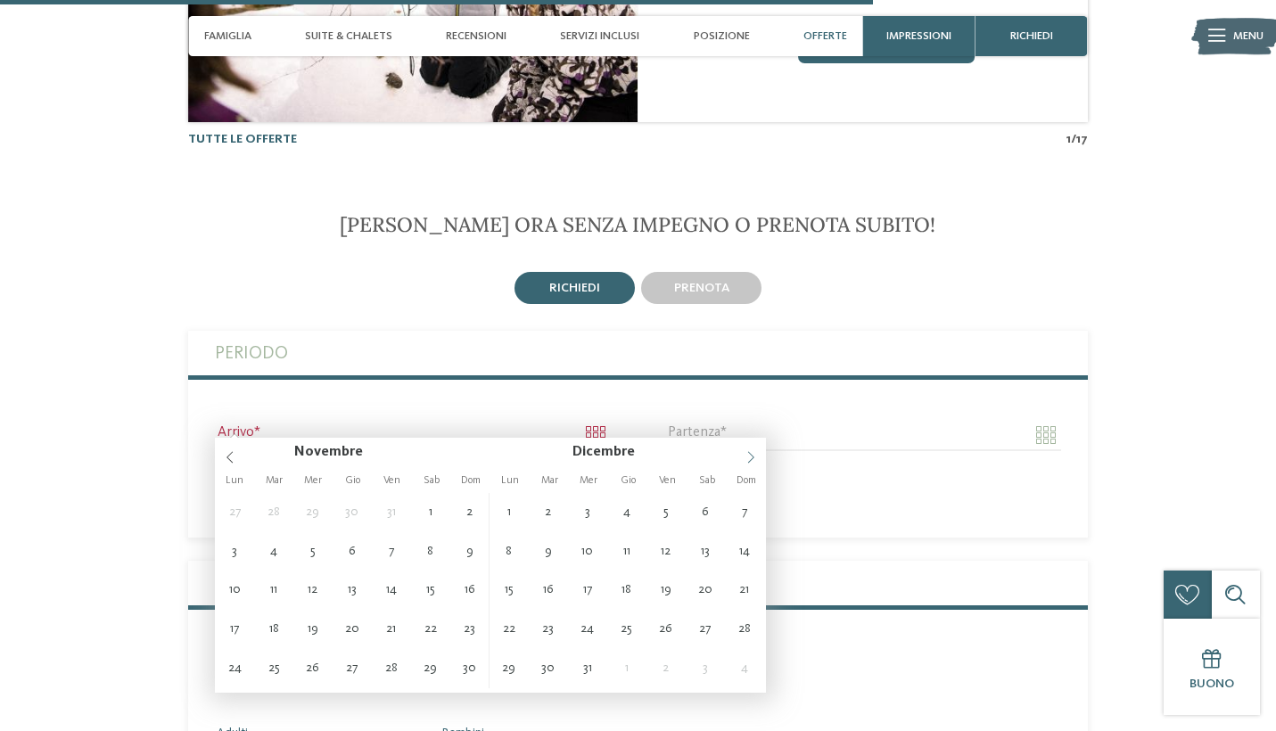
click at [752, 461] on icon at bounding box center [751, 457] width 12 height 12
type input "**********"
type input "****"
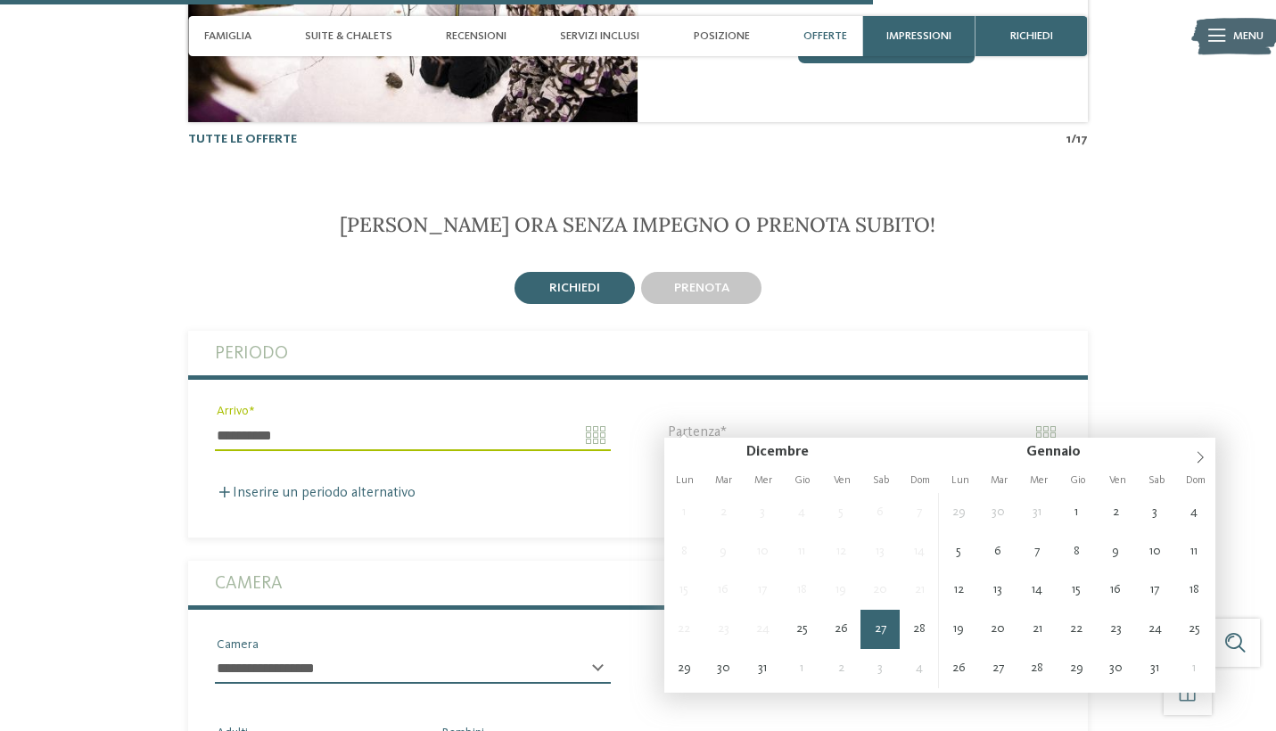
type input "**********"
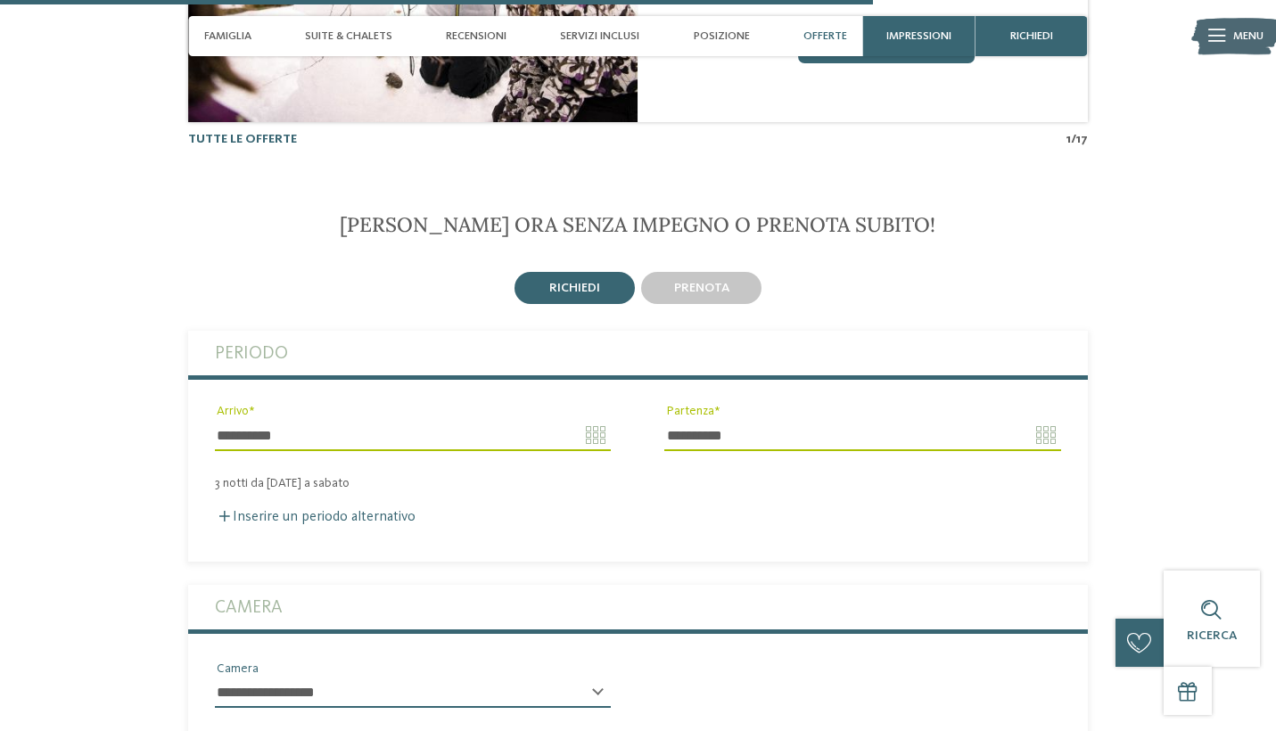
click at [701, 672] on div "**********" at bounding box center [638, 692] width 900 height 62
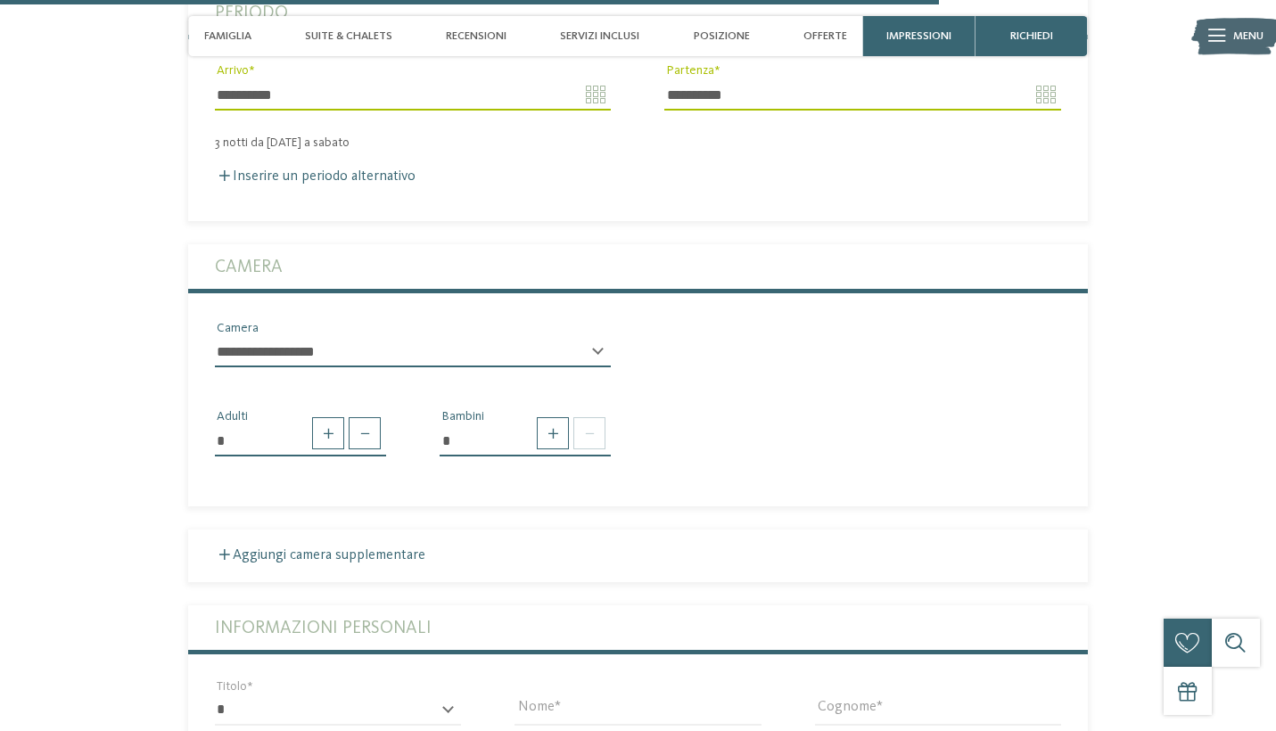
scroll to position [3721, 0]
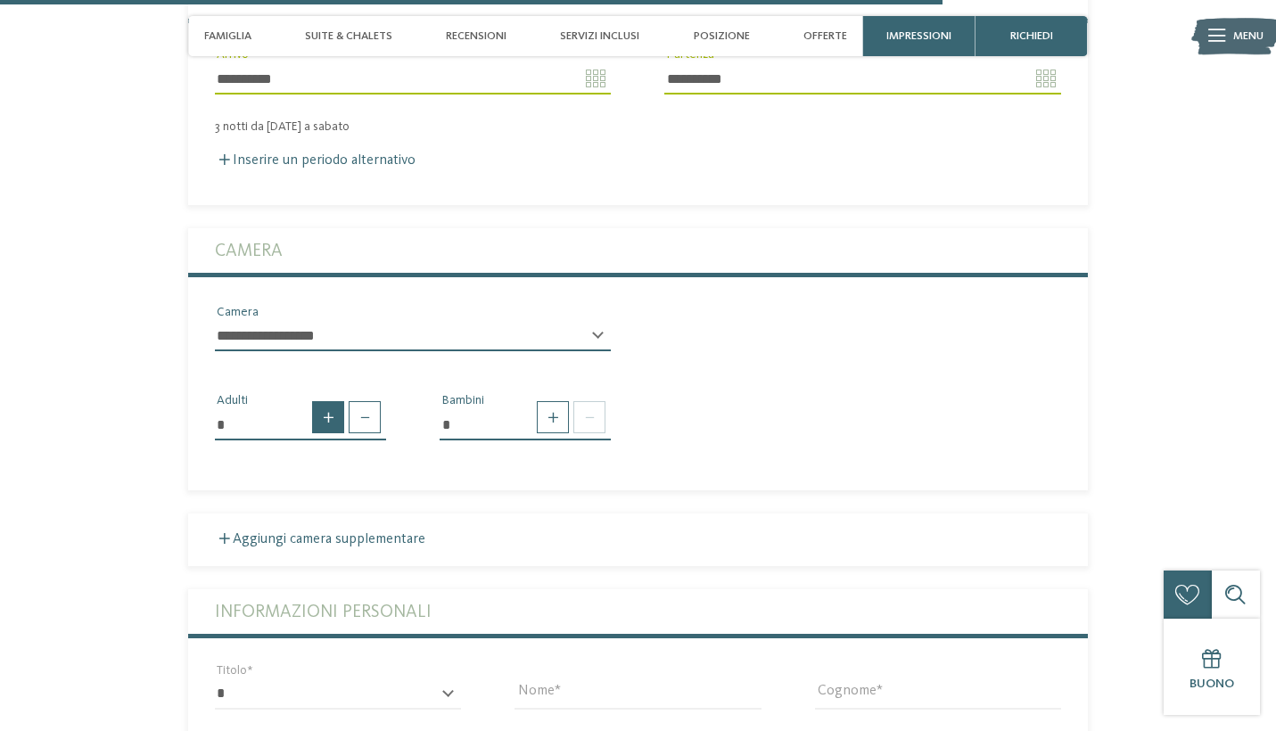
click at [333, 402] on span at bounding box center [328, 417] width 32 height 32
click at [368, 401] on span at bounding box center [365, 417] width 32 height 32
type input "*"
click at [538, 410] on span at bounding box center [553, 417] width 32 height 32
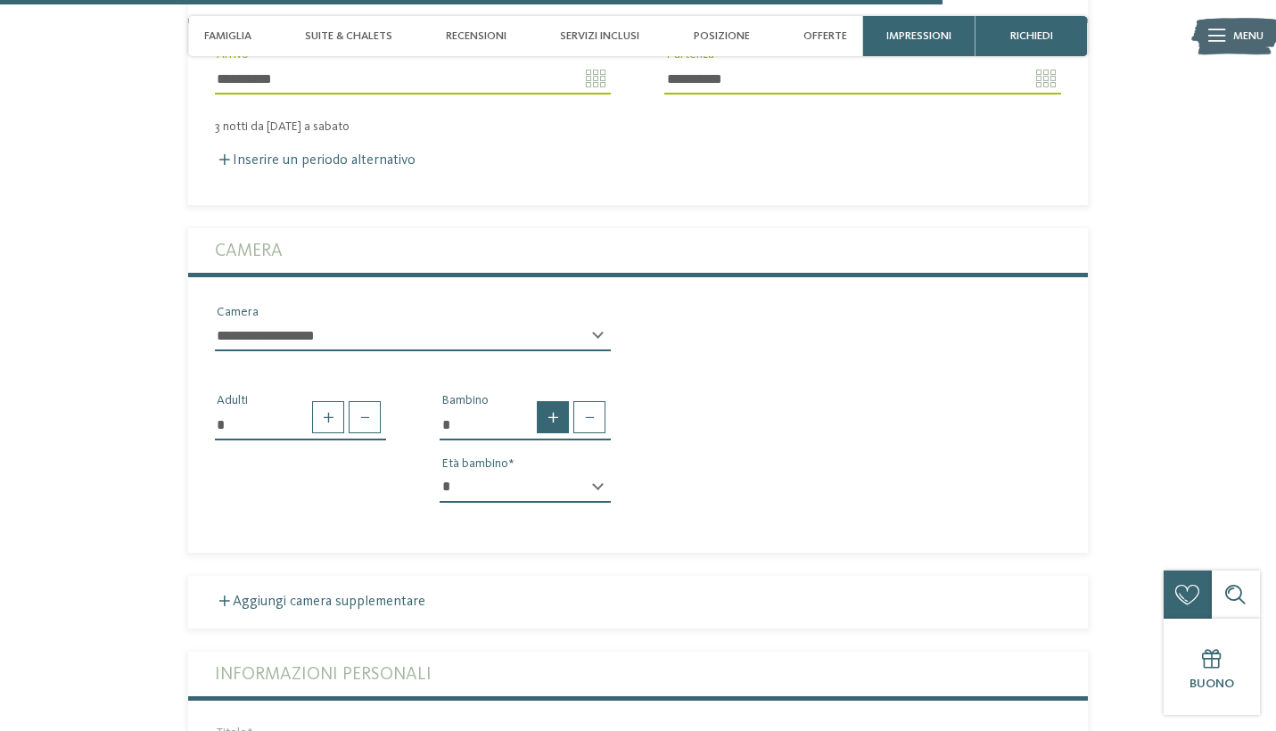
click at [538, 410] on span at bounding box center [553, 417] width 32 height 32
type input "*"
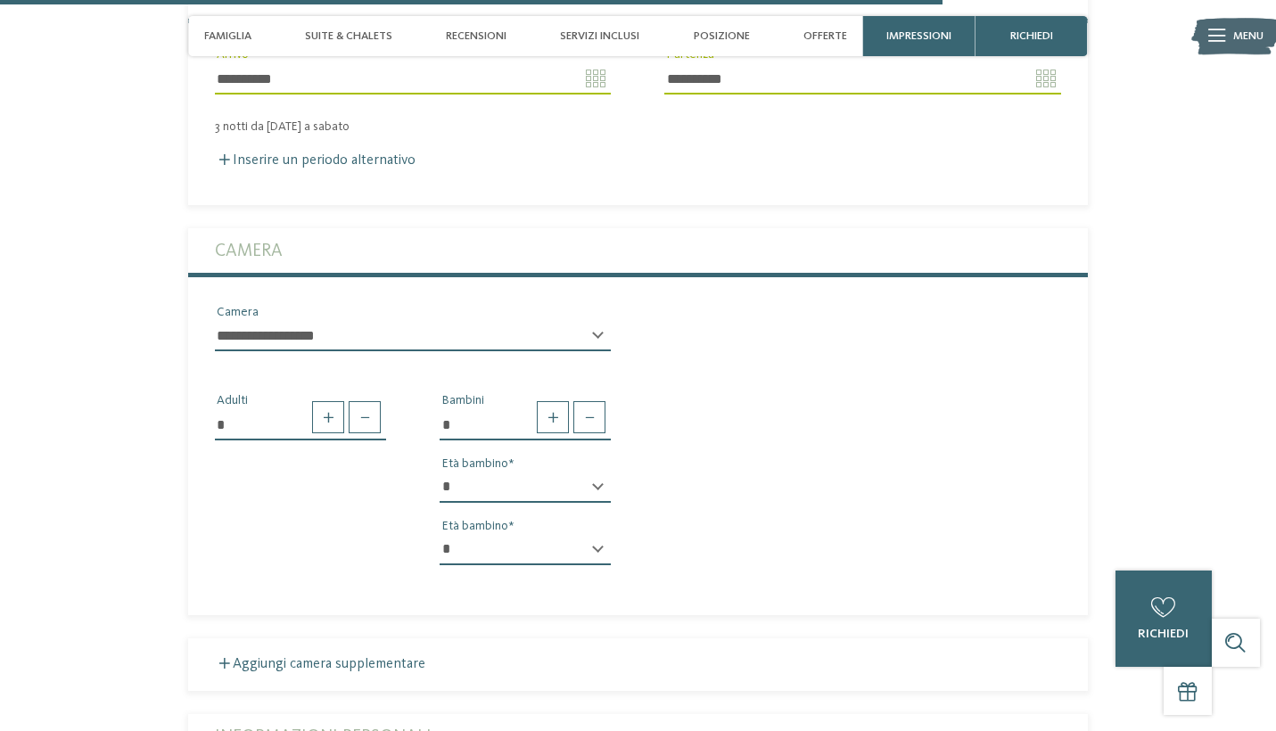
select select "**"
click at [1171, 537] on section "Richiedi ora senza impegno o prenota subito! richiedi prenota 3" at bounding box center [638, 561] width 1093 height 1411
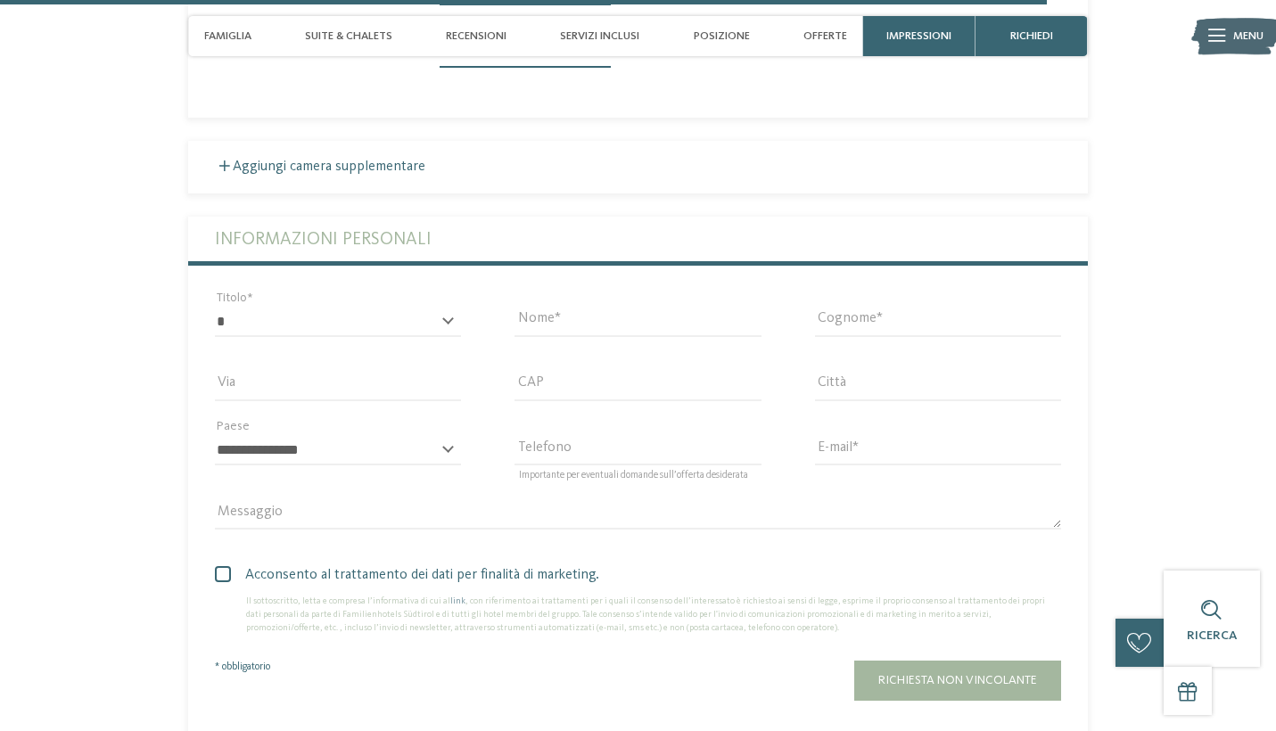
scroll to position [4238, 0]
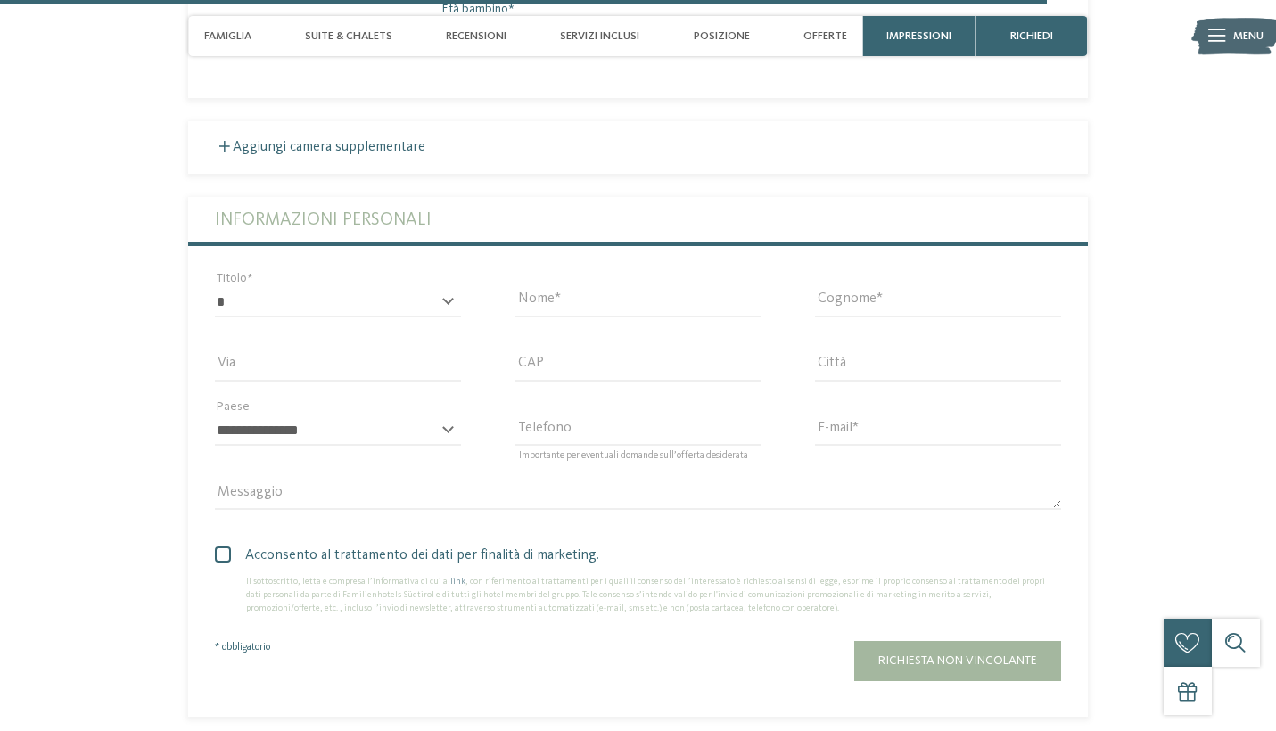
click at [444, 287] on div "* ****** ******* ******** ****** Titolo" at bounding box center [338, 310] width 246 height 46
select select "*"
type input "******"
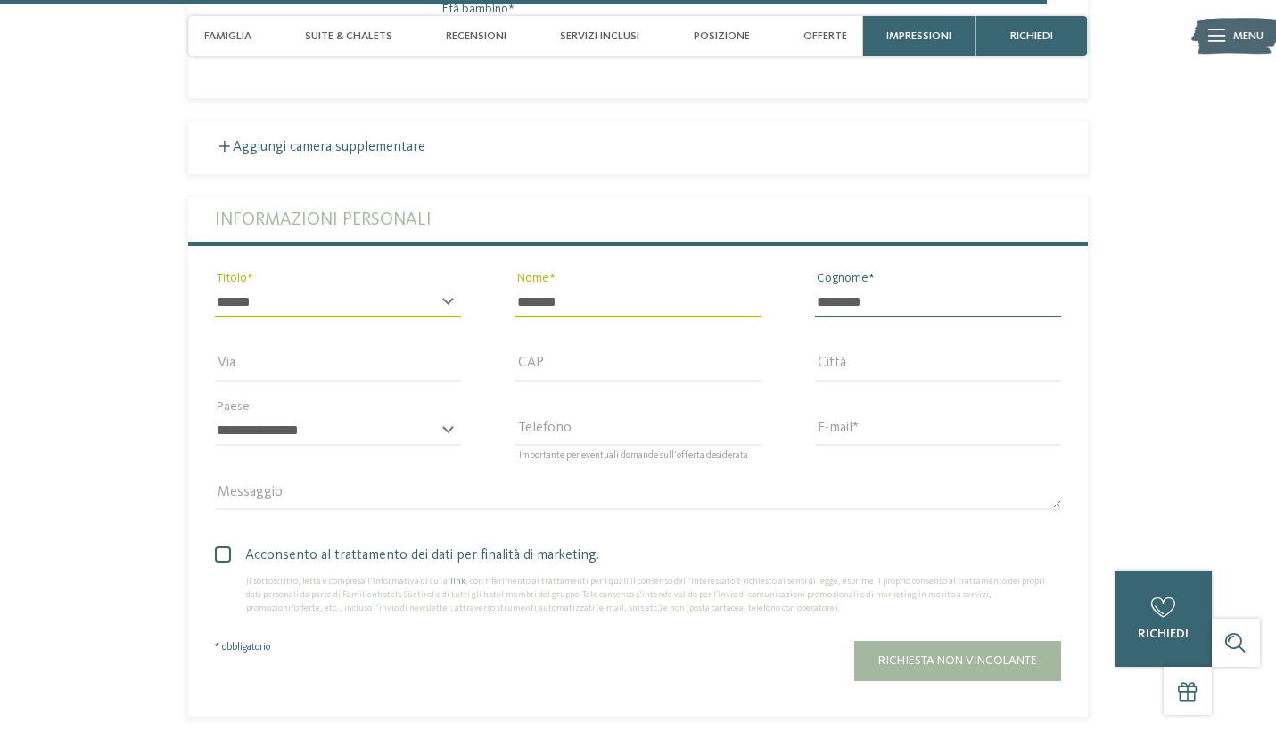
type input "********"
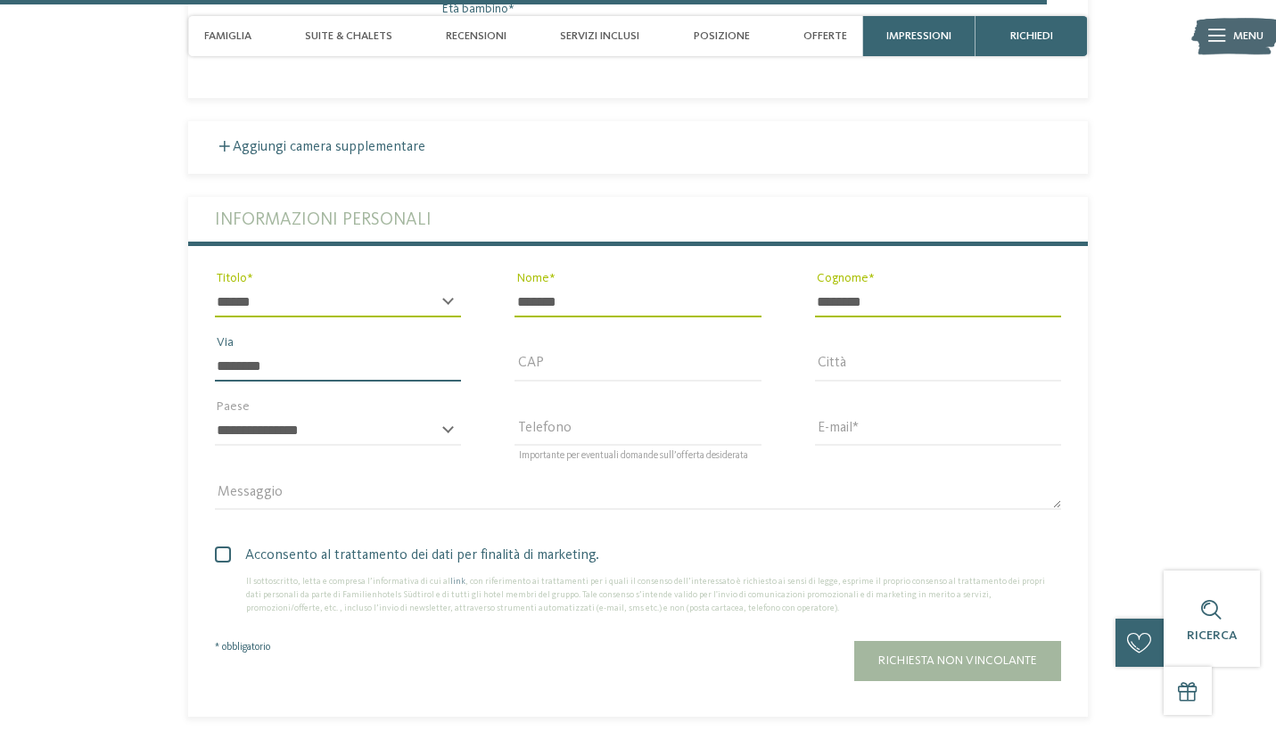
type input "********"
type input "*****"
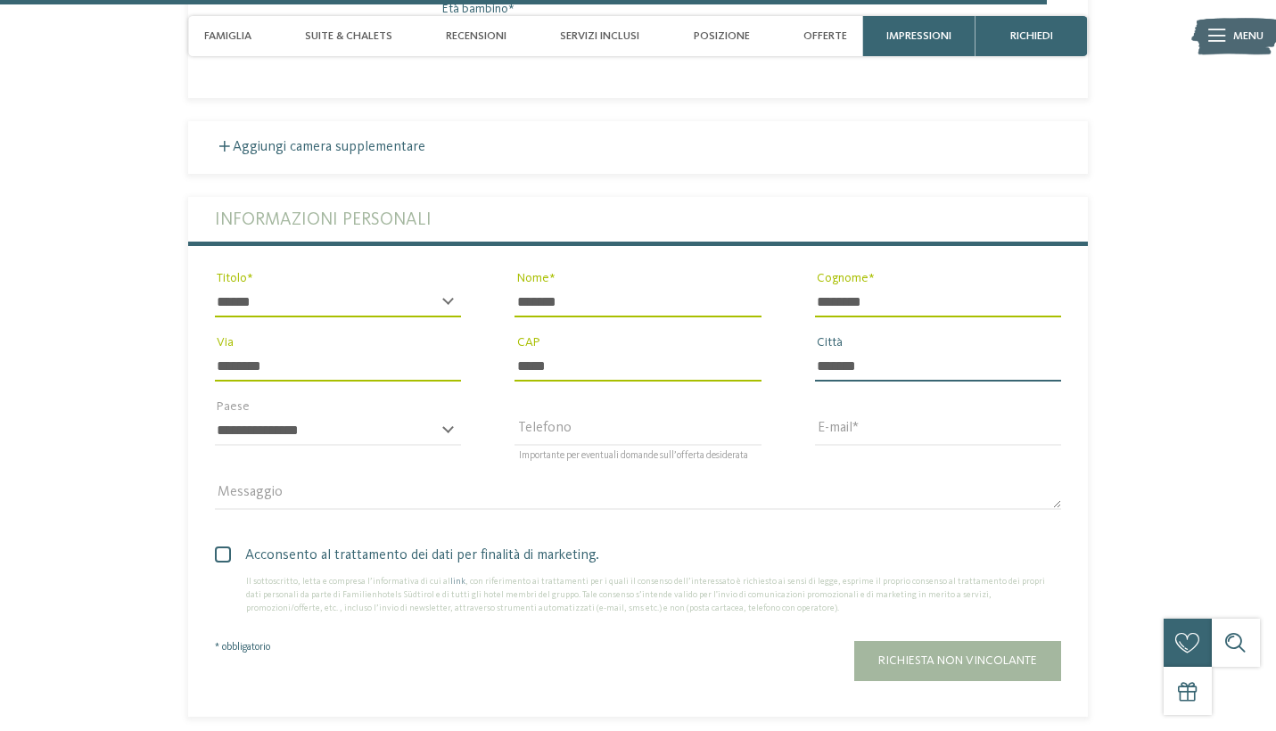
type input "*******"
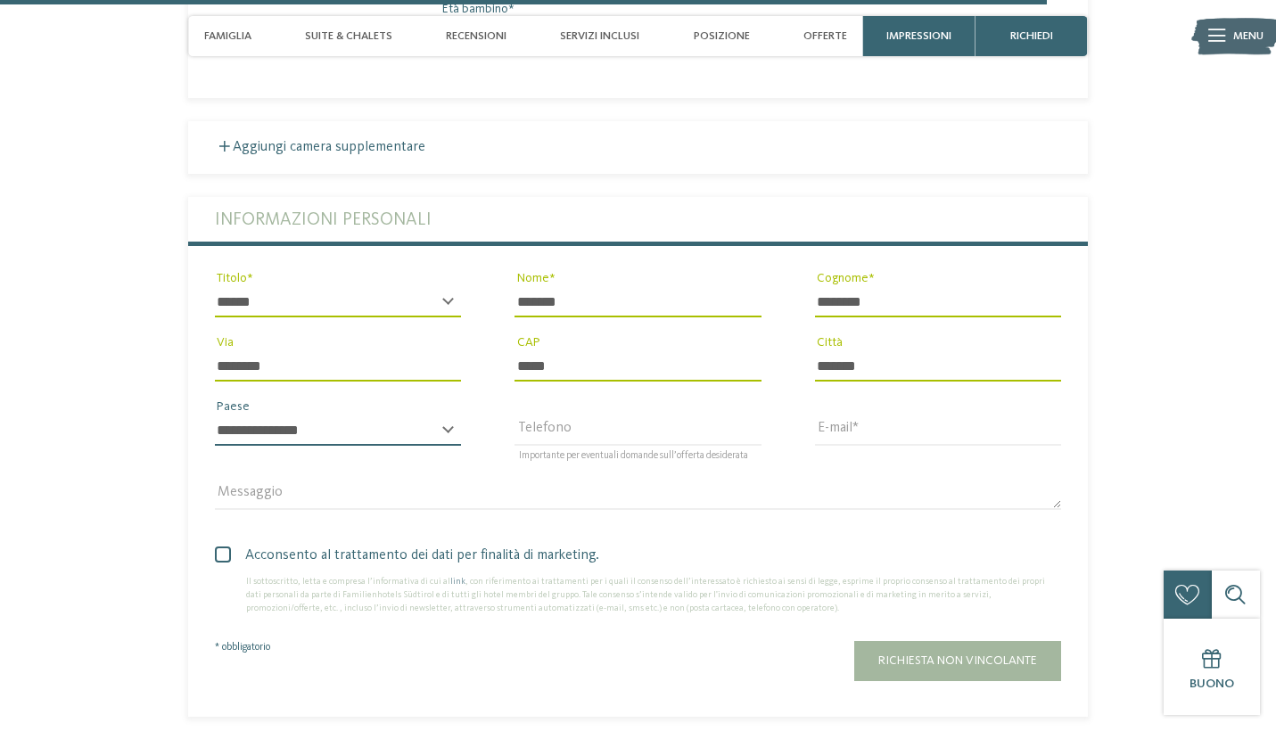
select select "**"
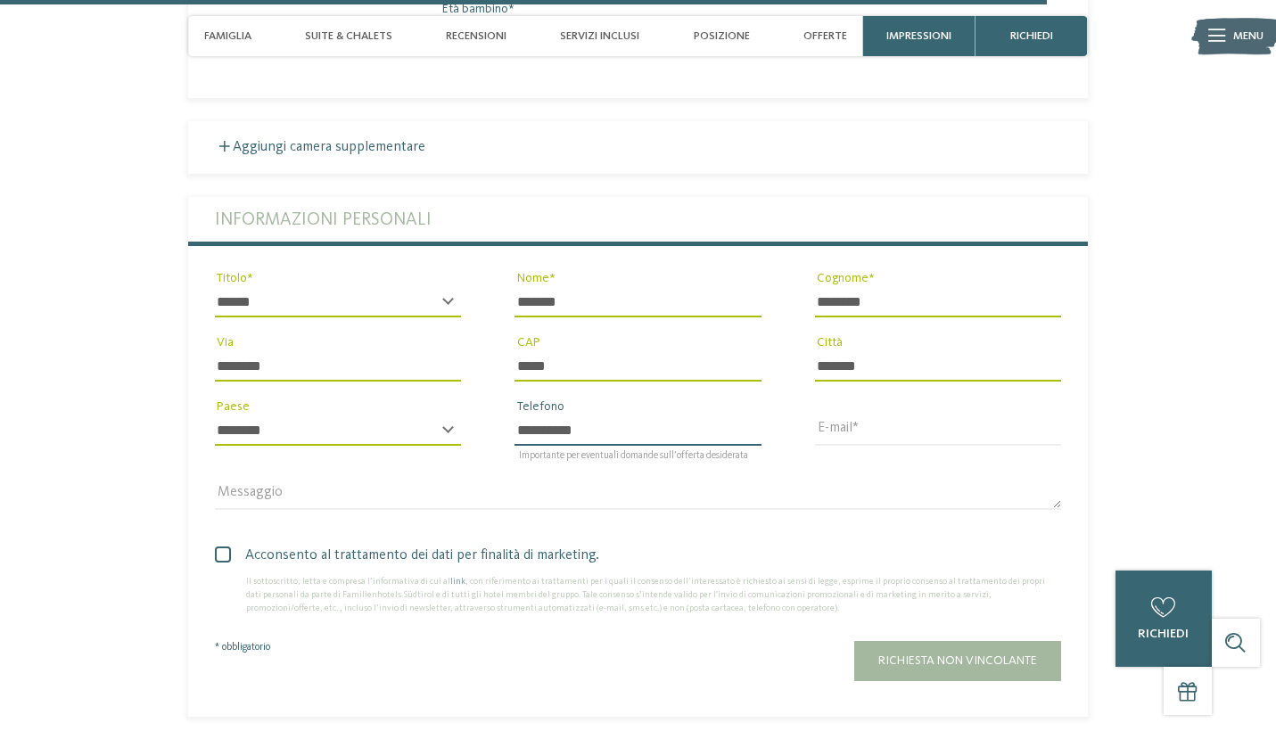
type input "**********"
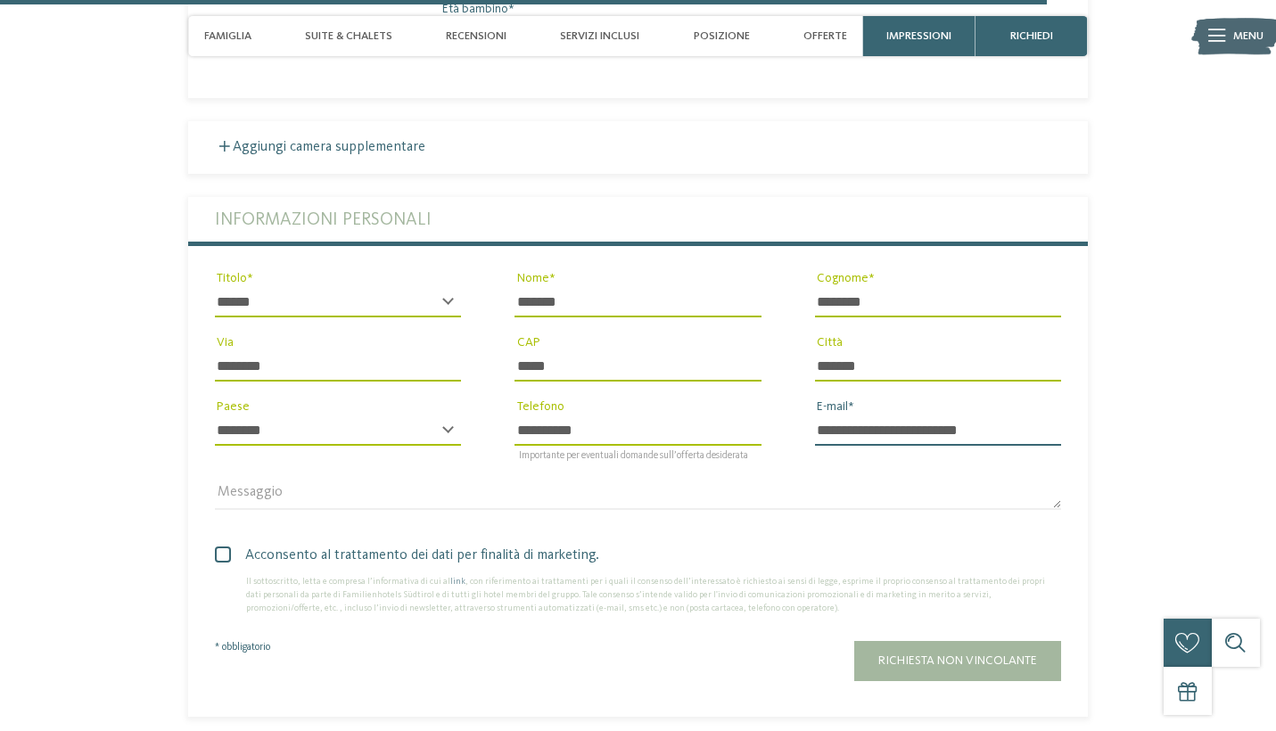
type input "**********"
click at [217, 547] on span at bounding box center [223, 555] width 16 height 16
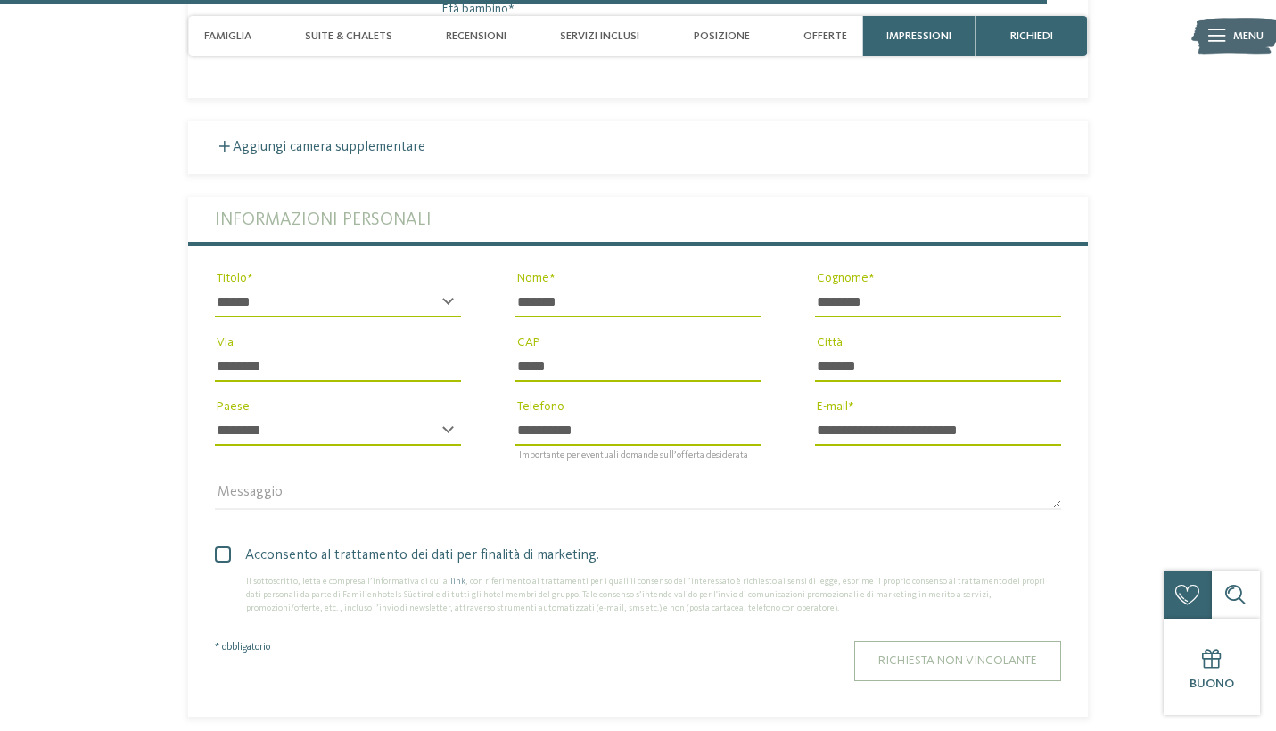
click at [987, 655] on span "Richiesta non vincolante" at bounding box center [958, 661] width 159 height 12
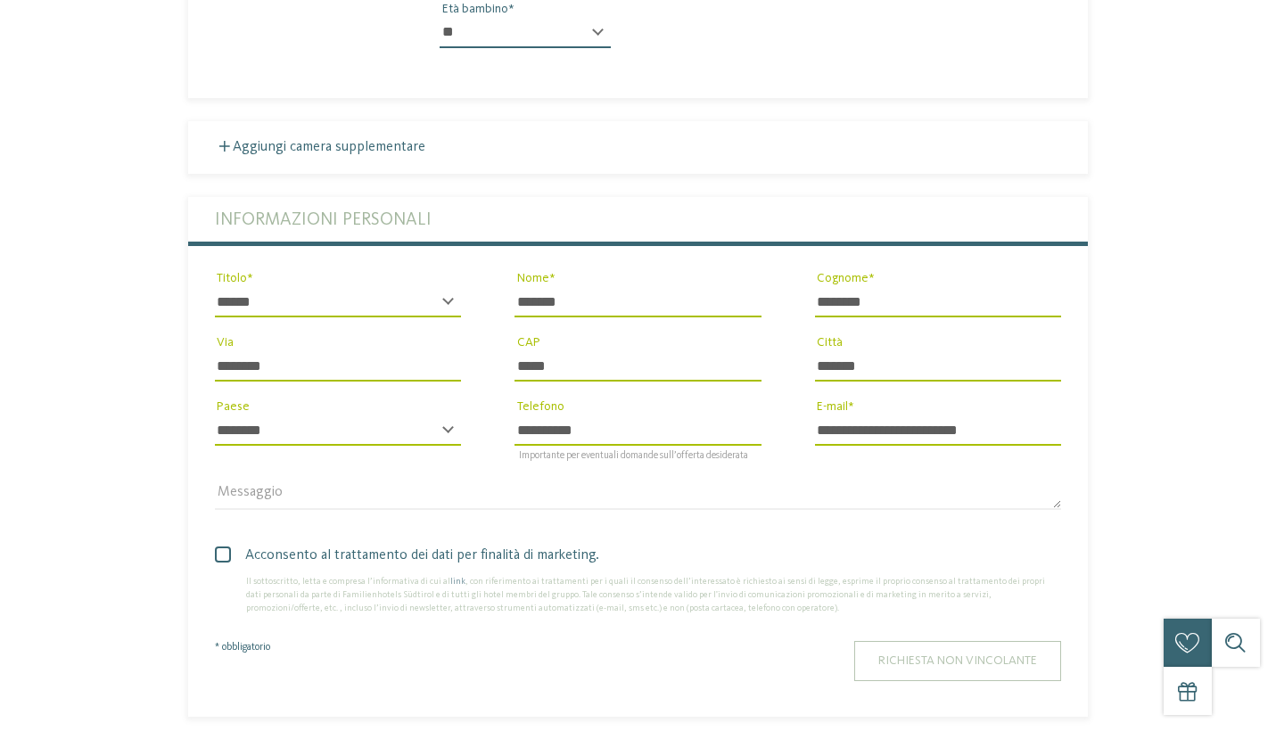
scroll to position [0, 0]
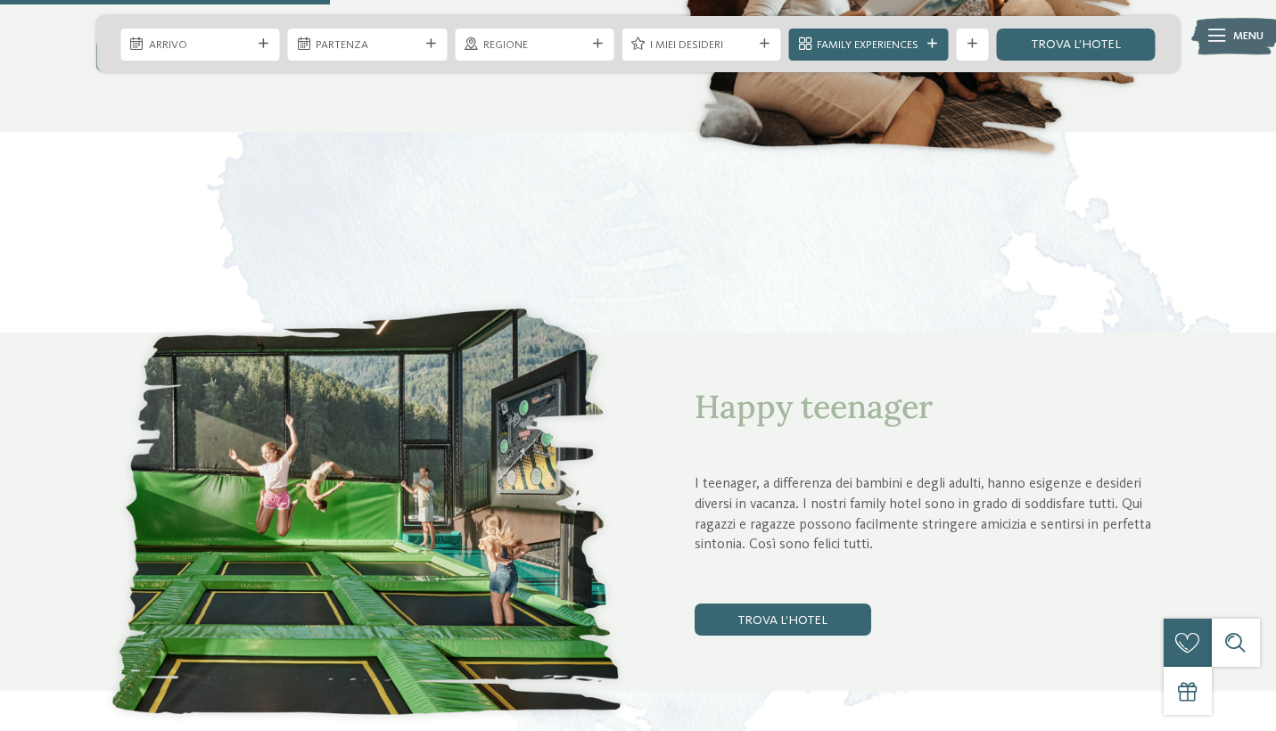
scroll to position [1715, 0]
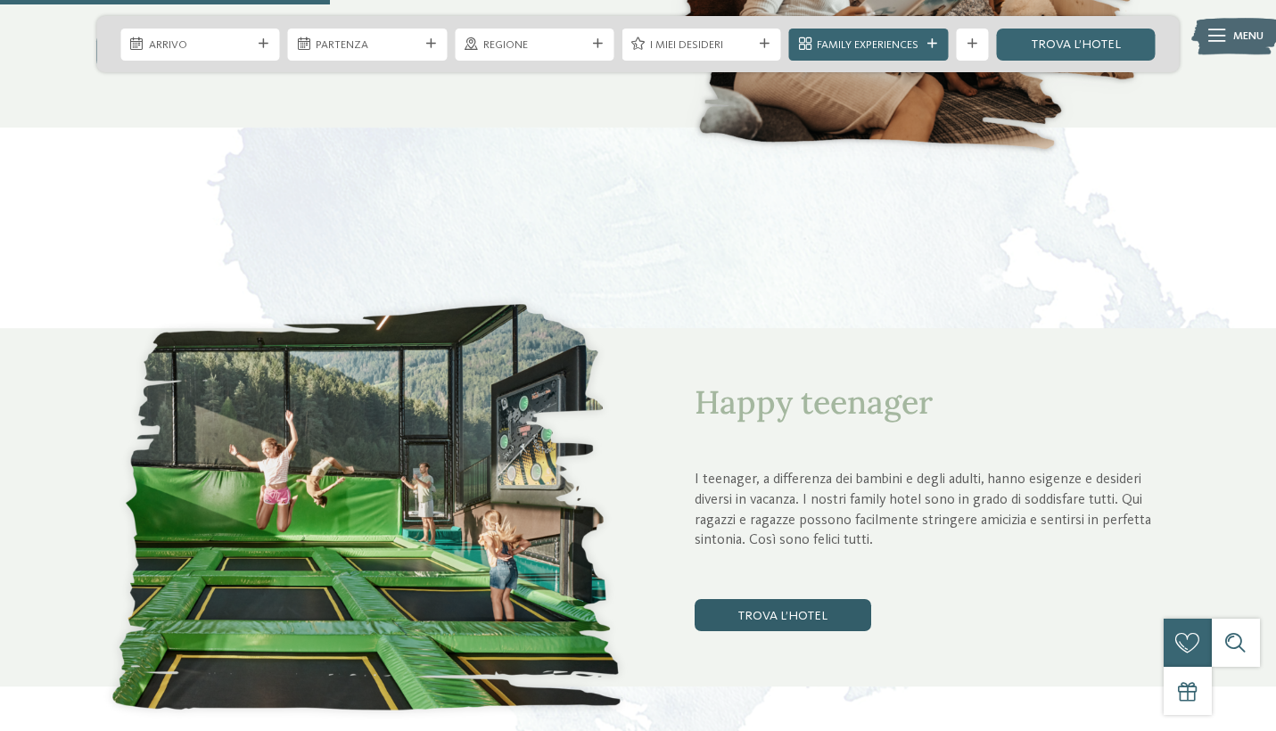
click at [819, 608] on link "trova l’hotel" at bounding box center [783, 615] width 177 height 32
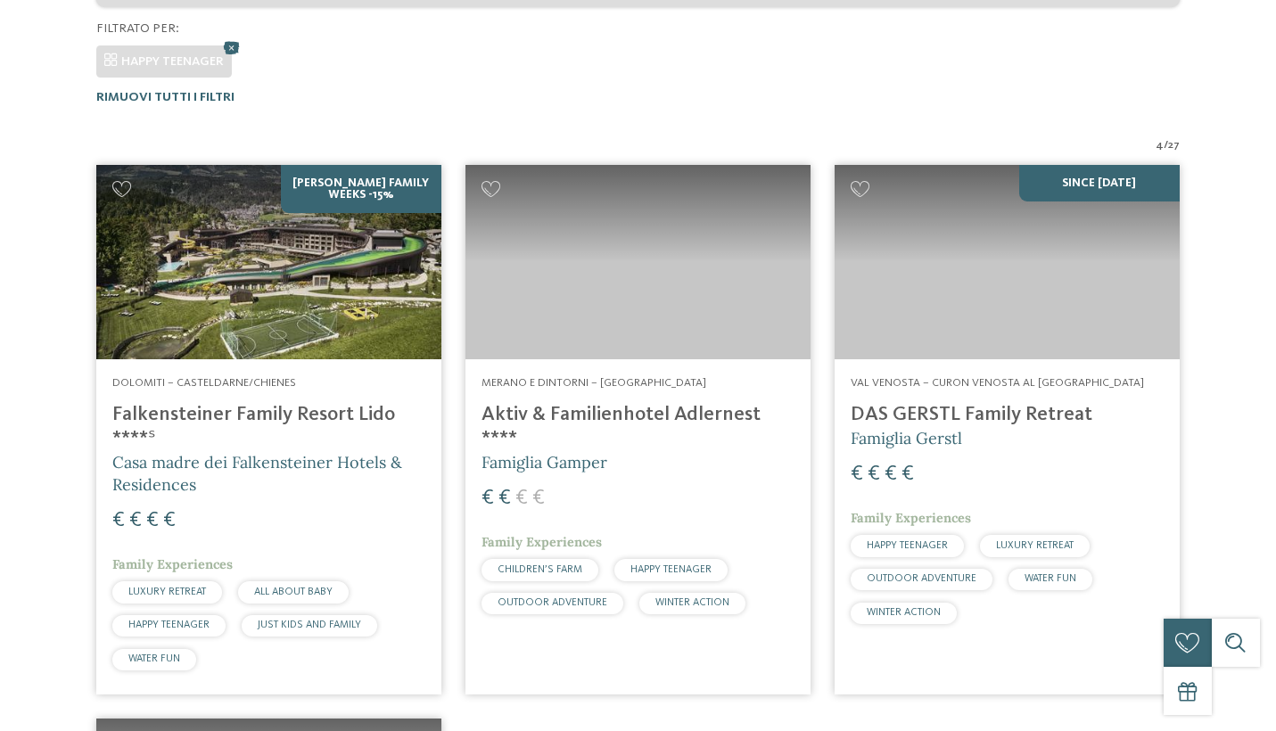
scroll to position [514, 0]
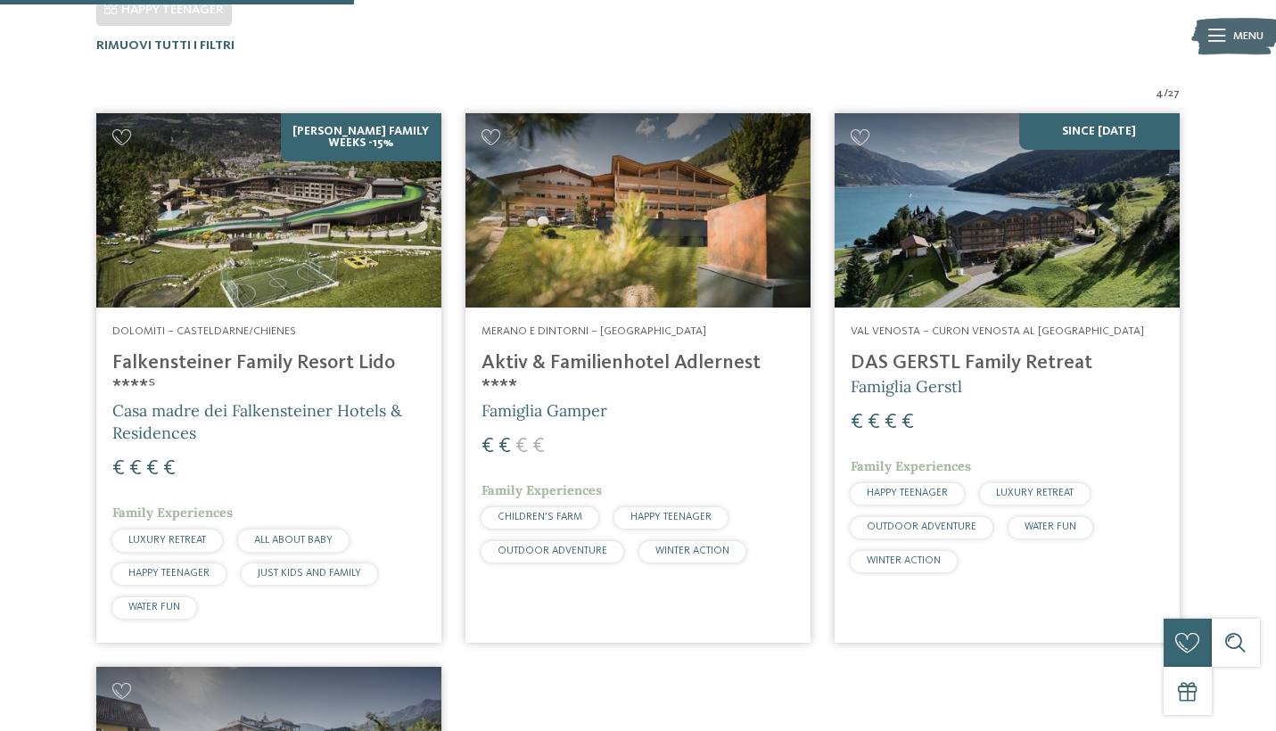
click at [310, 360] on h4 "Falkensteiner Family Resort Lido ****ˢ" at bounding box center [268, 375] width 313 height 48
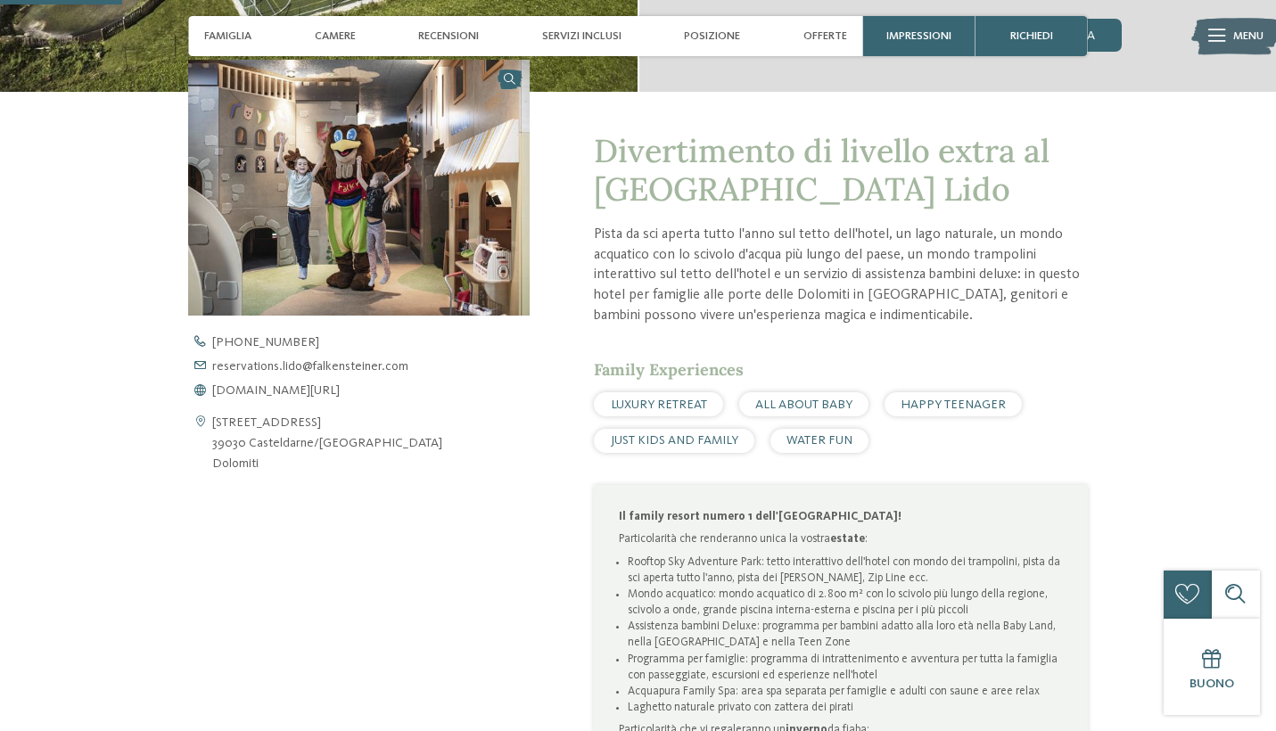
scroll to position [507, 0]
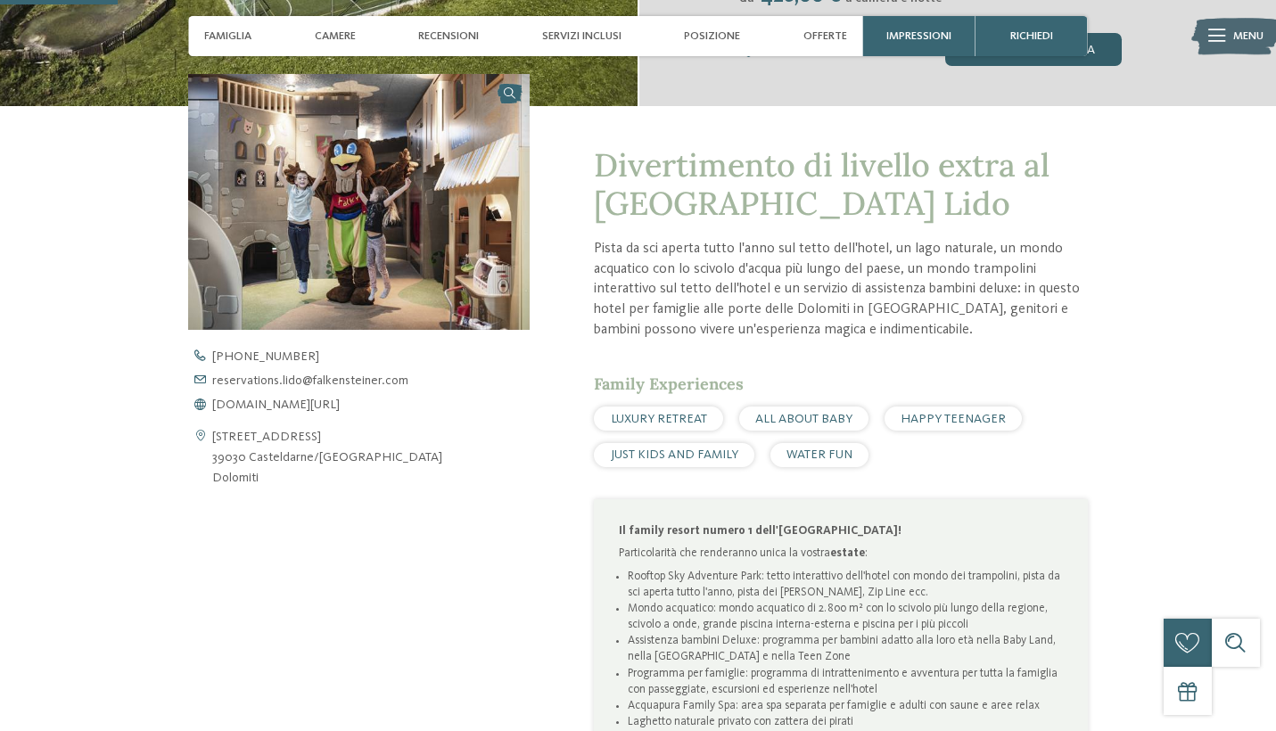
click at [1052, 65] on div "[PERSON_NAME] ora" at bounding box center [1033, 49] width 177 height 32
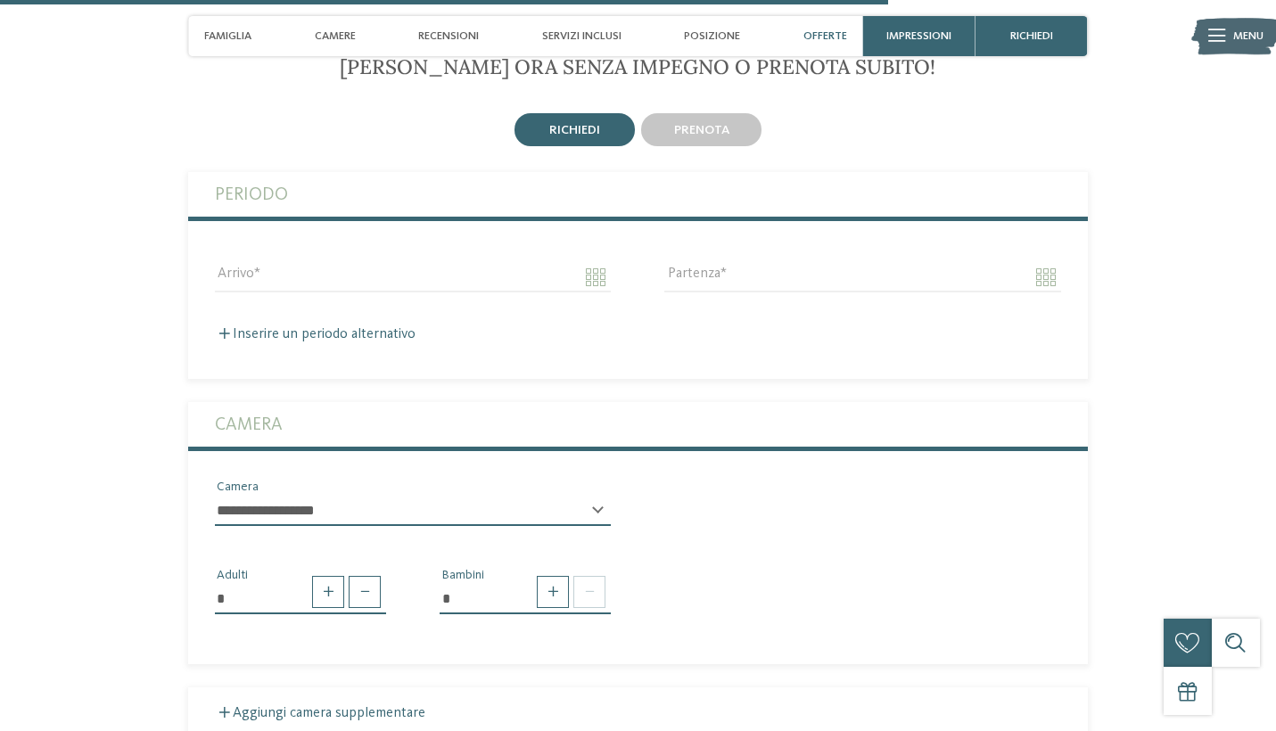
scroll to position [3962, 0]
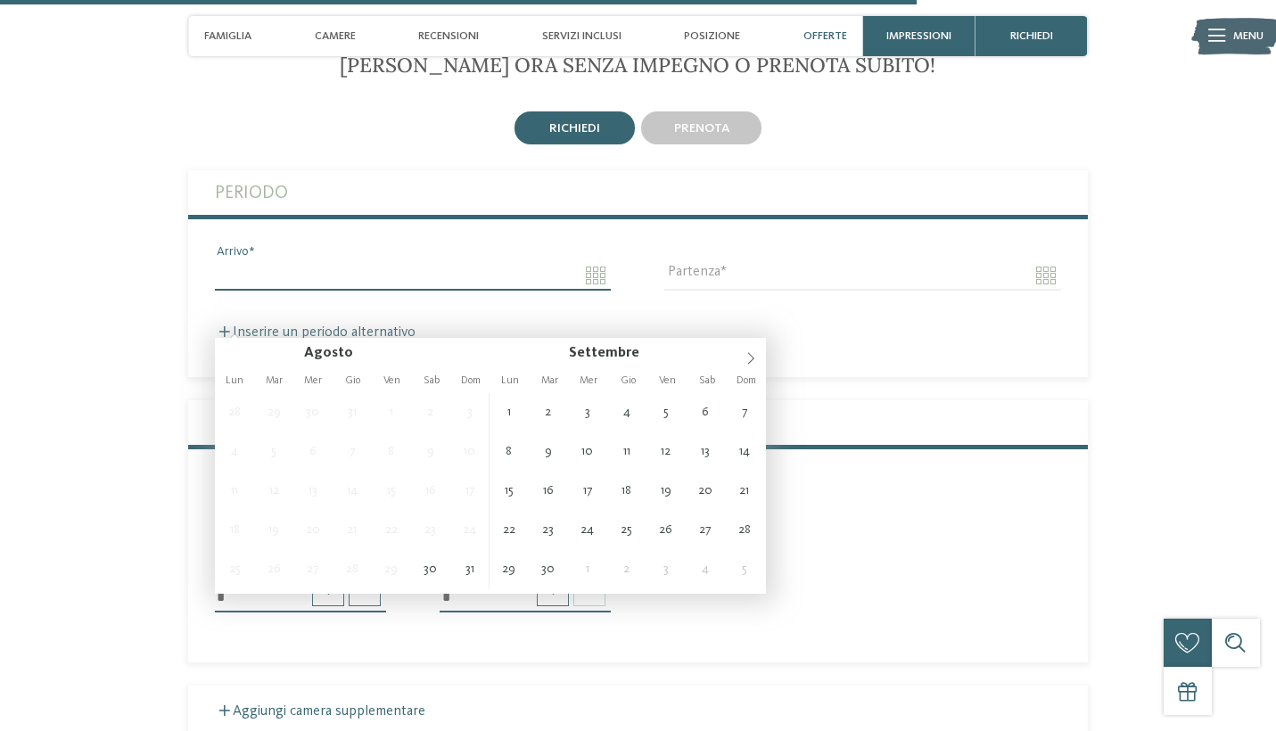
click at [452, 291] on input "Arrivo" at bounding box center [413, 275] width 396 height 30
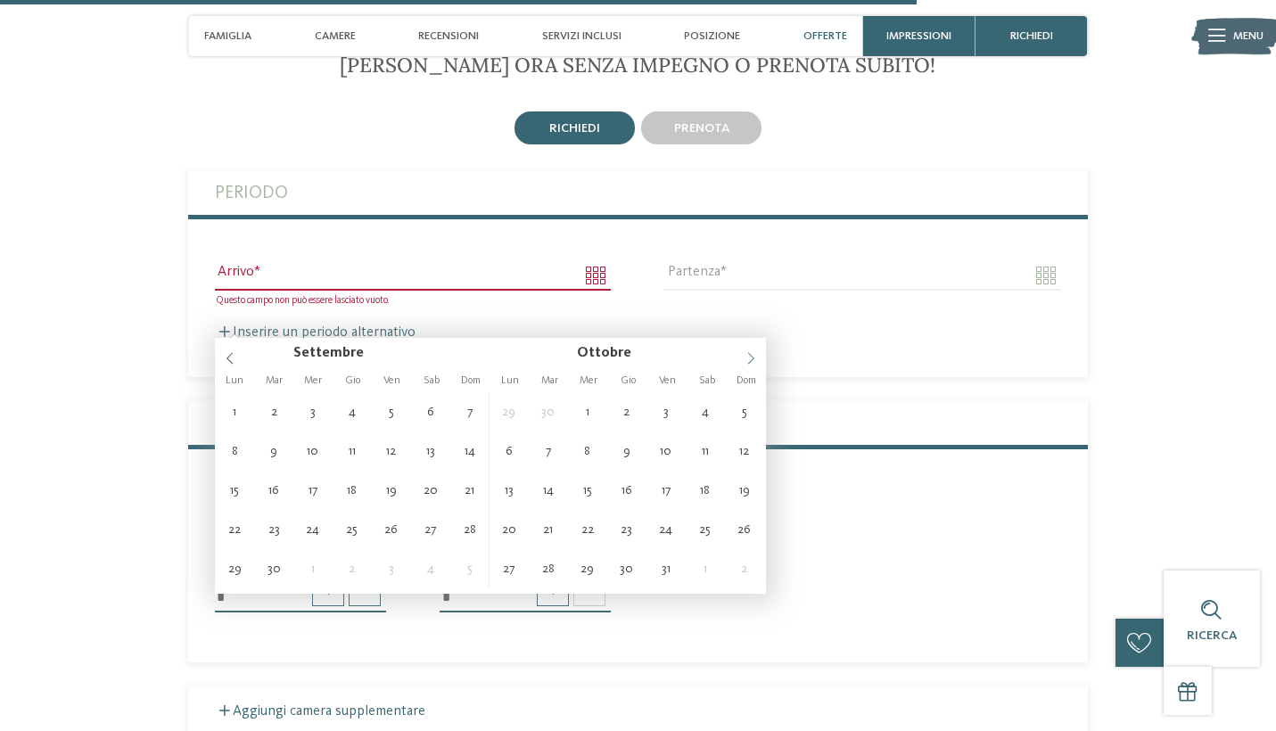
click at [747, 358] on icon at bounding box center [751, 358] width 12 height 12
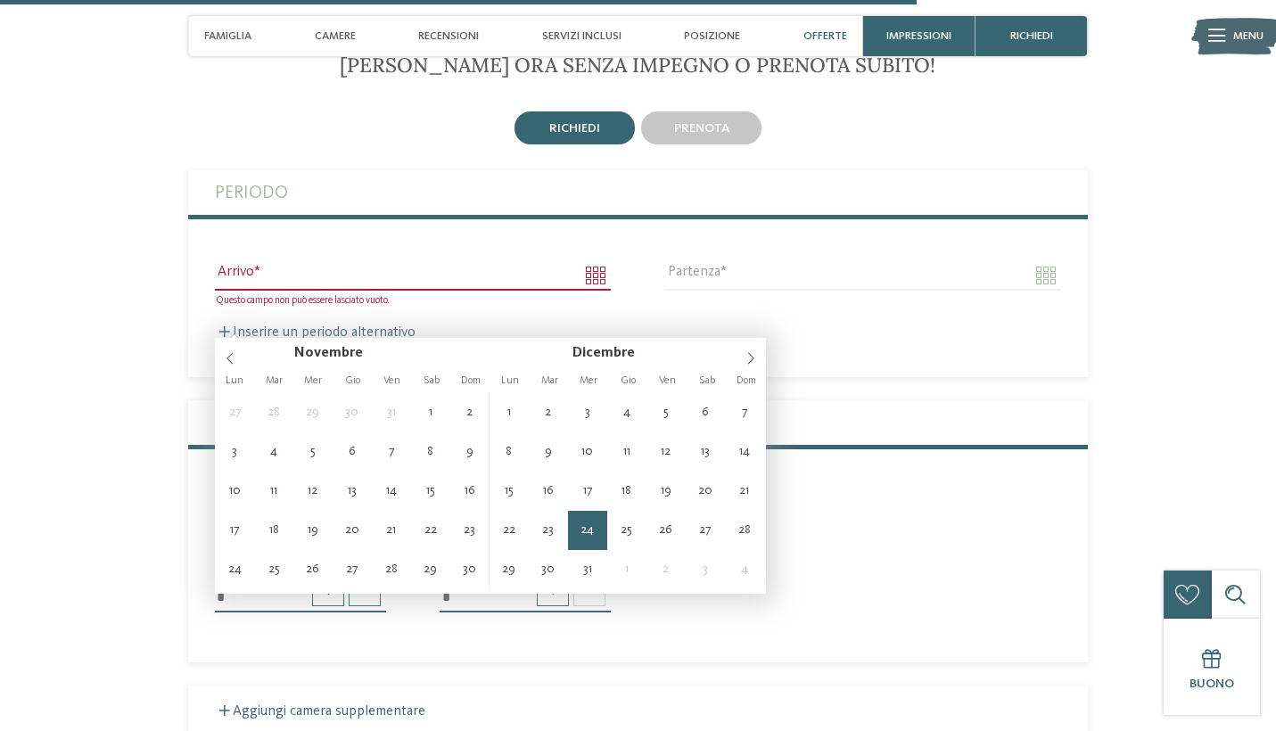
type input "**********"
type input "****"
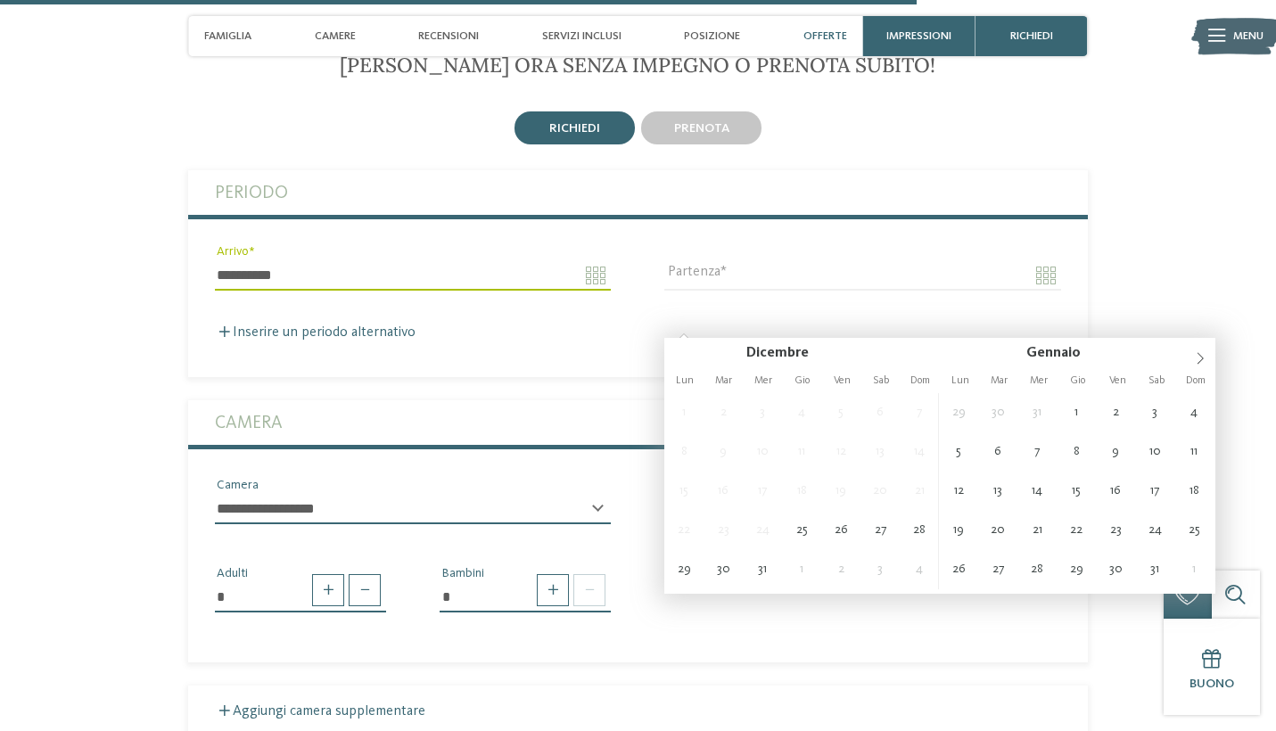
type input "**********"
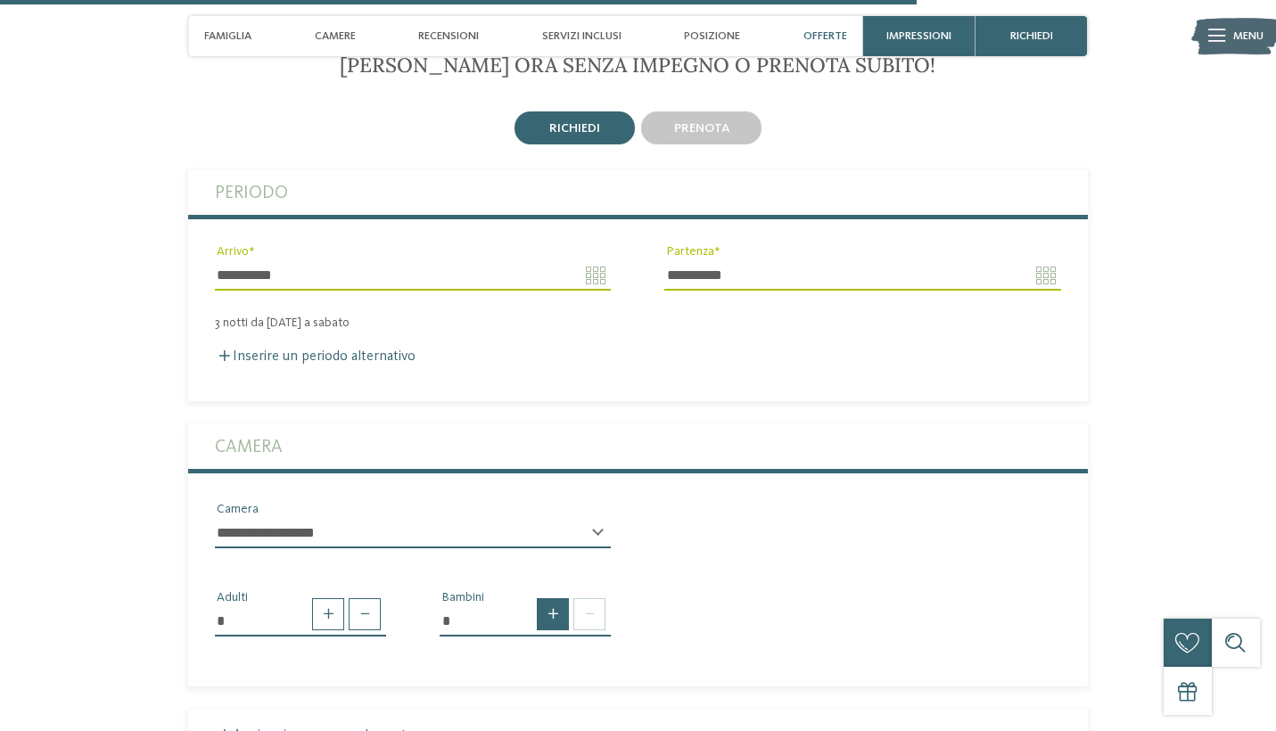
click at [552, 631] on span at bounding box center [553, 614] width 32 height 32
type input "*"
click at [747, 625] on div "* Adulti * Bambini * * * * * * * * * * * ** ** ** ** ** ** ** ** Età bambino * …" at bounding box center [638, 669] width 900 height 213
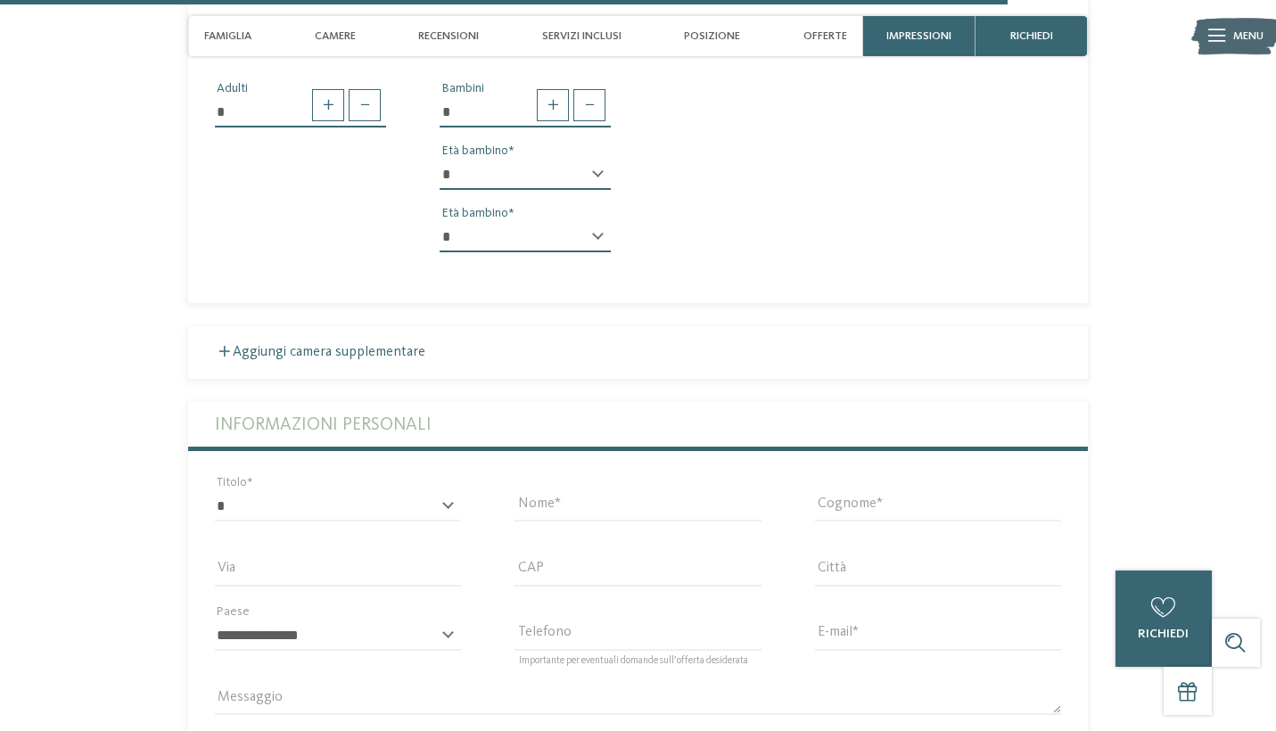
scroll to position [4472, 0]
select select "**"
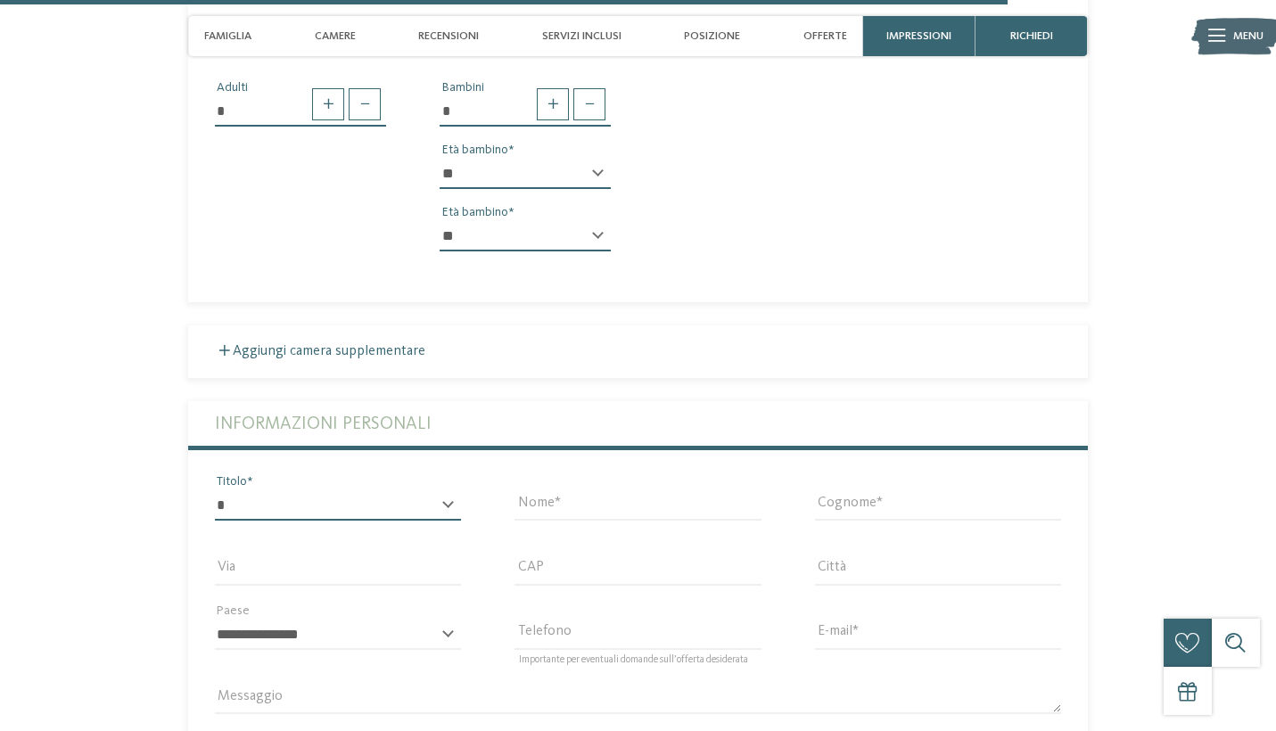
select select "*"
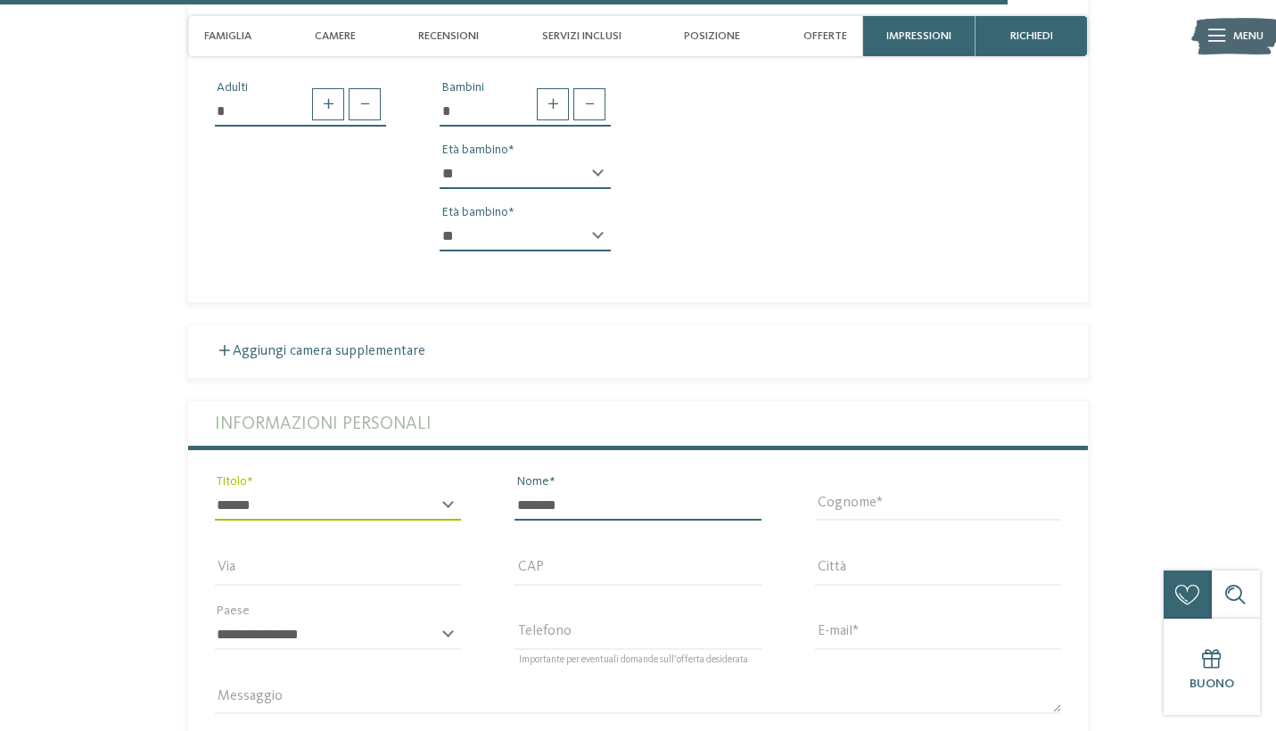
type input "******"
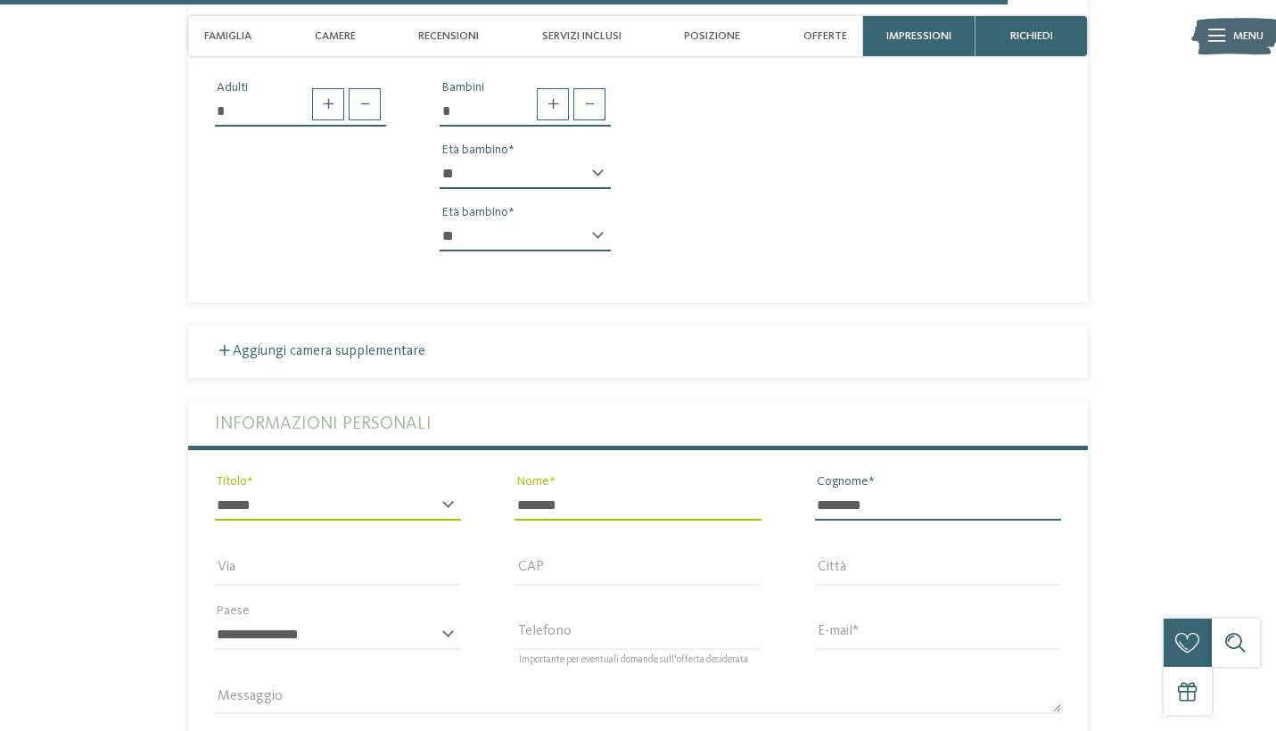
type input "********"
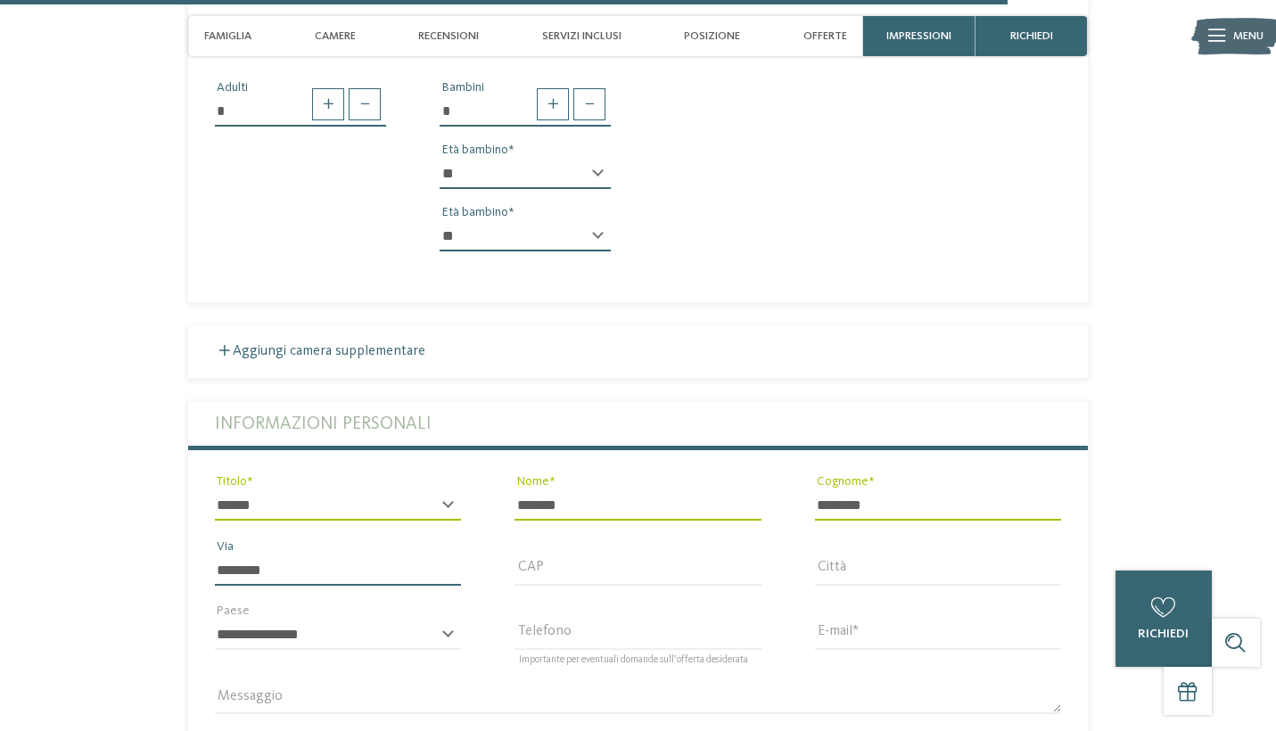
type input "********"
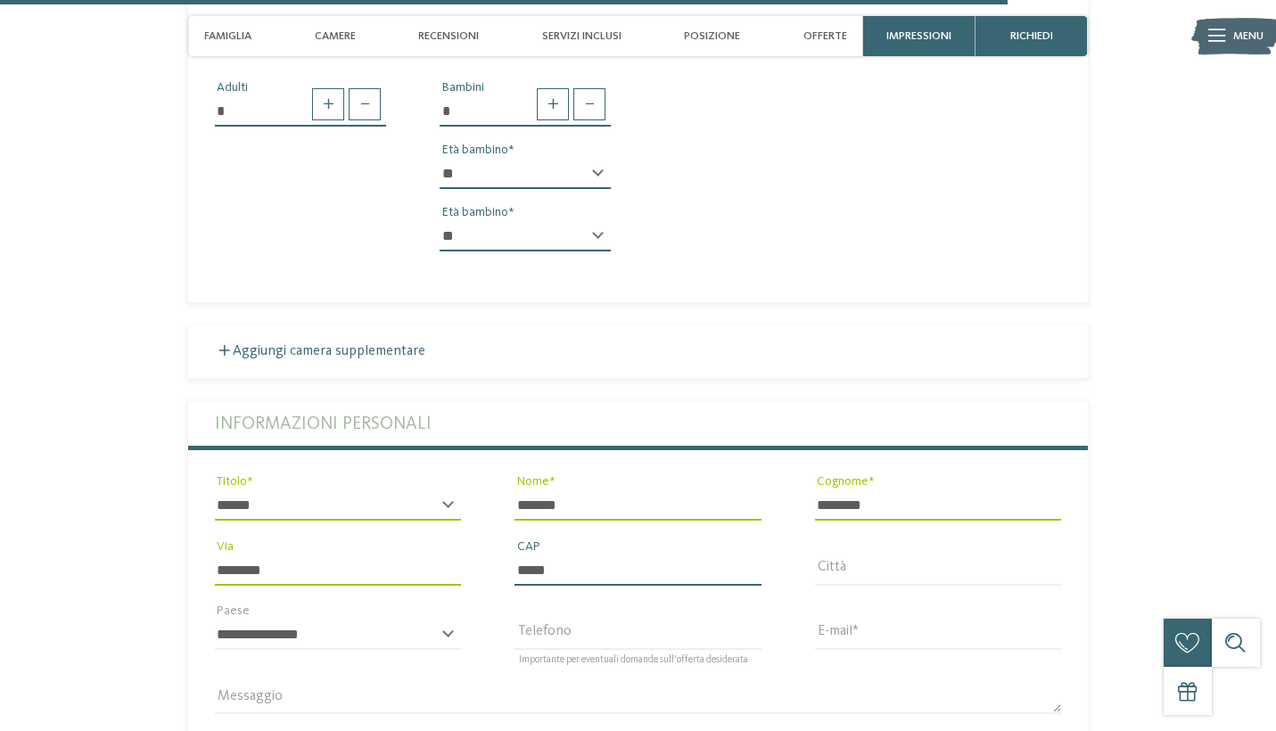
type input "*****"
type input "*******"
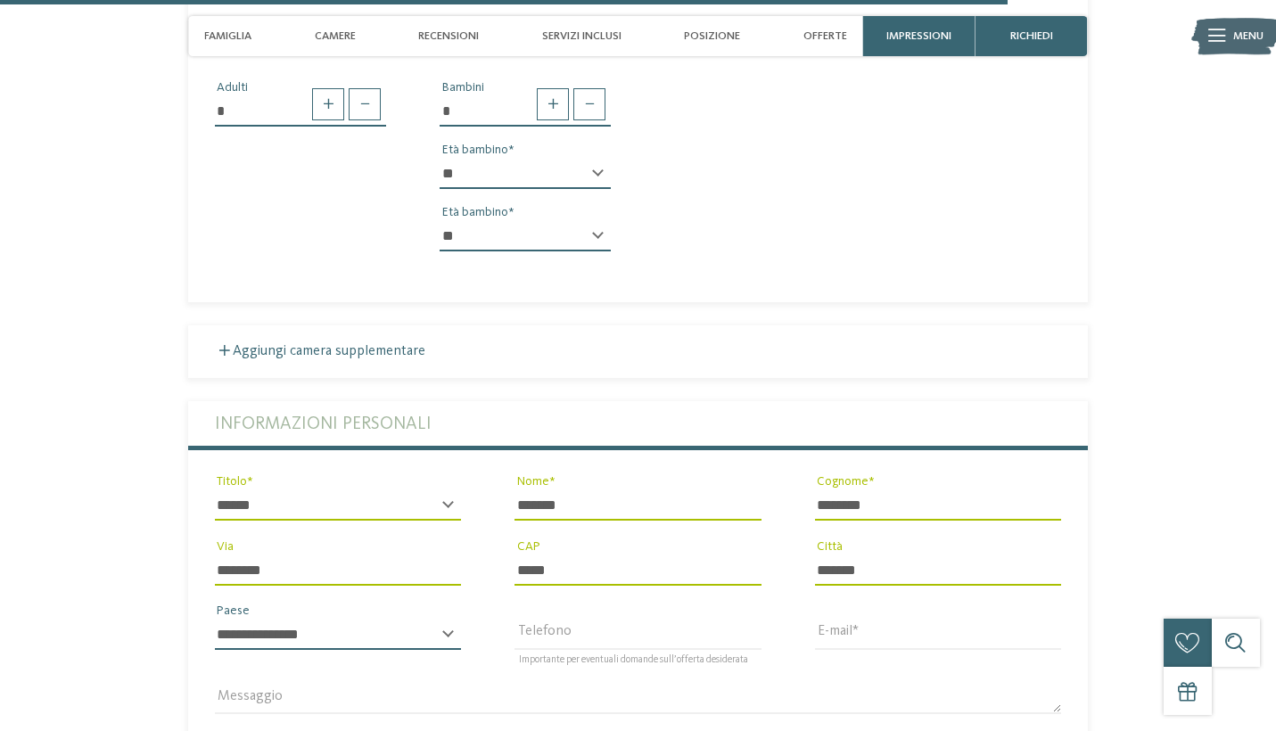
select select "**"
type input "**********"
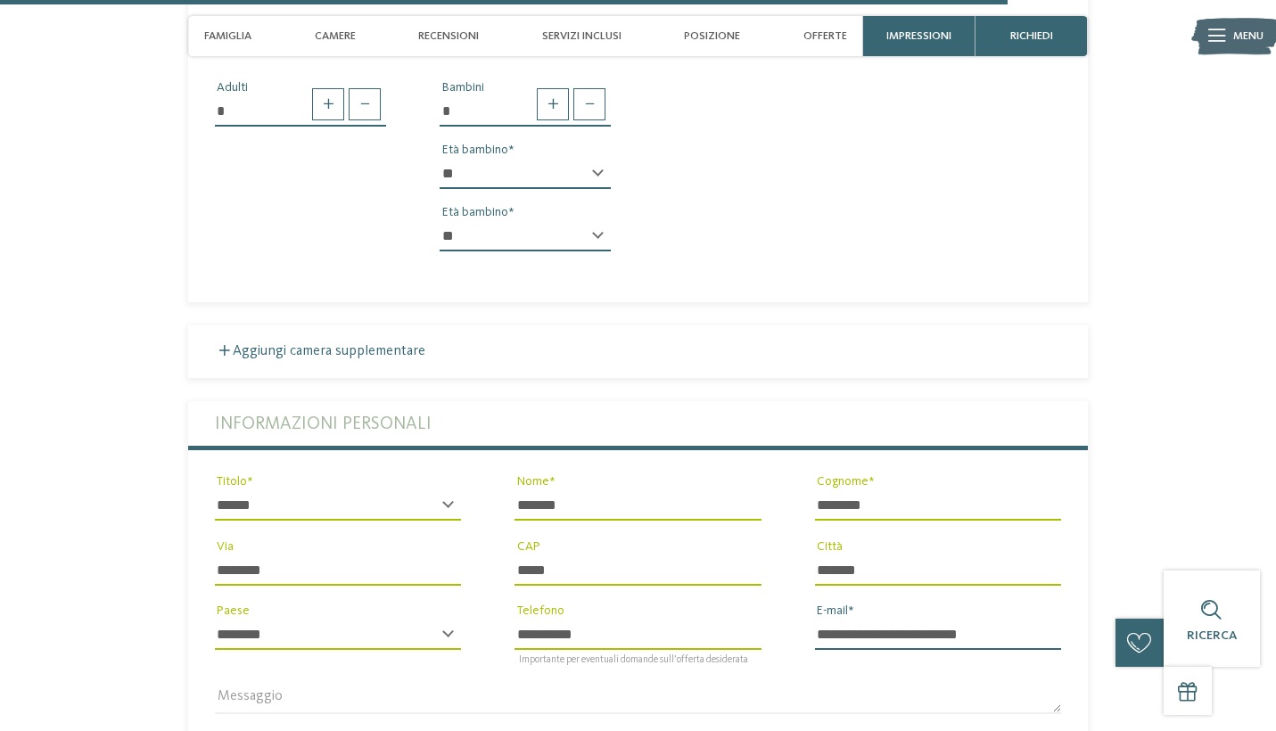
type input "**********"
click at [1165, 458] on section "Richiedi ora senza impegno o prenota subito! richiedi prenota 3" at bounding box center [638, 247] width 1093 height 1411
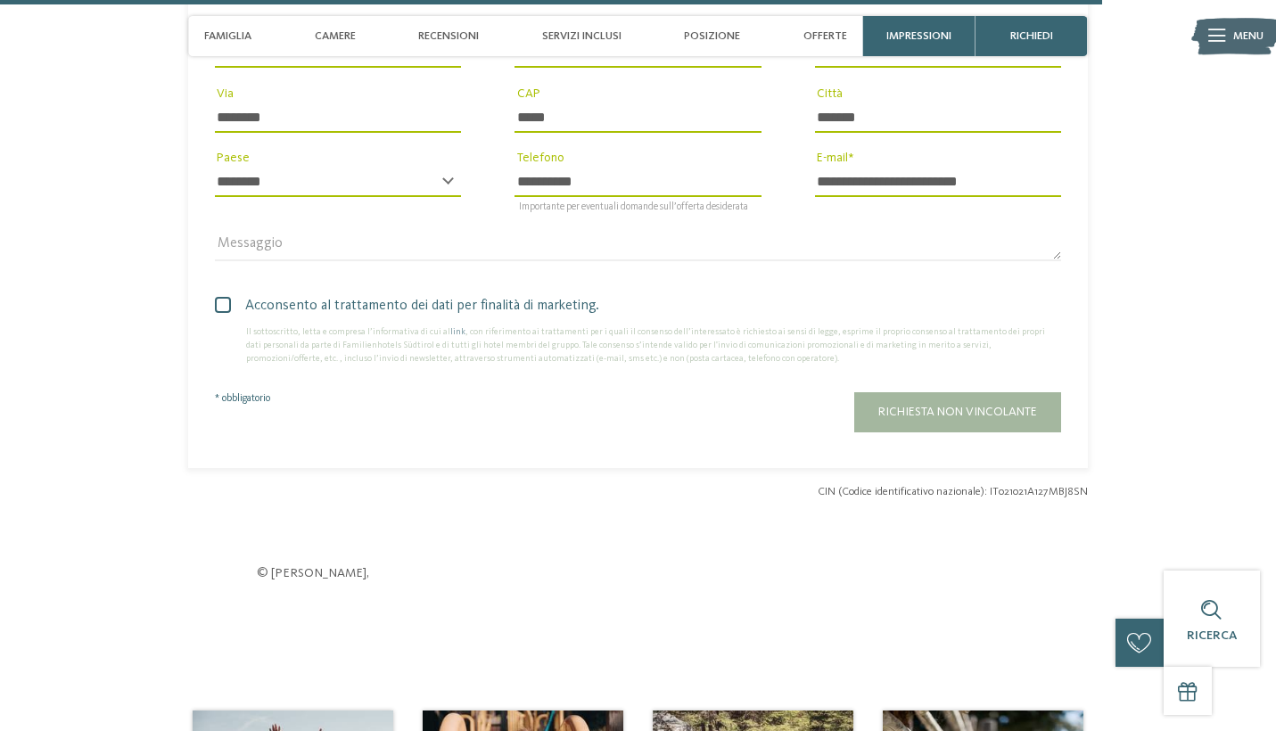
scroll to position [4930, 0]
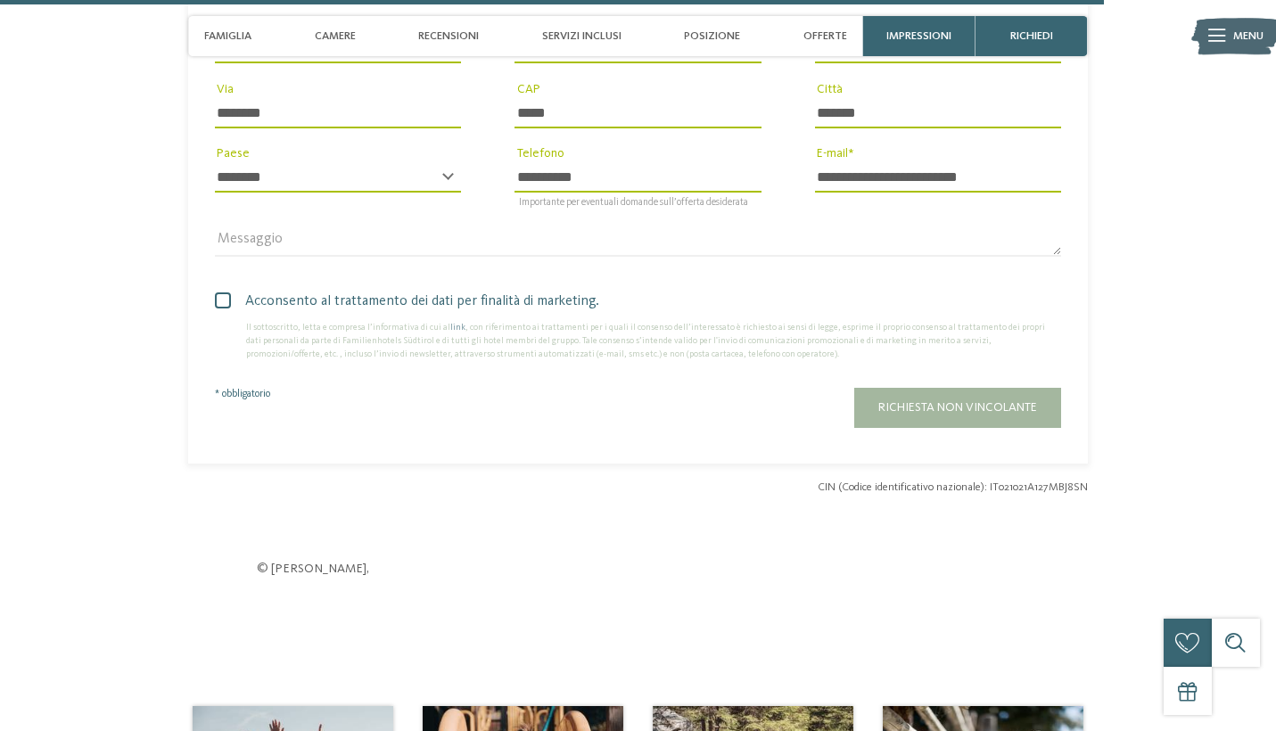
click at [586, 312] on span "Acconsento al trattamento dei dati per finalità di marketing." at bounding box center [644, 301] width 833 height 21
click at [968, 414] on span "Richiesta non vincolante" at bounding box center [958, 407] width 159 height 12
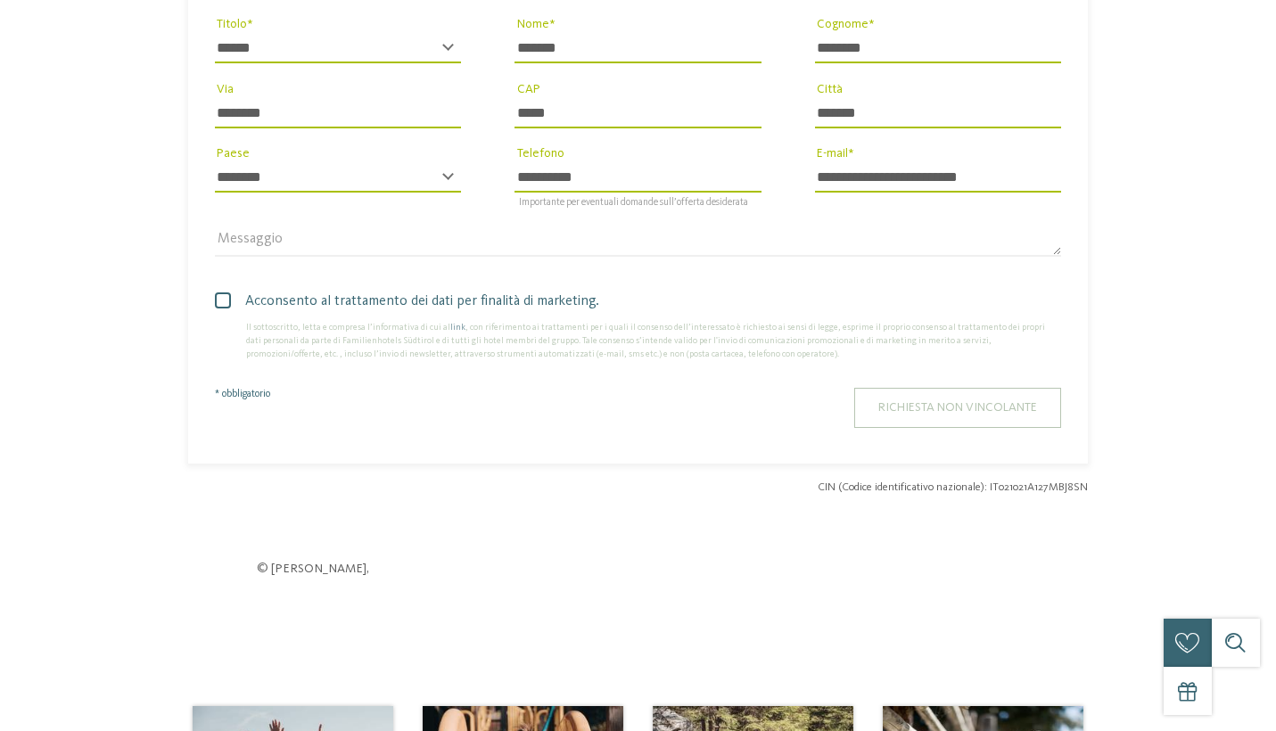
scroll to position [0, 0]
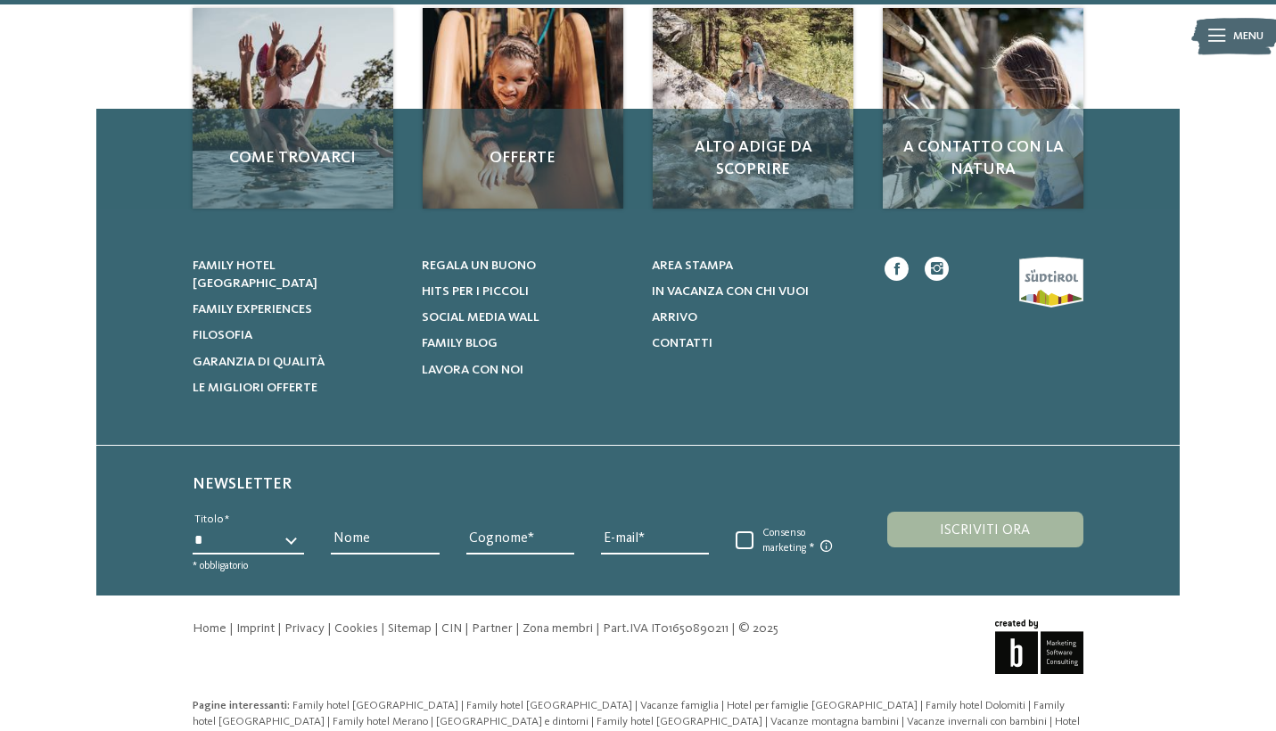
scroll to position [5388, 0]
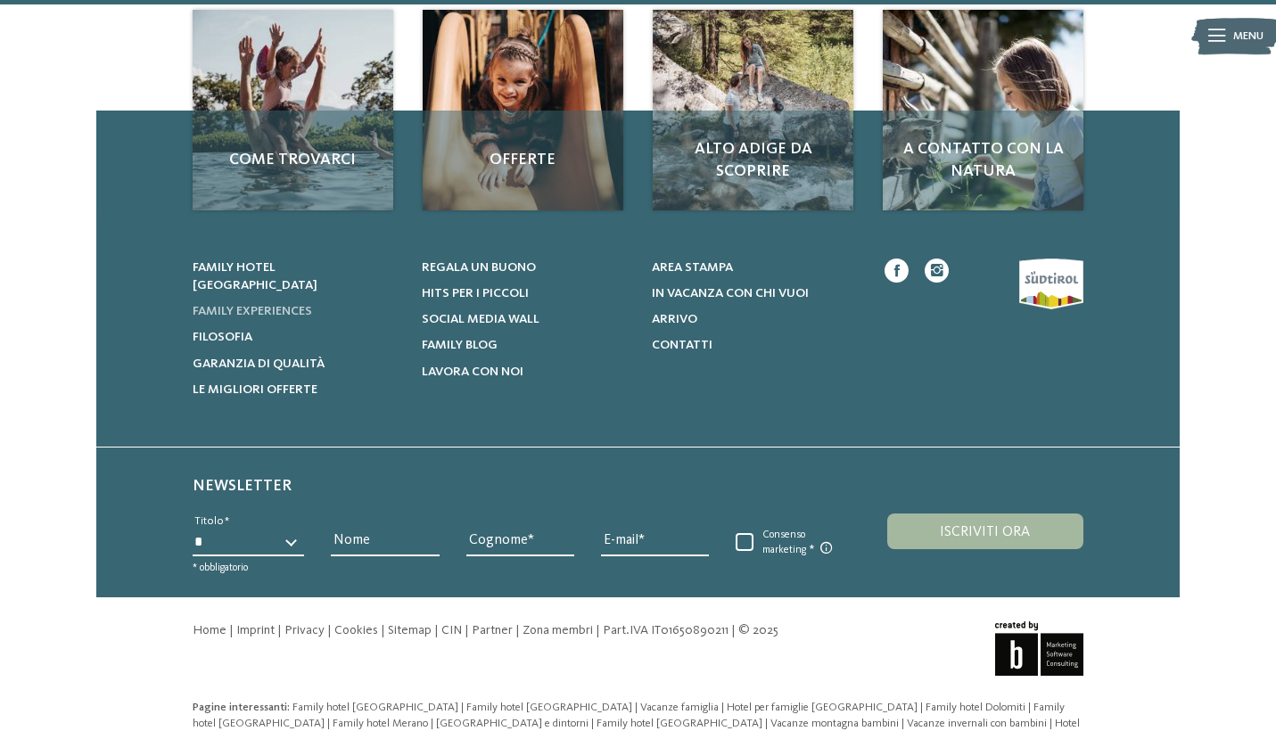
click at [272, 305] on span "Family experiences" at bounding box center [253, 311] width 120 height 12
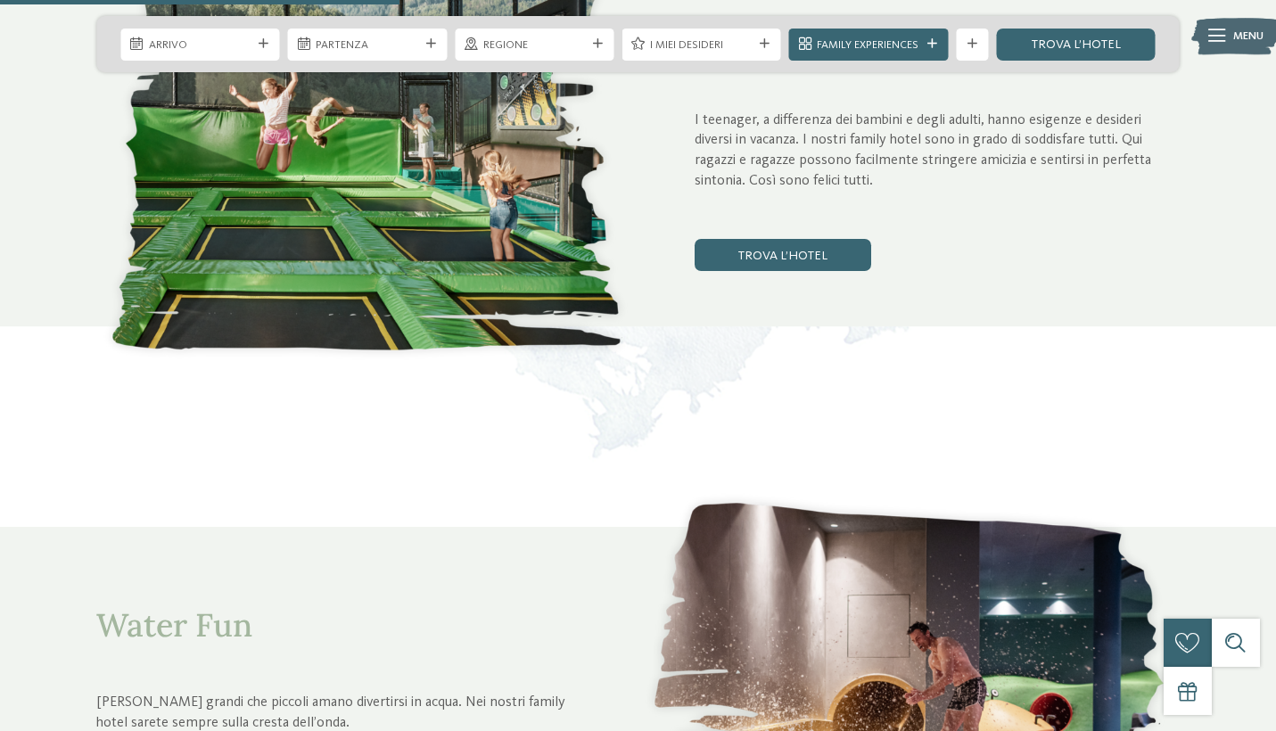
scroll to position [2080, 0]
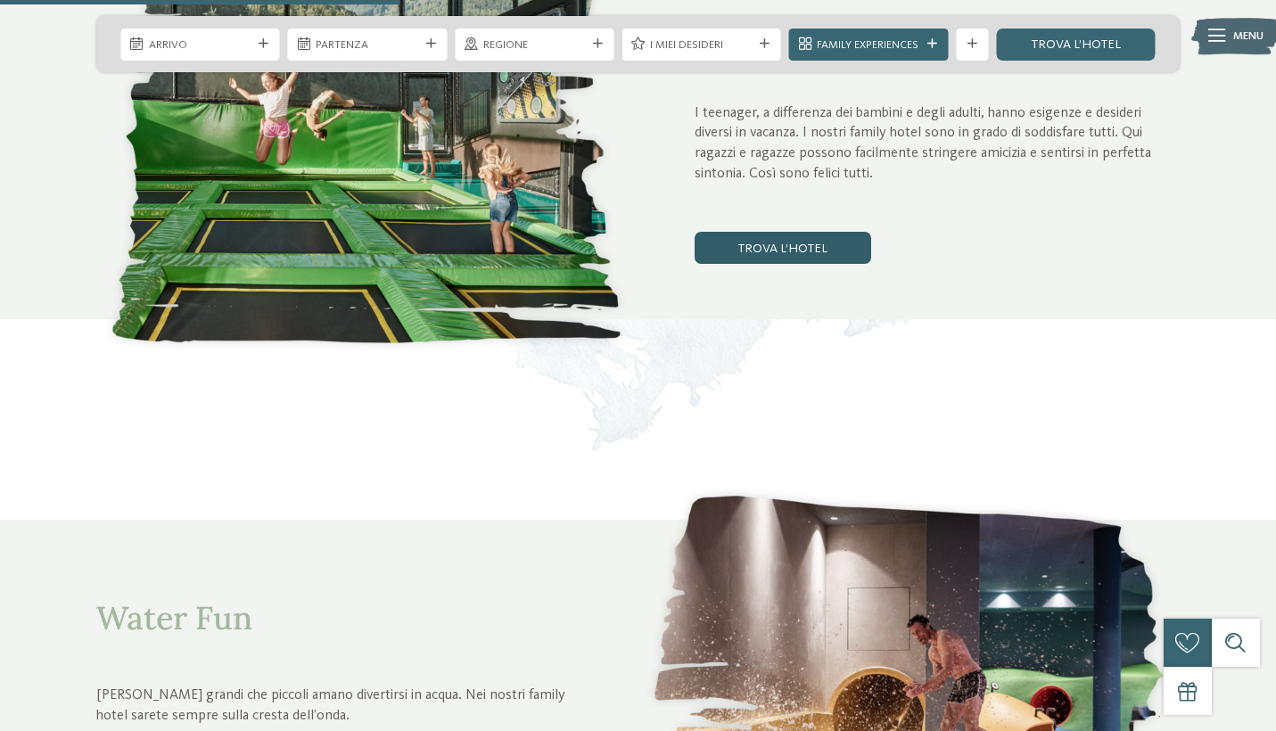
click at [796, 247] on link "trova l’hotel" at bounding box center [783, 248] width 177 height 32
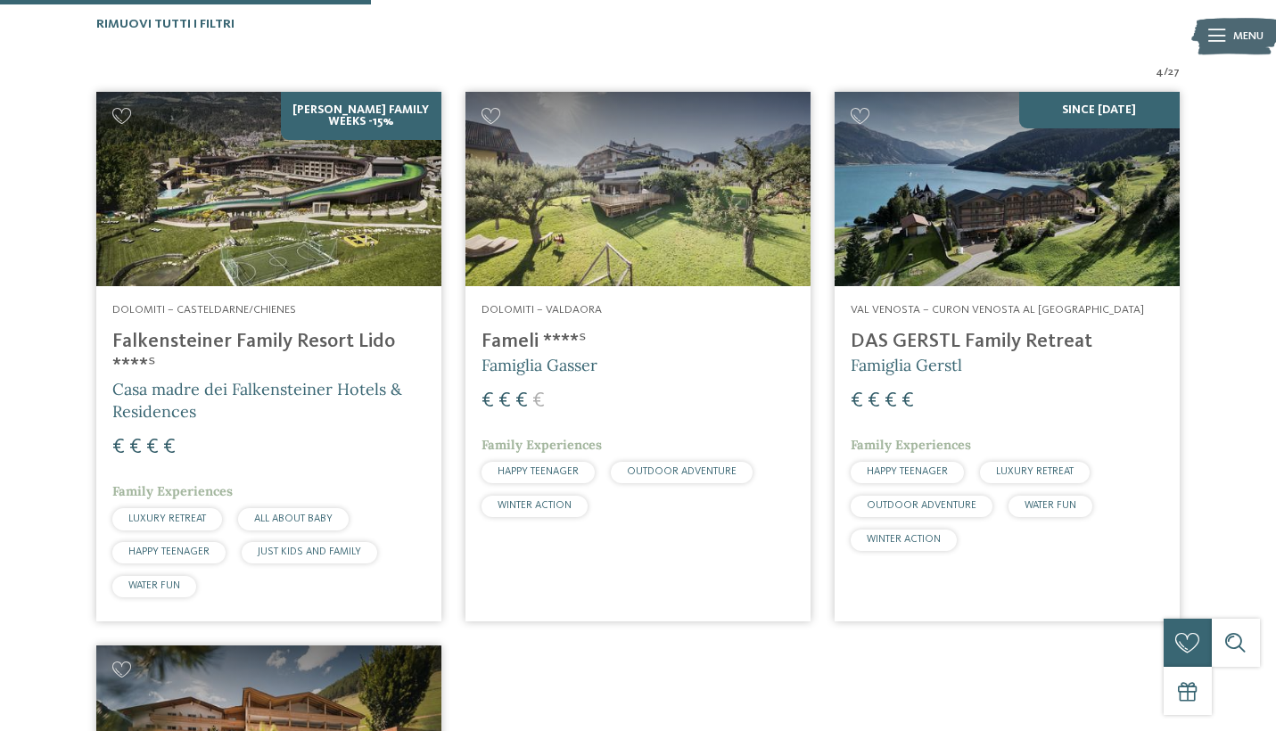
scroll to position [531, 0]
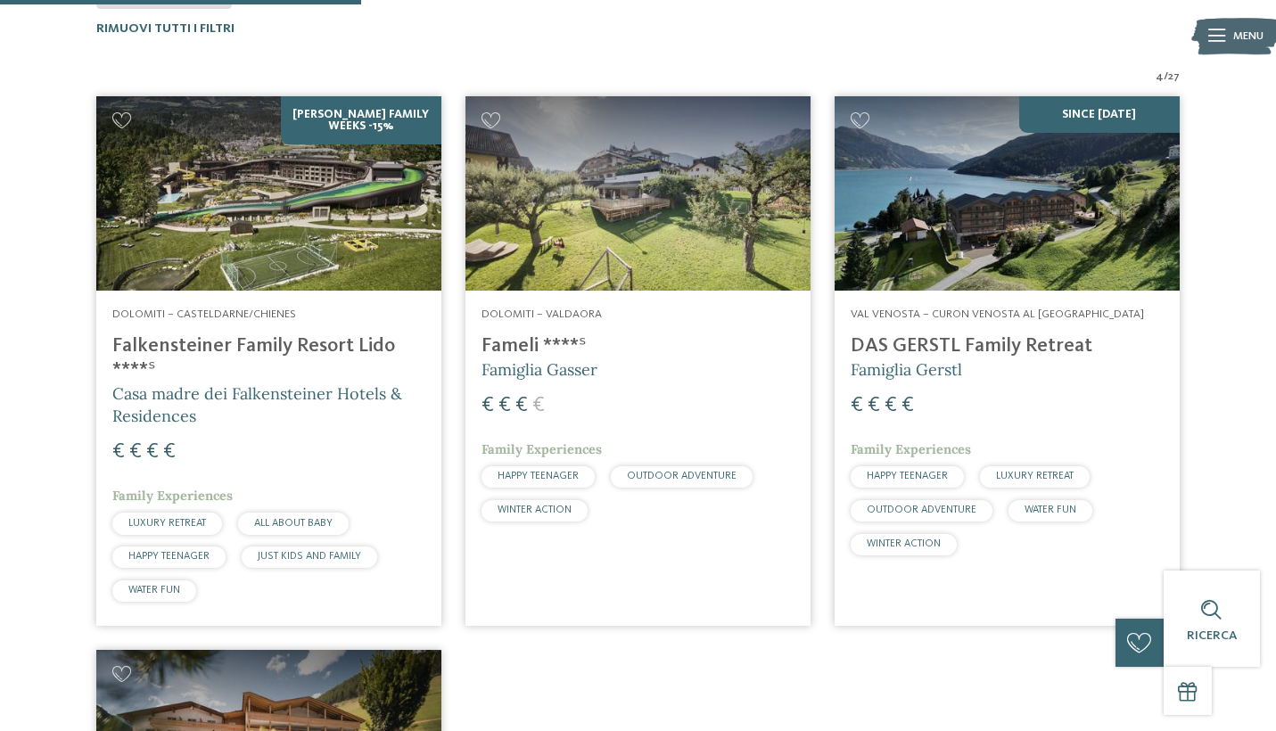
click at [954, 343] on h4 "DAS GERSTL Family Retreat" at bounding box center [1007, 346] width 313 height 24
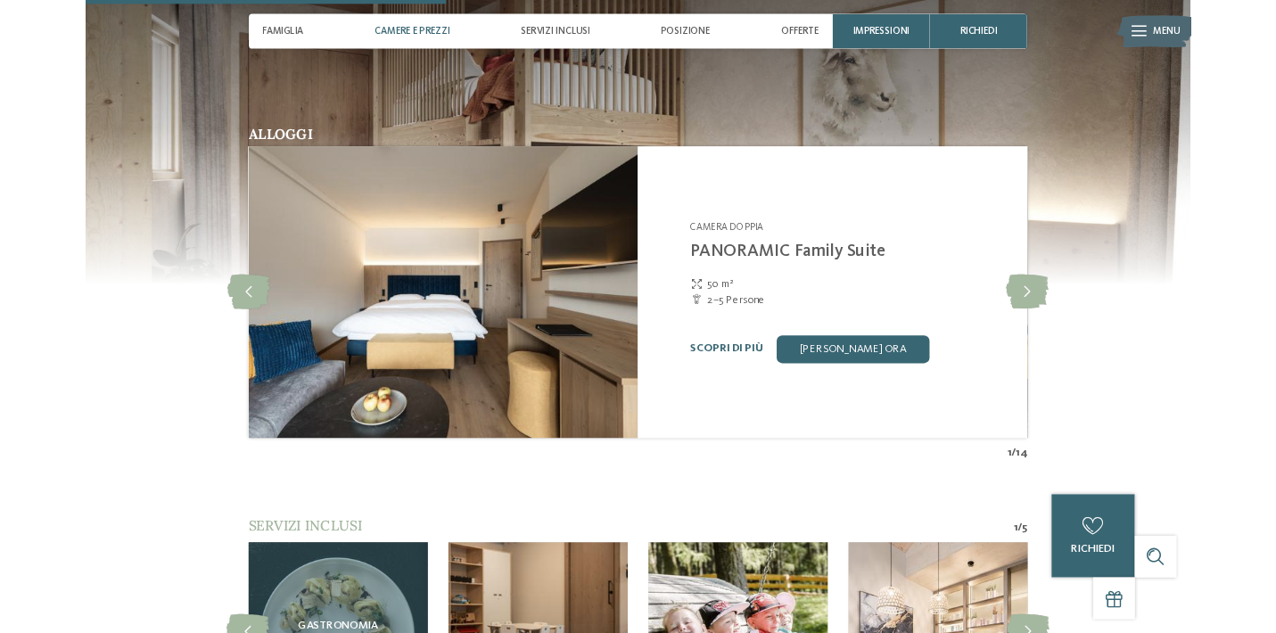
scroll to position [1762, 0]
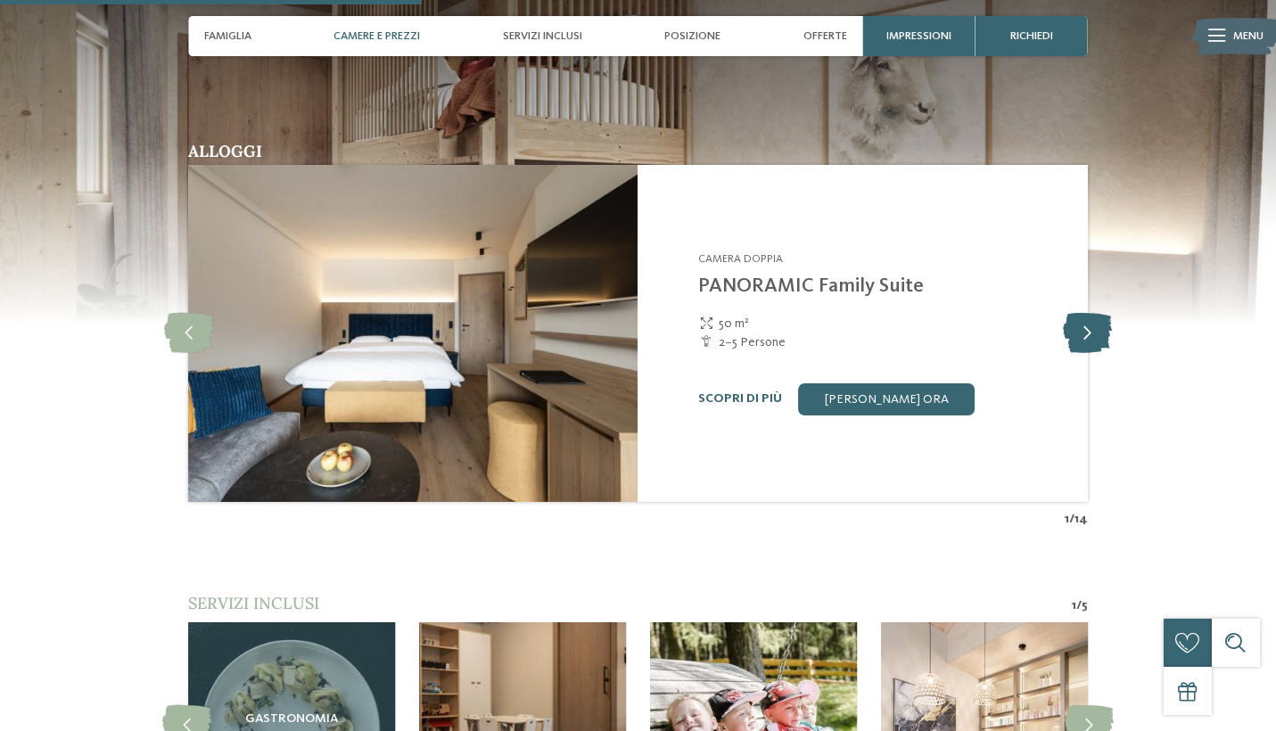
click at [1083, 313] on icon at bounding box center [1087, 333] width 49 height 40
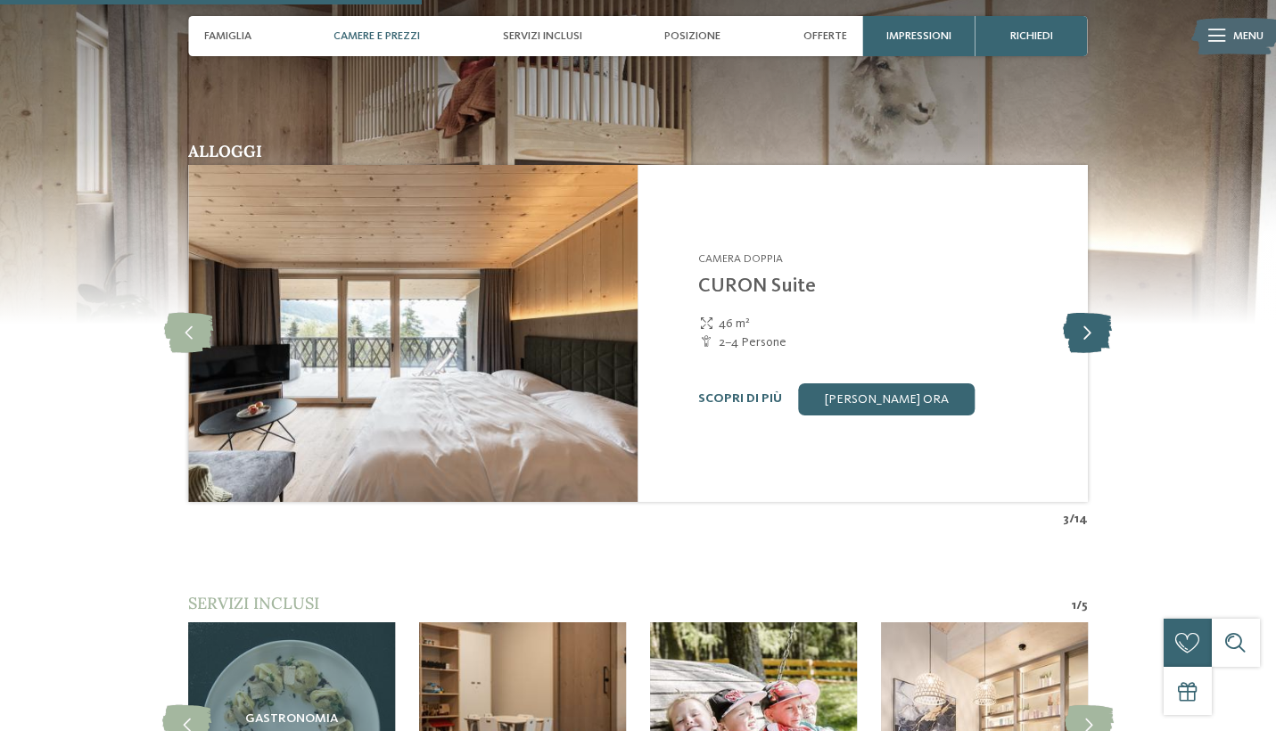
click at [1083, 313] on icon at bounding box center [1087, 333] width 49 height 40
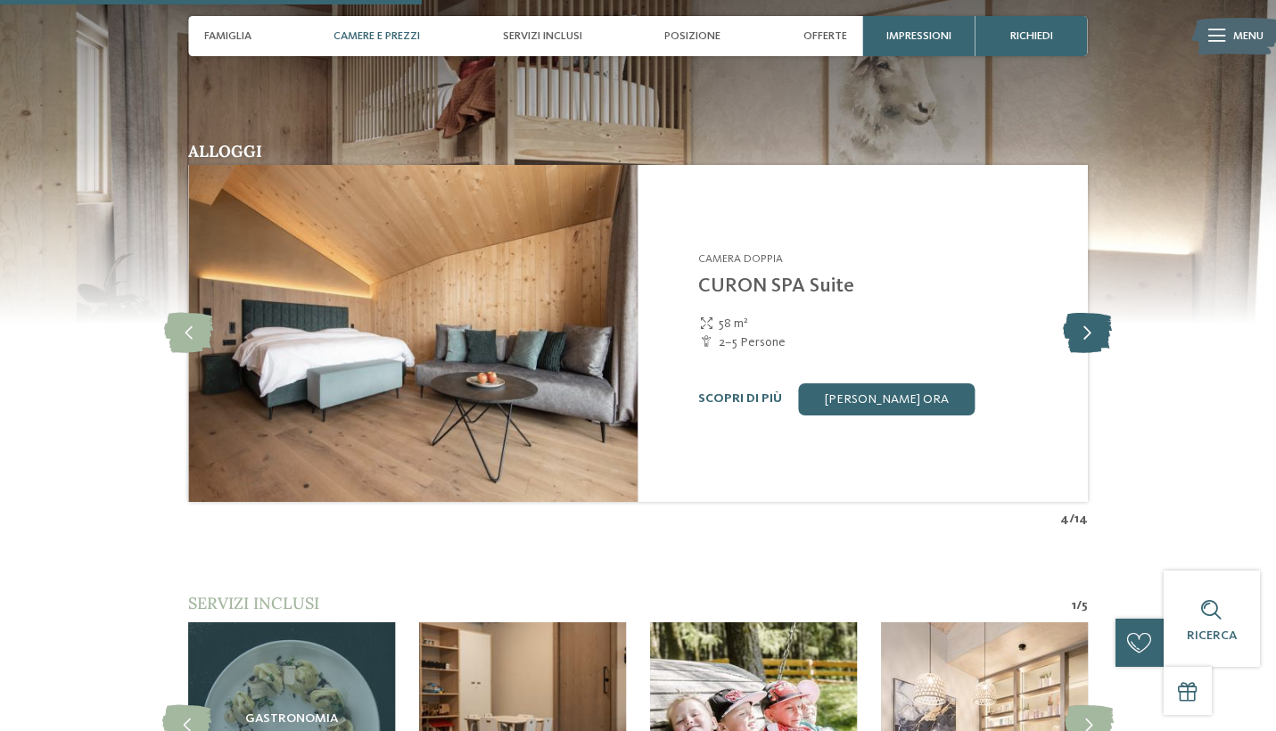
click at [1083, 313] on icon at bounding box center [1087, 333] width 49 height 40
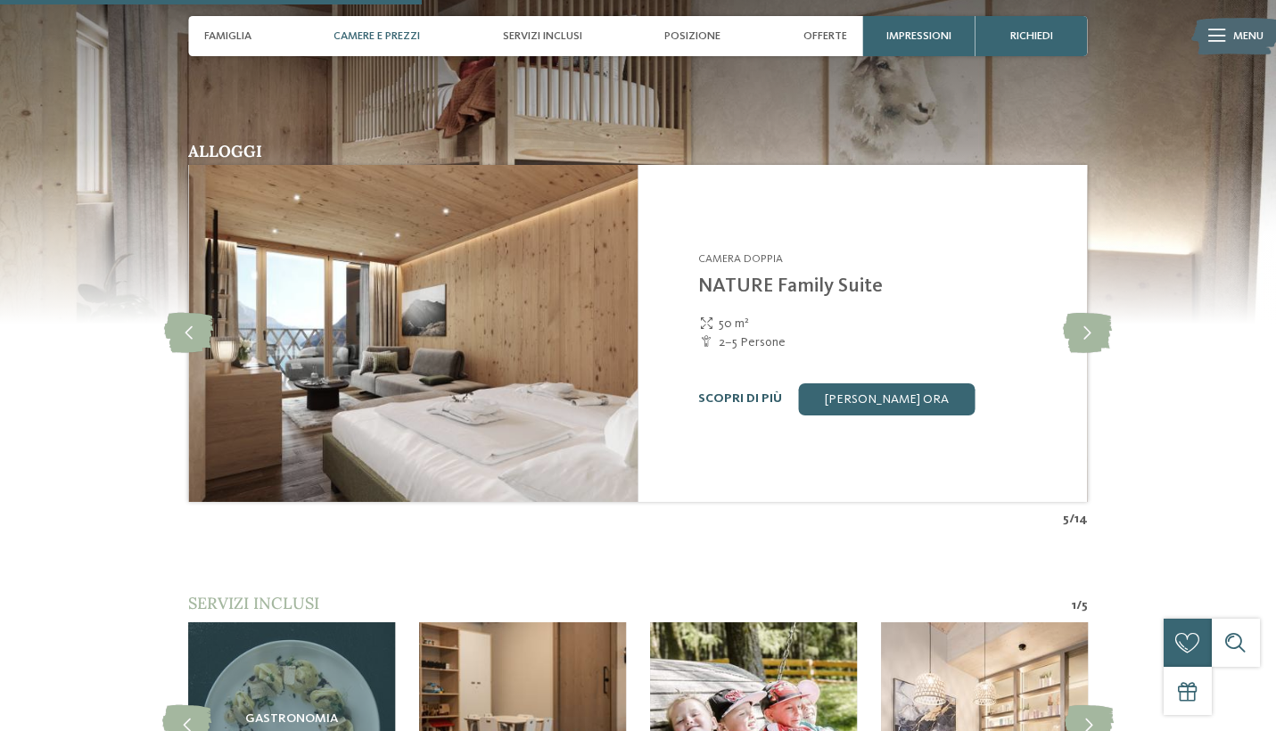
click at [753, 392] on link "Scopri di più" at bounding box center [740, 398] width 84 height 12
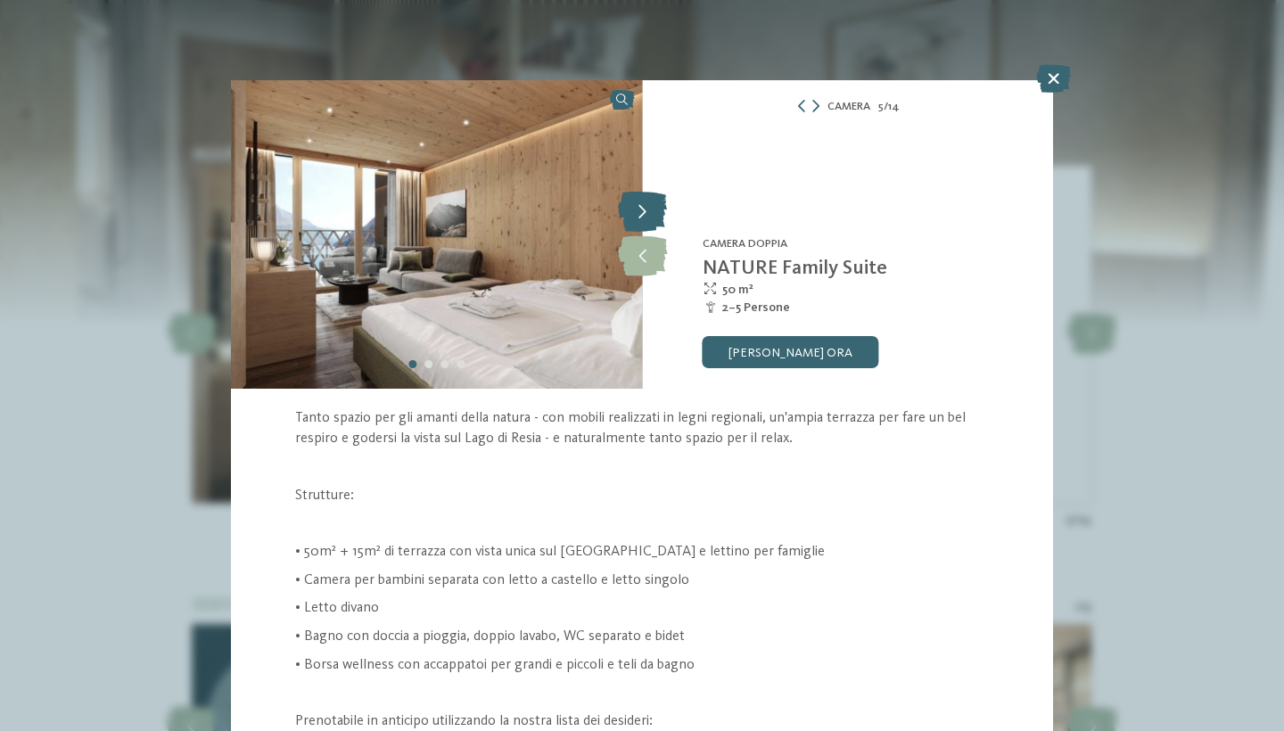
click at [639, 220] on icon at bounding box center [642, 213] width 49 height 40
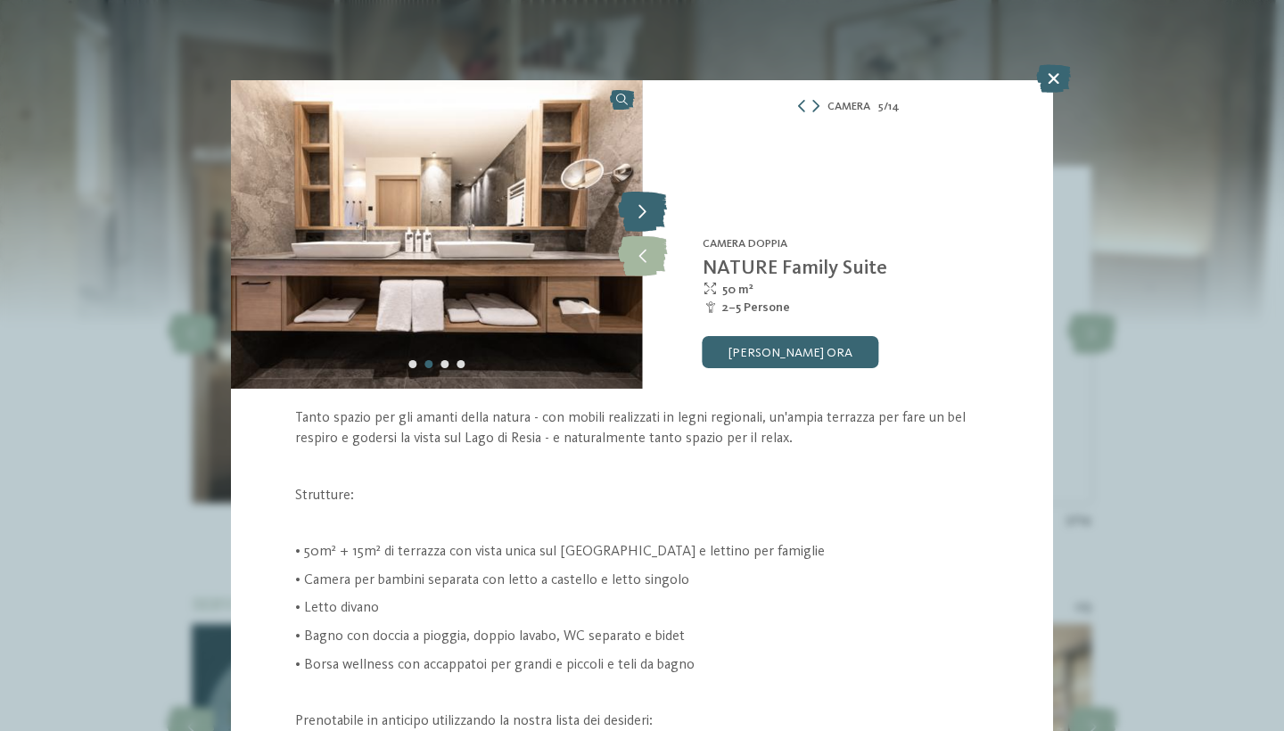
click at [639, 220] on icon at bounding box center [642, 213] width 49 height 40
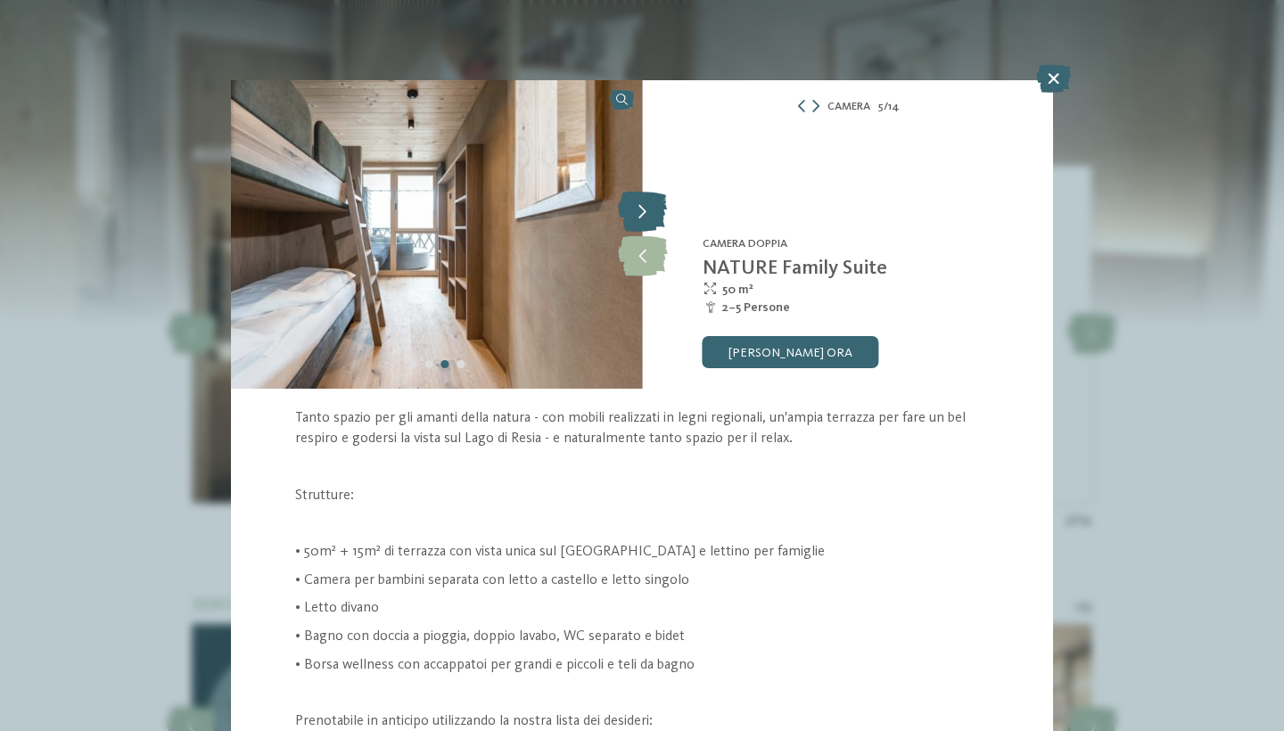
click at [639, 220] on icon at bounding box center [642, 213] width 49 height 40
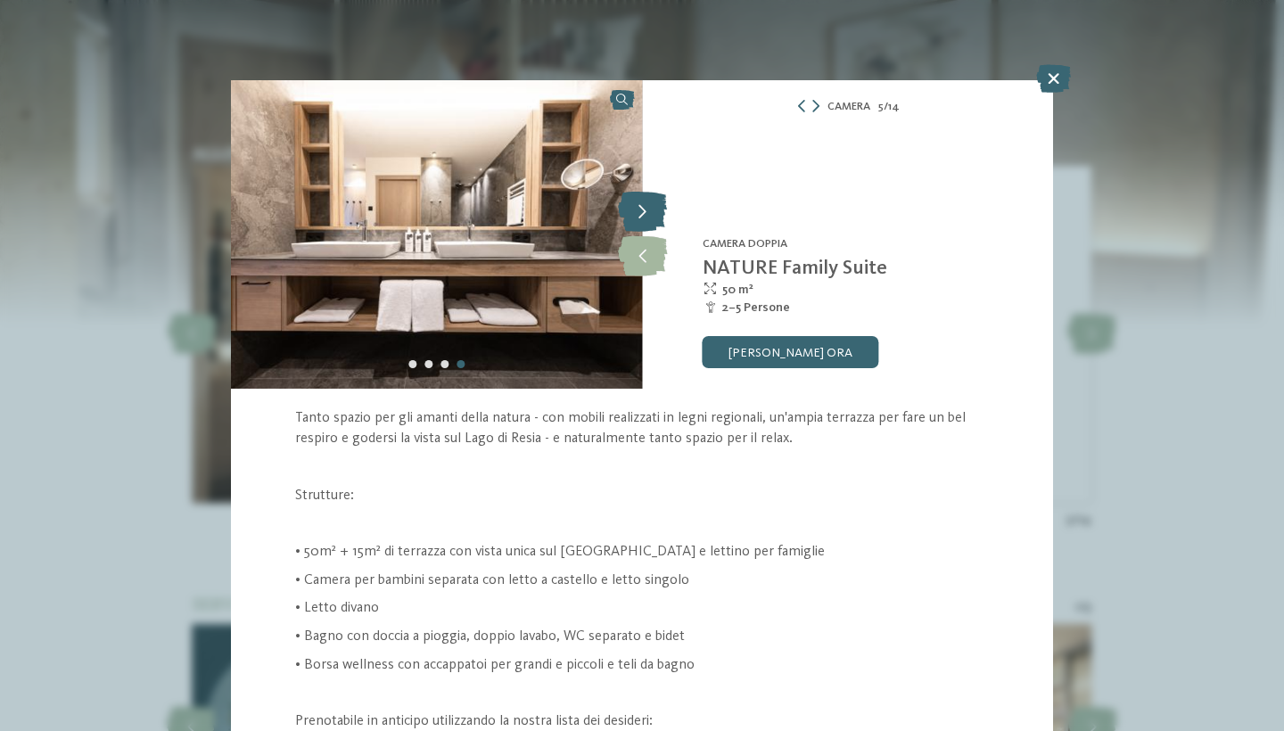
click at [639, 220] on icon at bounding box center [642, 213] width 49 height 40
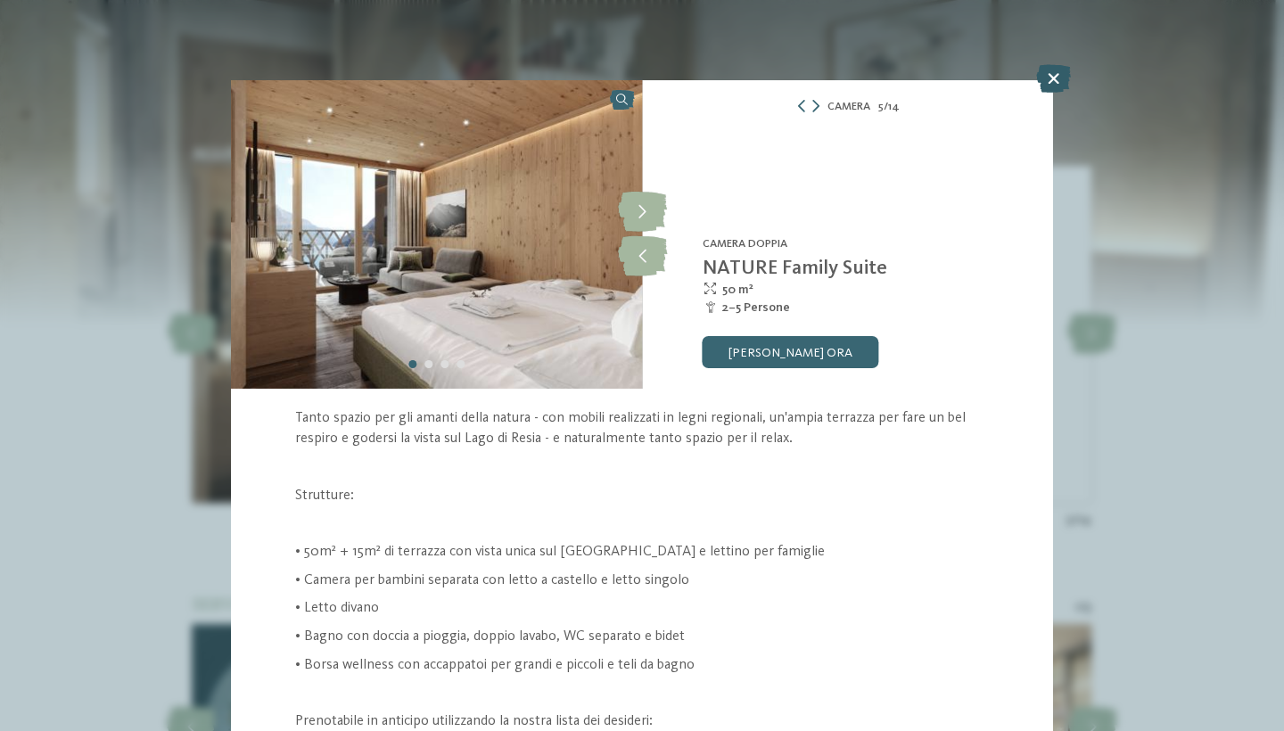
click at [1042, 89] on icon at bounding box center [1053, 78] width 35 height 29
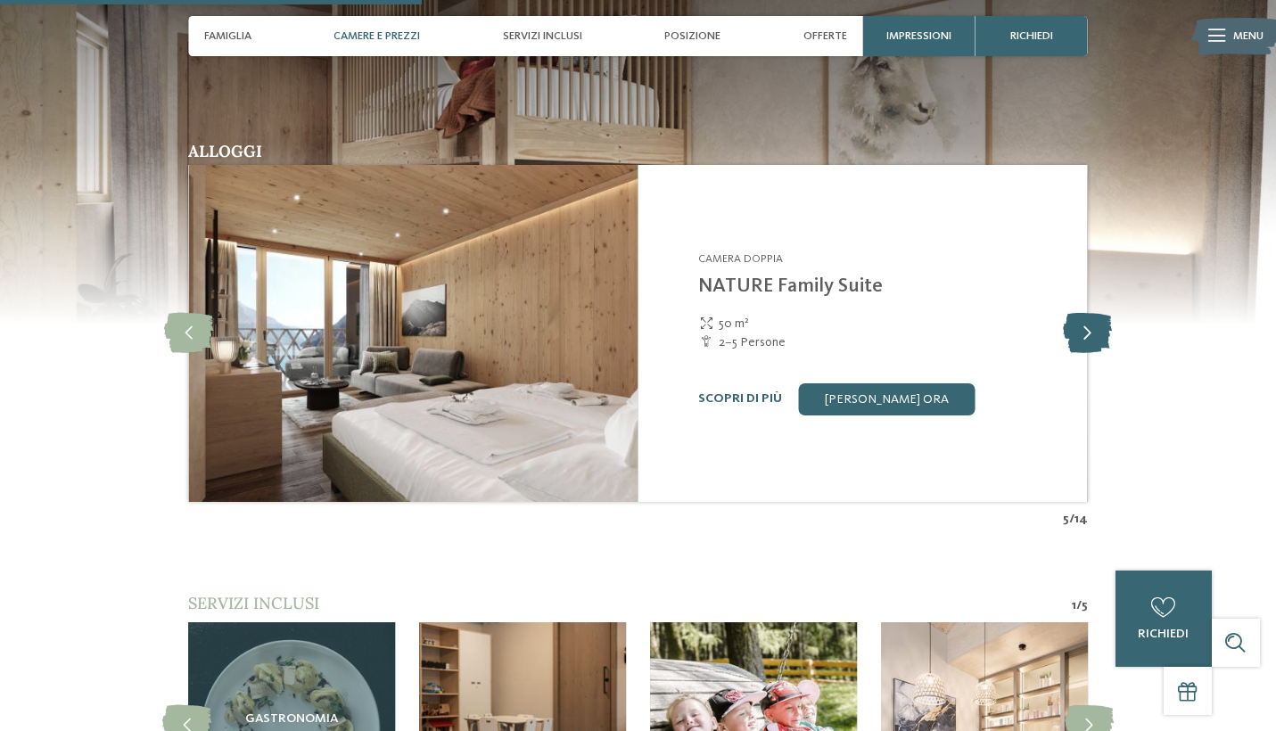
click at [1085, 313] on icon at bounding box center [1087, 333] width 49 height 40
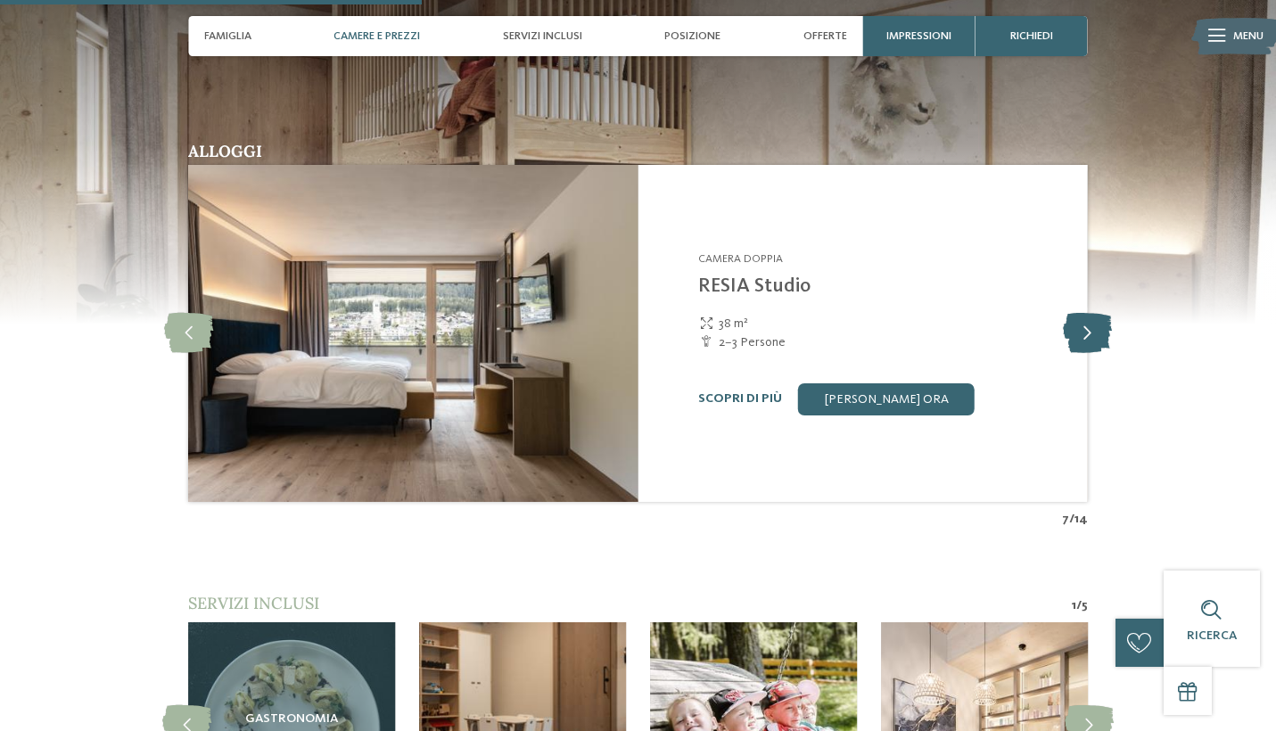
click at [1085, 313] on icon at bounding box center [1087, 333] width 49 height 40
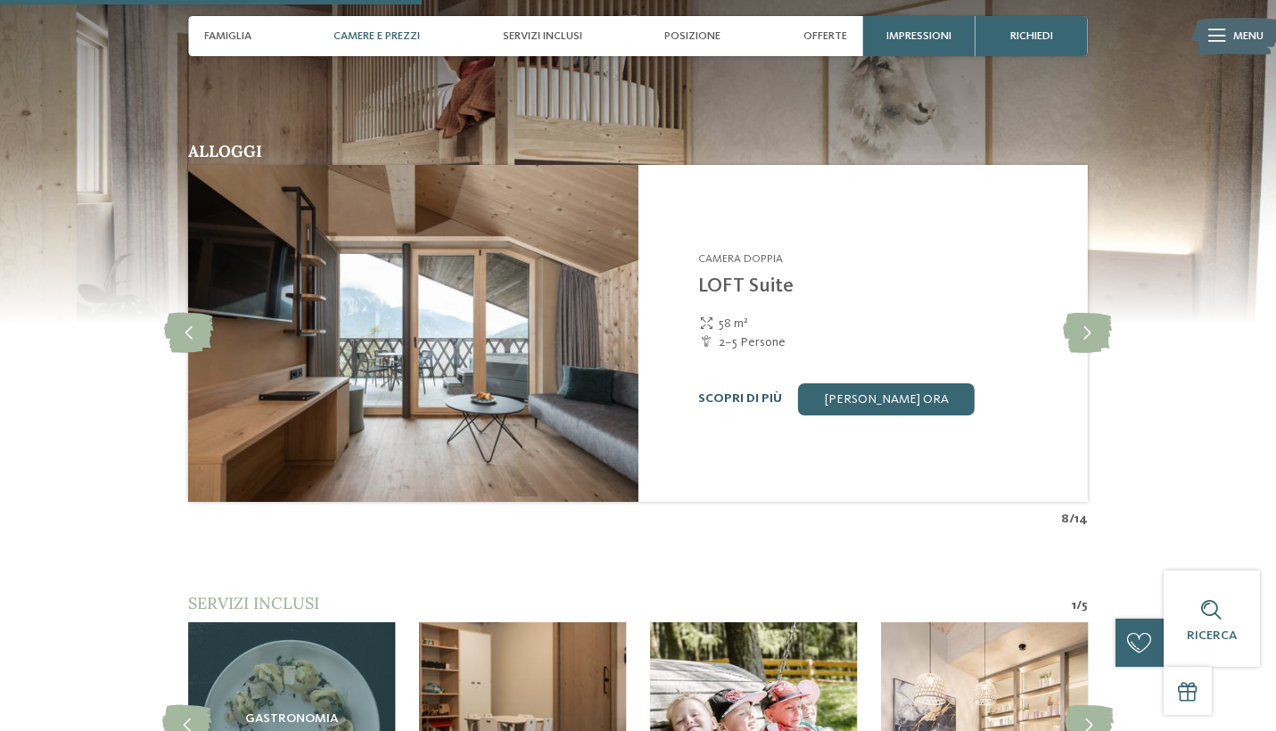
click at [745, 392] on link "Scopri di più" at bounding box center [740, 398] width 84 height 12
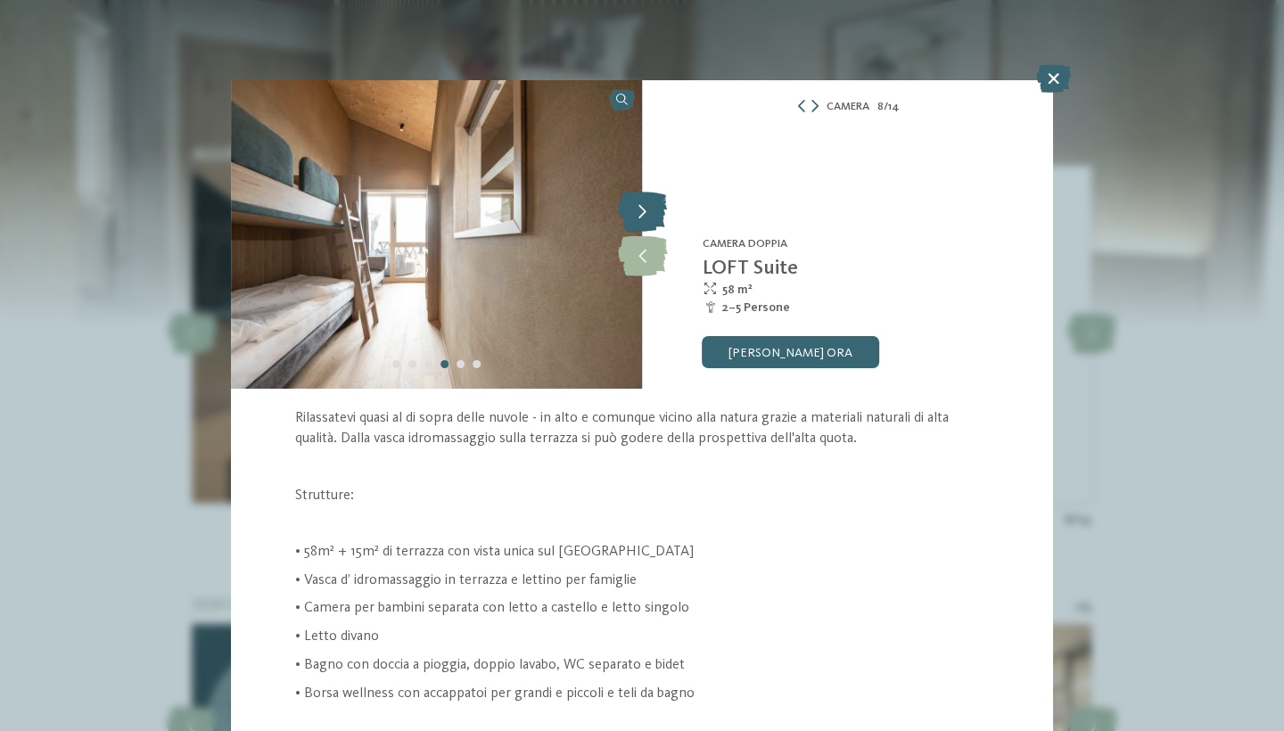
click at [641, 212] on icon at bounding box center [642, 213] width 49 height 40
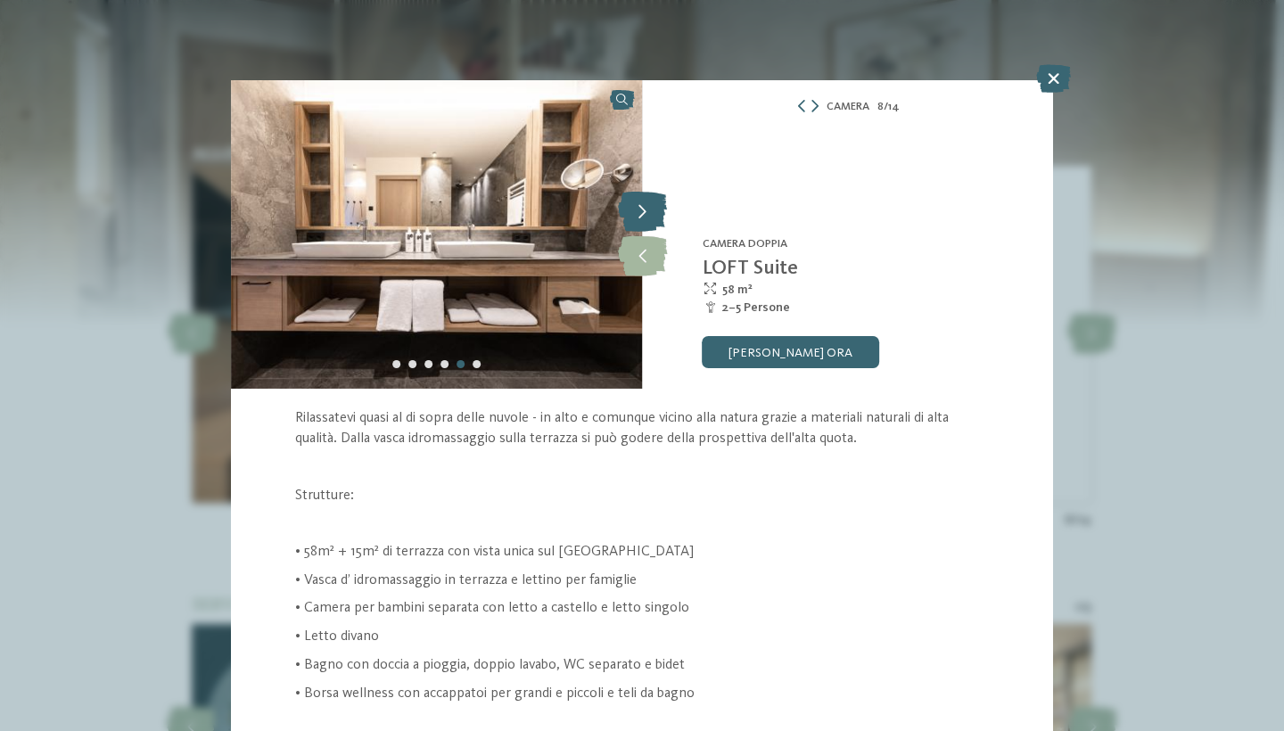
click at [641, 212] on icon at bounding box center [642, 213] width 49 height 40
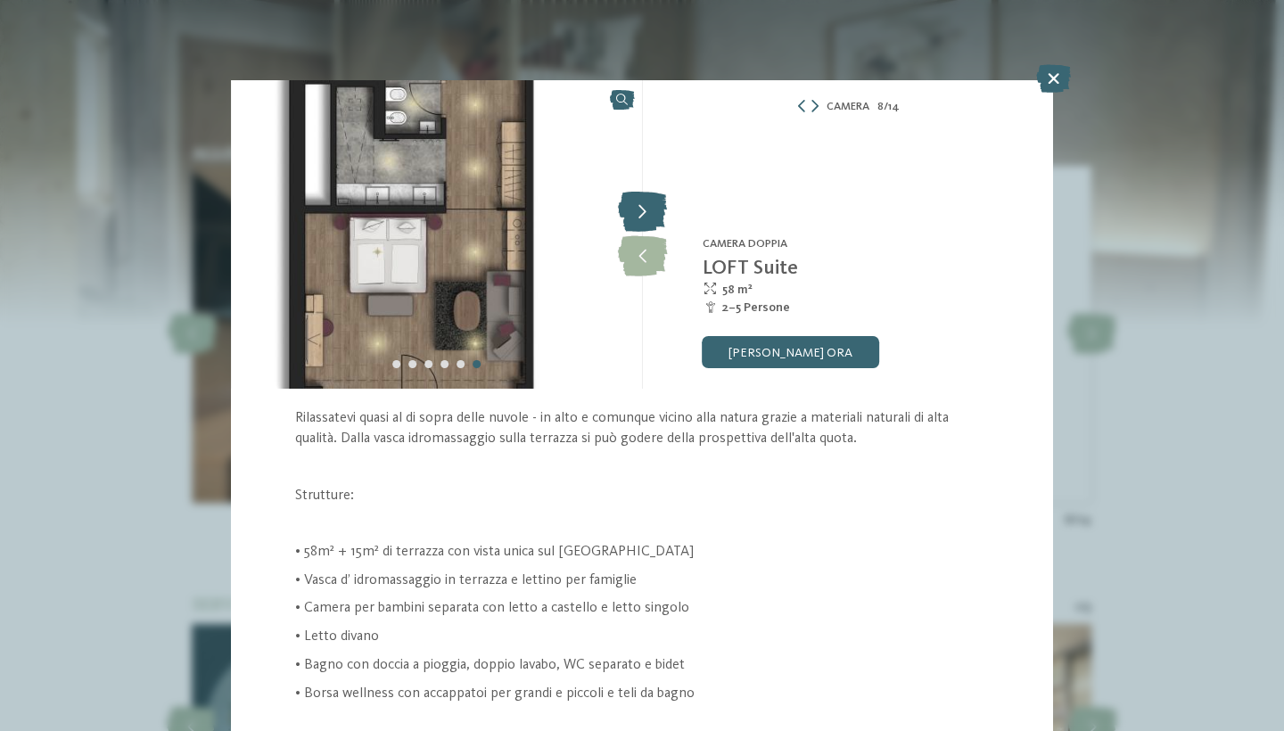
click at [641, 212] on icon at bounding box center [642, 213] width 49 height 40
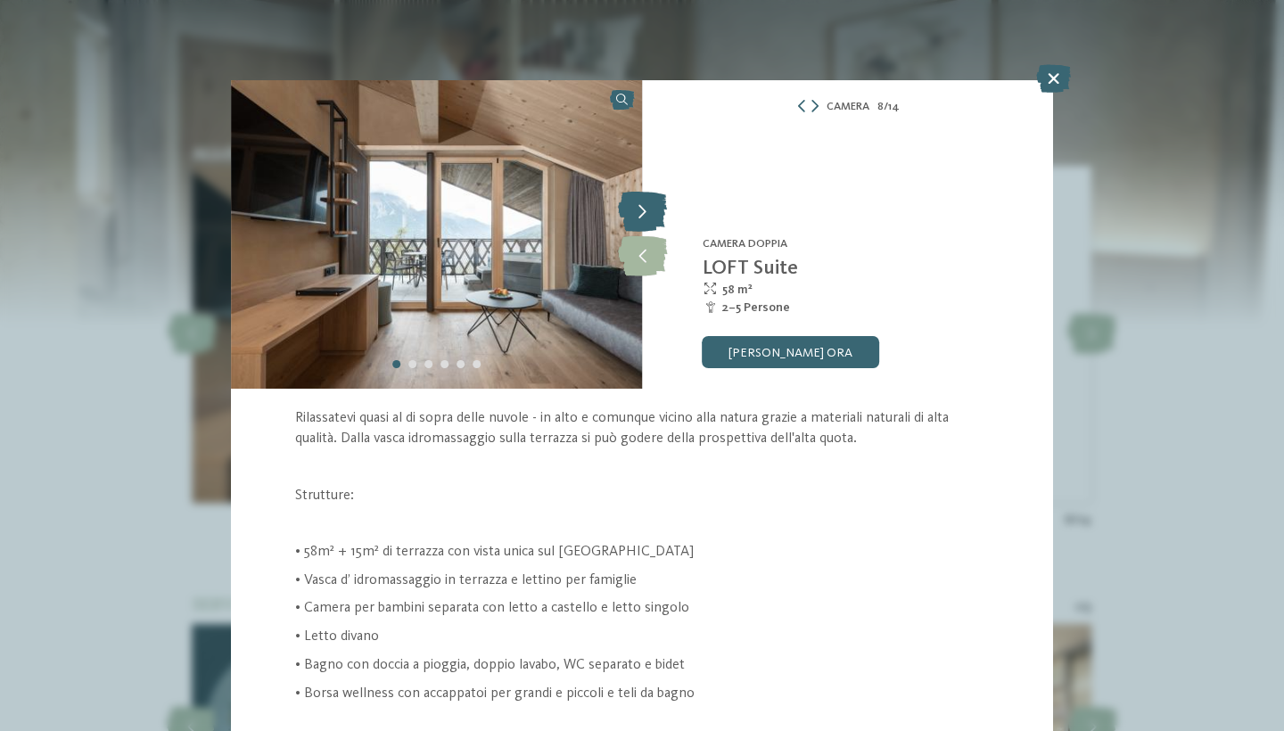
click at [641, 212] on icon at bounding box center [642, 213] width 49 height 40
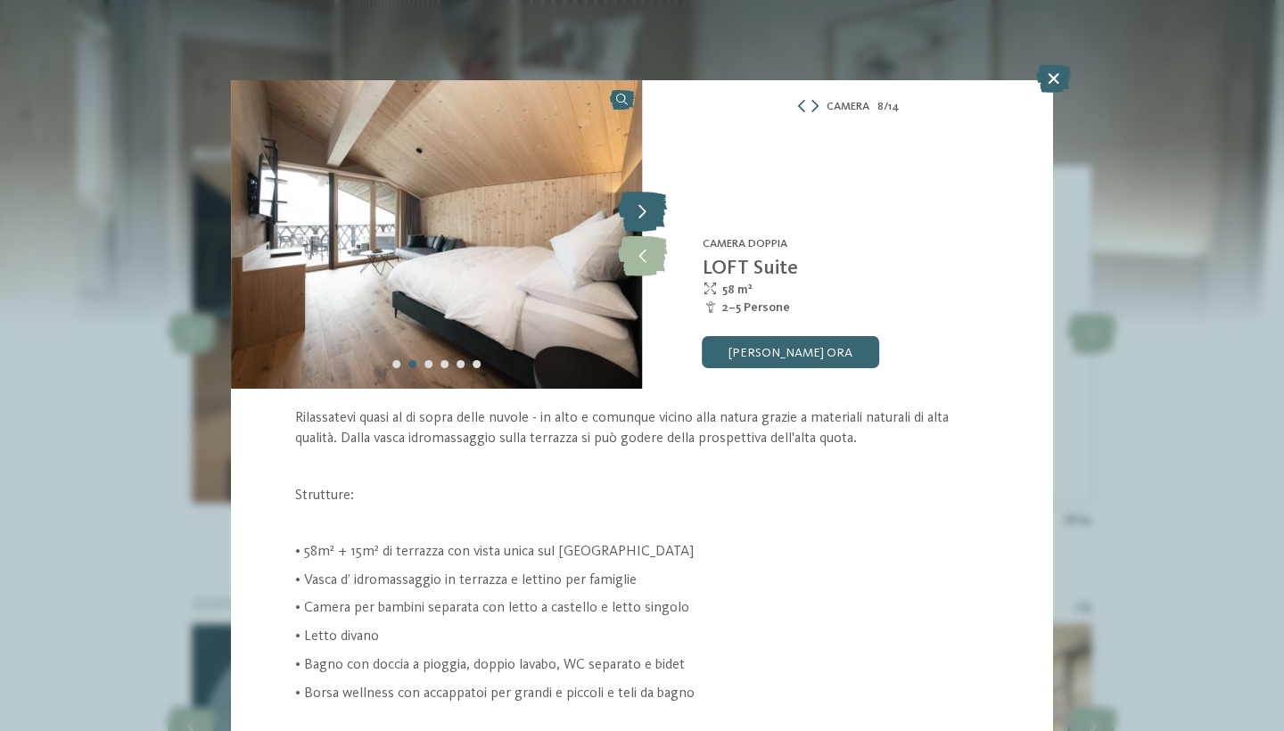
click at [641, 212] on icon at bounding box center [642, 213] width 49 height 40
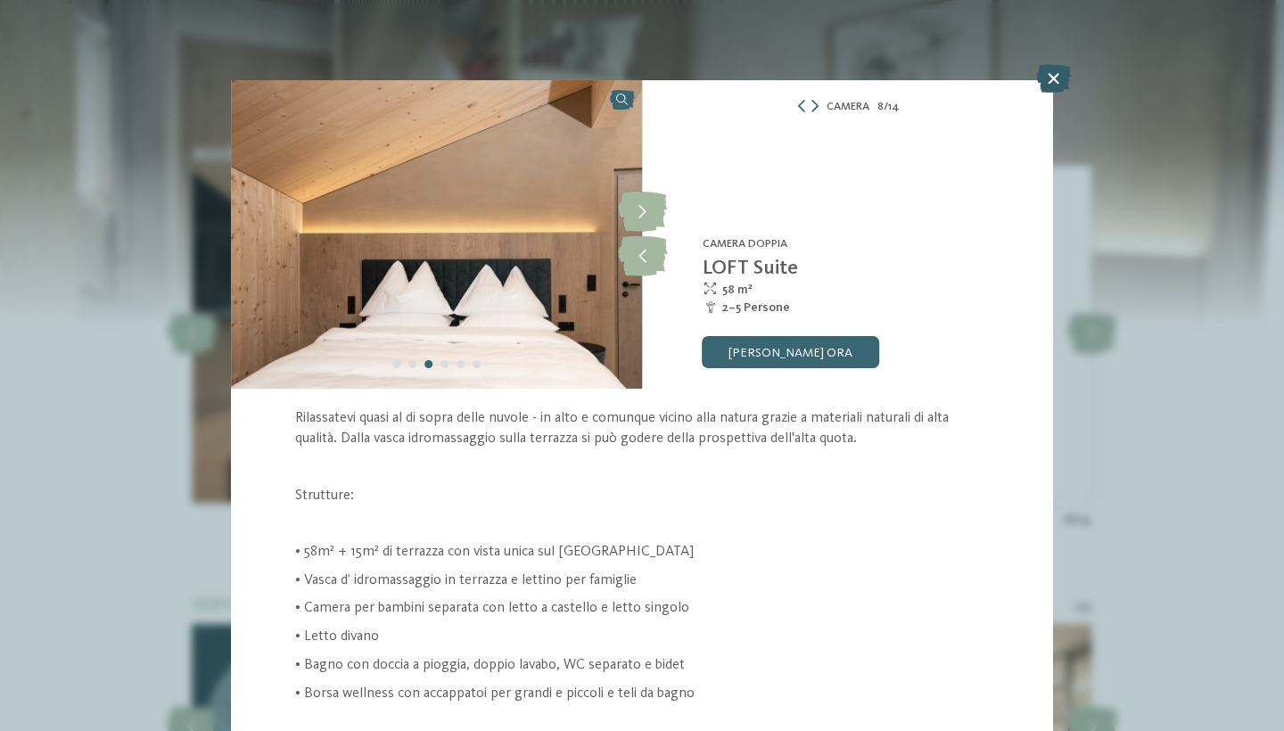
click at [1053, 82] on icon at bounding box center [1053, 78] width 35 height 29
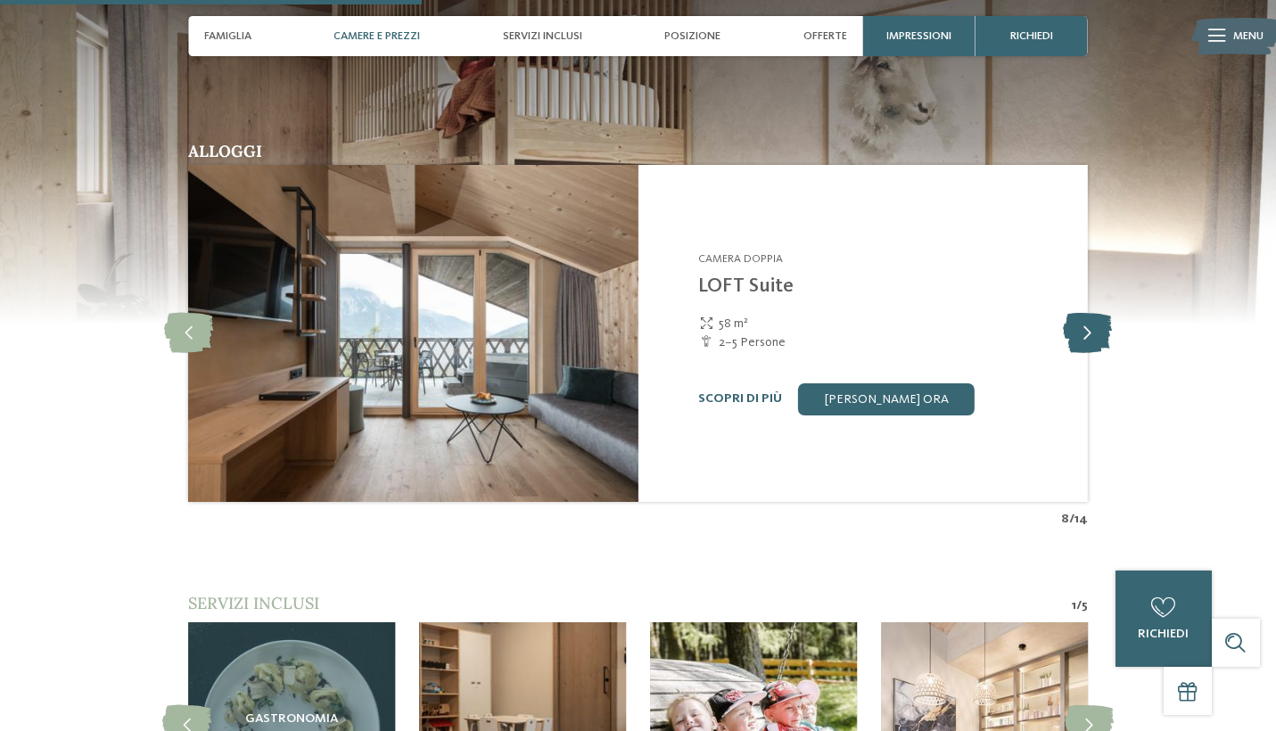
click at [1083, 313] on icon at bounding box center [1087, 333] width 49 height 40
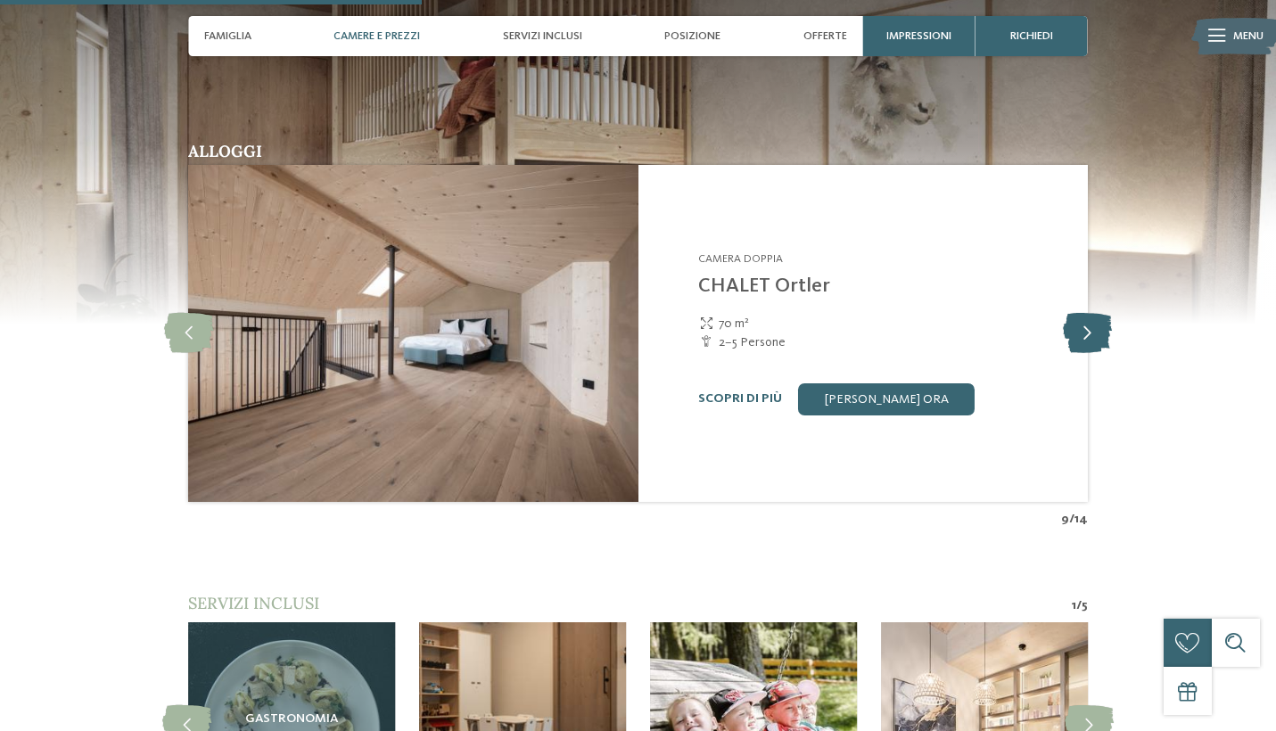
click at [1088, 313] on icon at bounding box center [1087, 333] width 49 height 40
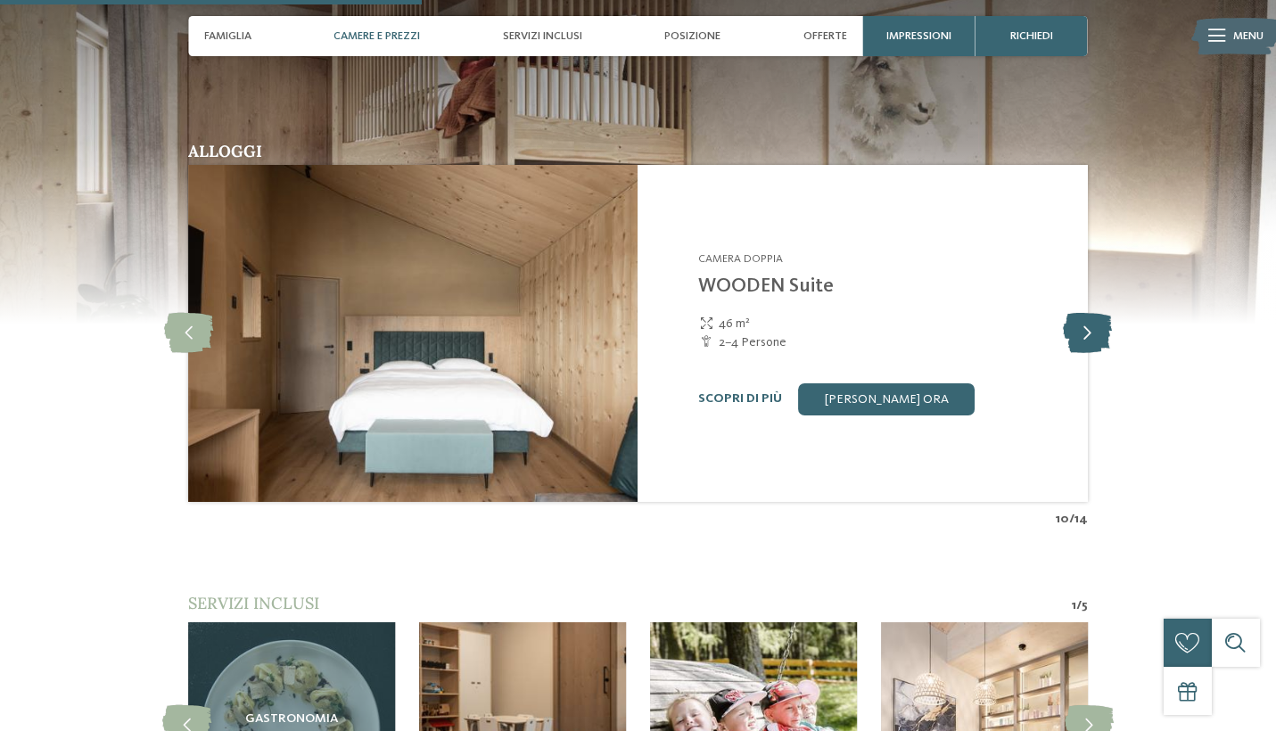
click at [1088, 313] on icon at bounding box center [1087, 333] width 49 height 40
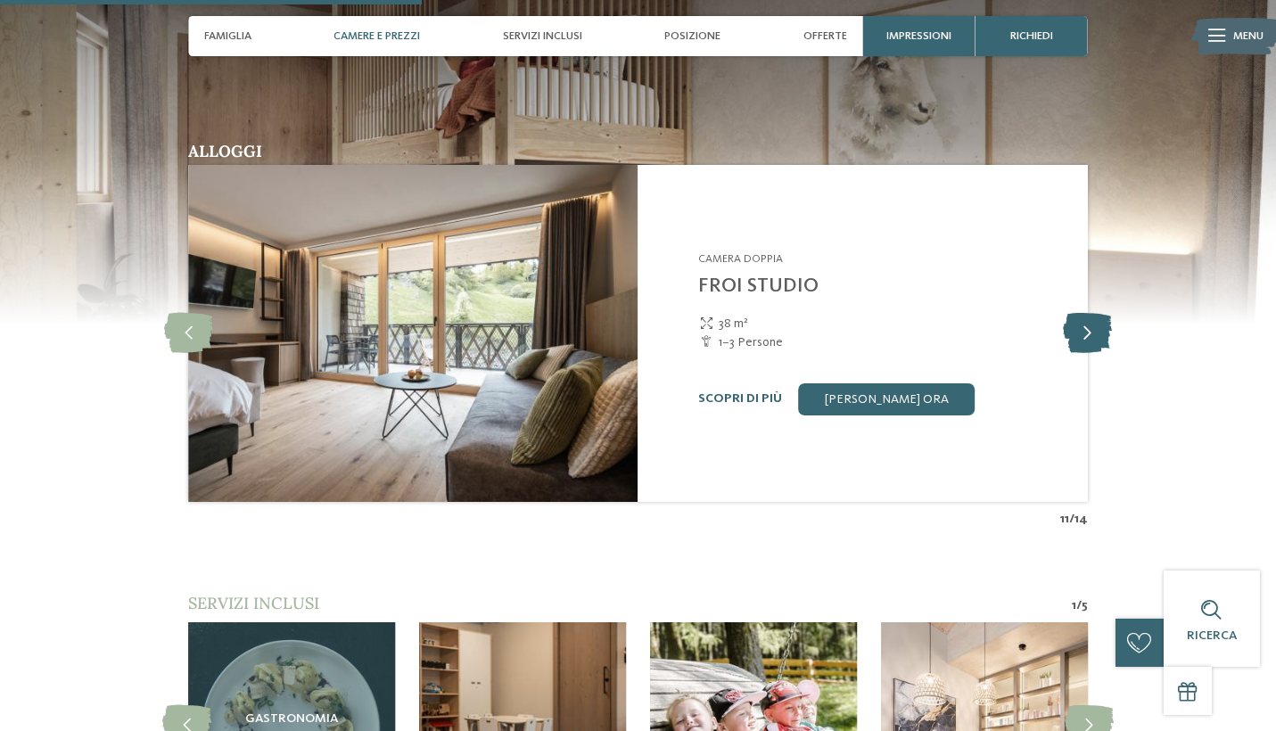
click at [1088, 313] on icon at bounding box center [1087, 333] width 49 height 40
